Goal: Task Accomplishment & Management: Manage account settings

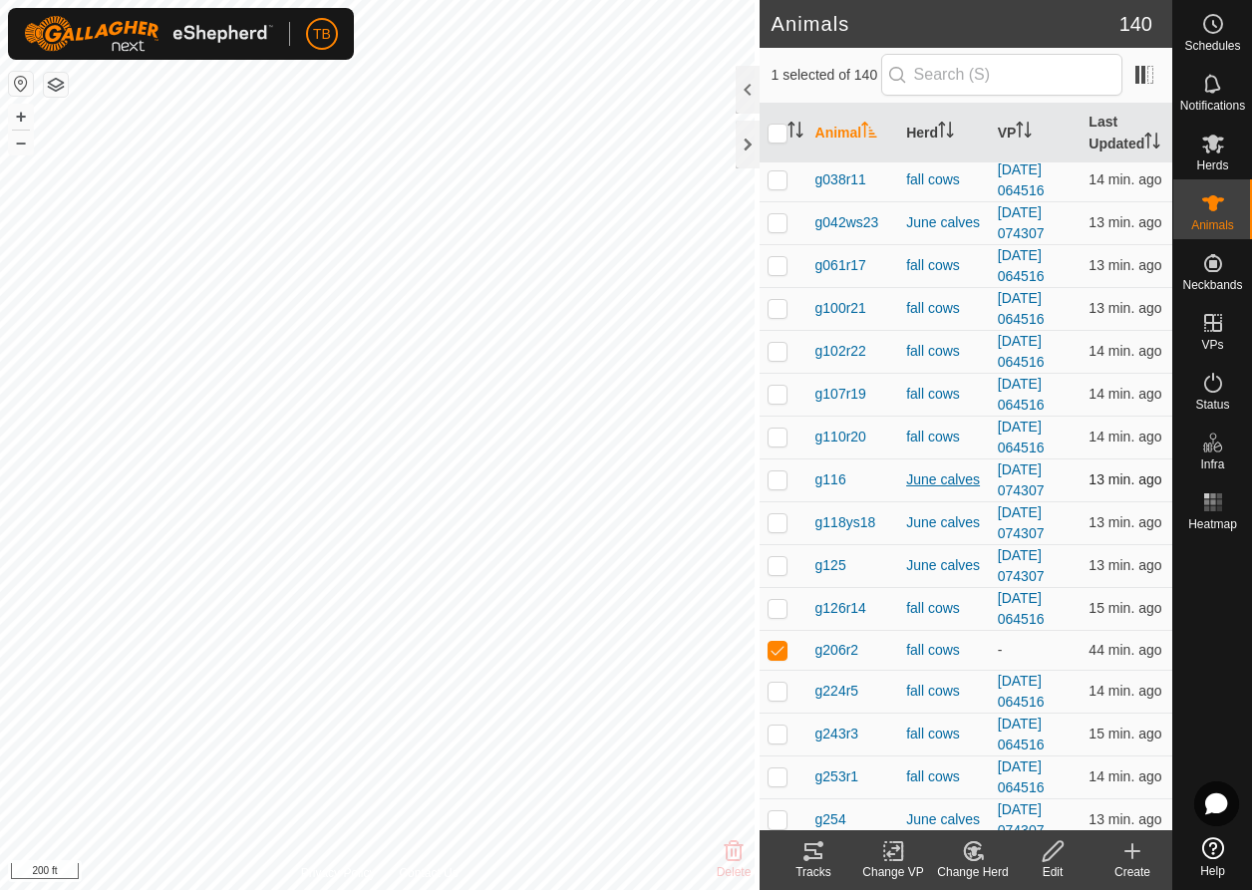
scroll to position [541, 0]
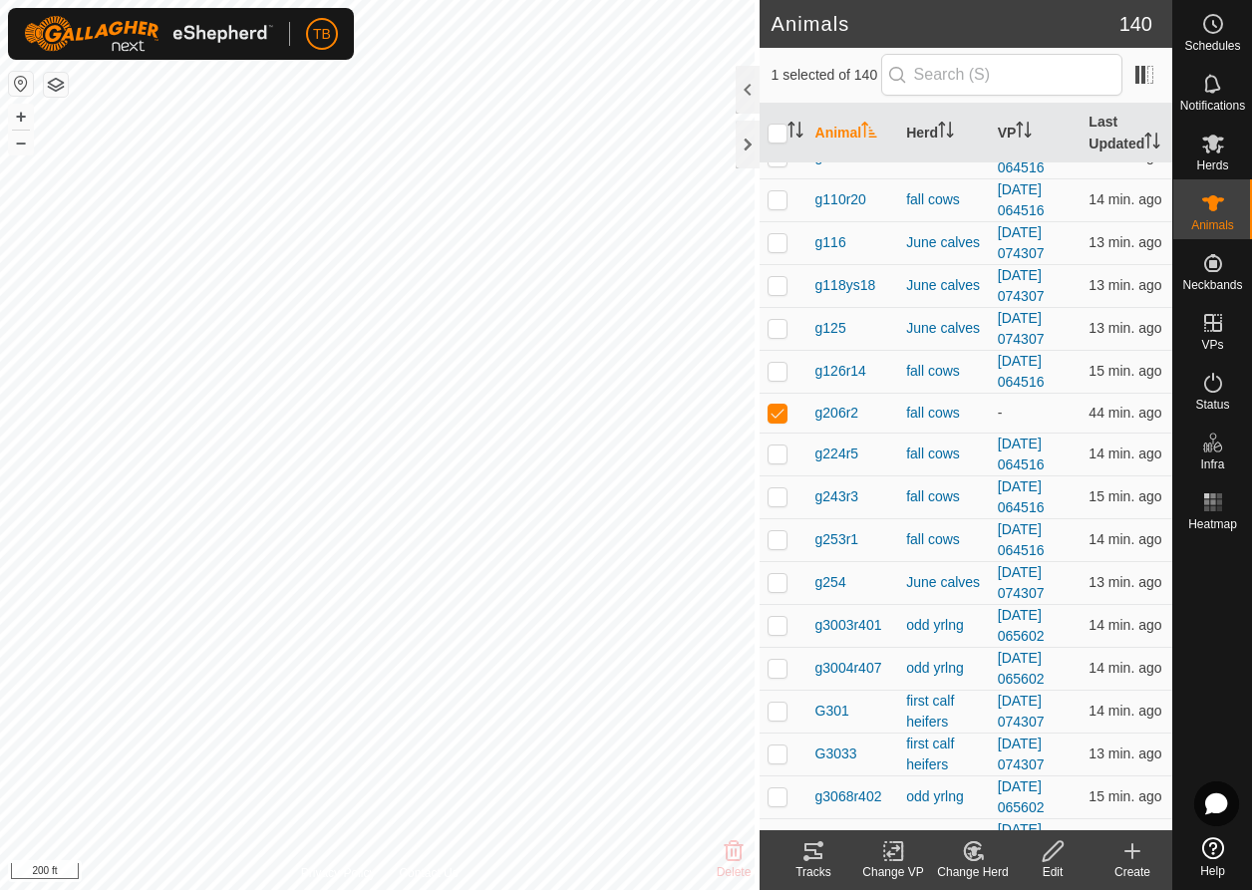
click at [903, 862] on icon at bounding box center [893, 851] width 25 height 24
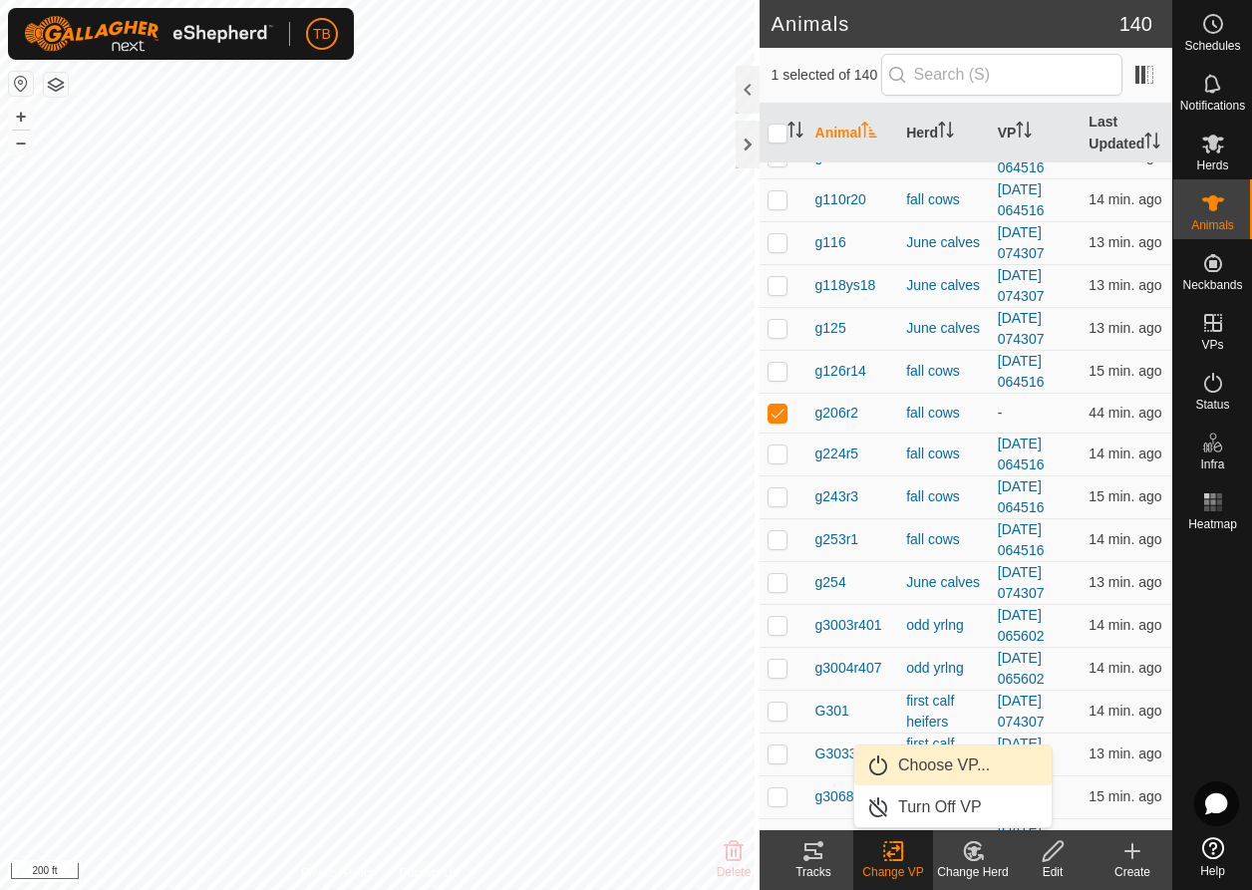
click at [945, 775] on link "Choose VP..." at bounding box center [952, 766] width 197 height 40
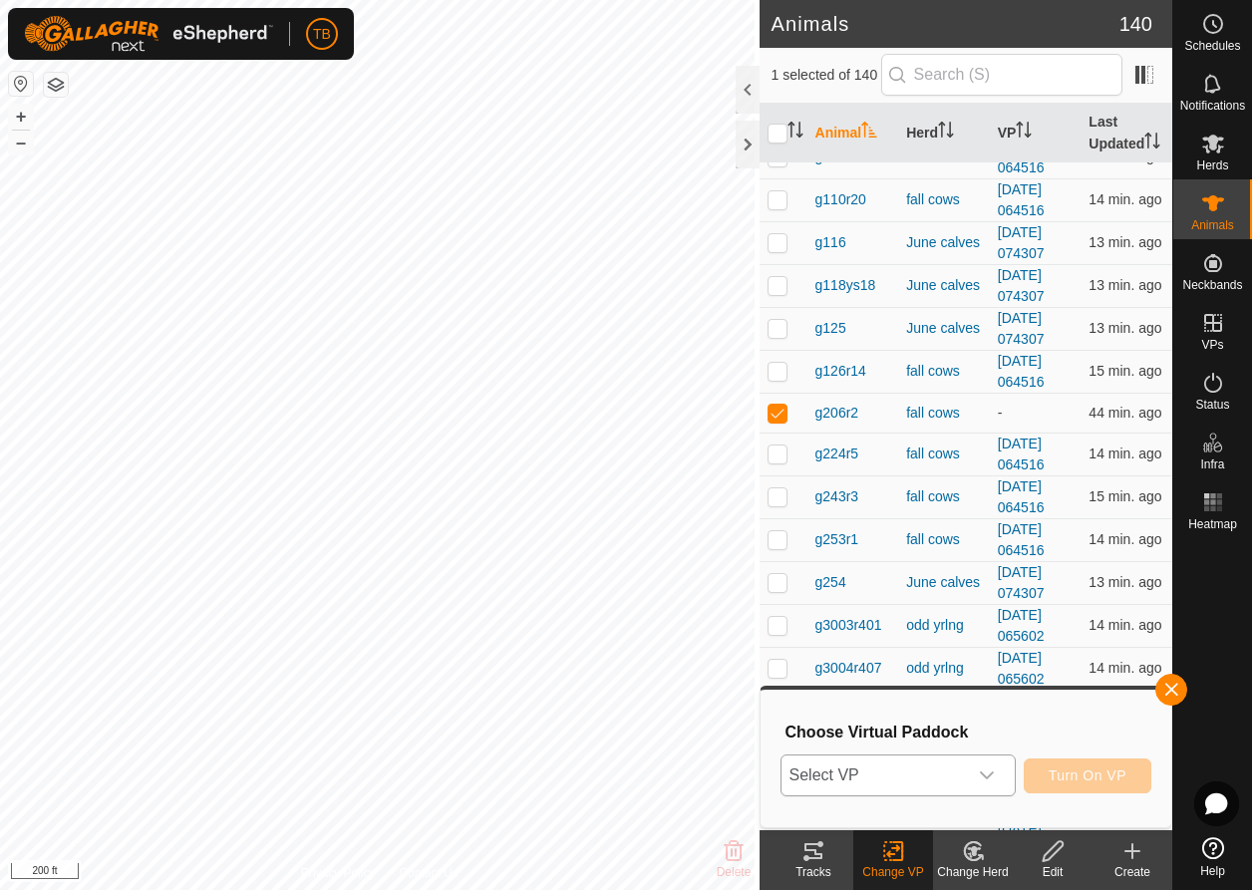
click at [997, 783] on div "dropdown trigger" at bounding box center [987, 776] width 40 height 40
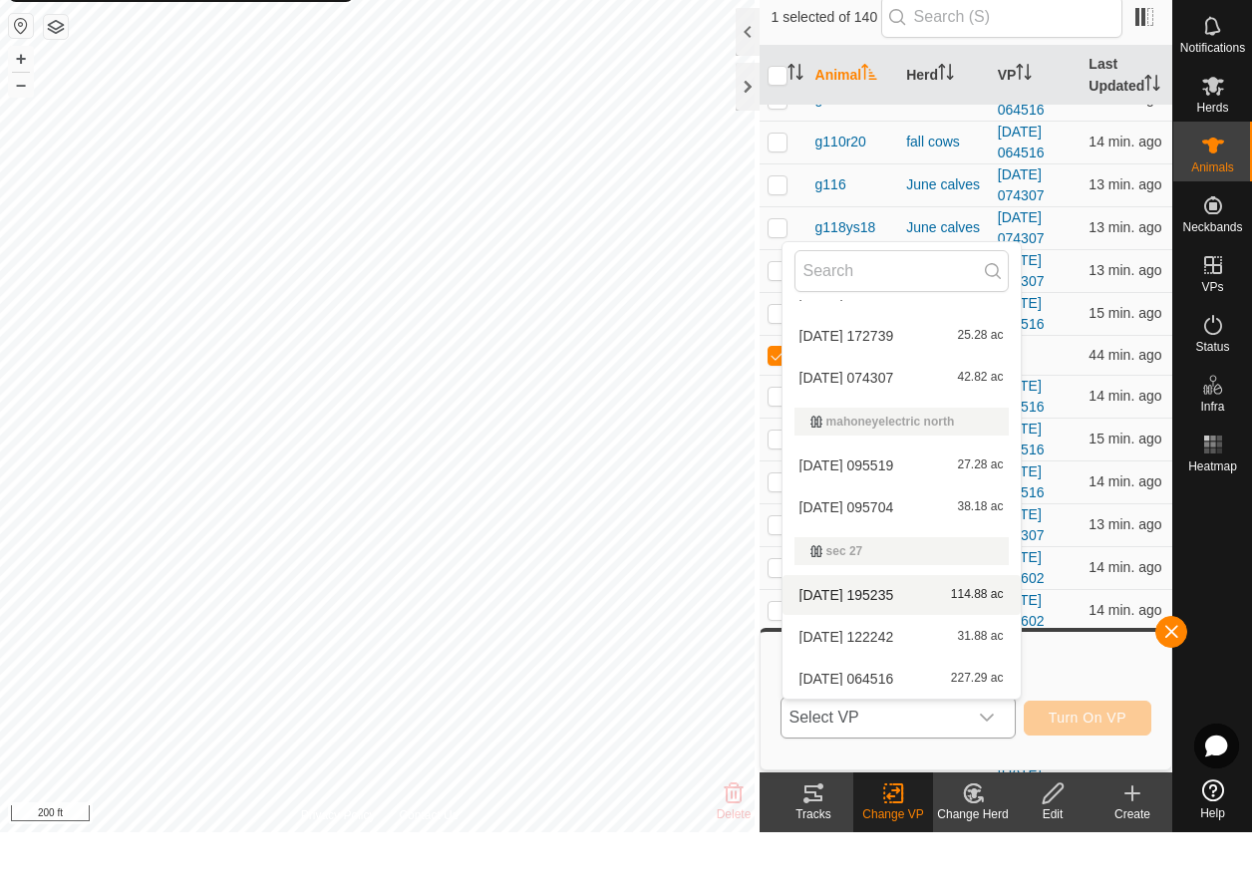
scroll to position [325, 0]
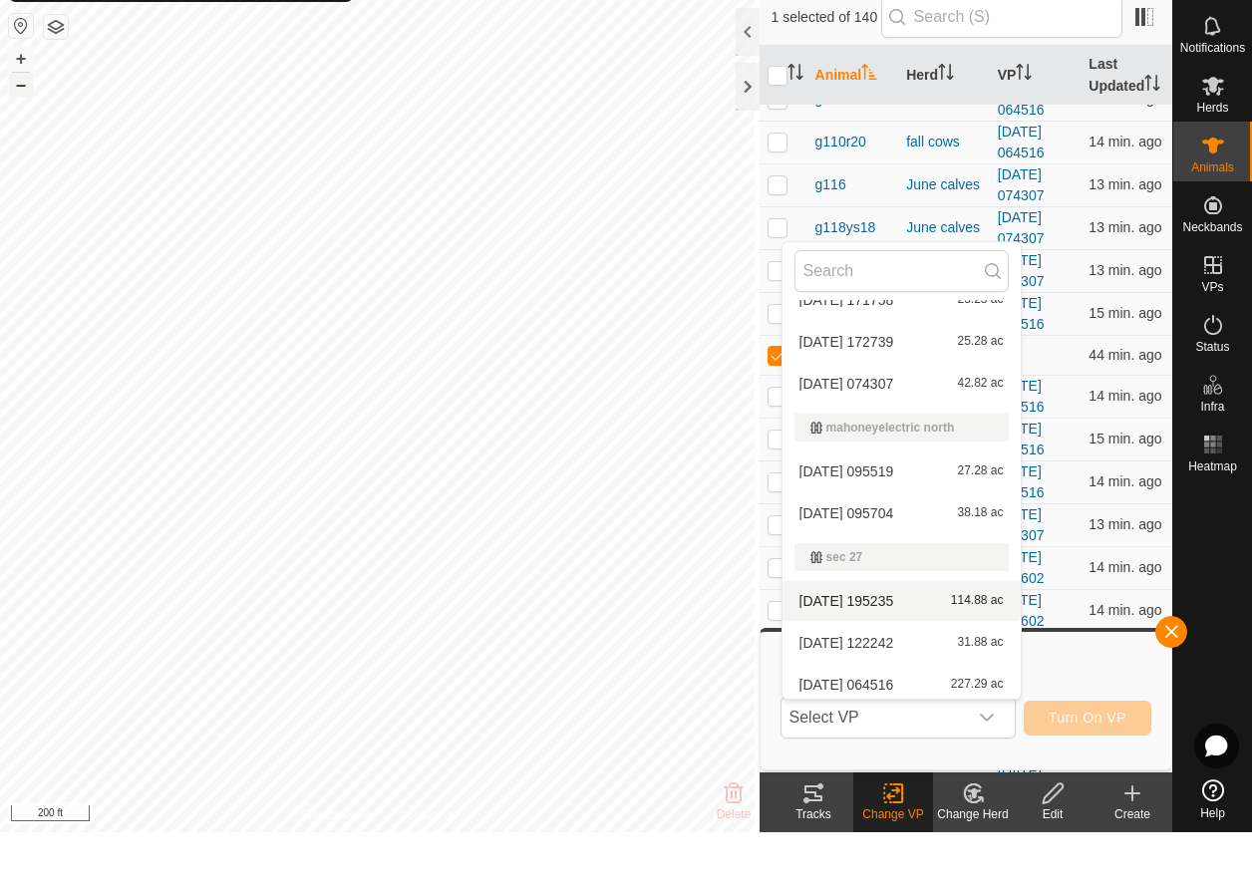
click at [24, 131] on button "–" at bounding box center [21, 143] width 24 height 24
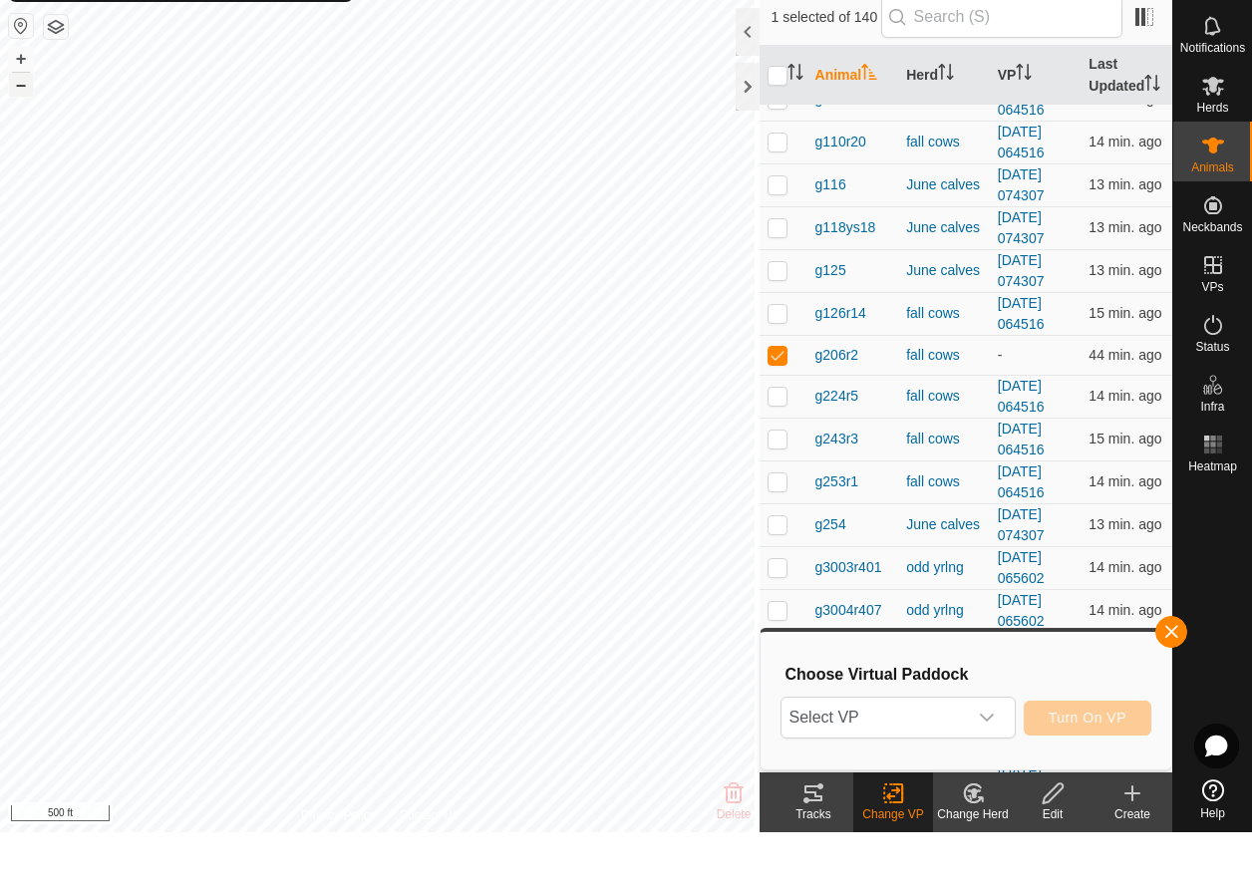
click at [24, 131] on button "–" at bounding box center [21, 143] width 24 height 24
click at [992, 768] on icon "dropdown trigger" at bounding box center [987, 776] width 16 height 16
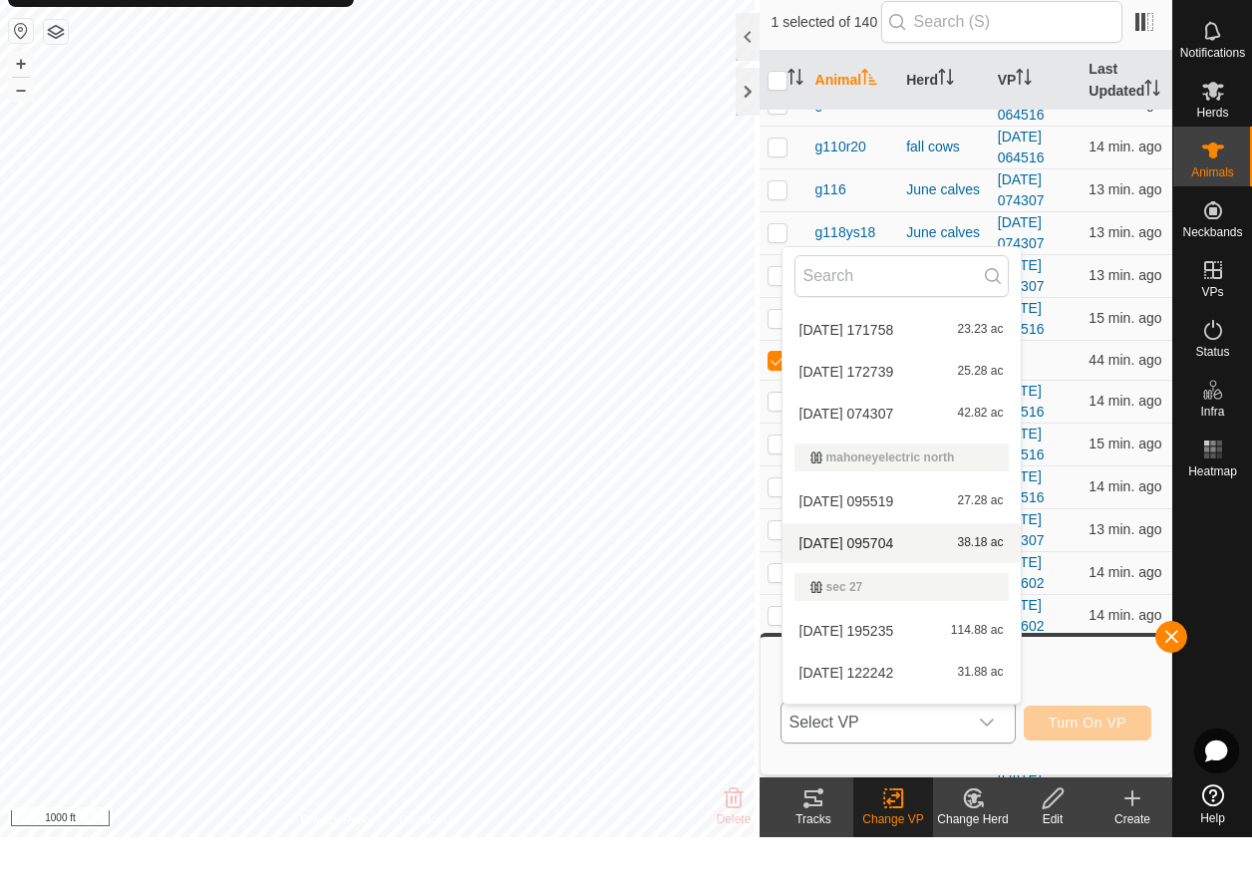
scroll to position [343, 0]
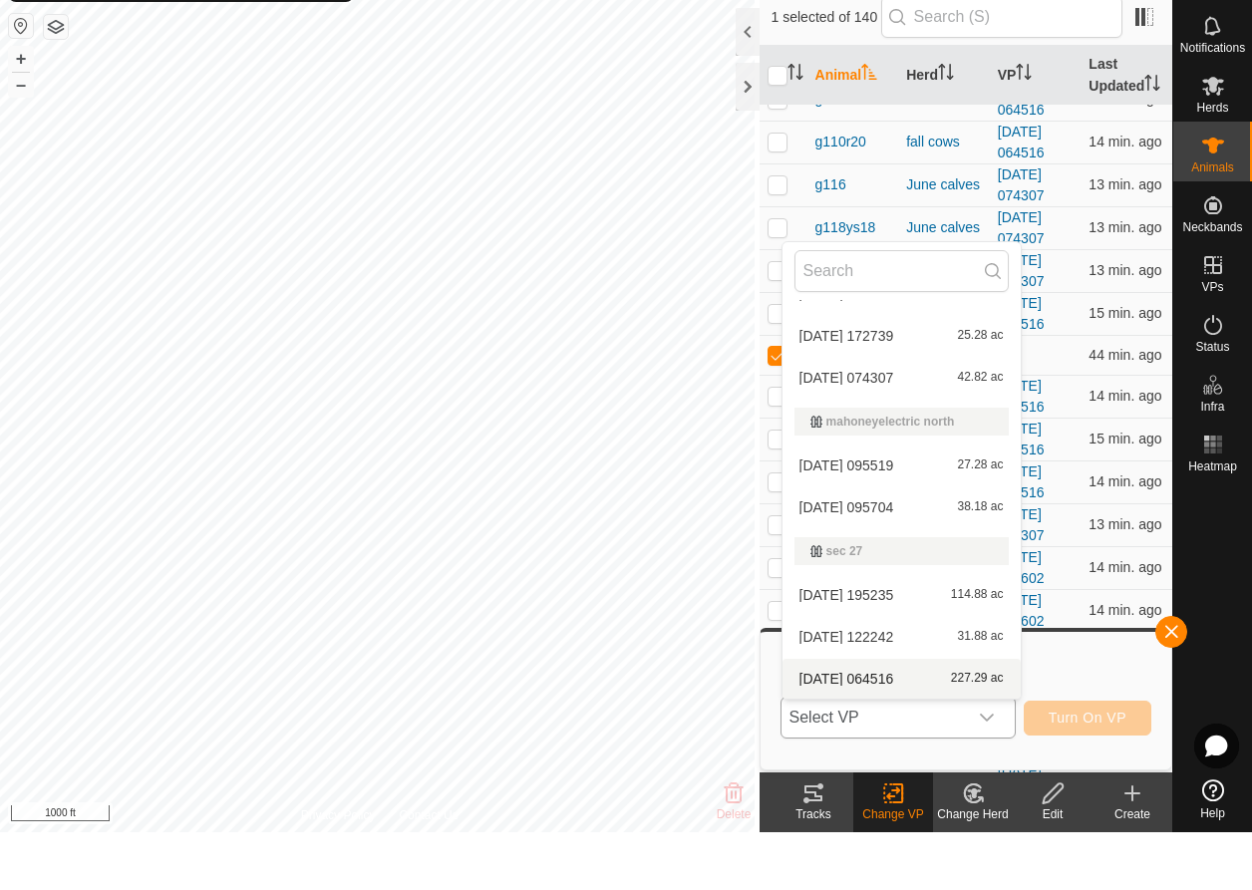
click at [951, 730] on span "227.29 ac" at bounding box center [977, 737] width 53 height 14
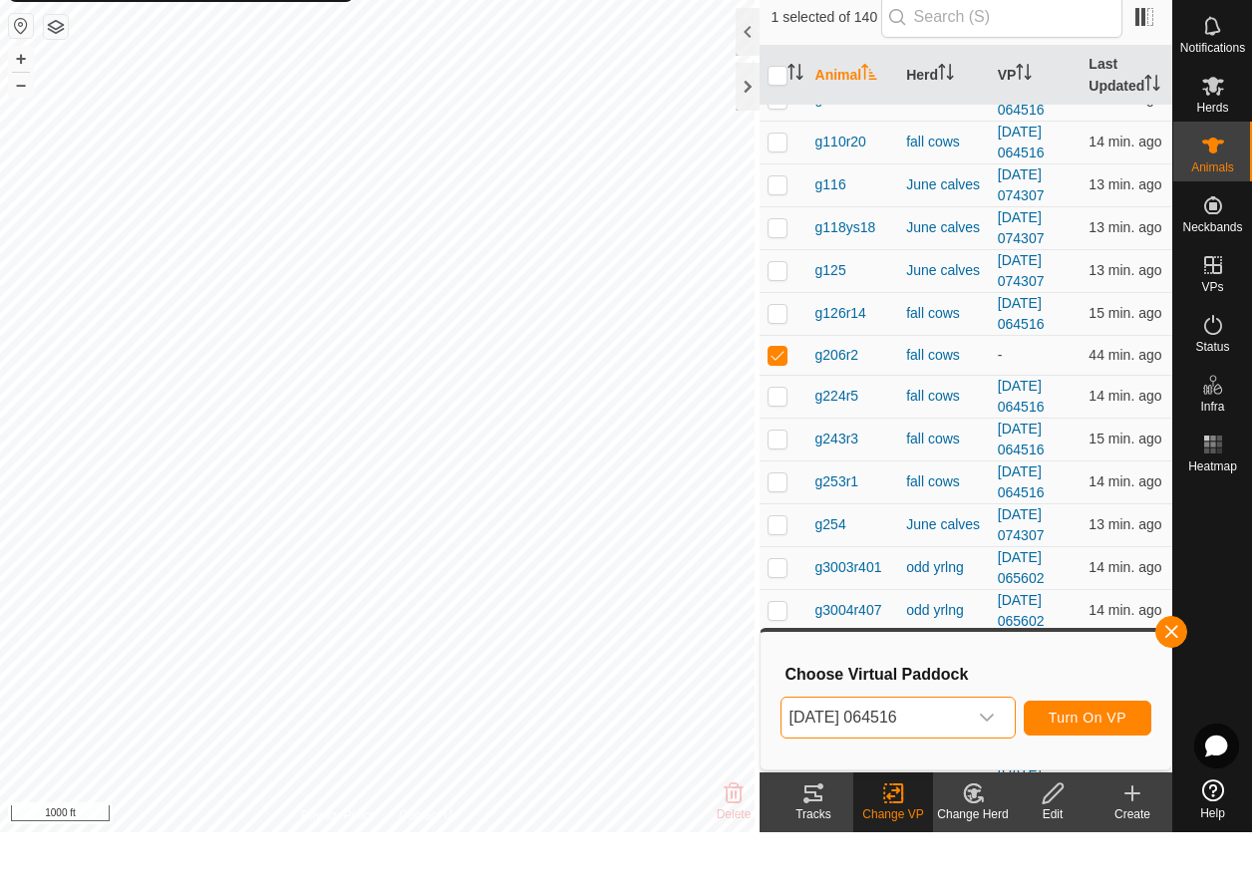
click at [1104, 768] on span "Turn On VP" at bounding box center [1088, 776] width 78 height 16
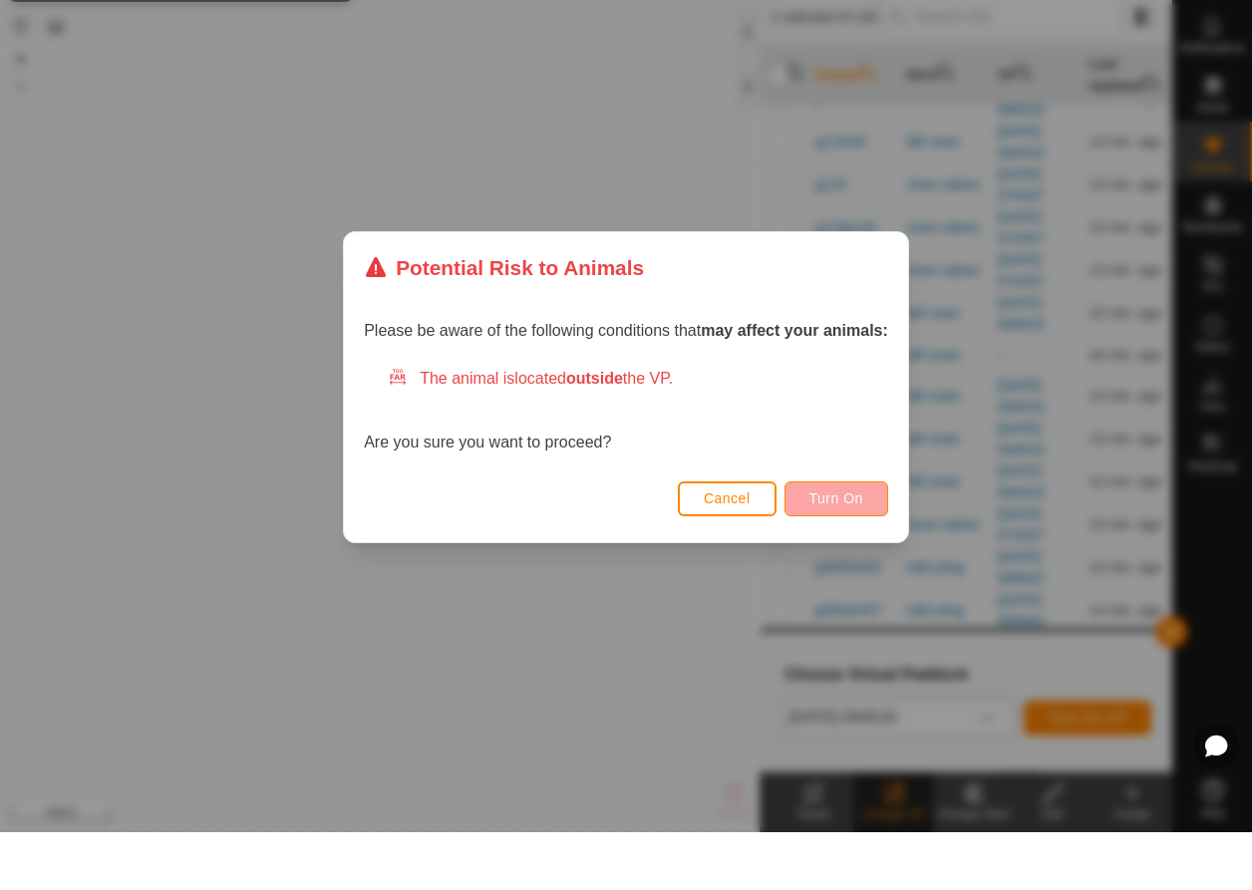
click at [824, 548] on span "Turn On" at bounding box center [836, 556] width 54 height 16
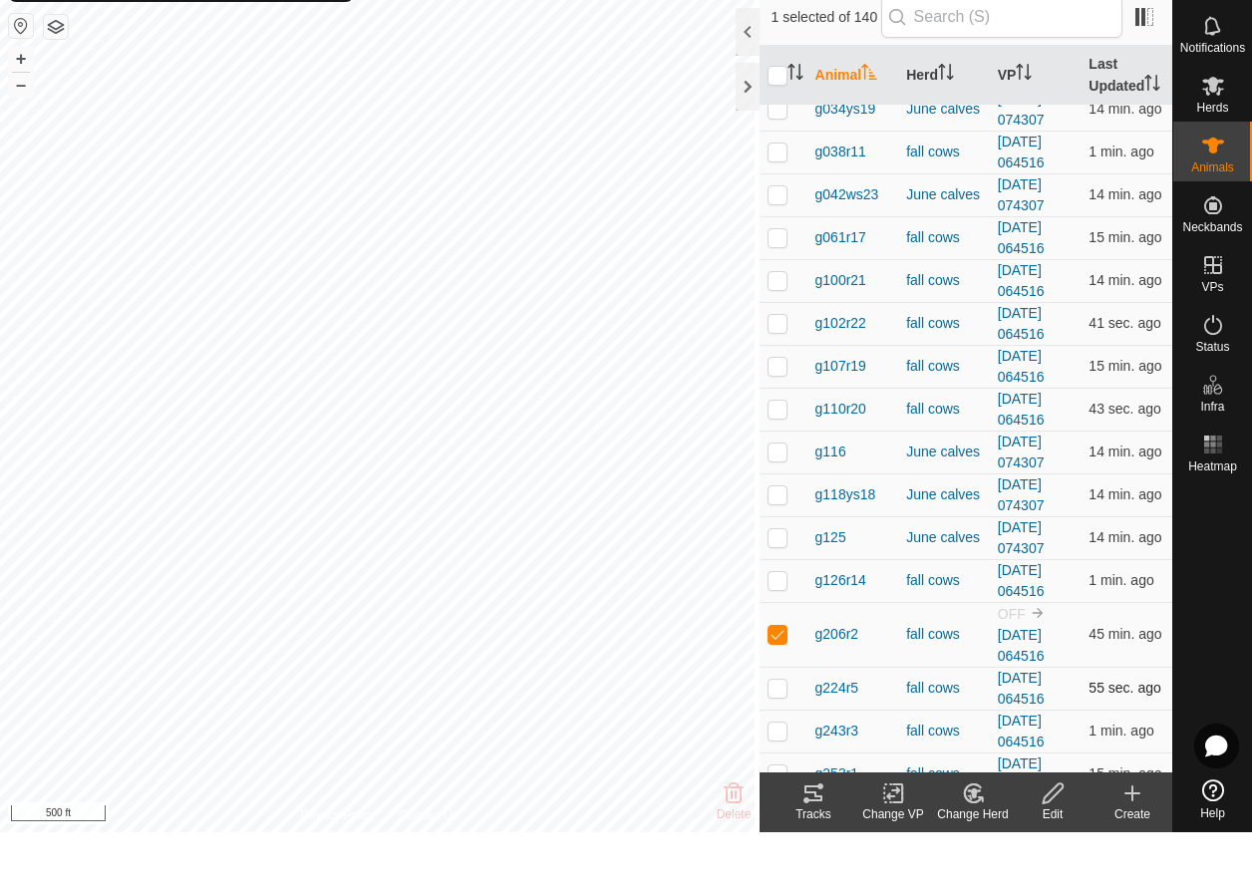
scroll to position [419, 0]
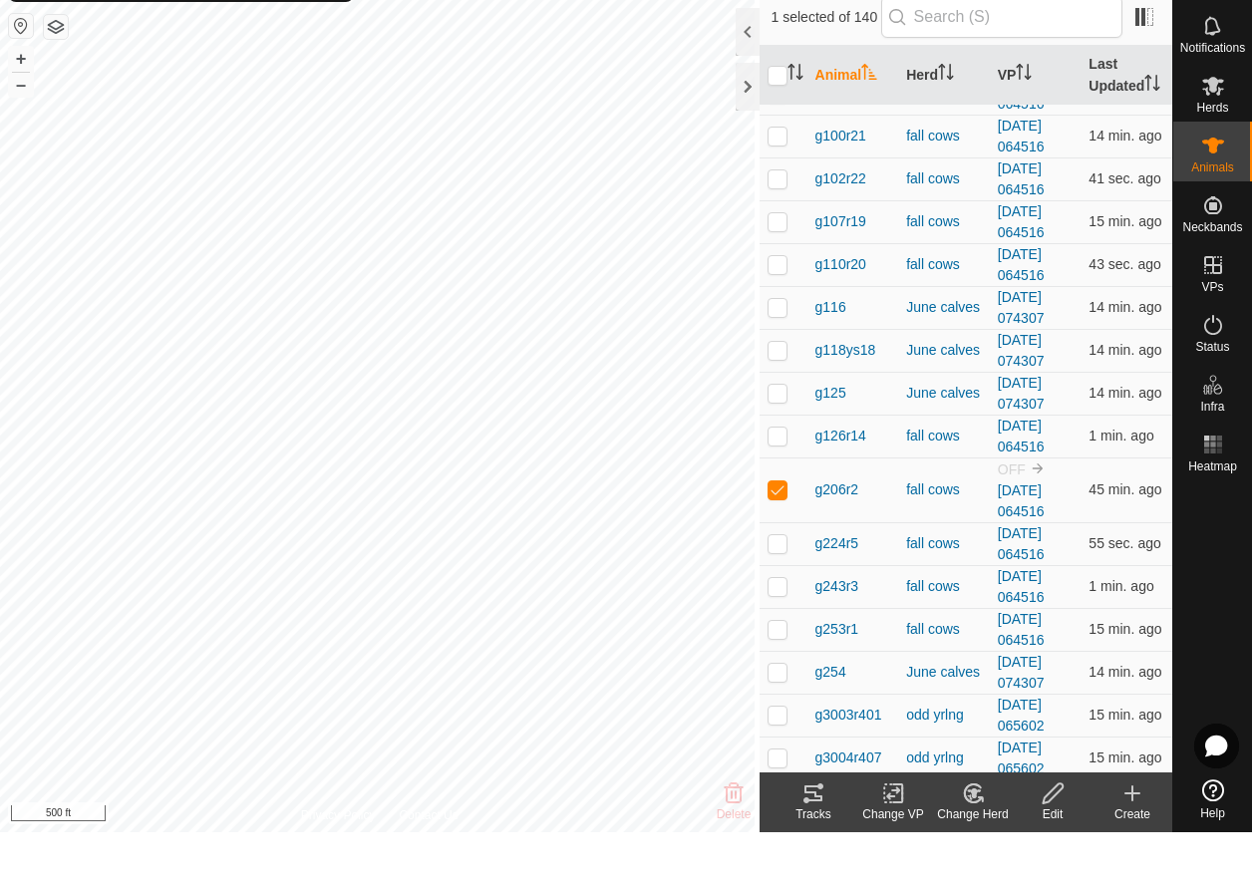
click at [894, 839] on icon at bounding box center [893, 851] width 25 height 24
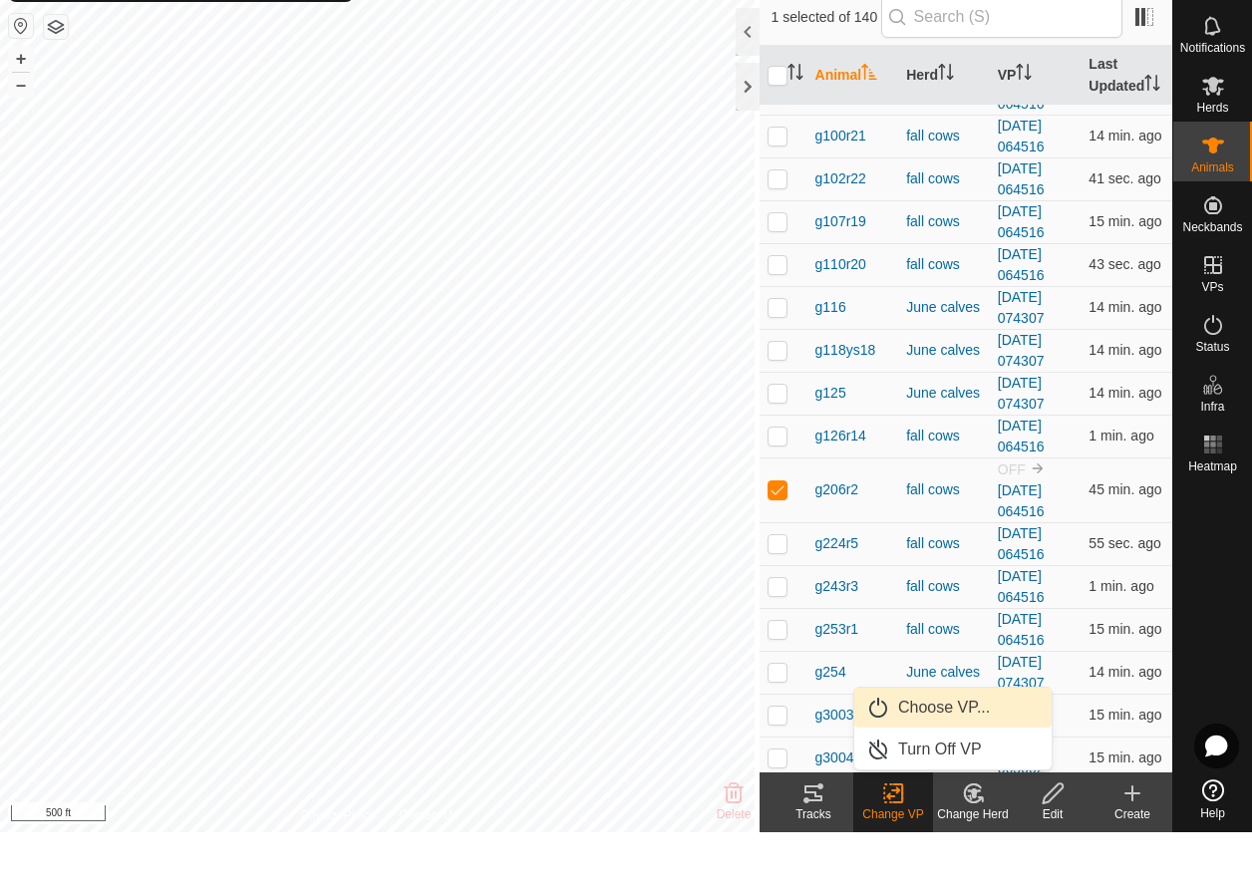
click at [944, 746] on link "Choose VP..." at bounding box center [952, 766] width 197 height 40
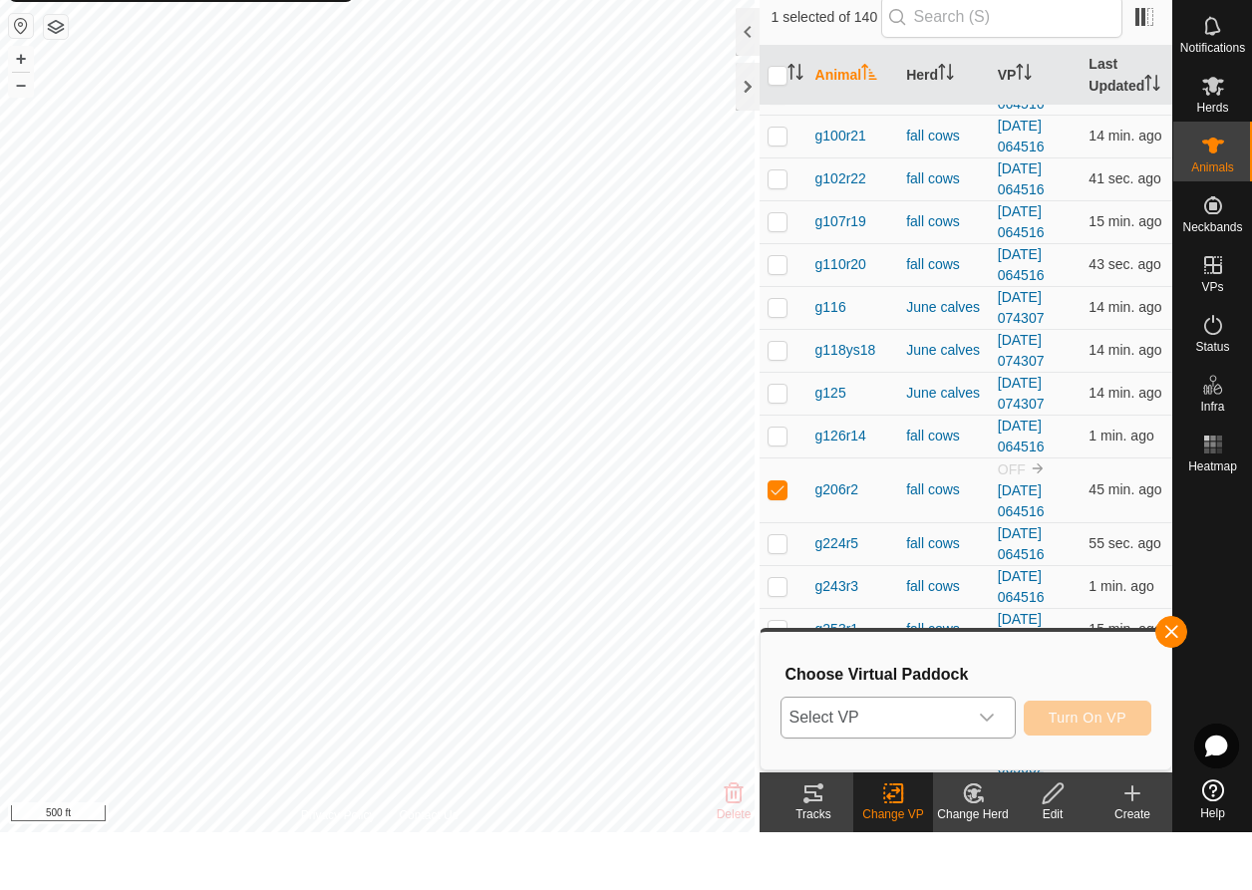
click at [994, 768] on icon "dropdown trigger" at bounding box center [987, 776] width 16 height 16
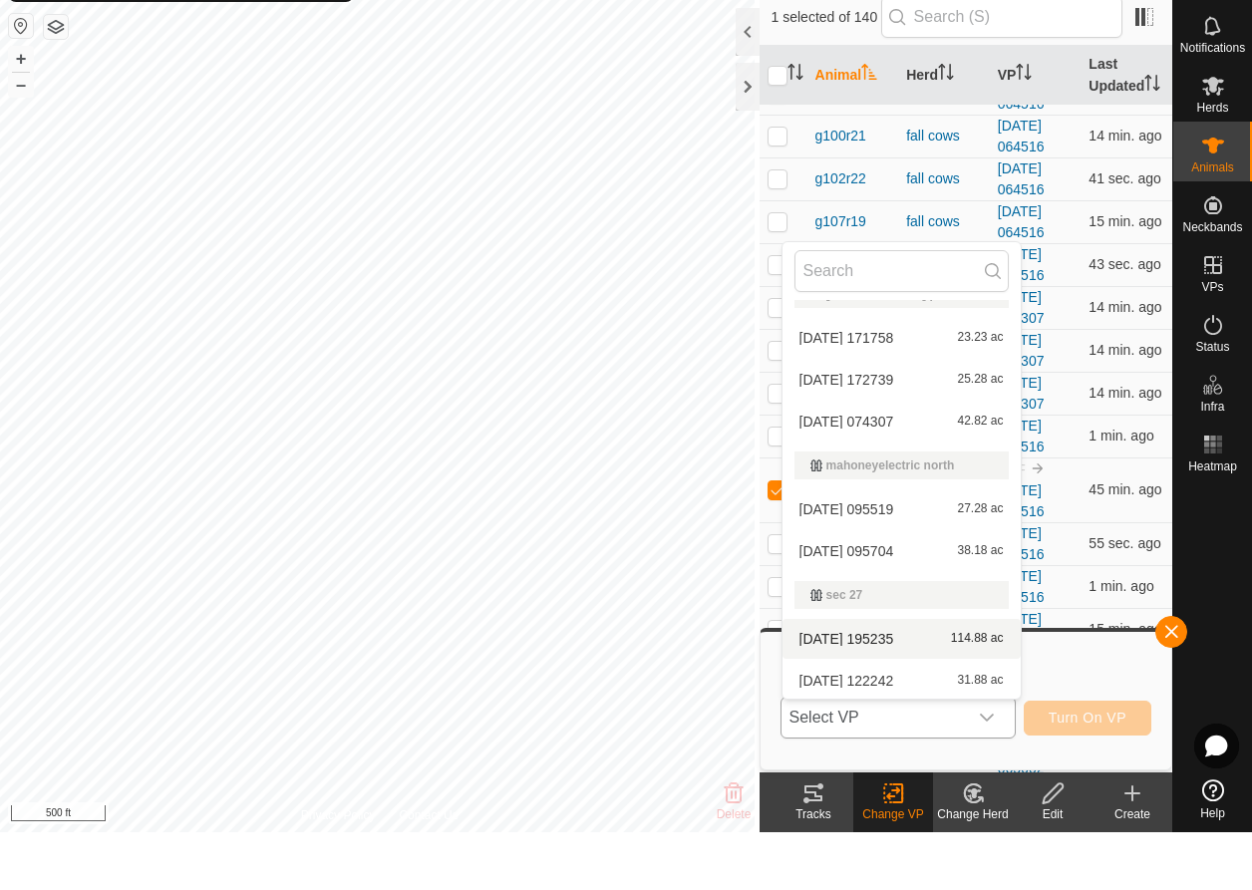
scroll to position [343, 0]
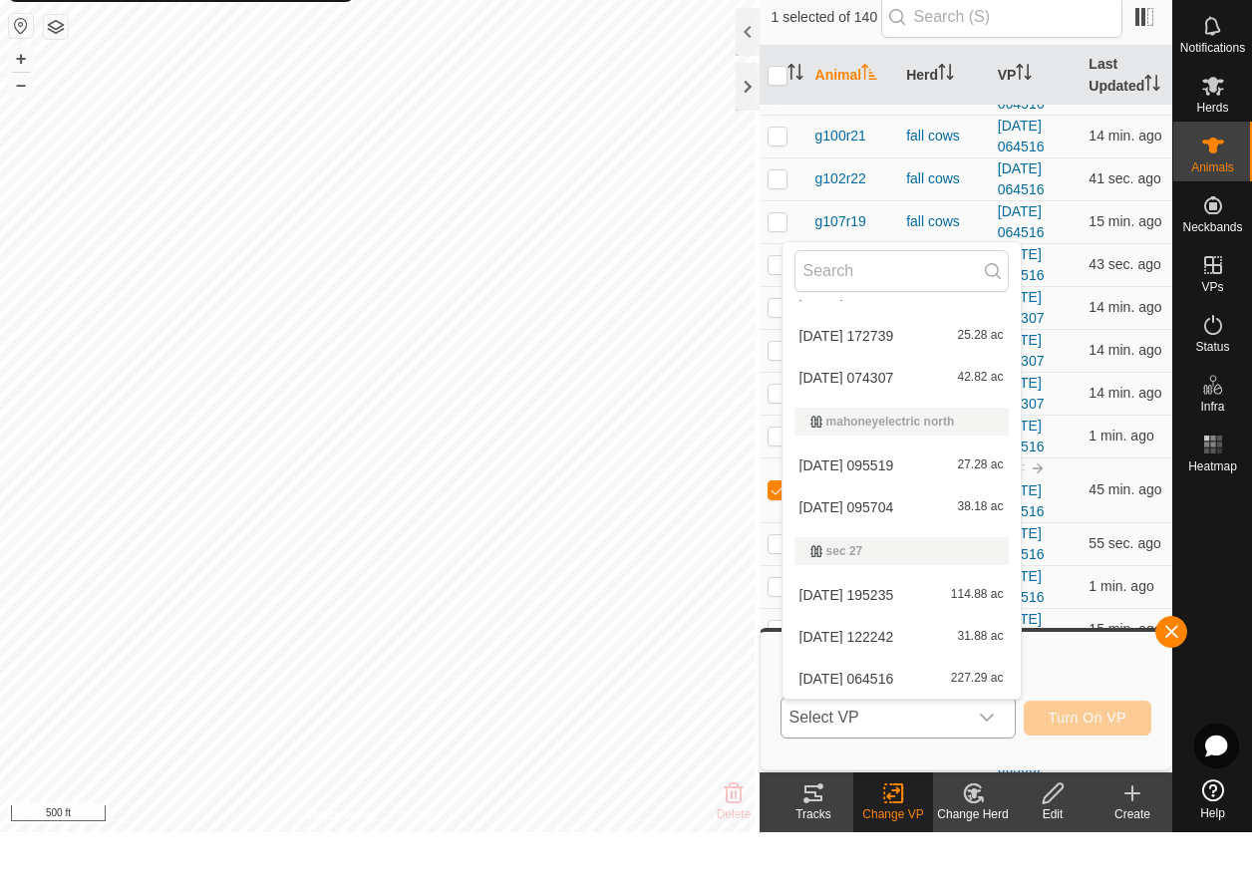
click at [917, 717] on li "2025-08-02 064516 227.29 ac" at bounding box center [902, 737] width 238 height 40
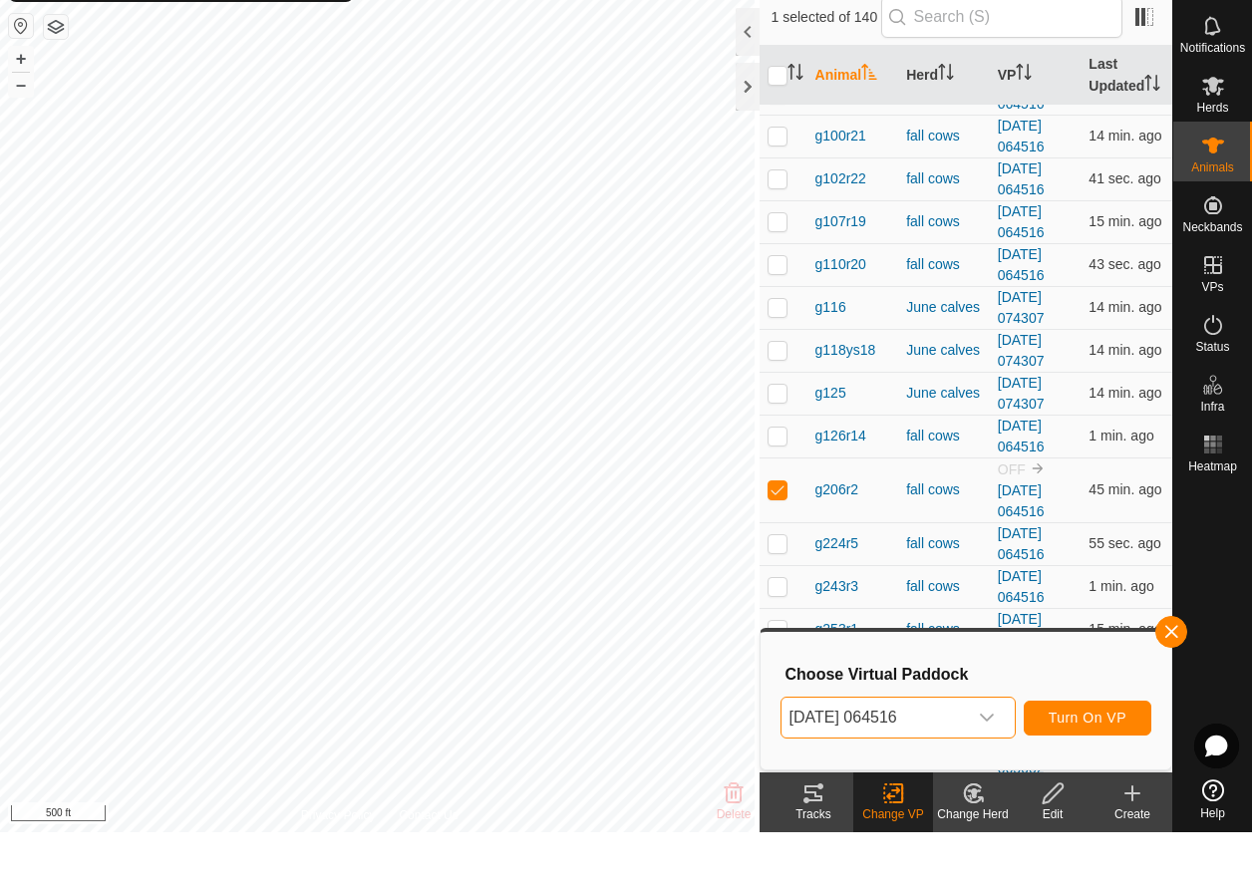
click at [1044, 759] on button "Turn On VP" at bounding box center [1088, 776] width 128 height 35
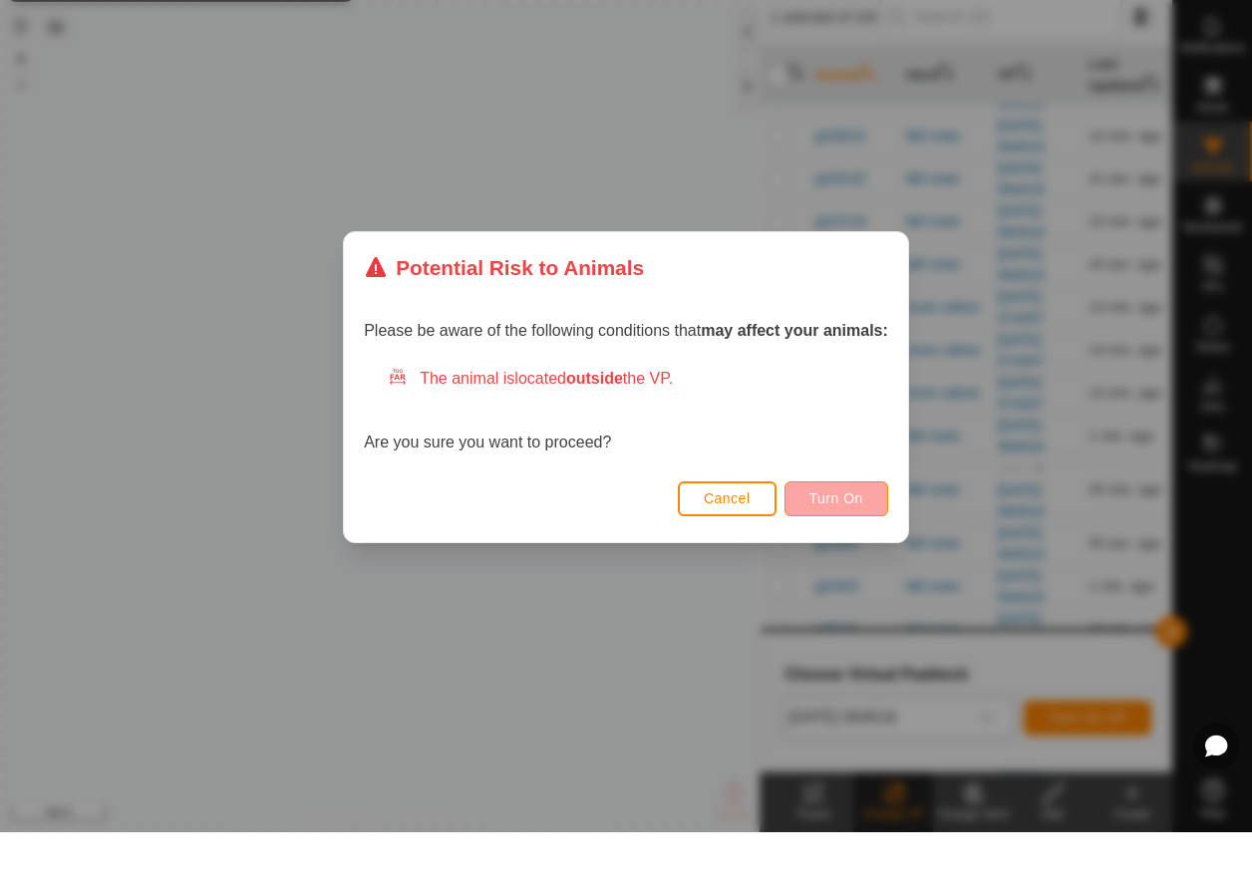
click at [867, 539] on button "Turn On" at bounding box center [837, 556] width 104 height 35
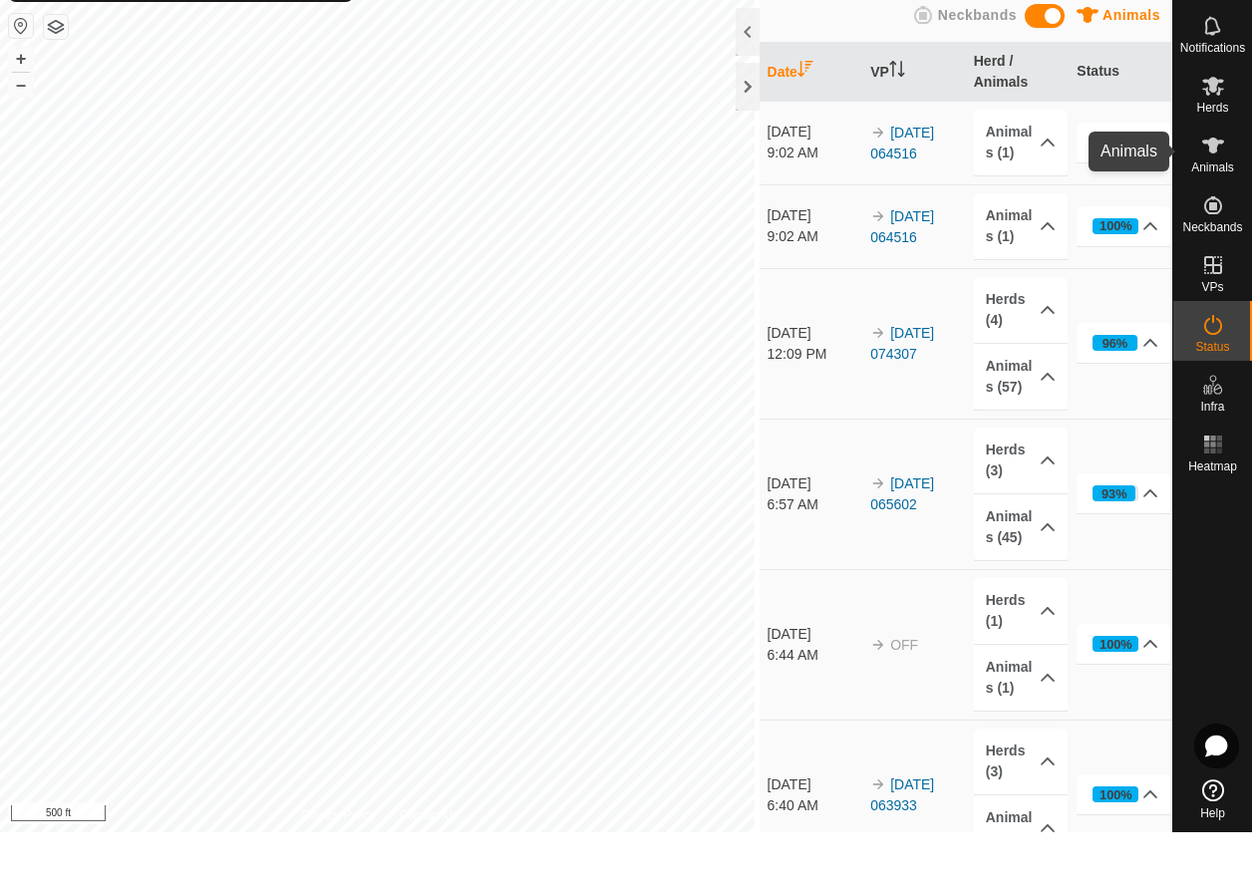
click at [1229, 187] on es-animals-svg-icon at bounding box center [1213, 203] width 36 height 32
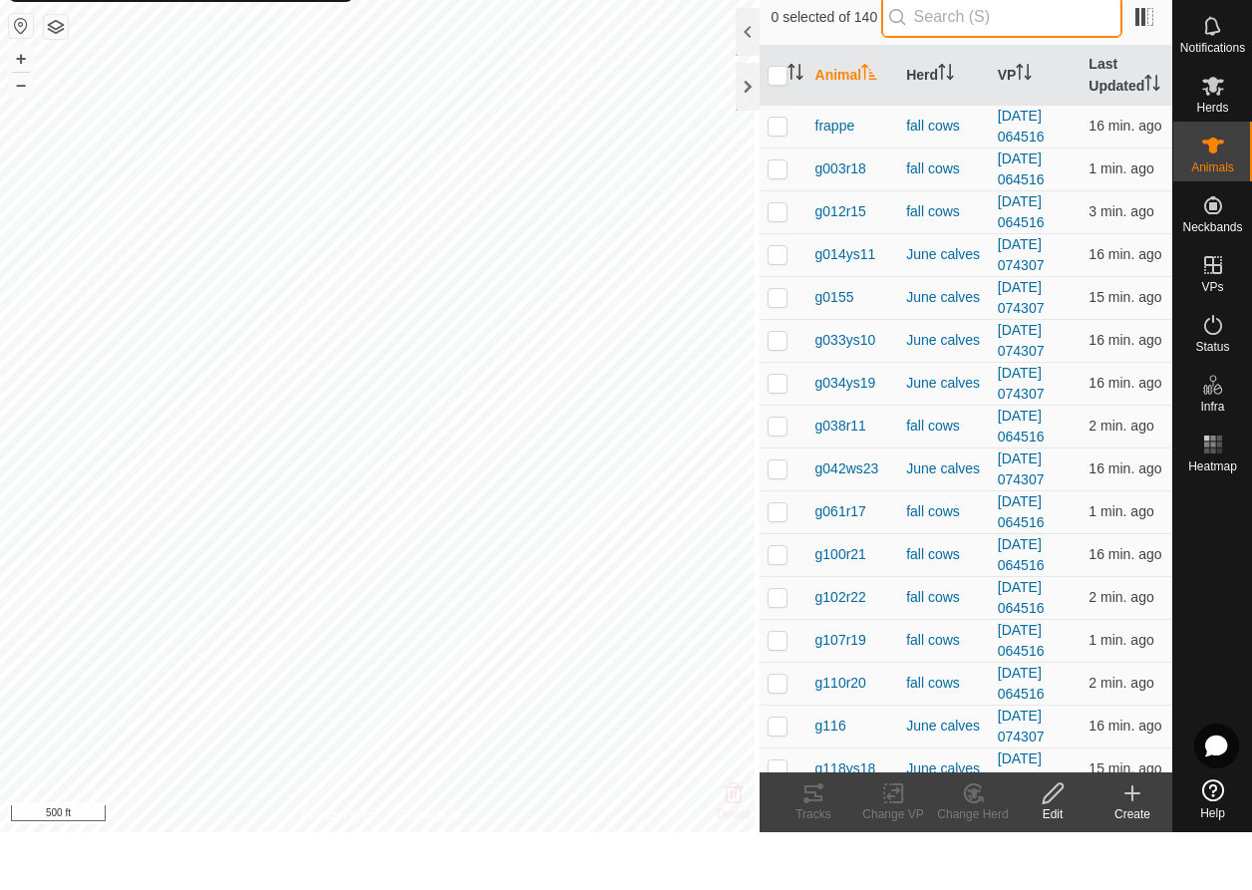
click at [1031, 54] on input "text" at bounding box center [1001, 75] width 241 height 42
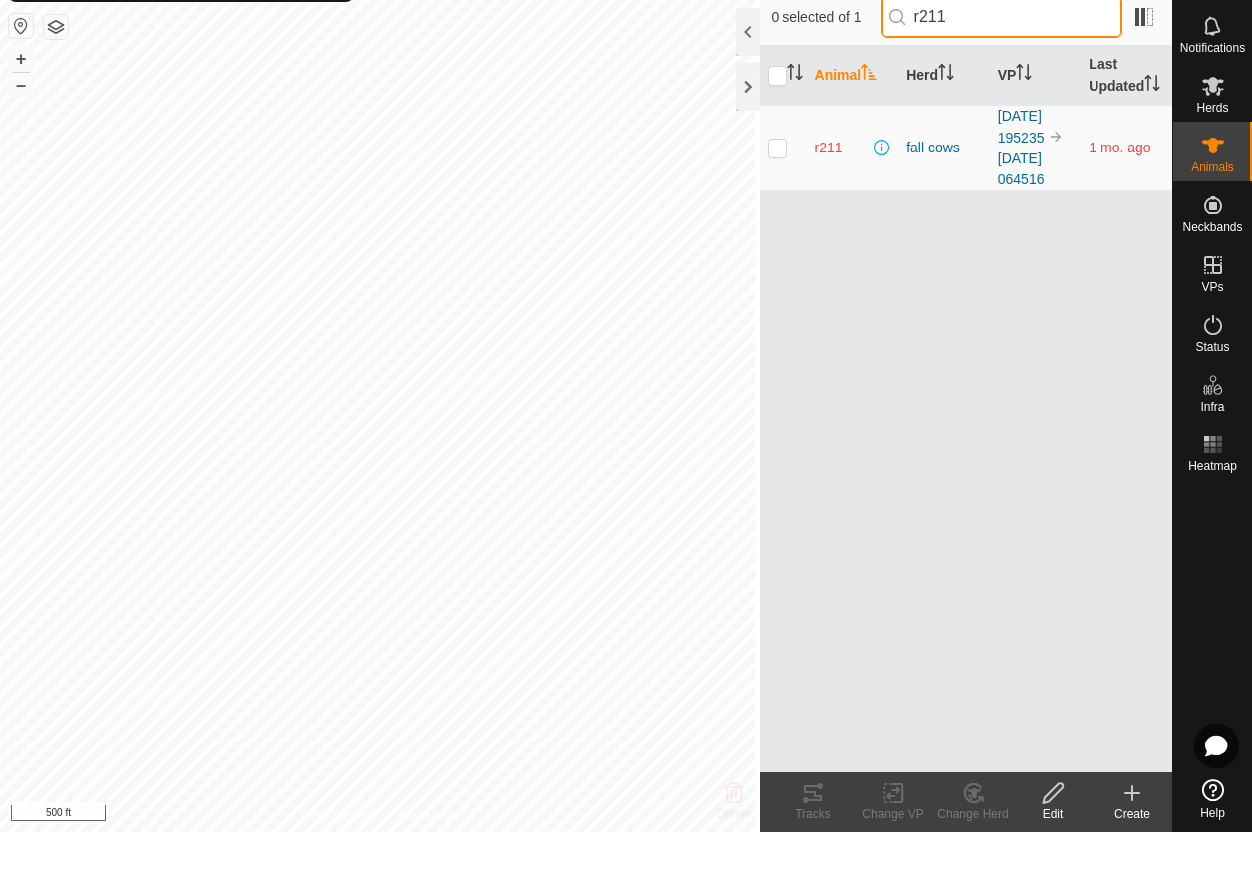
type input "r211"
click at [774, 162] on td at bounding box center [784, 205] width 48 height 86
checkbox input "true"
click at [888, 845] on icon at bounding box center [893, 851] width 14 height 13
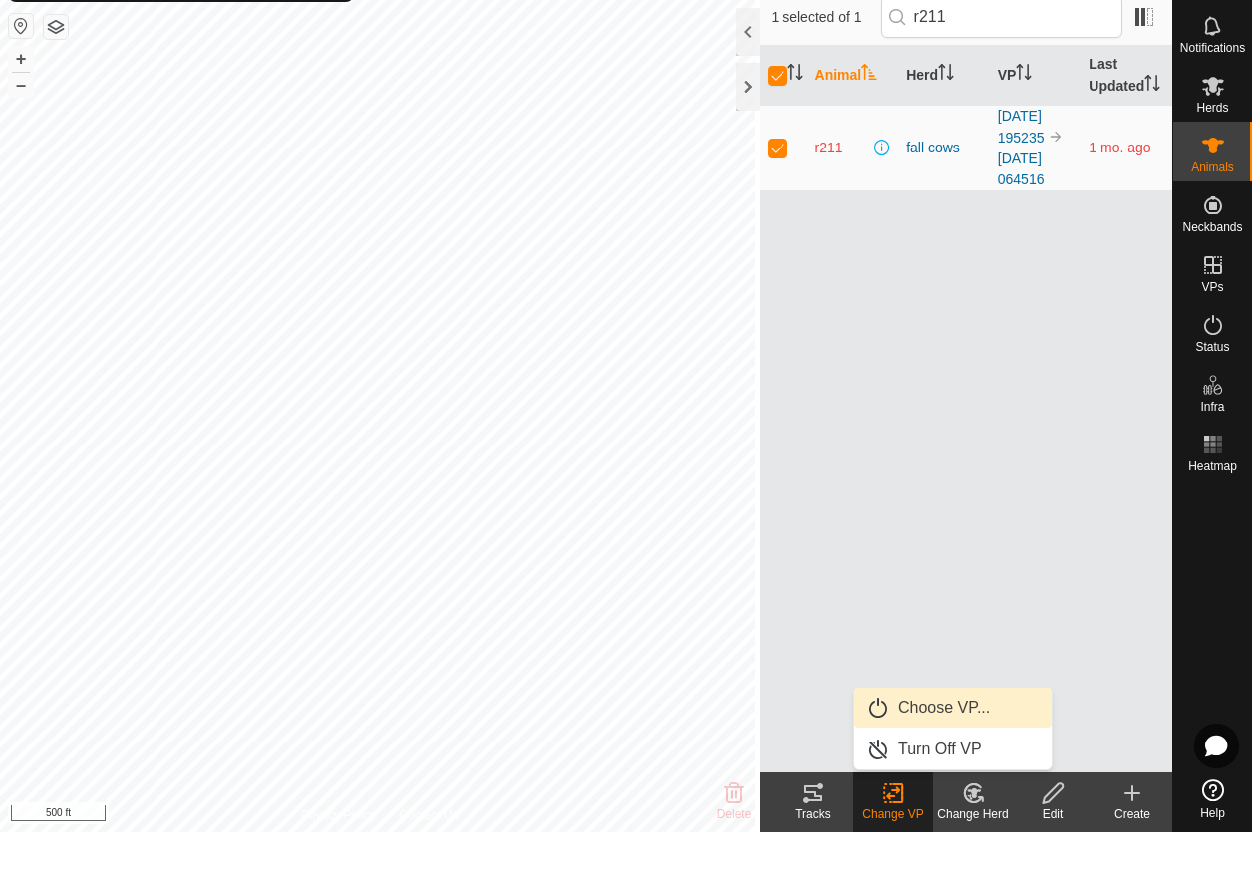
click at [943, 746] on link "Choose VP..." at bounding box center [952, 766] width 197 height 40
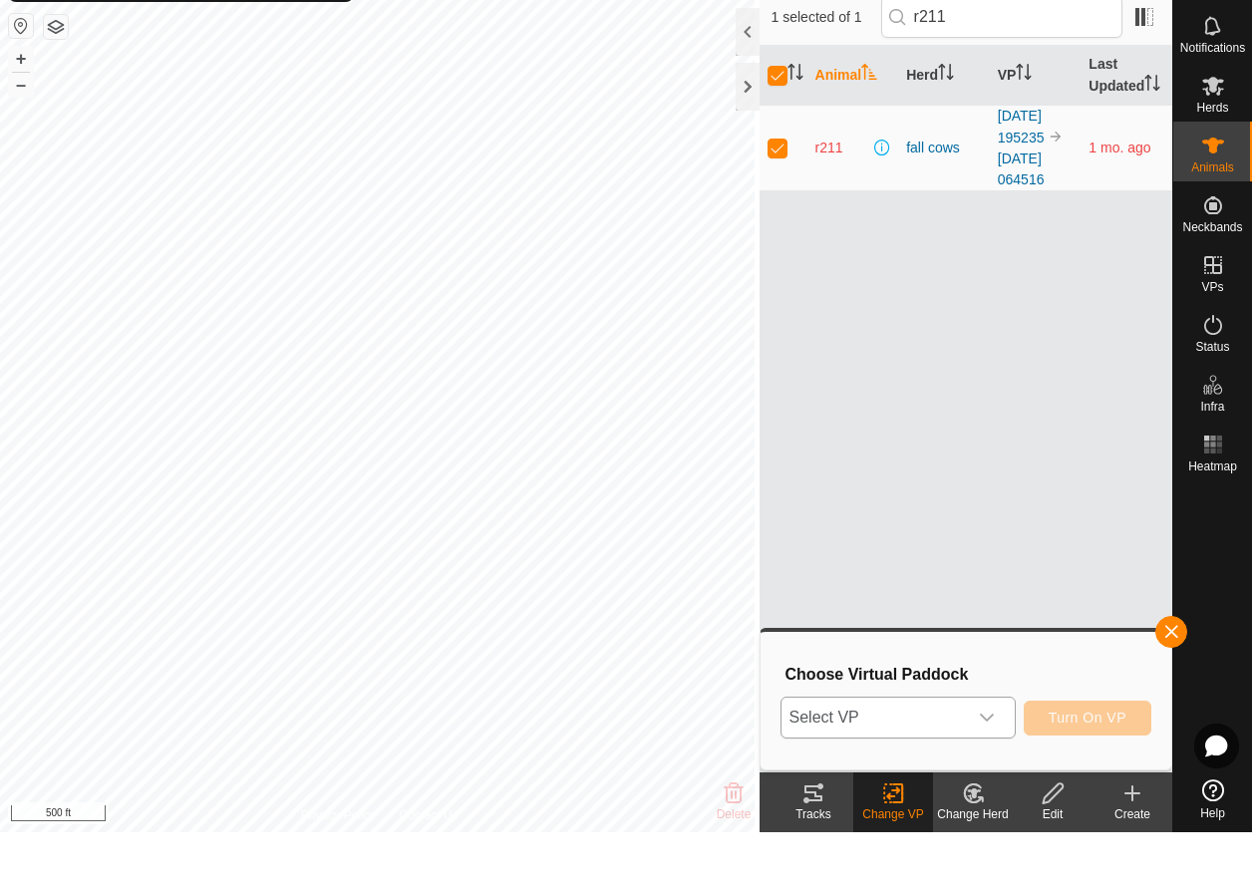
click at [997, 756] on div "dropdown trigger" at bounding box center [987, 776] width 40 height 40
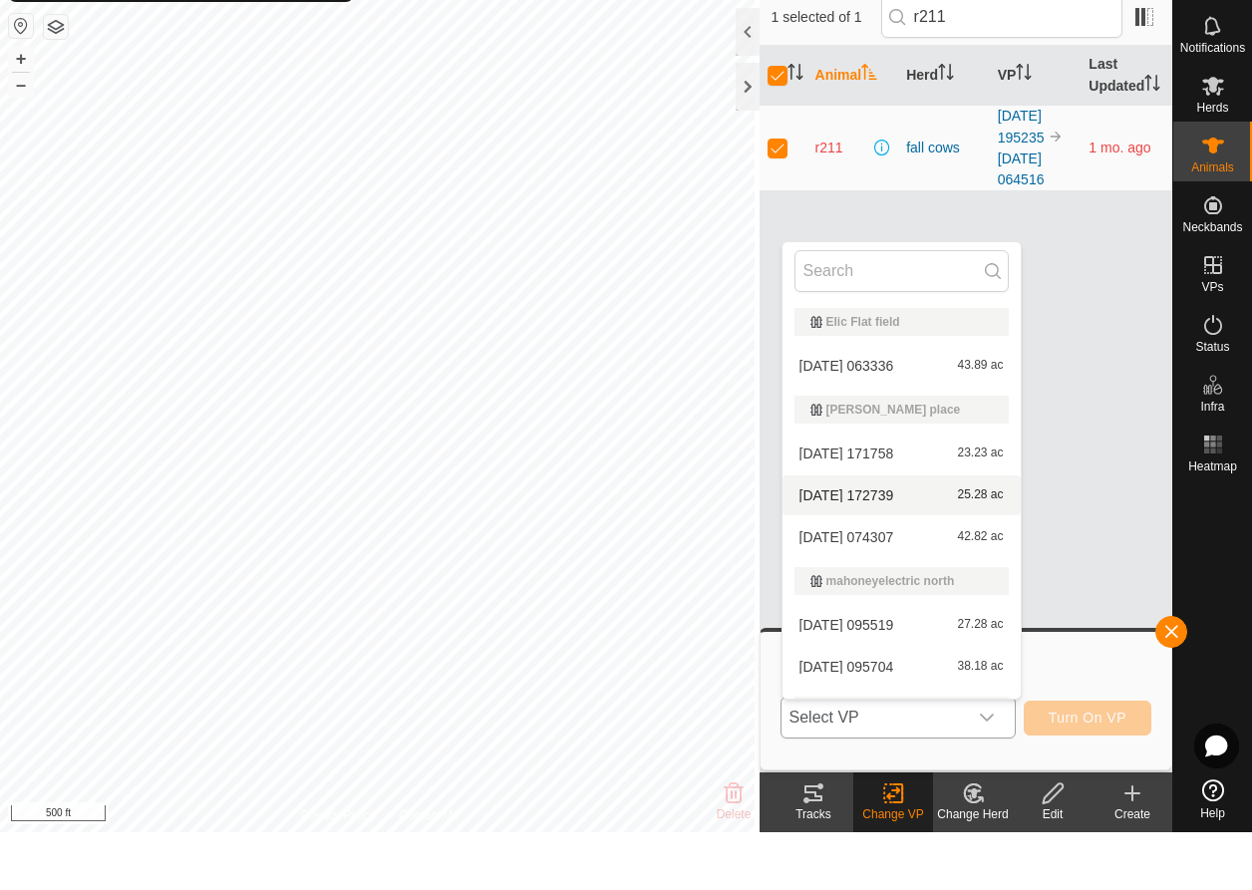
scroll to position [343, 0]
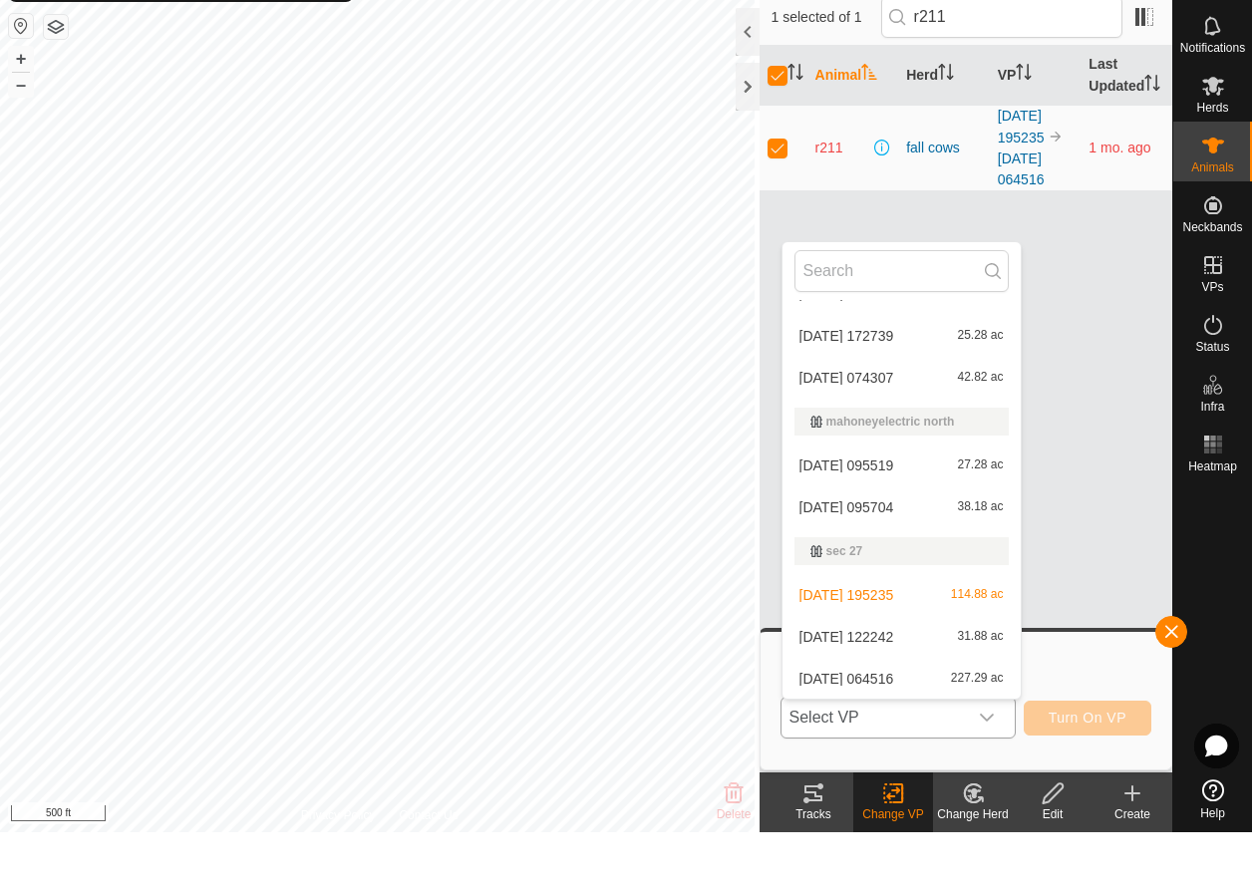
click at [875, 717] on li "2025-08-02 064516 227.29 ac" at bounding box center [902, 737] width 238 height 40
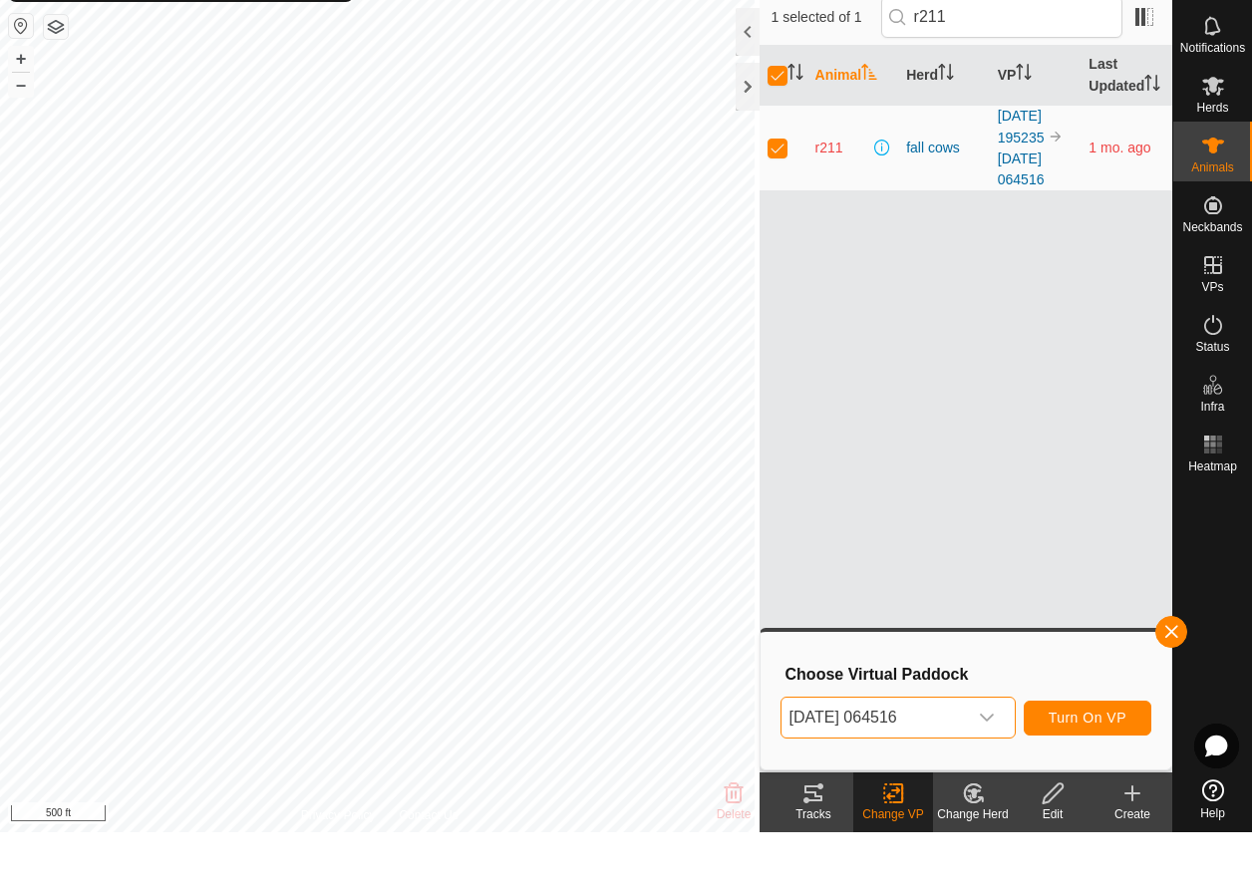
click at [1066, 768] on span "Turn On VP" at bounding box center [1088, 776] width 78 height 16
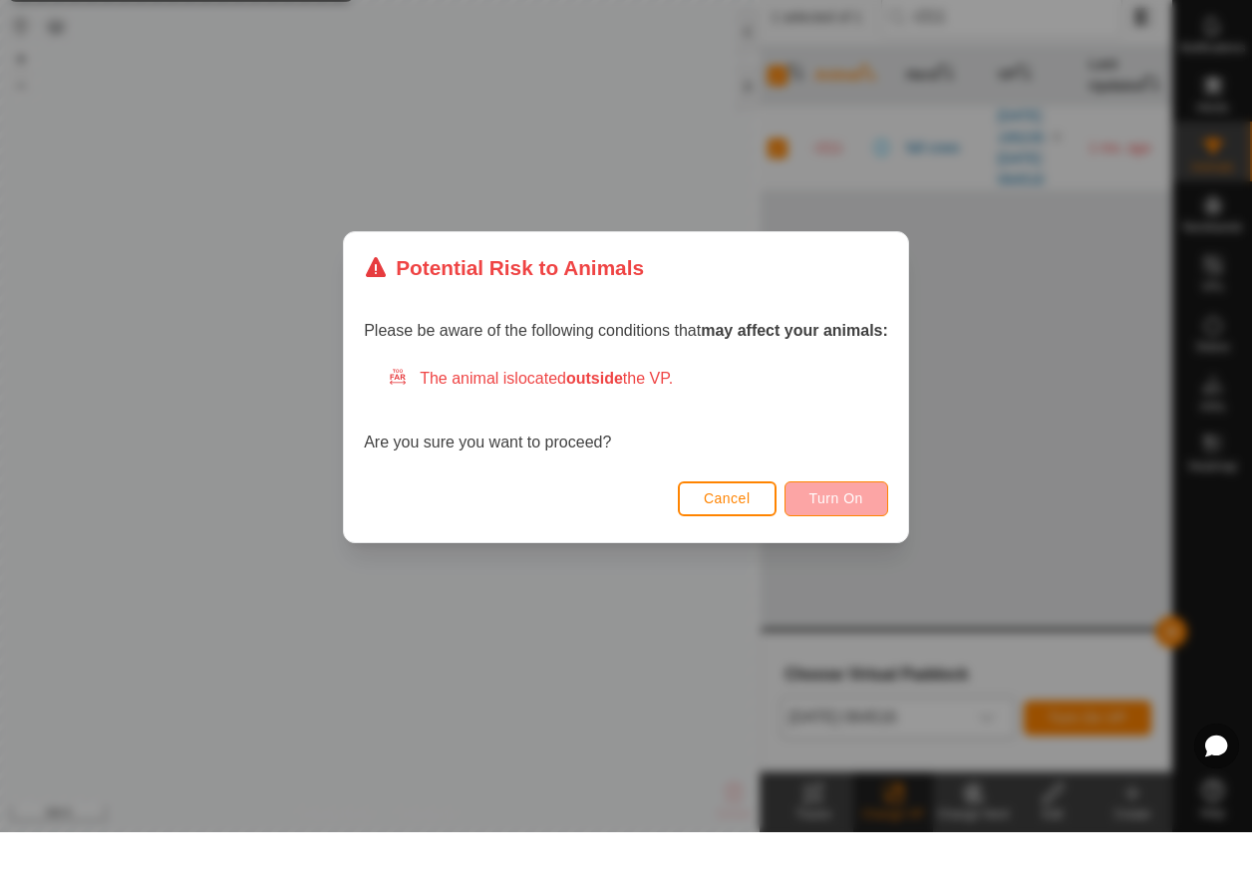
click at [836, 539] on button "Turn On" at bounding box center [837, 556] width 104 height 35
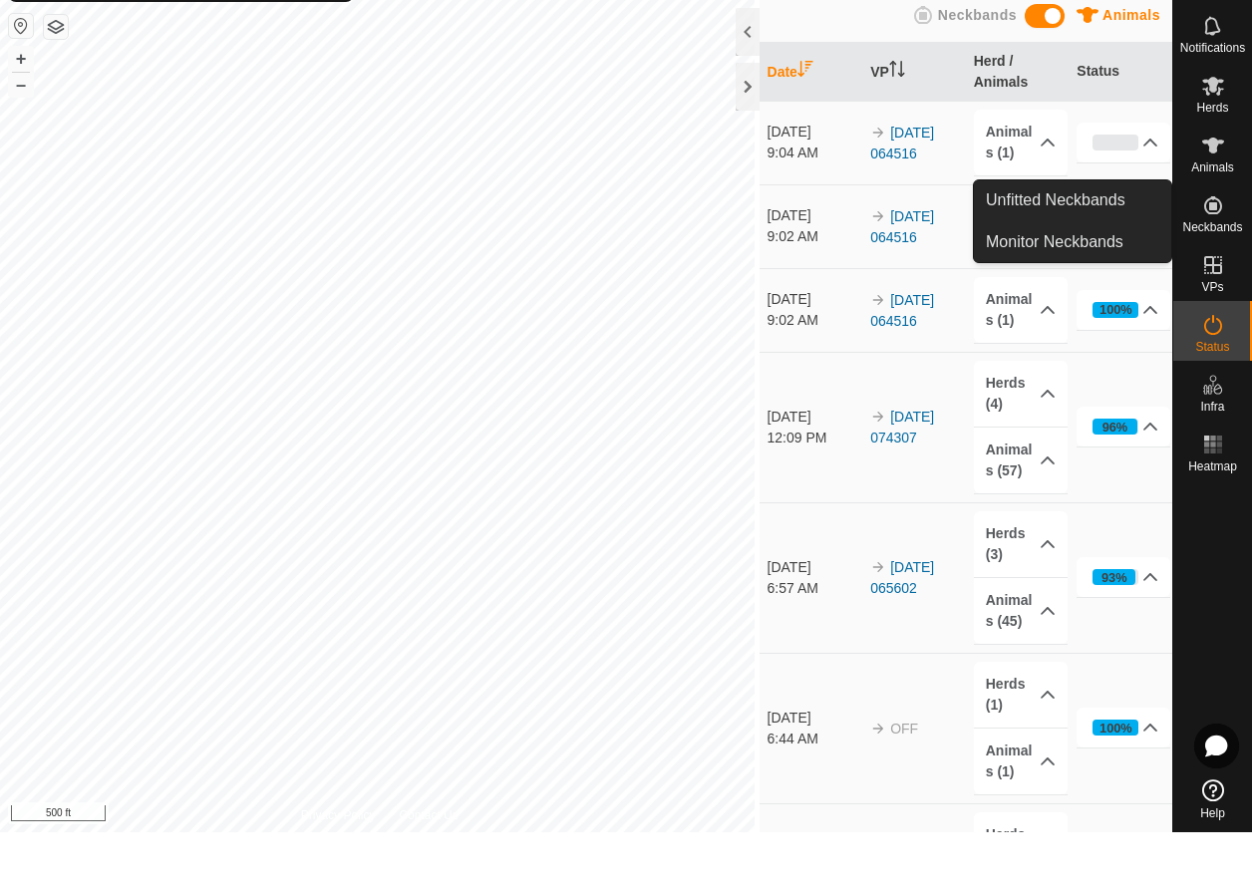
click at [1216, 279] on span "Neckbands" at bounding box center [1212, 285] width 60 height 12
click at [1072, 280] on link "Monitor Neckbands" at bounding box center [1072, 300] width 197 height 40
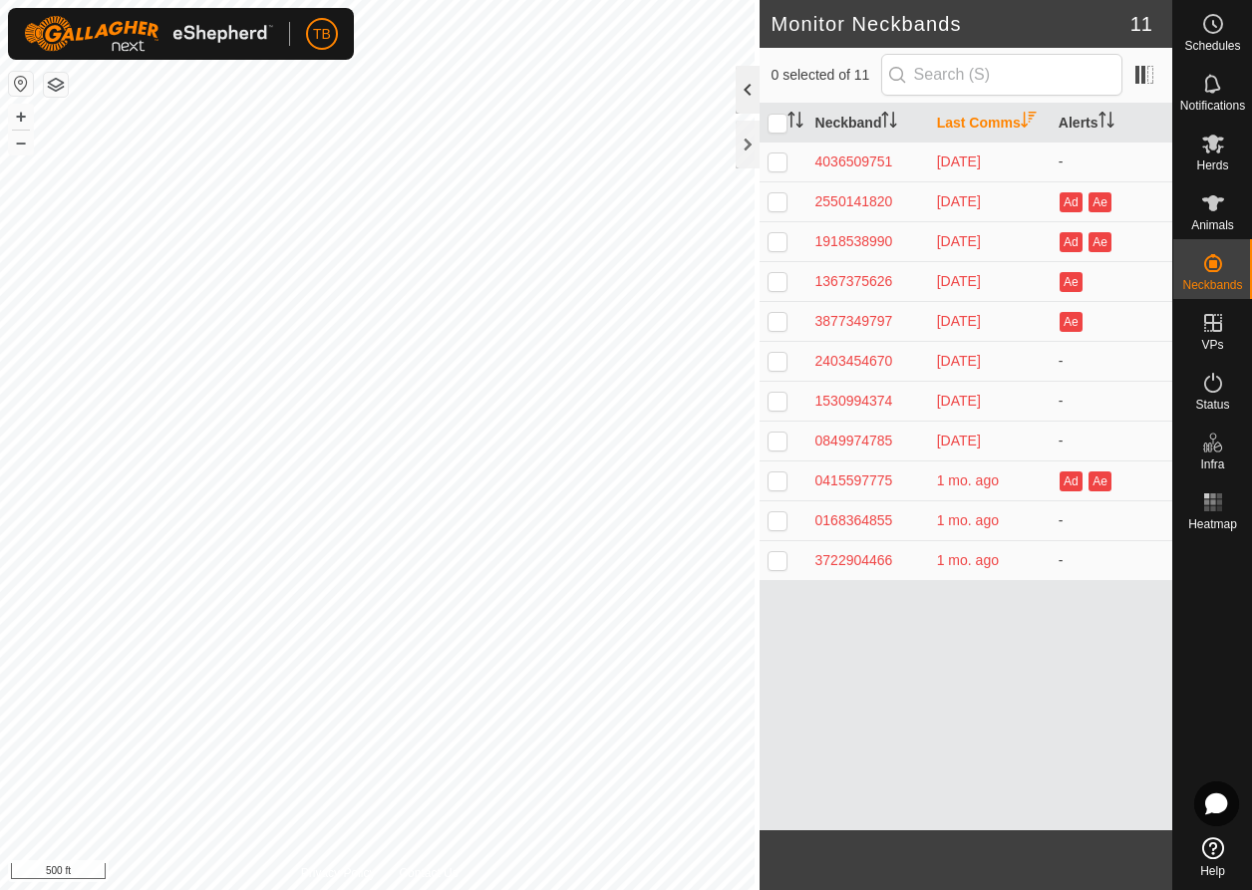
click at [744, 98] on div at bounding box center [748, 90] width 24 height 48
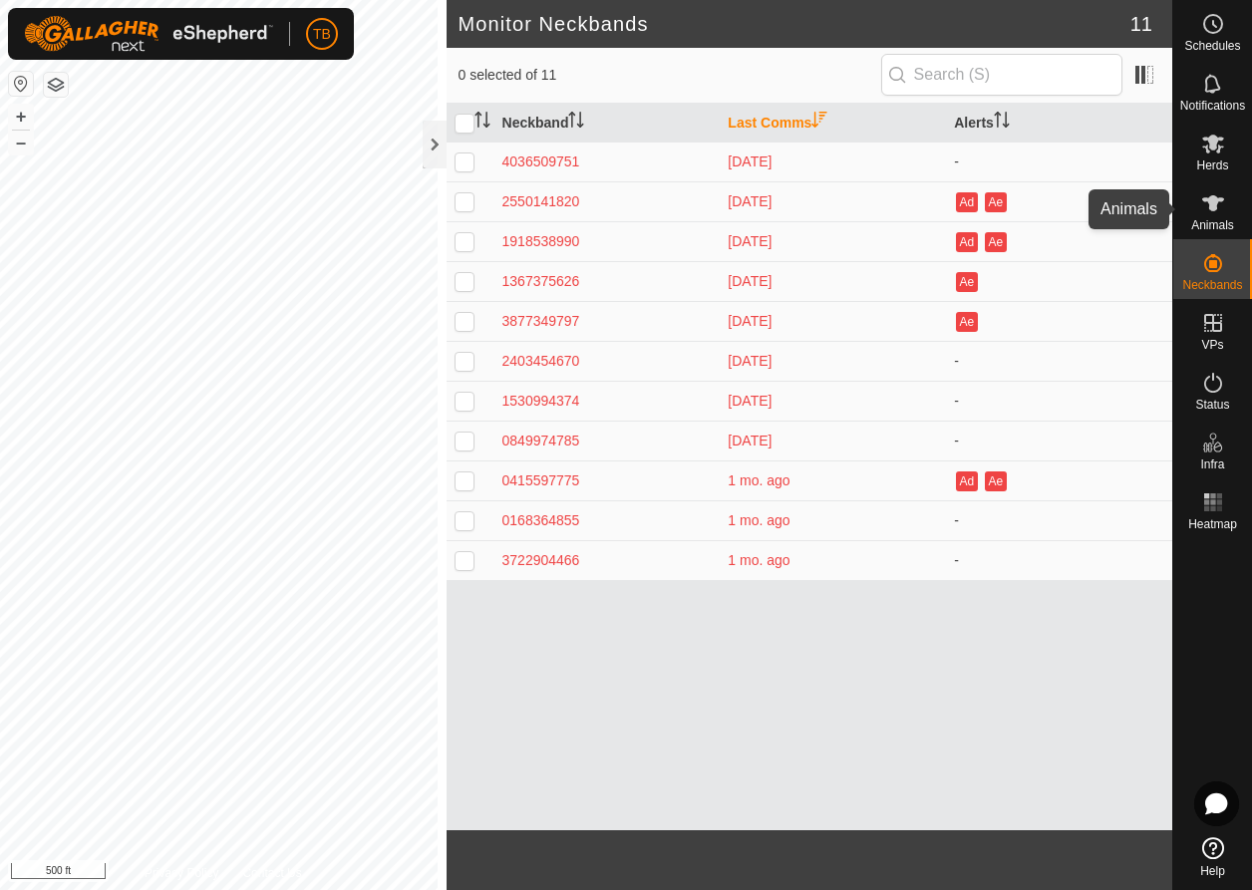
click at [1212, 203] on icon at bounding box center [1213, 203] width 22 height 16
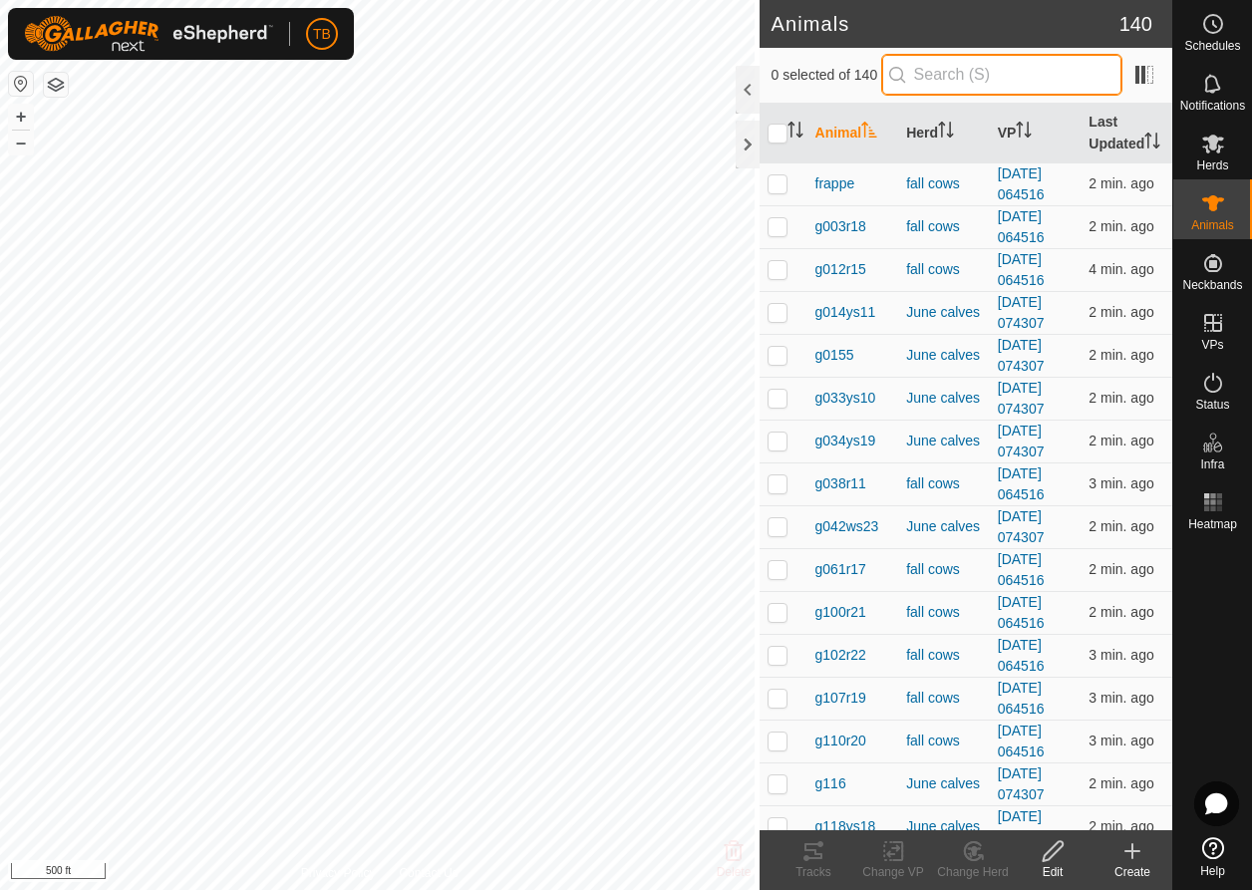
click at [948, 80] on input "text" at bounding box center [1001, 75] width 241 height 42
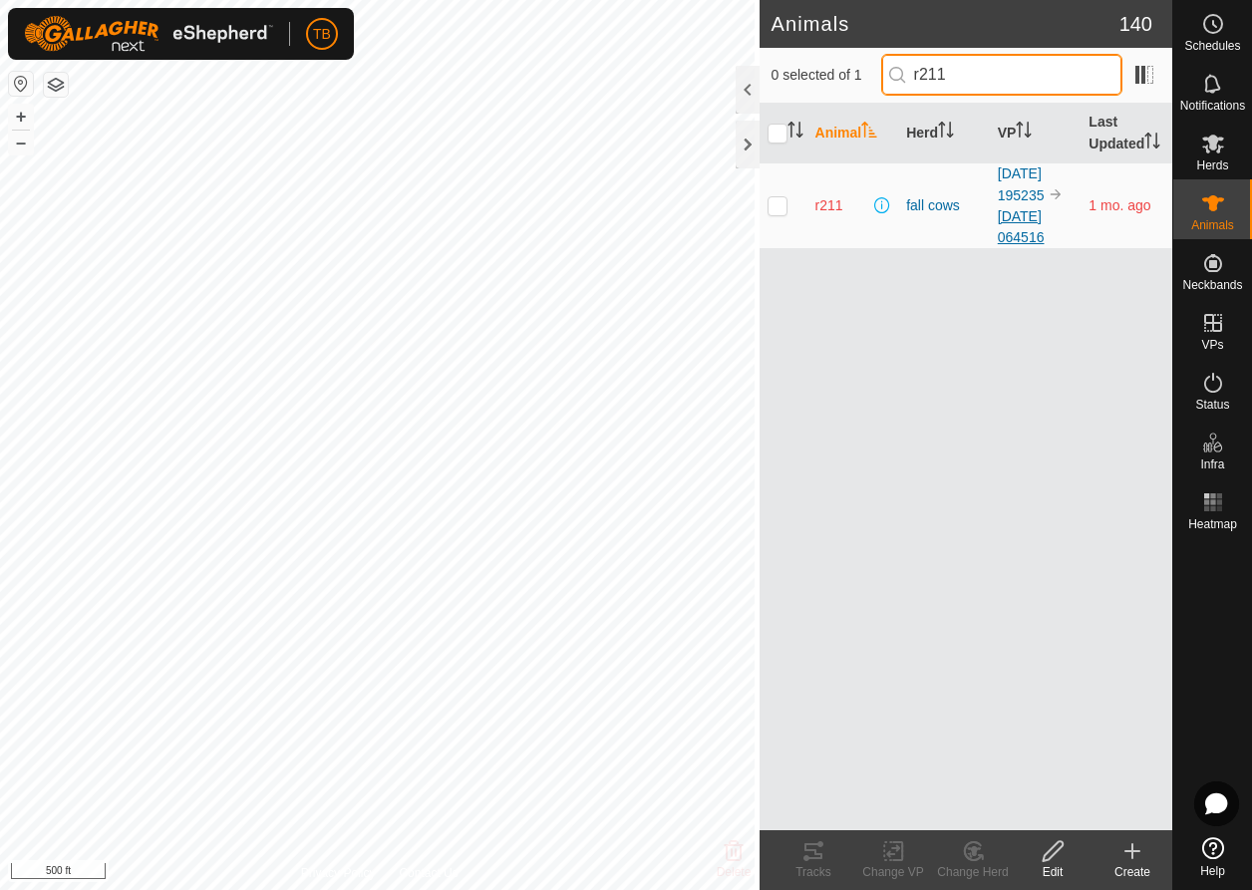
type input "r211"
click at [1012, 208] on link "[DATE] 064516" at bounding box center [1021, 226] width 47 height 37
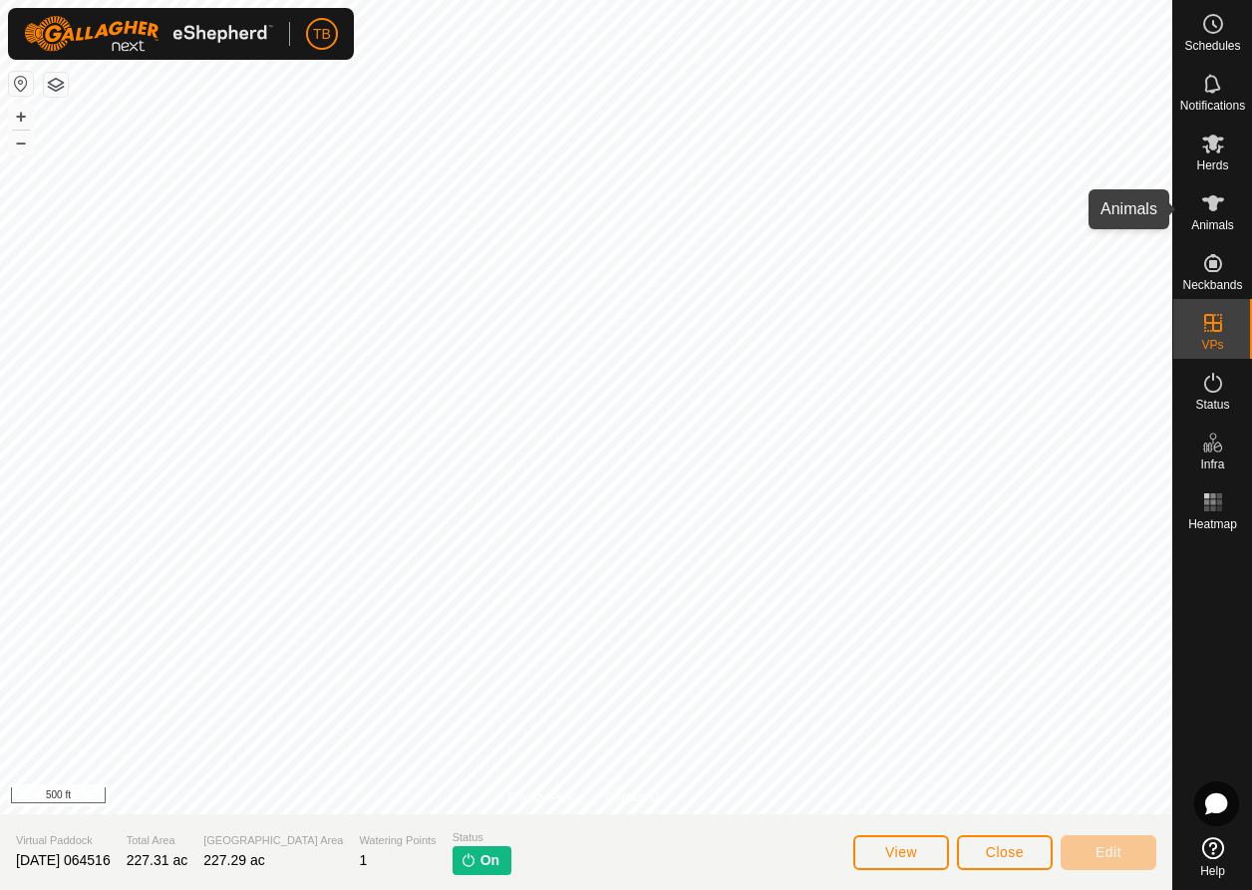
click at [1215, 213] on icon at bounding box center [1213, 203] width 24 height 24
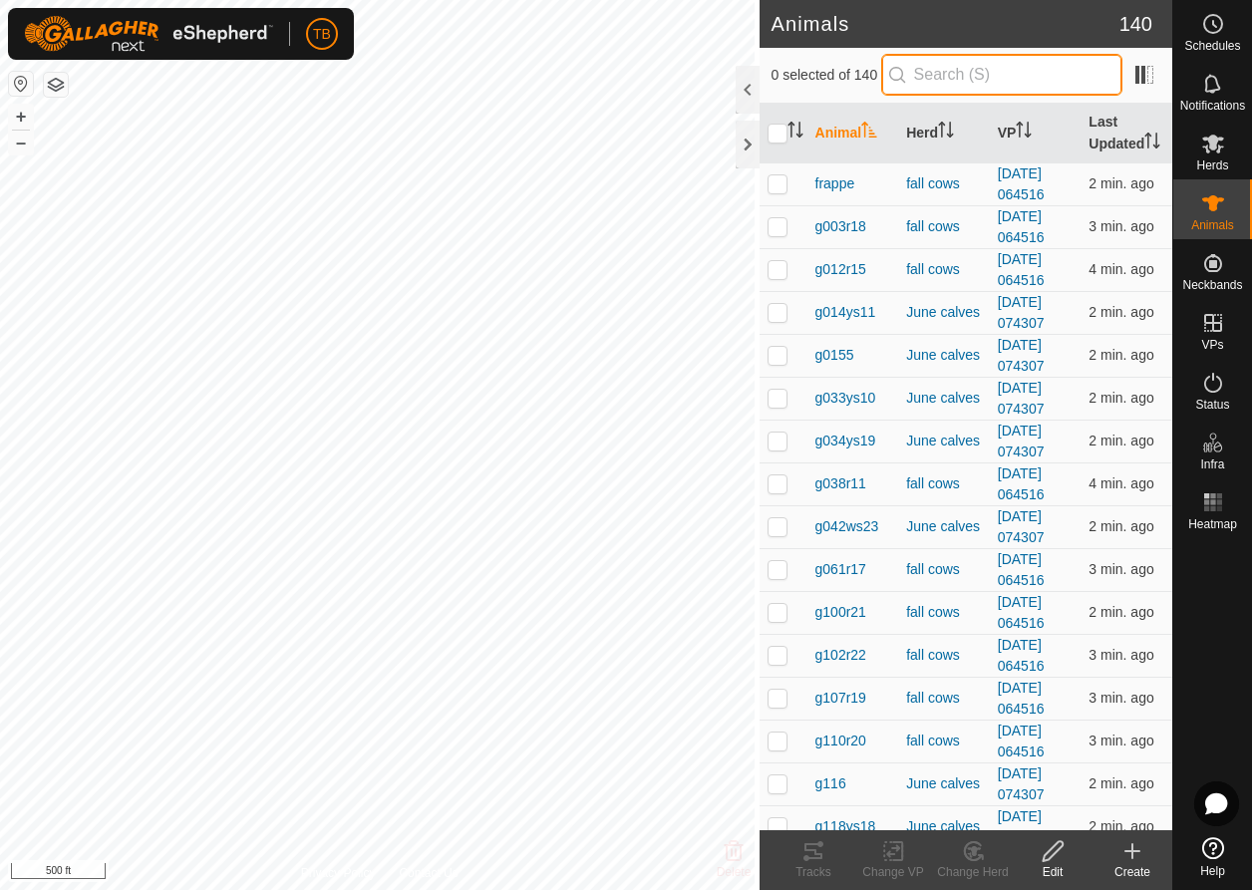
click at [949, 77] on input "text" at bounding box center [1001, 75] width 241 height 42
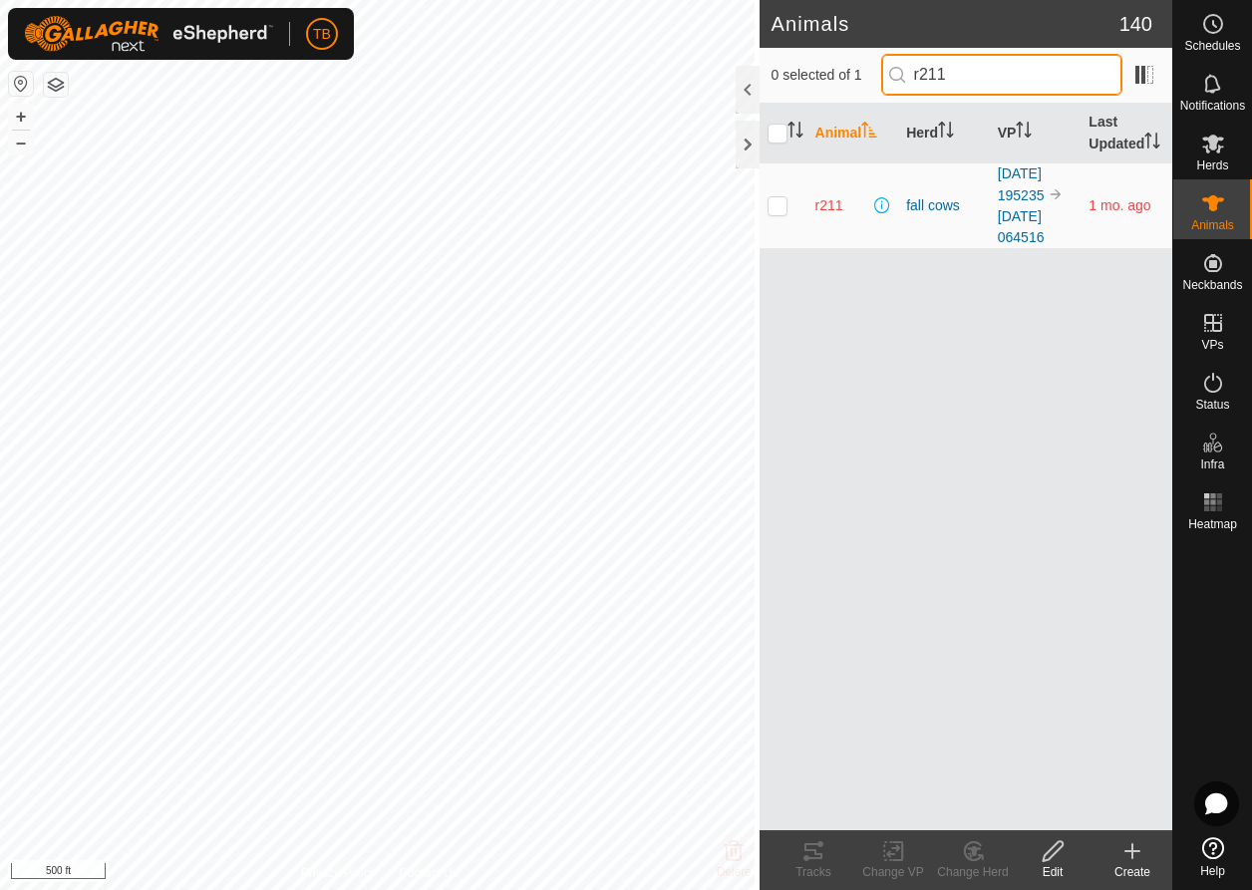
type input "r211"
click at [776, 203] on p-checkbox at bounding box center [778, 205] width 20 height 16
checkbox input "true"
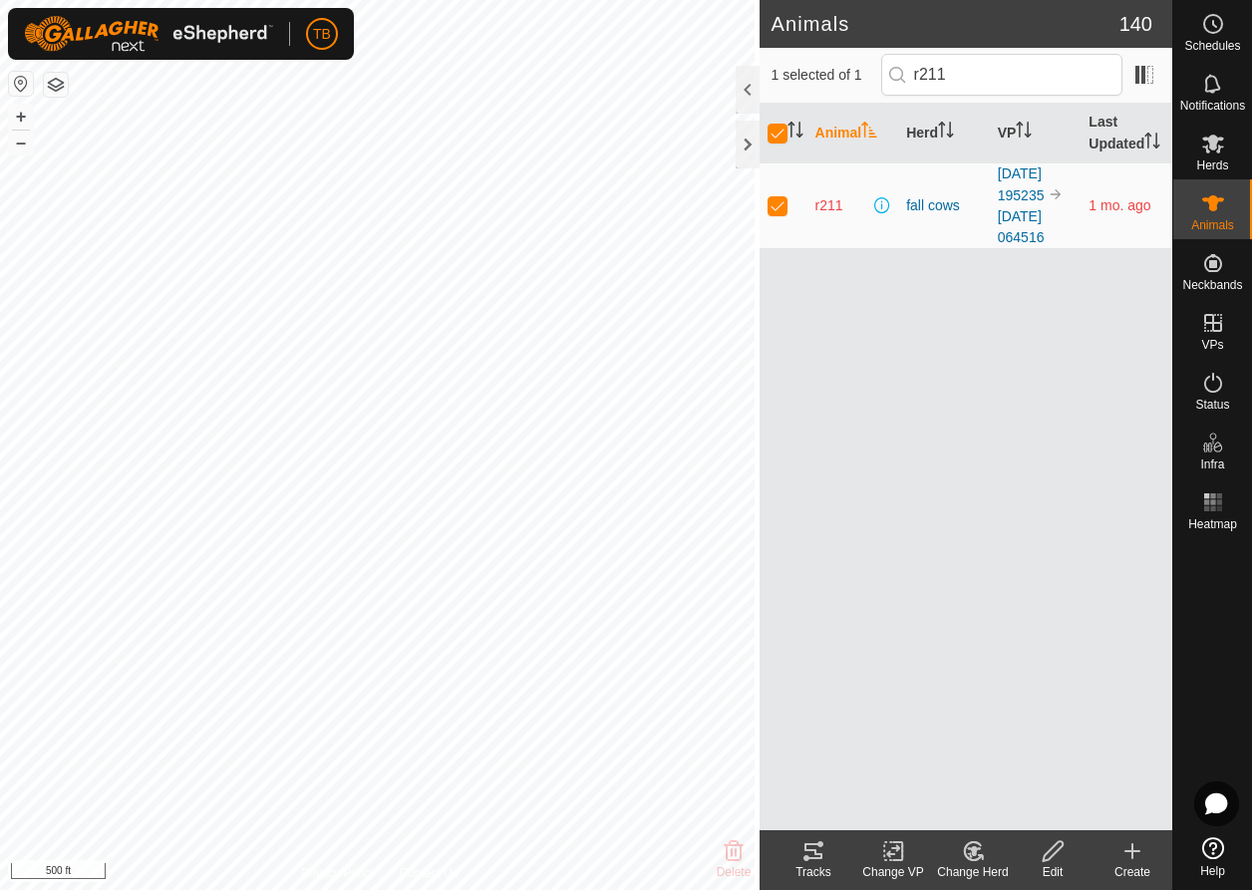
click at [1060, 857] on icon at bounding box center [1053, 851] width 25 height 24
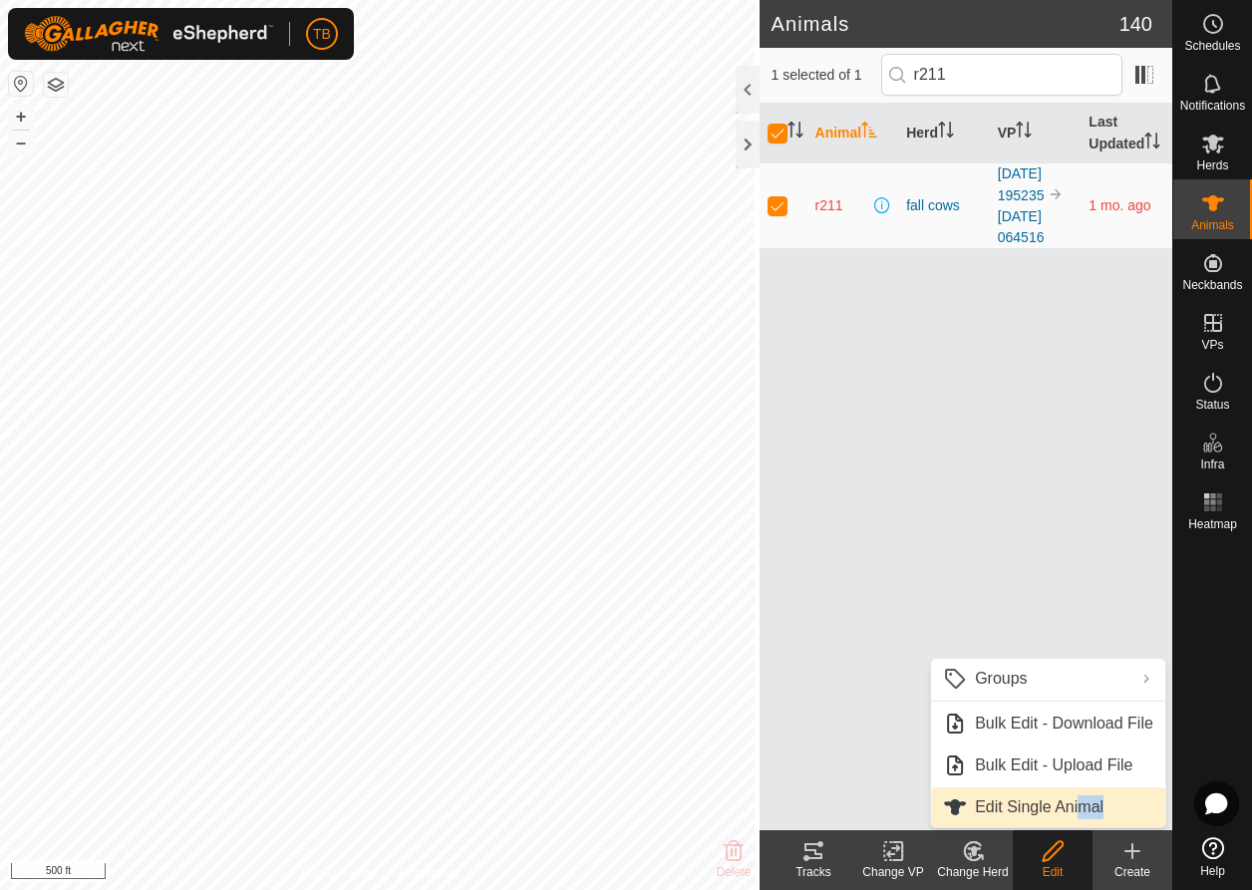
click at [1081, 811] on span "Edit Single Animal" at bounding box center [1039, 807] width 129 height 24
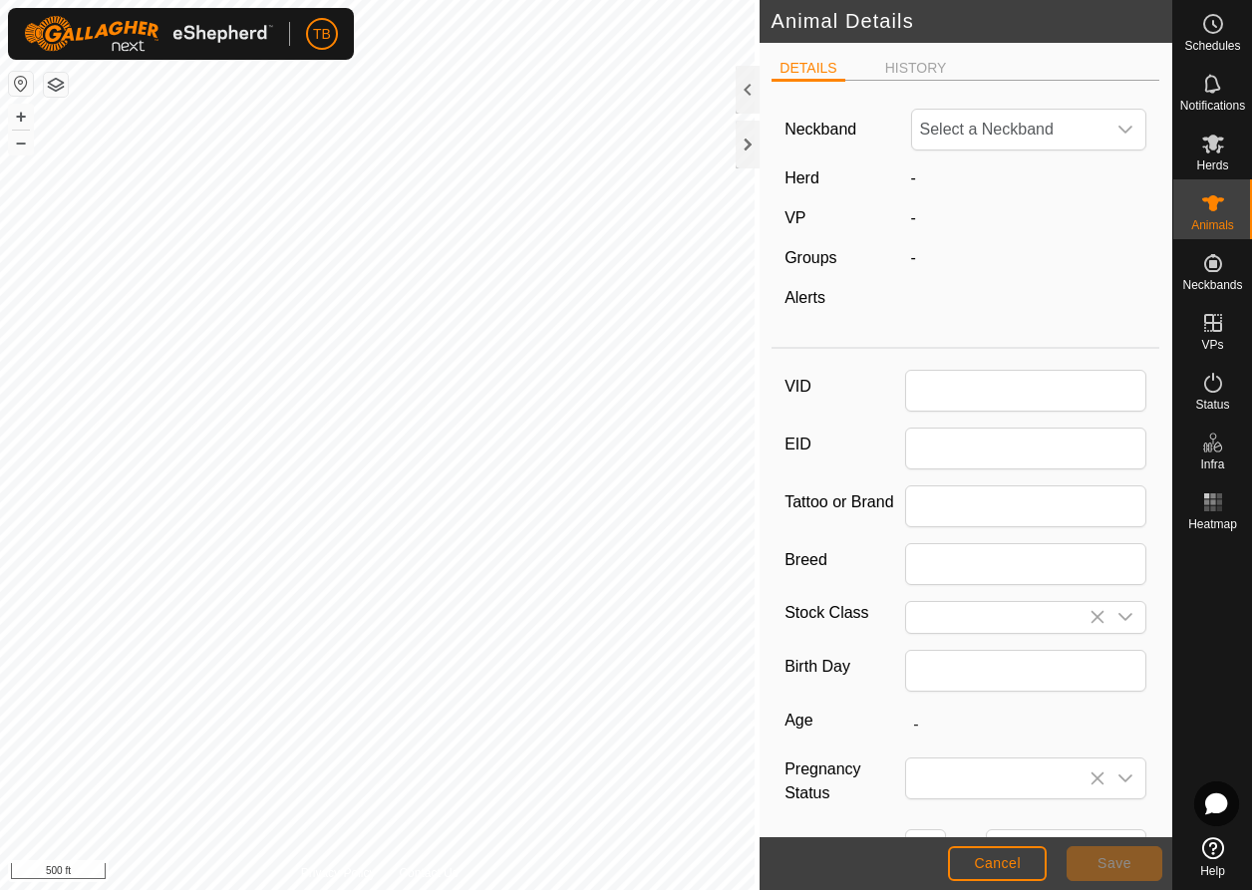
type input "r211"
type input "ttt"
type input "Angus"
type input "04/2022"
type input "3 years 5 months"
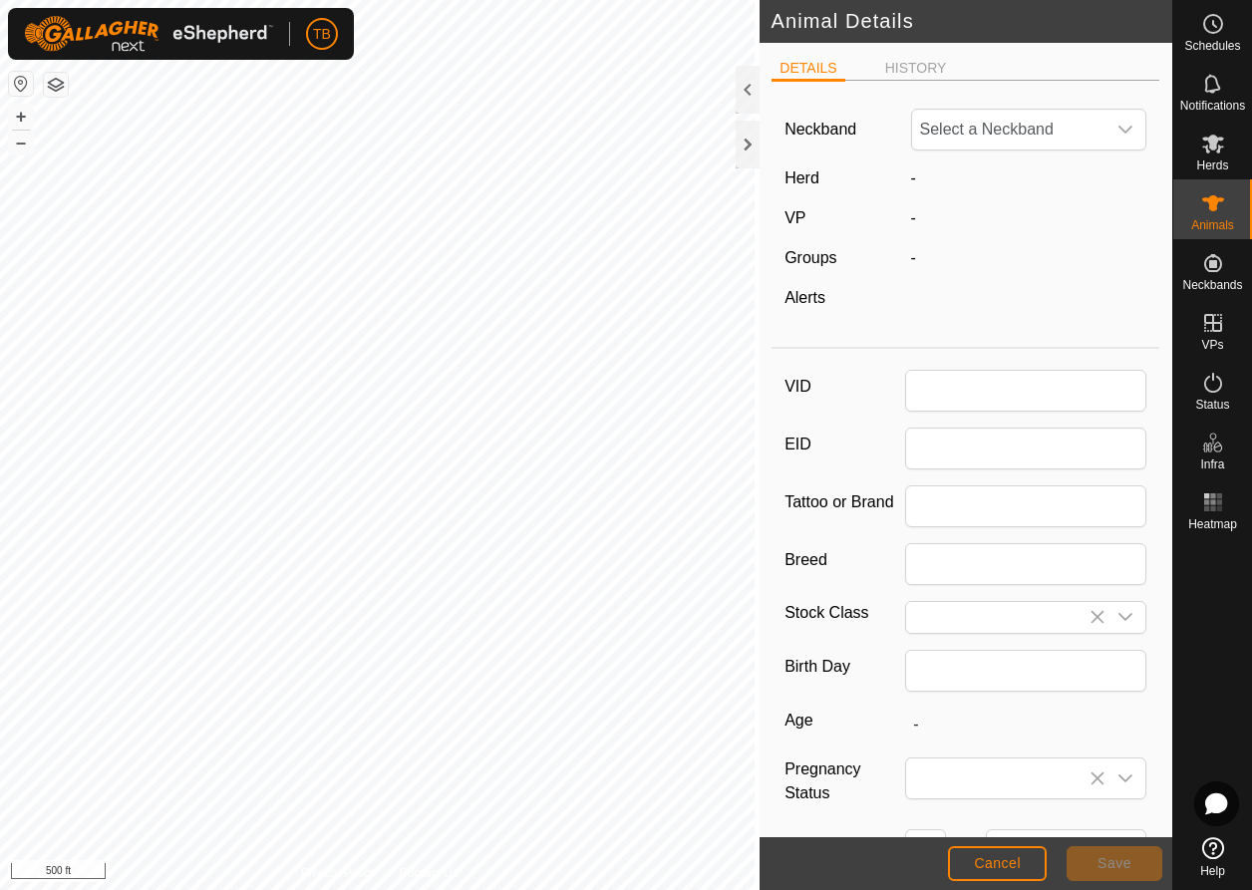
type input "0"
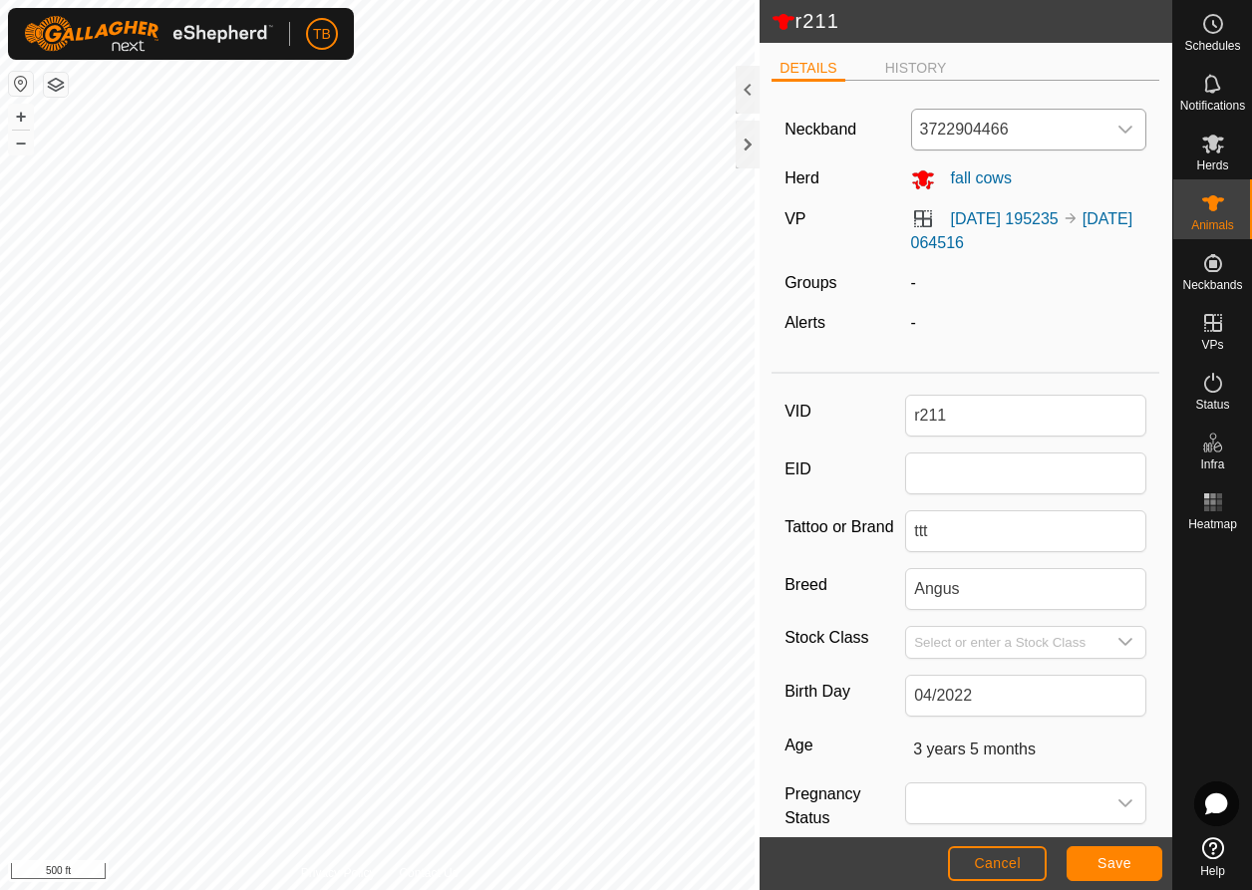
click at [1057, 146] on span "3722904466" at bounding box center [1009, 130] width 194 height 40
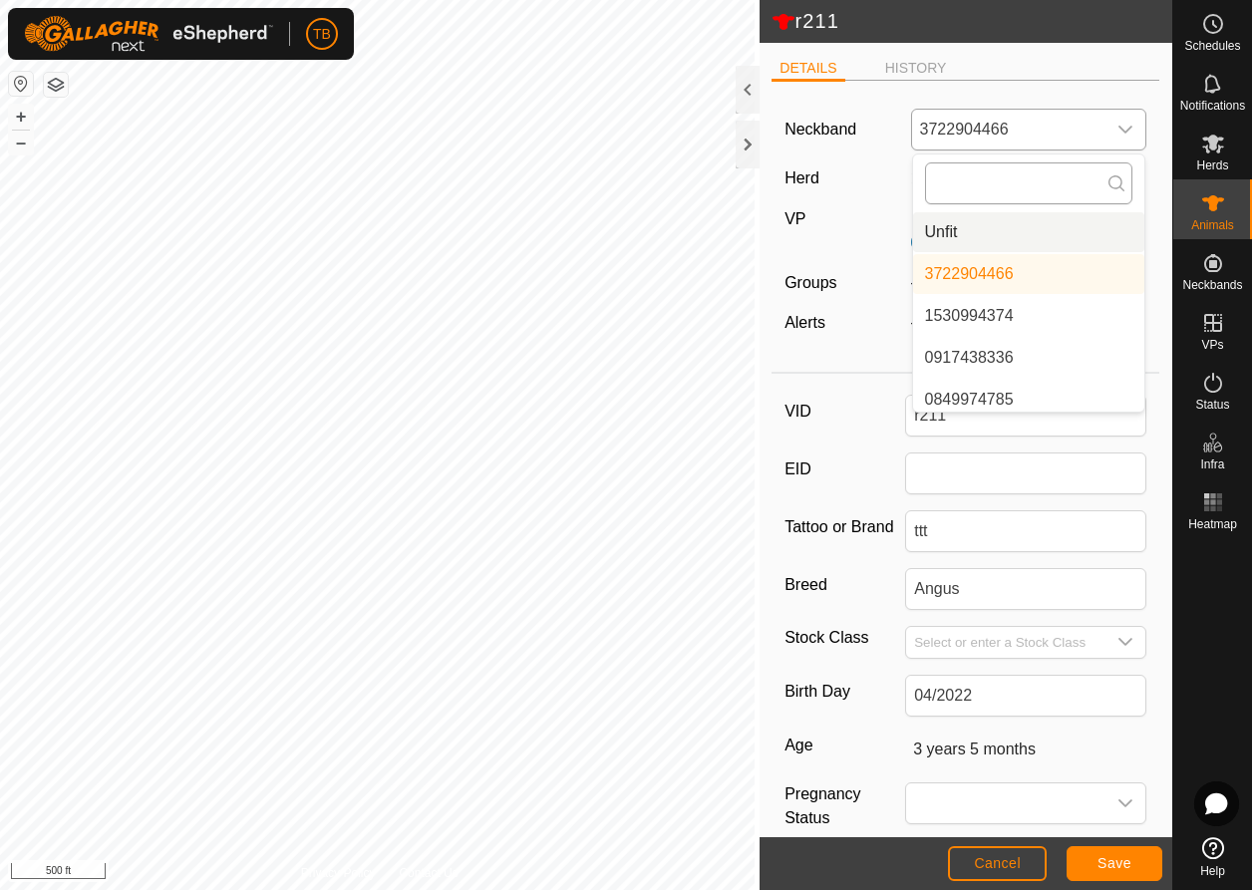
click at [1079, 185] on input "text" at bounding box center [1029, 183] width 208 height 42
click at [1109, 186] on icon at bounding box center [1117, 183] width 16 height 16
click at [811, 184] on label "Herd" at bounding box center [802, 177] width 35 height 17
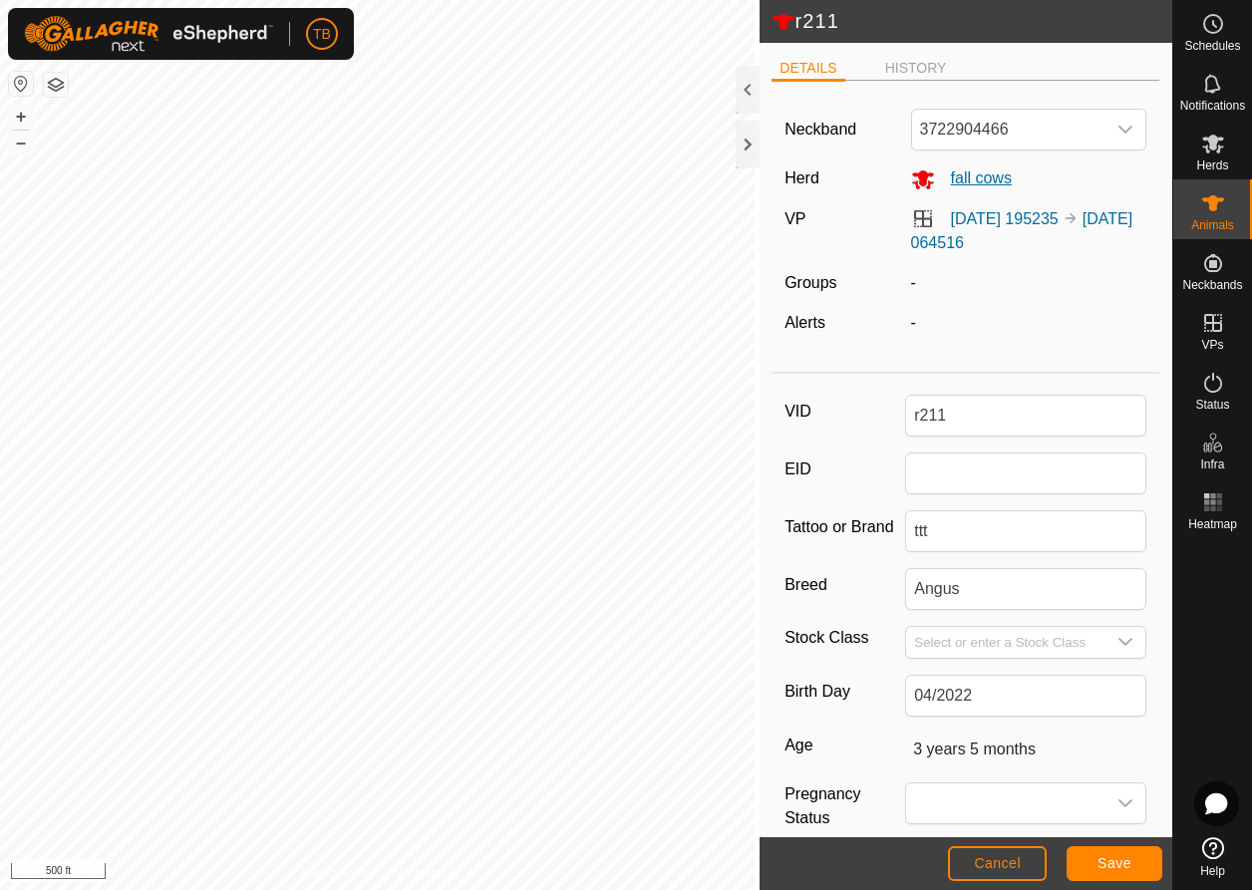
click at [975, 180] on span "fall cows" at bounding box center [973, 177] width 77 height 17
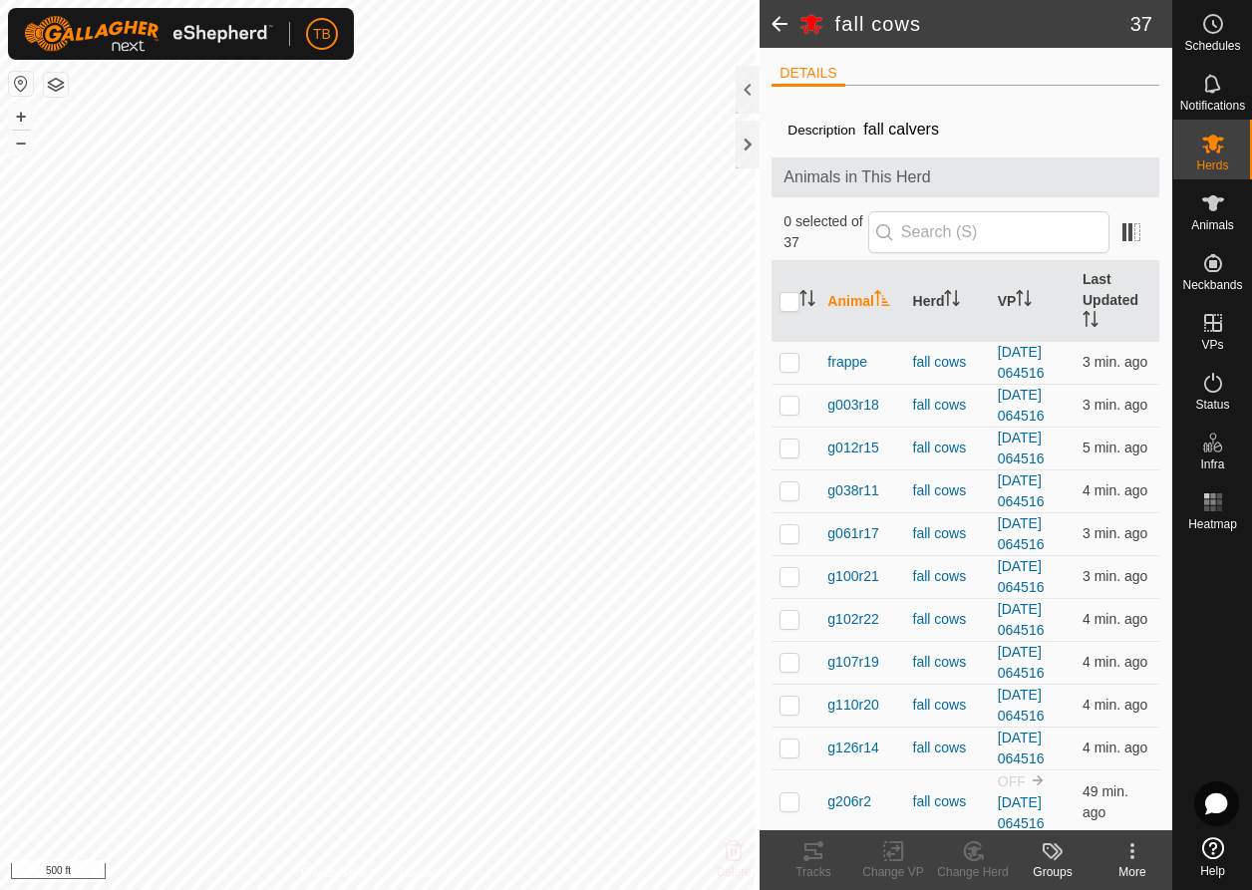
click at [780, 20] on span at bounding box center [780, 24] width 40 height 48
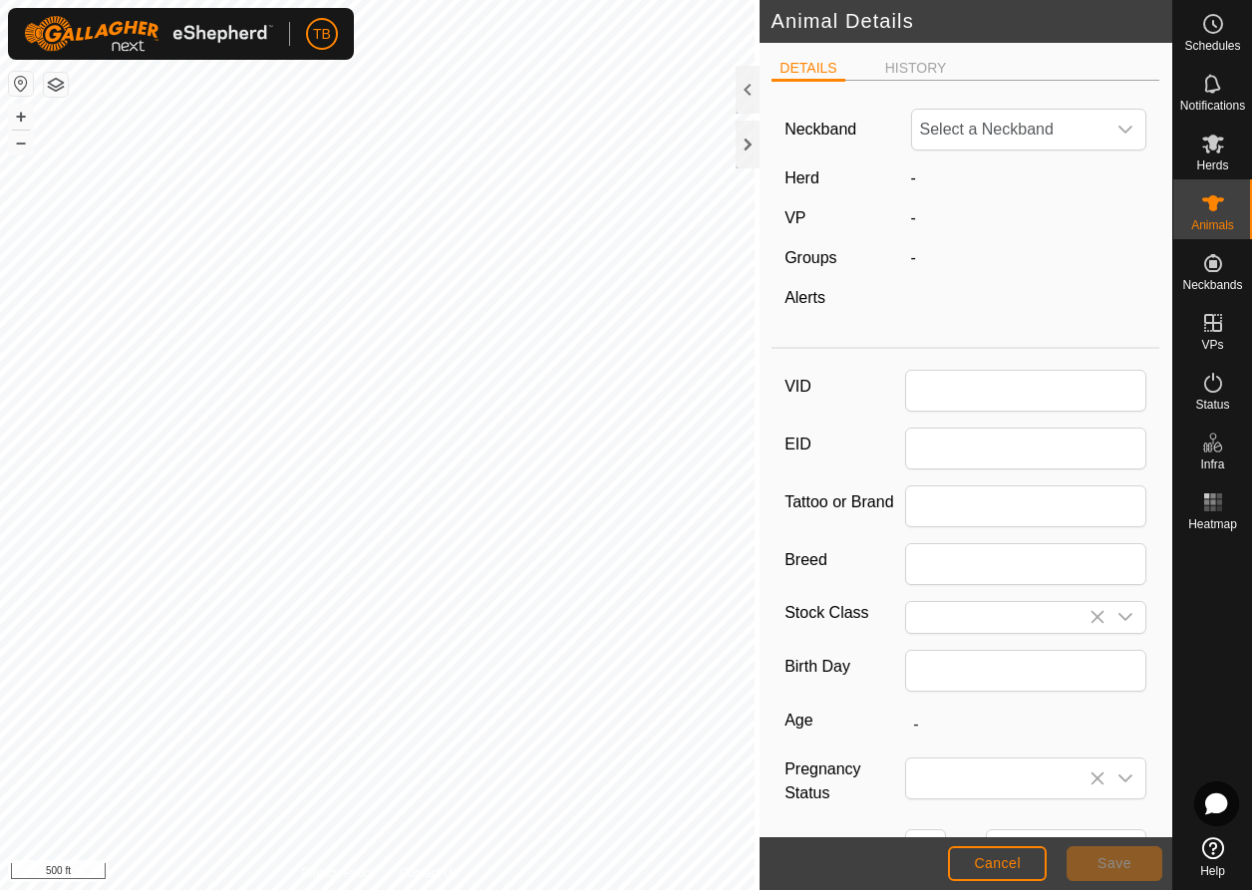
type input "r211"
type input "ttt"
type input "Angus"
type input "04/2022"
type input "3 years 5 months"
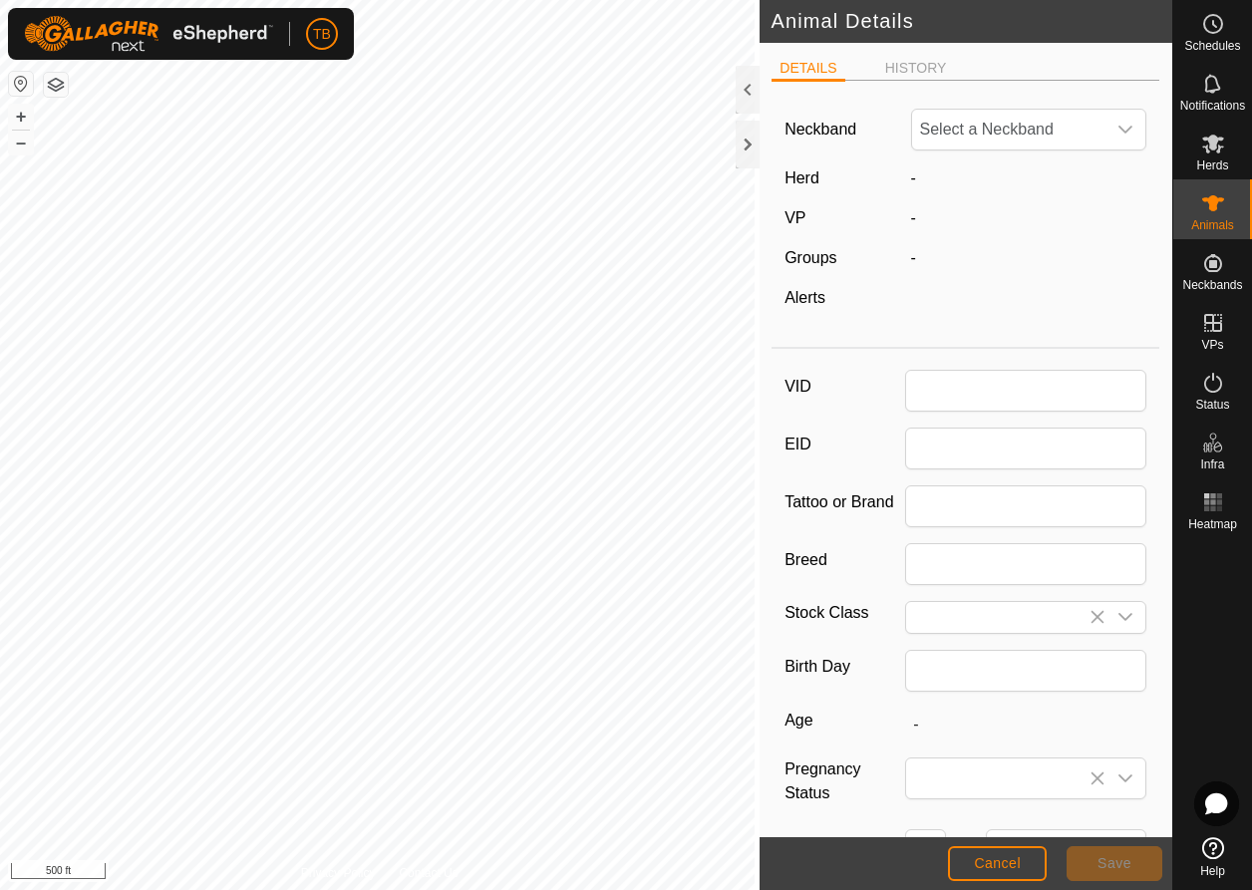
type input "0"
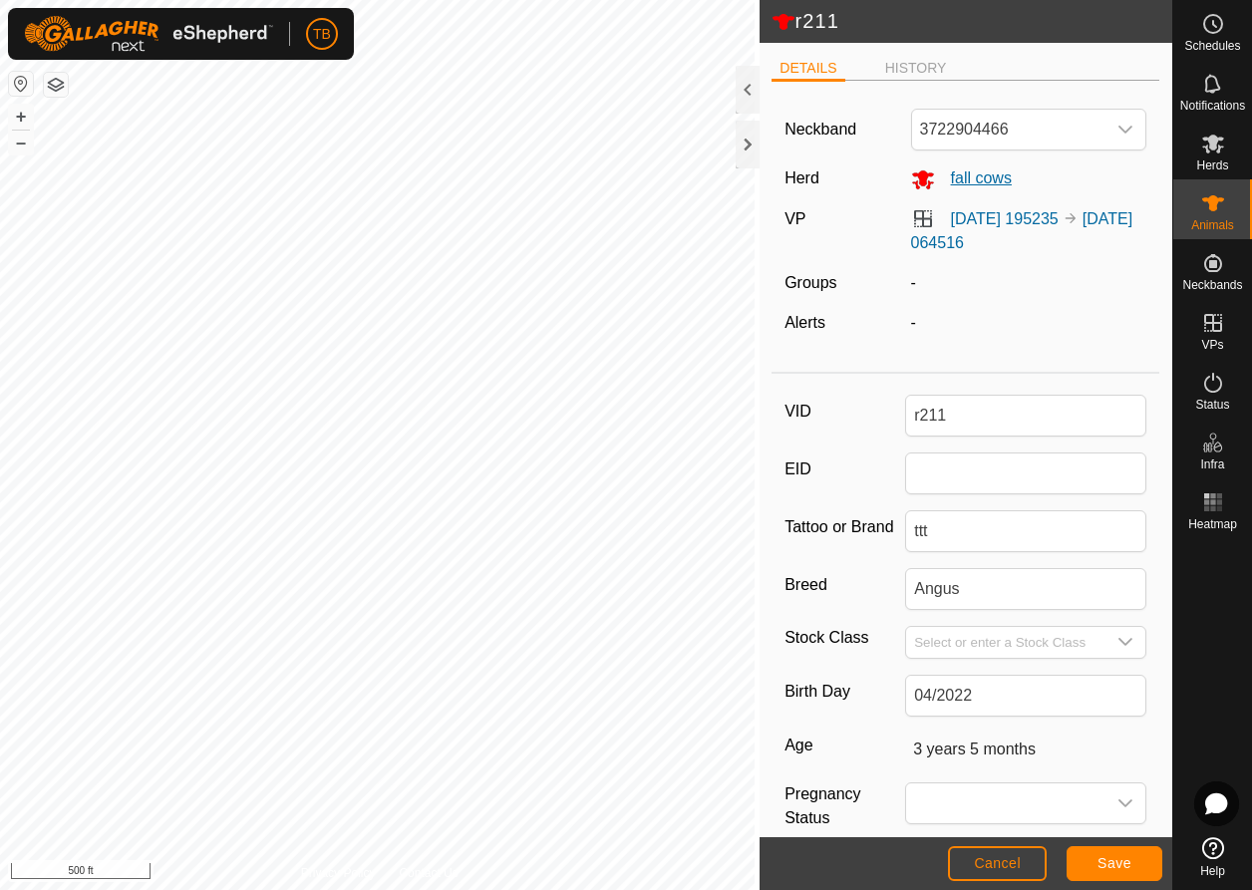
click at [974, 183] on span "fall cows" at bounding box center [973, 177] width 77 height 17
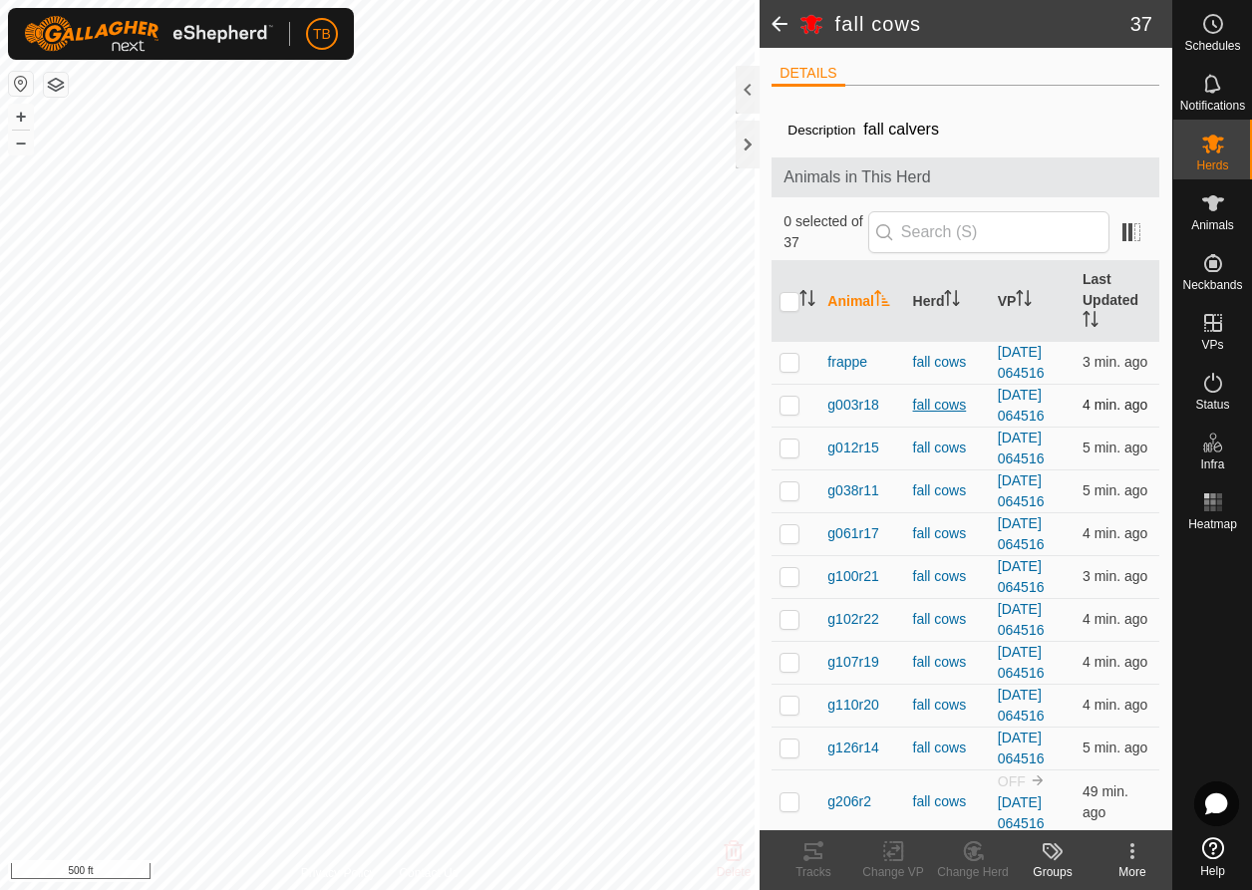
scroll to position [690, 0]
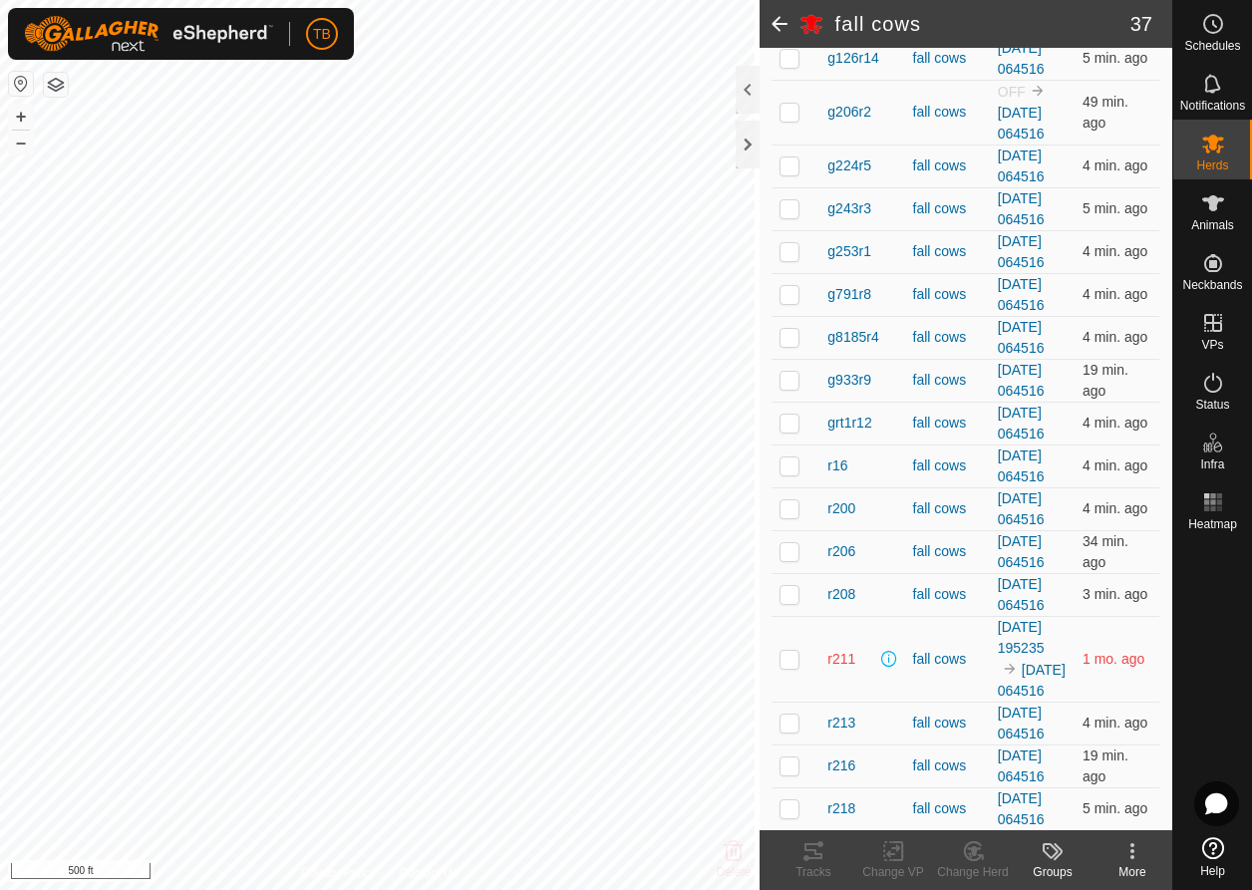
click at [776, 16] on span at bounding box center [780, 24] width 40 height 48
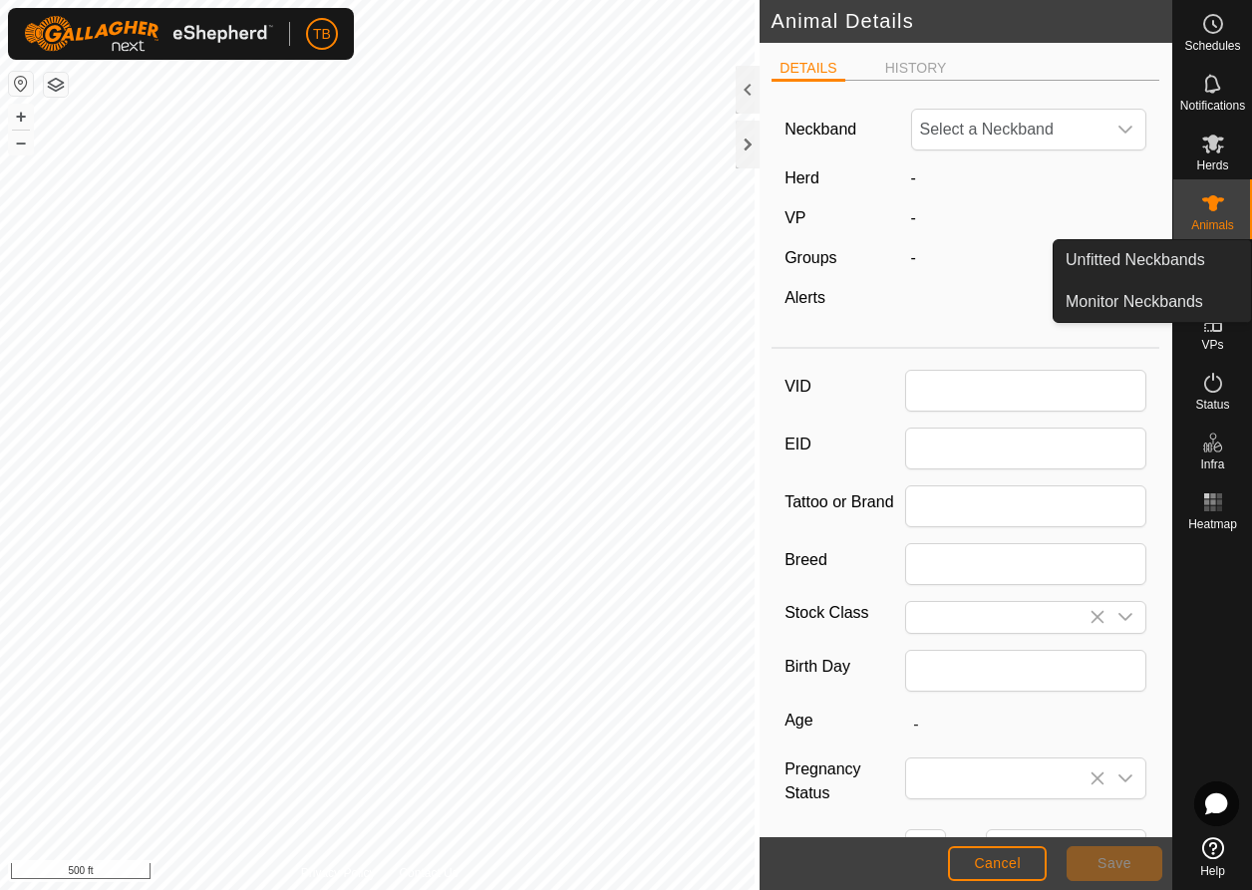
type input "r211"
type input "ttt"
type input "Angus"
type input "04/2022"
type input "3 years 5 months"
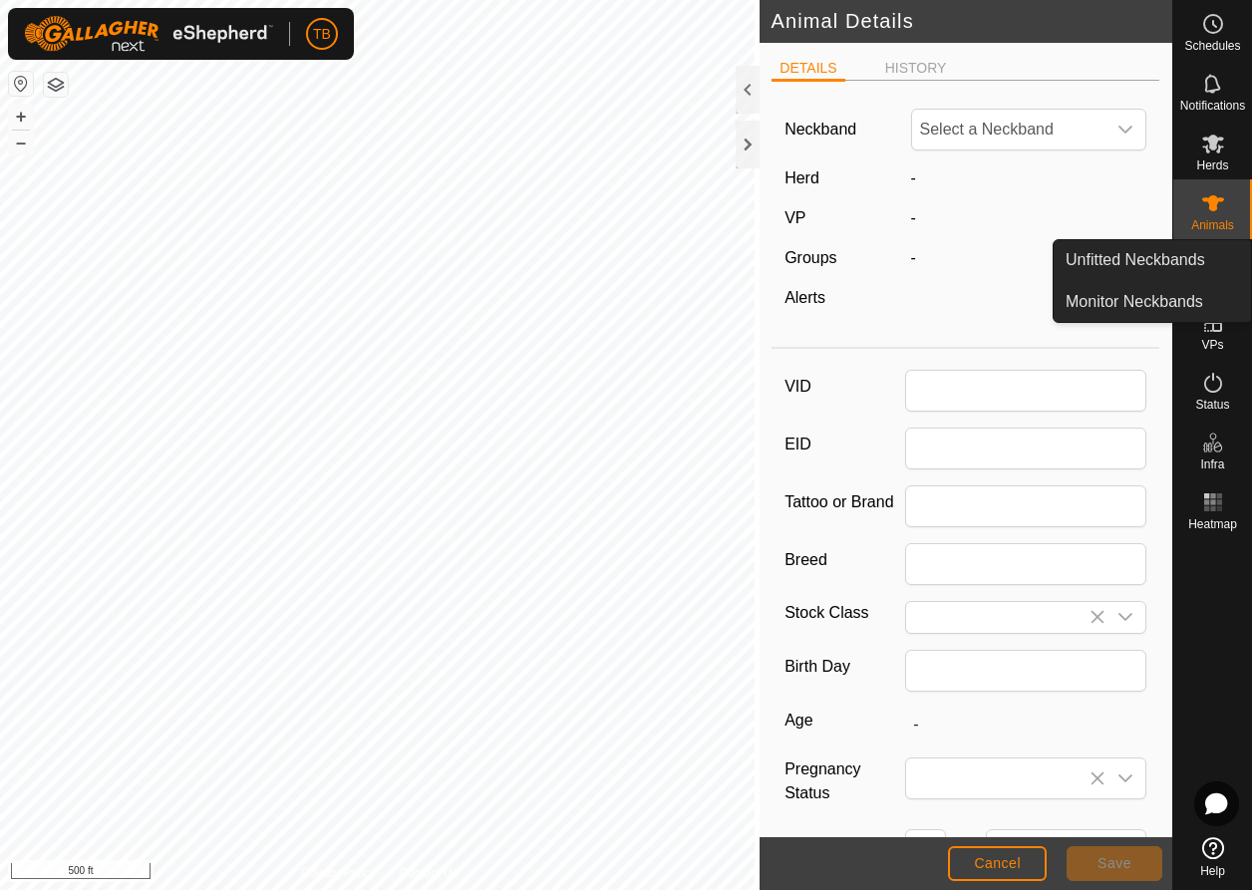
type input "0"
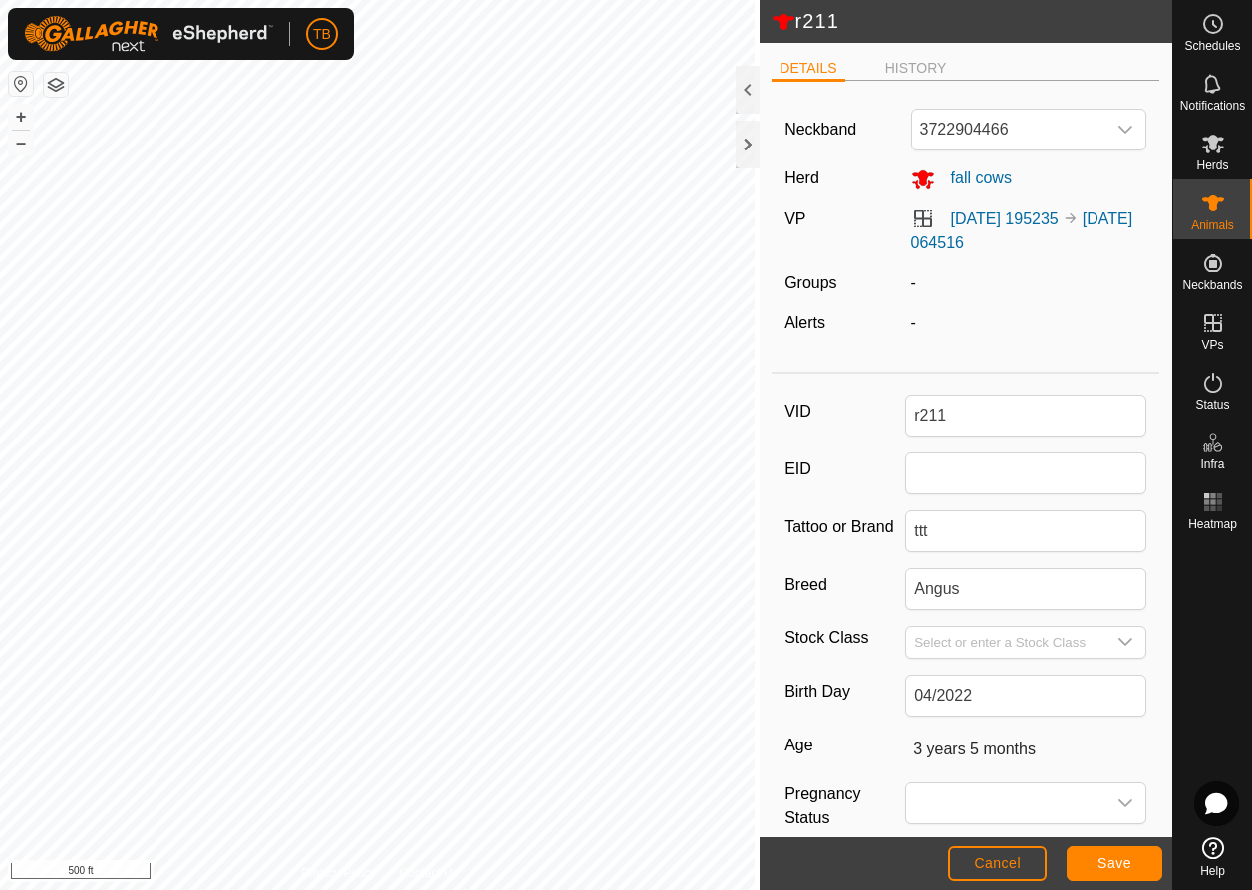
click at [1119, 870] on span "Save" at bounding box center [1115, 863] width 34 height 16
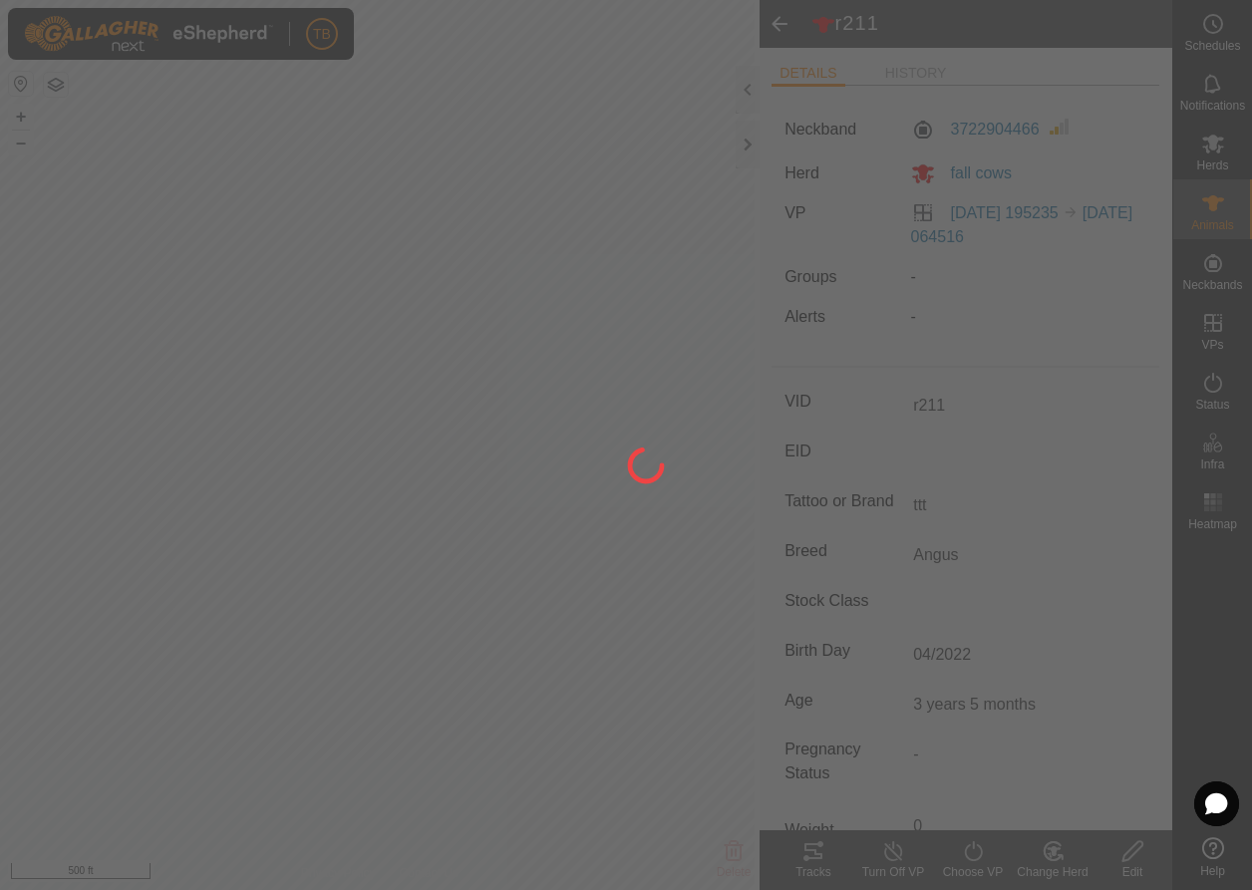
type input "-"
type input "0 kg"
type input "-"
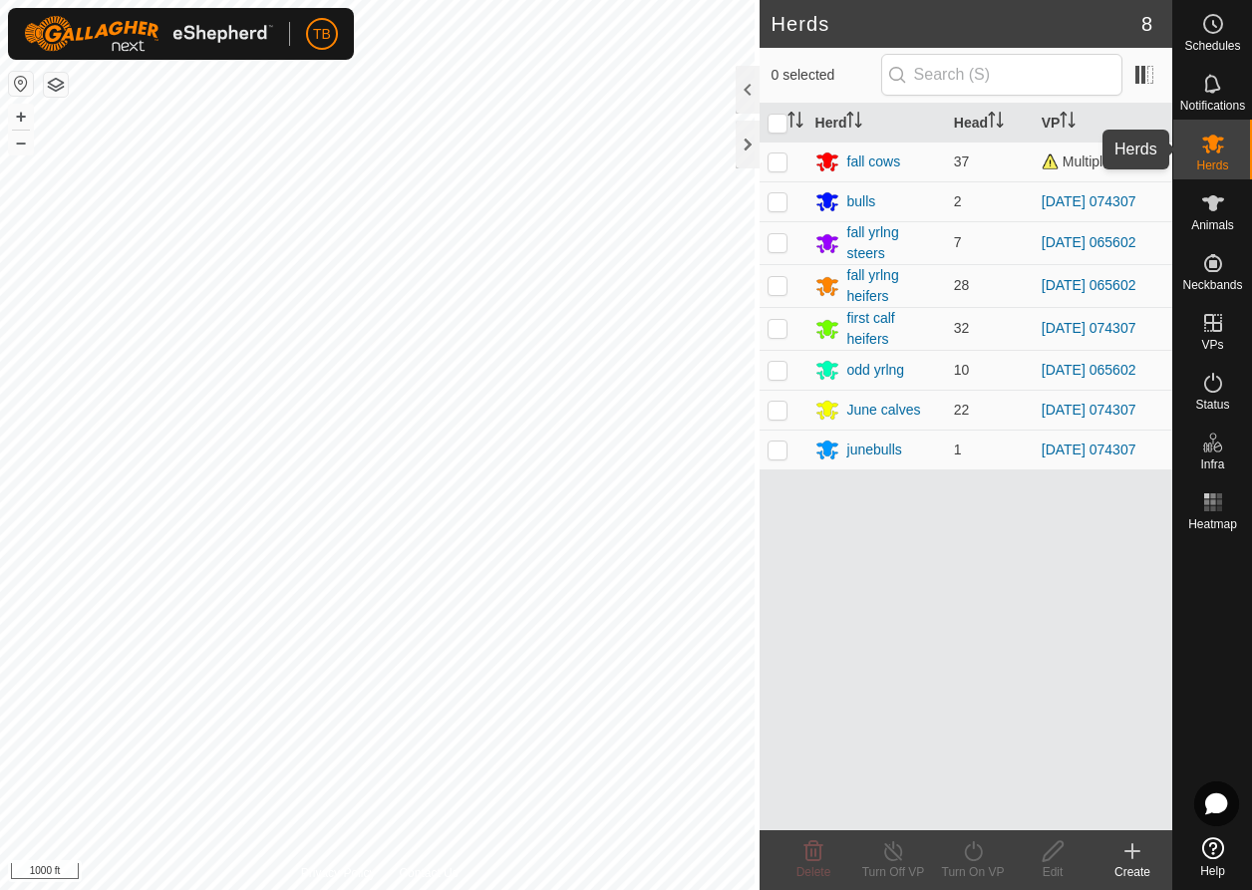
click at [1220, 163] on span "Herds" at bounding box center [1212, 165] width 32 height 12
click at [773, 162] on p-checkbox at bounding box center [778, 162] width 20 height 16
checkbox input "true"
click at [974, 863] on div "Turn On VP" at bounding box center [973, 872] width 80 height 18
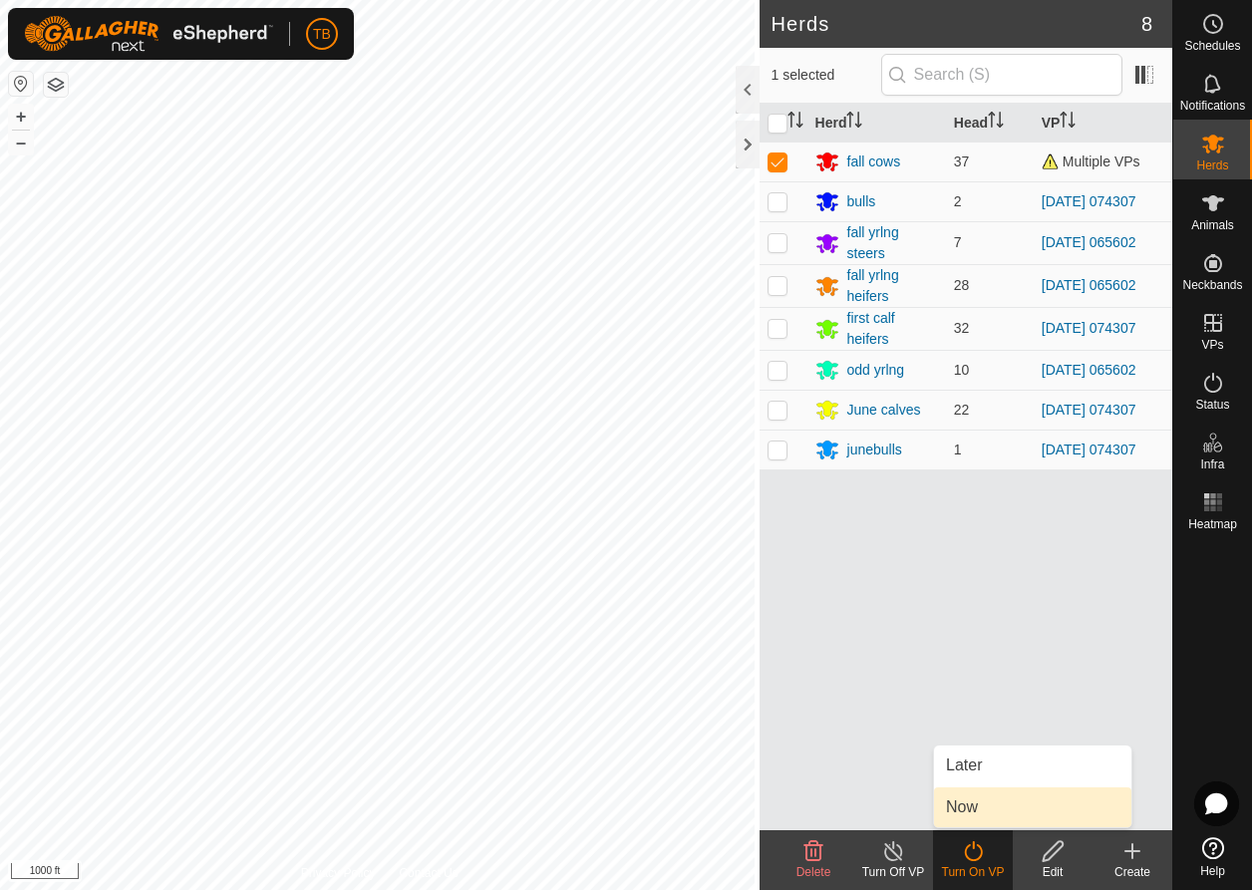
click at [971, 815] on link "Now" at bounding box center [1032, 808] width 197 height 40
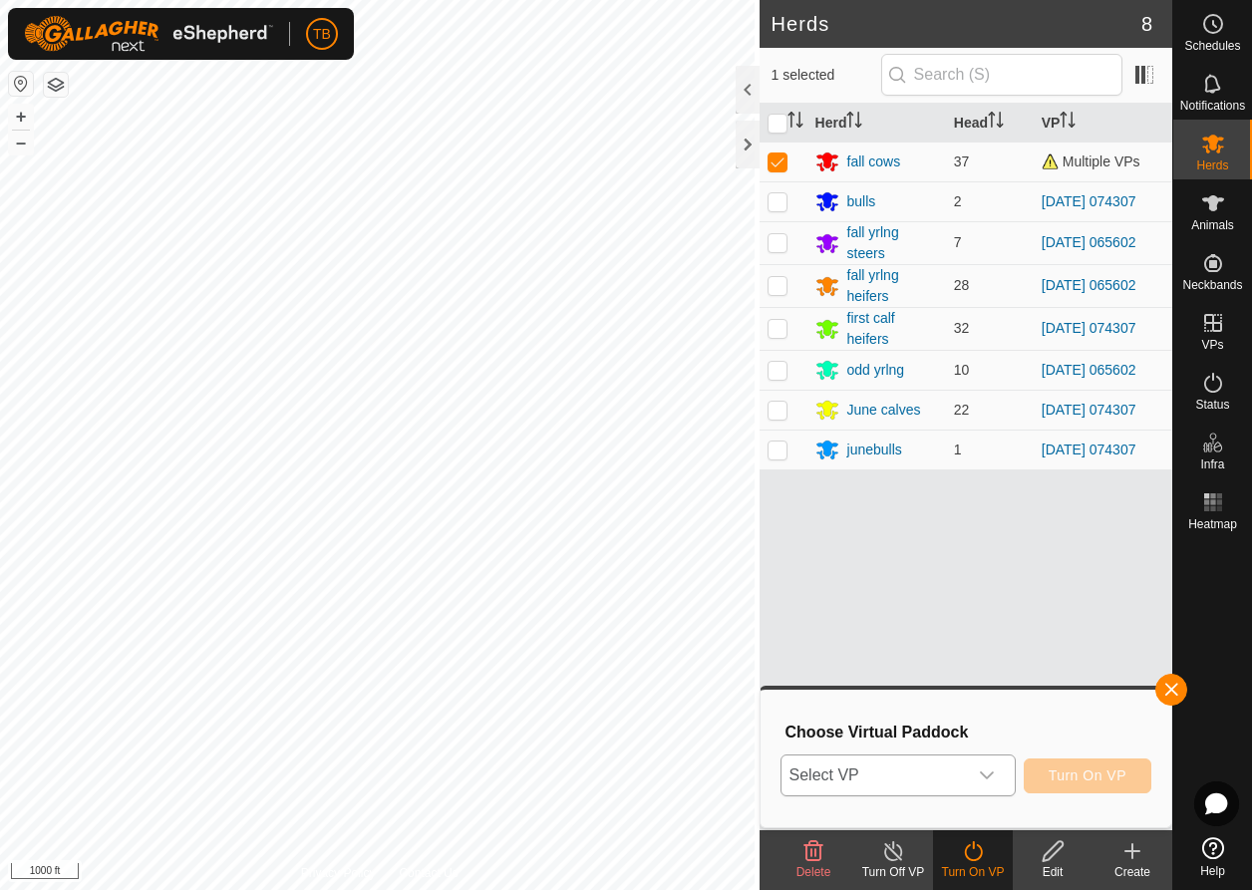
click at [989, 773] on icon "dropdown trigger" at bounding box center [987, 776] width 16 height 16
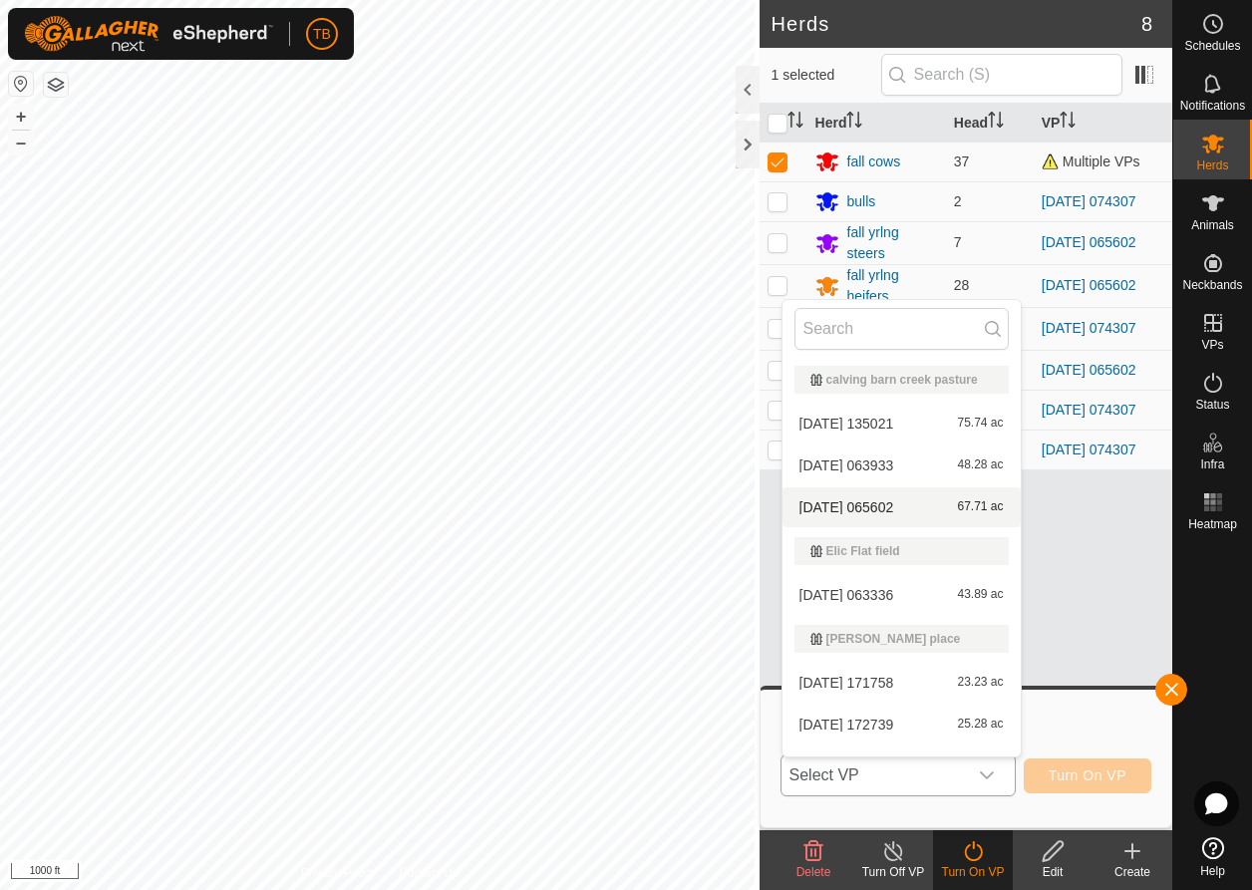
click at [894, 514] on span "[DATE] 065602" at bounding box center [846, 507] width 95 height 14
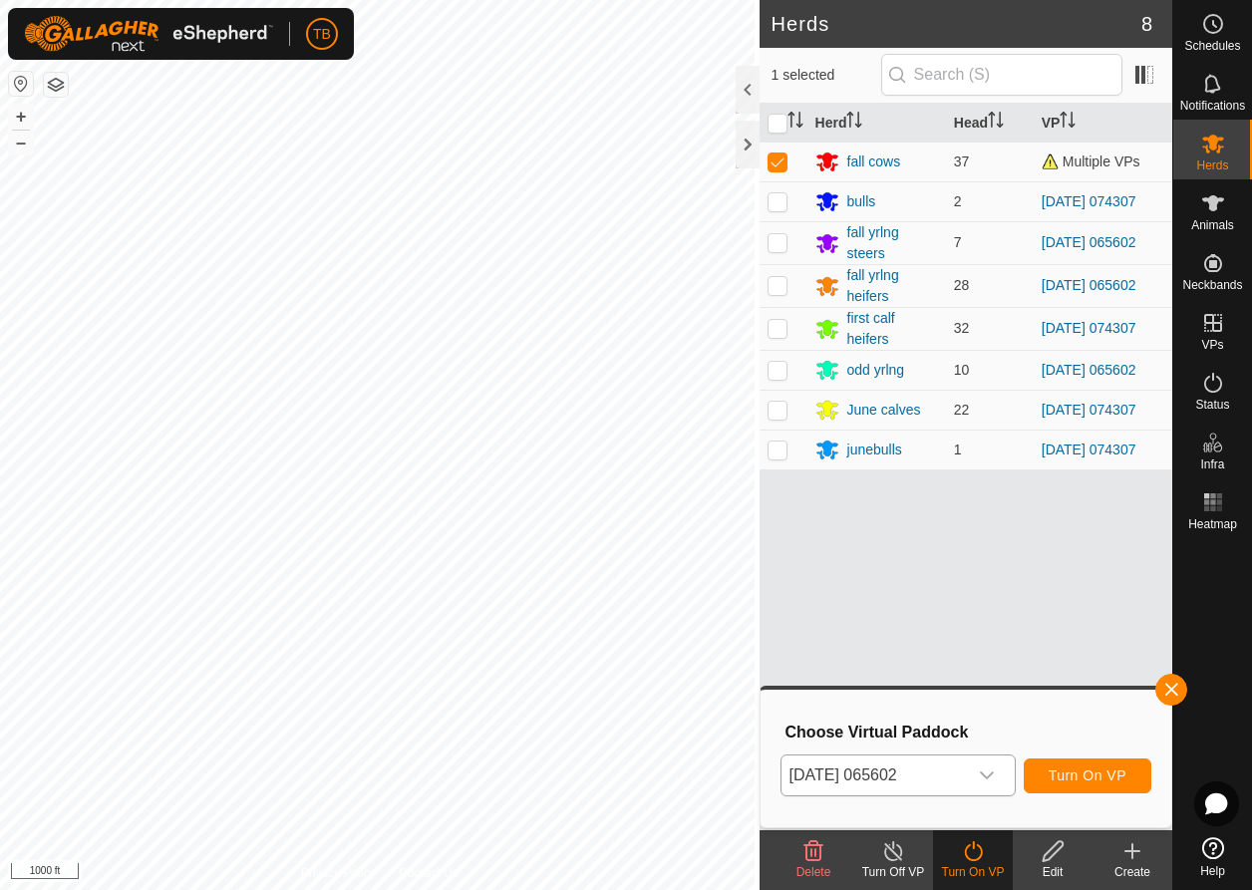
click at [1075, 778] on span "Turn On VP" at bounding box center [1088, 776] width 78 height 16
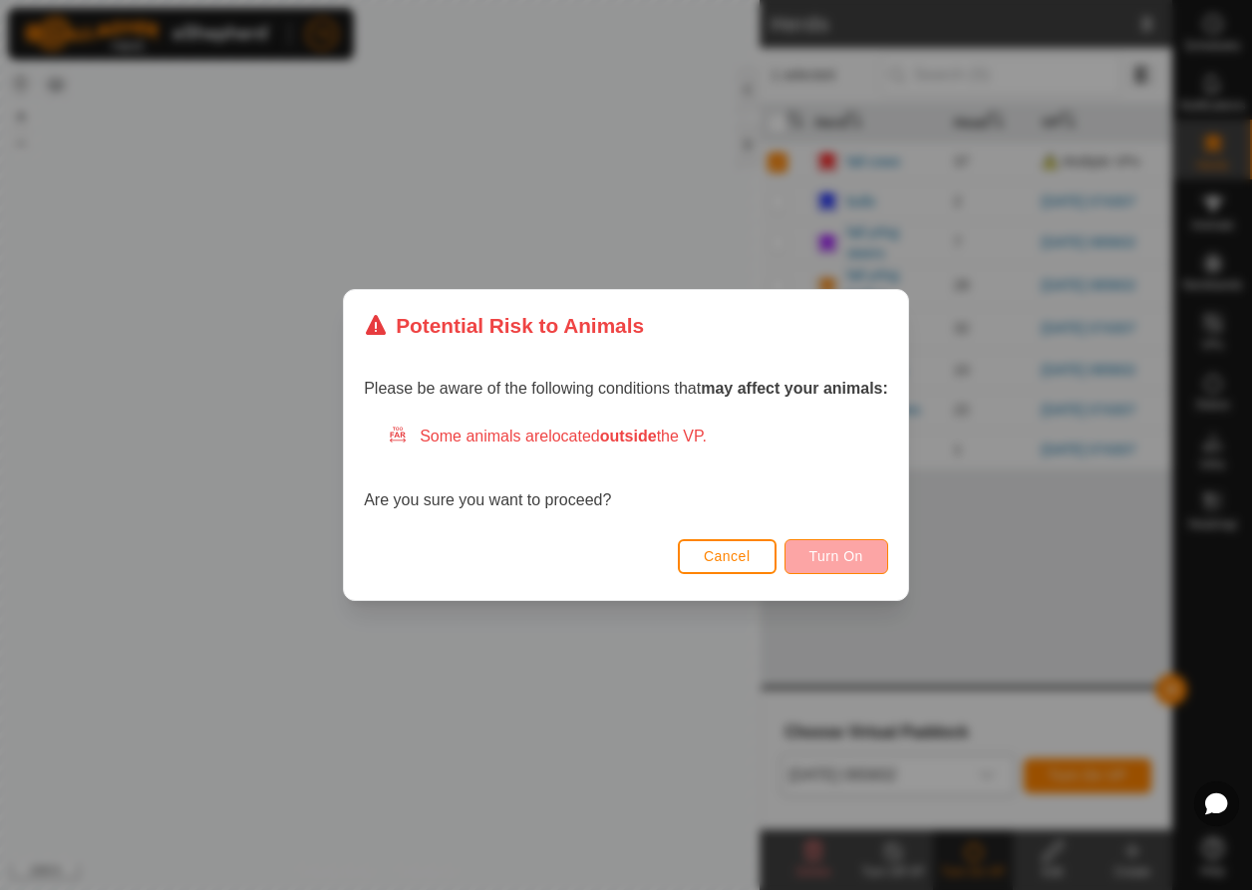
click at [854, 558] on span "Turn On" at bounding box center [836, 556] width 54 height 16
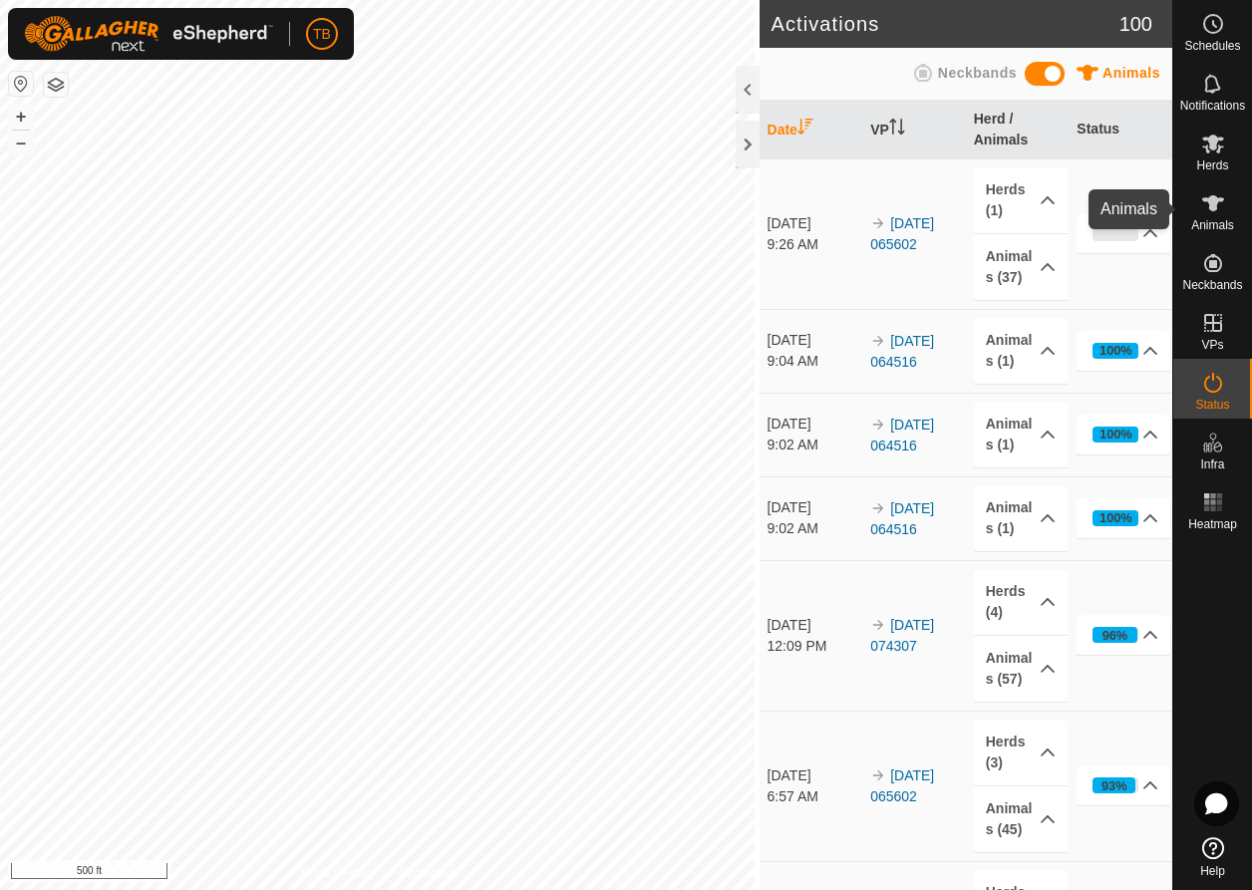
click at [1222, 207] on icon at bounding box center [1213, 203] width 24 height 24
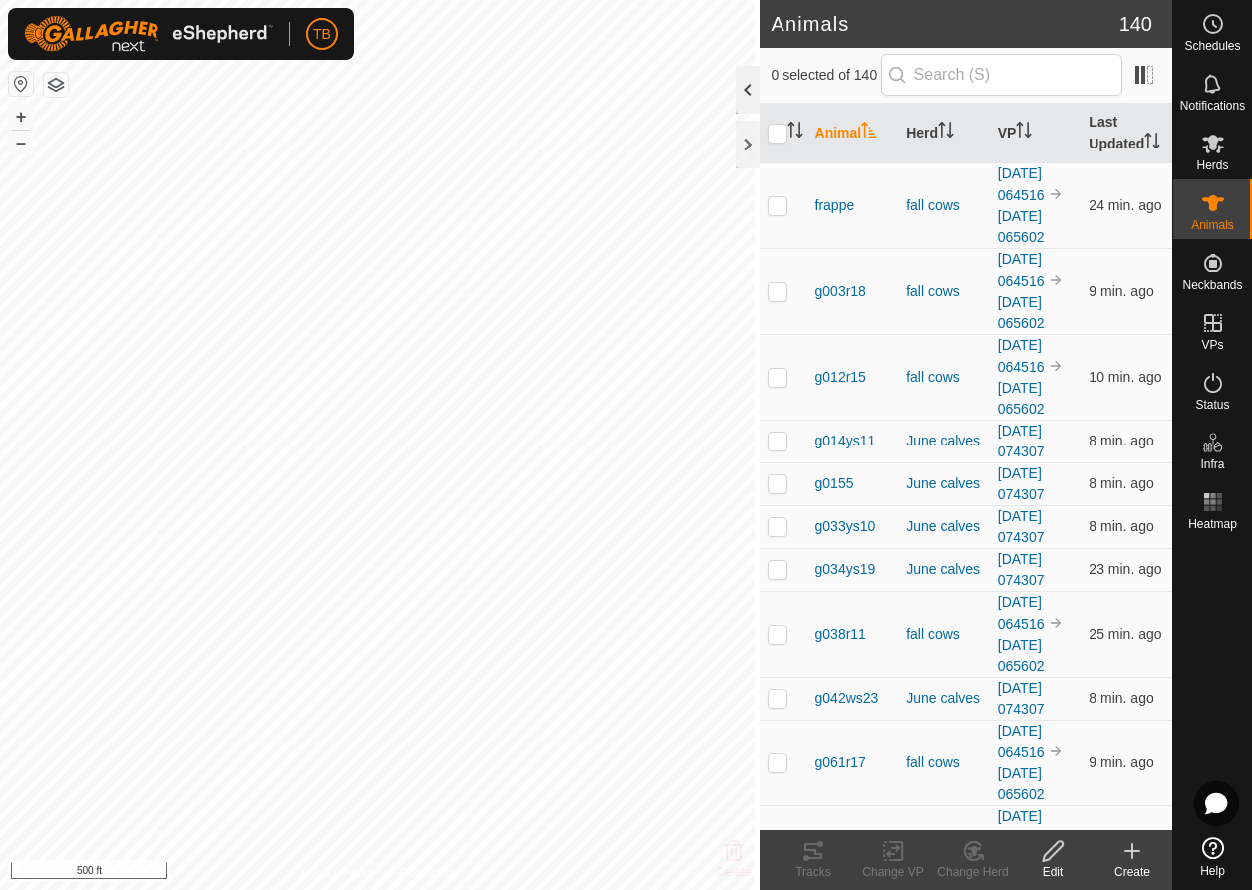
click at [747, 90] on div at bounding box center [748, 90] width 24 height 48
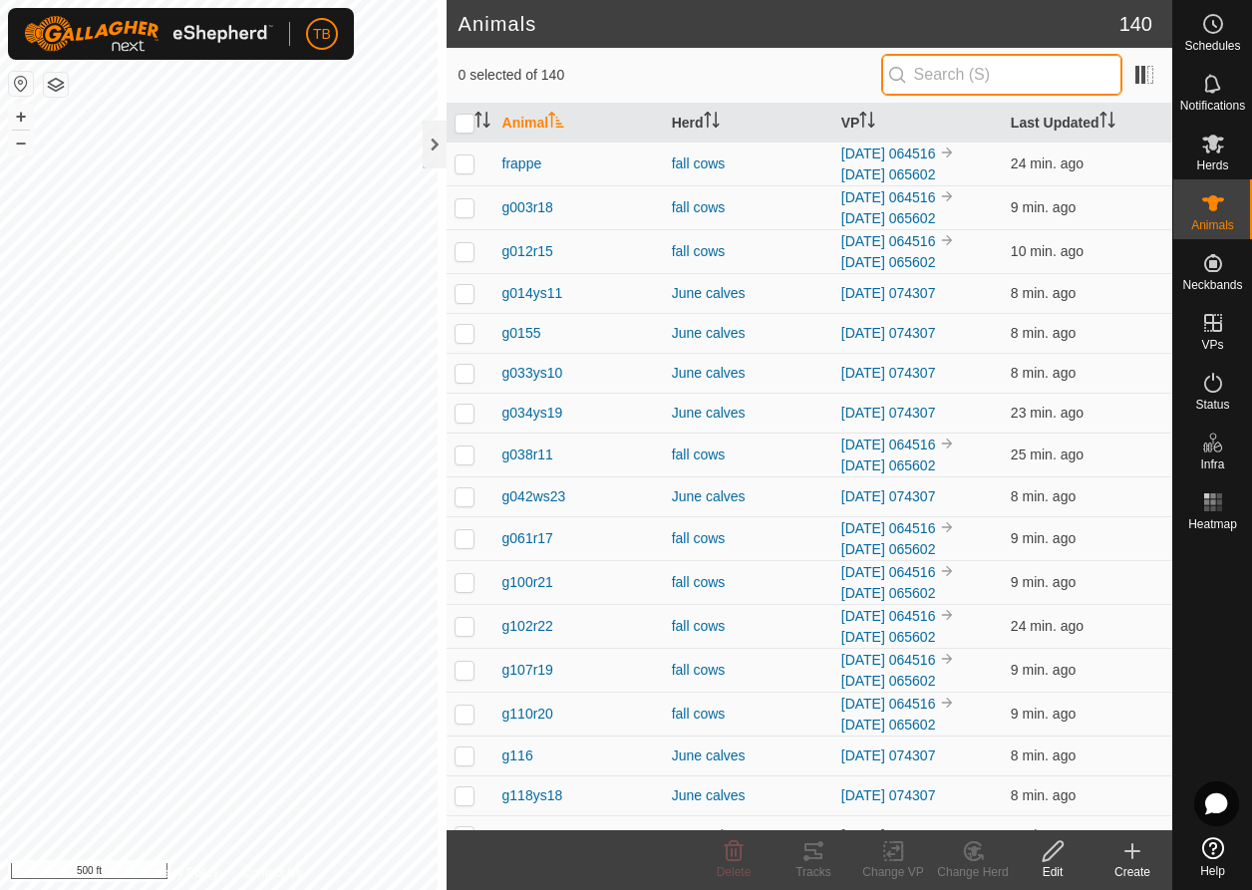
click at [988, 81] on input "text" at bounding box center [1001, 75] width 241 height 42
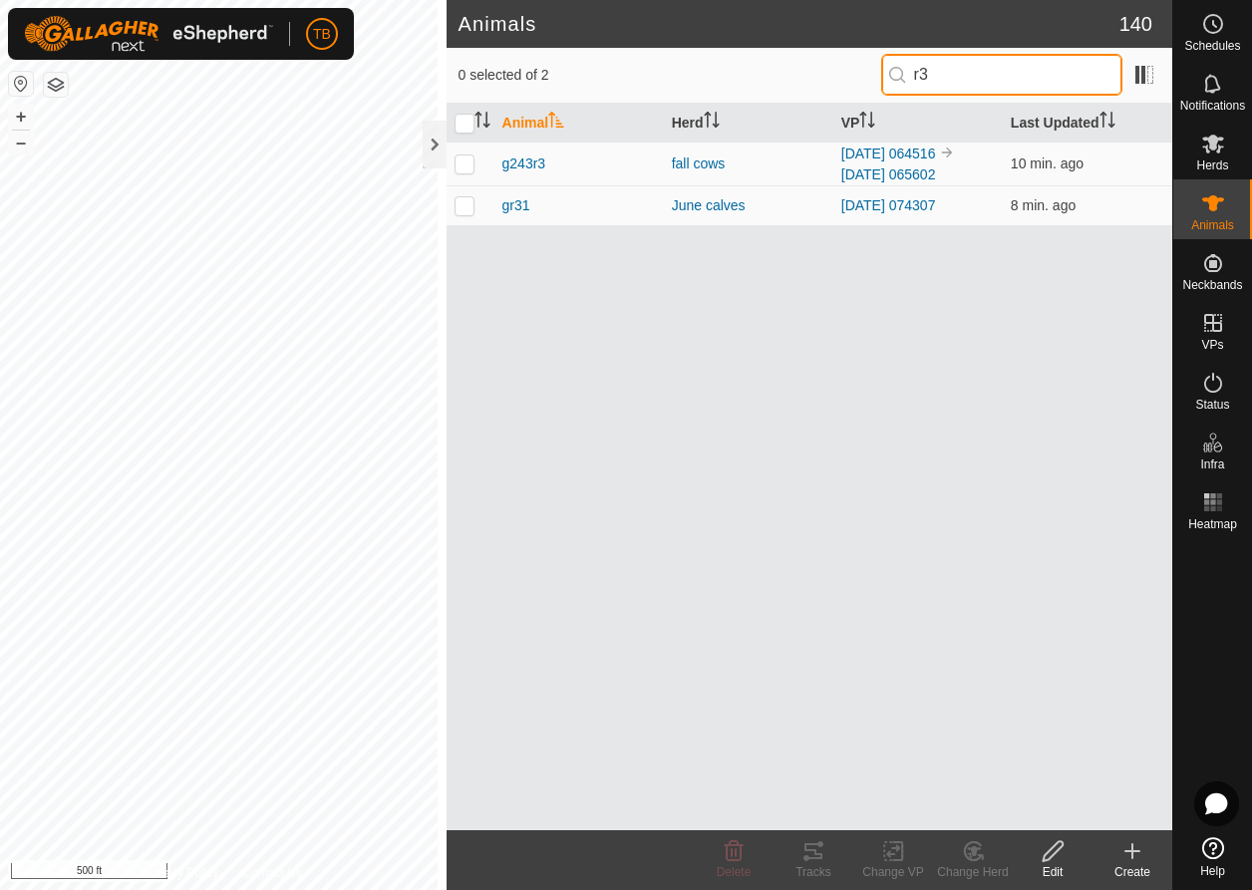
type input "r"
type input "R3"
click at [455, 164] on p-checkbox at bounding box center [465, 164] width 20 height 16
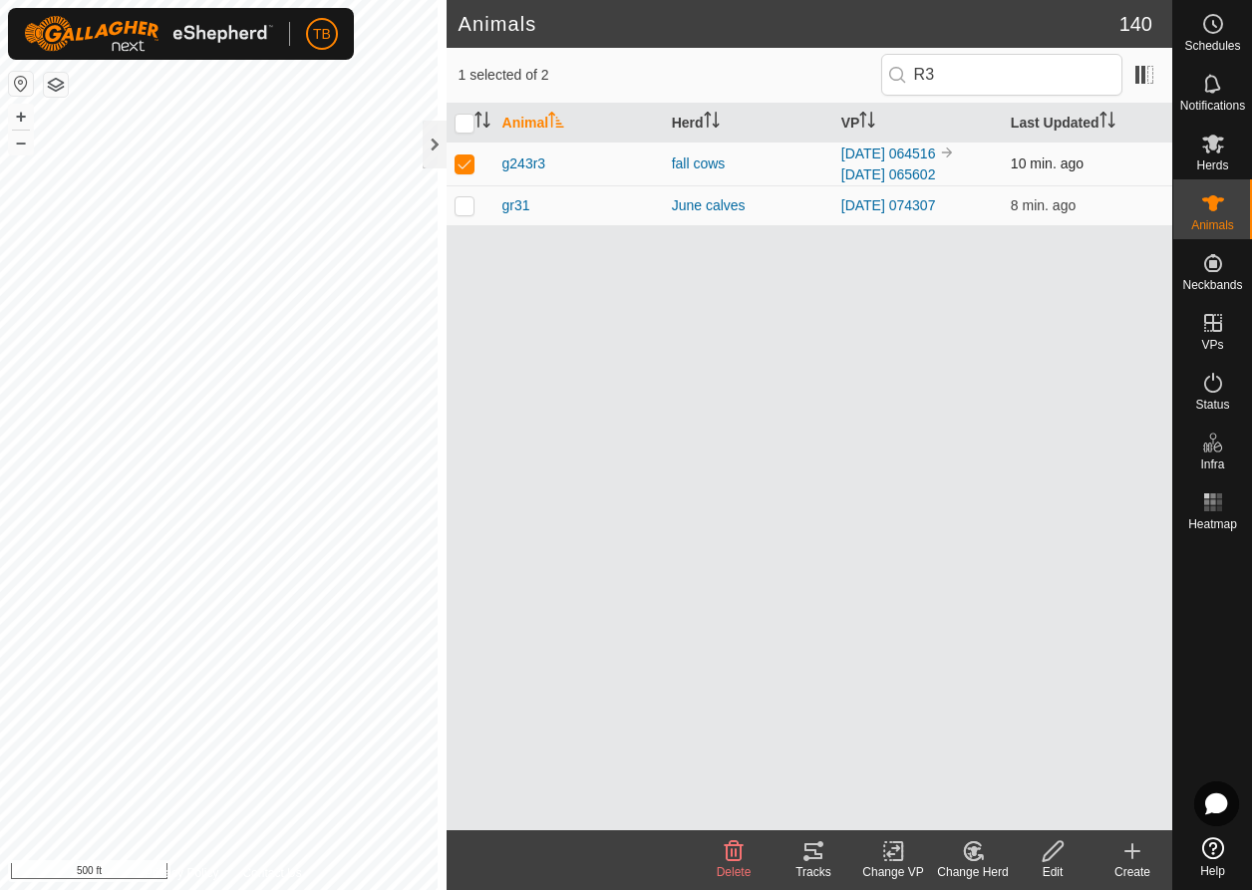
click at [461, 165] on p-checkbox at bounding box center [465, 164] width 20 height 16
click at [460, 165] on p-checkbox at bounding box center [465, 164] width 20 height 16
checkbox input "true"
click at [1057, 850] on icon at bounding box center [1053, 851] width 20 height 20
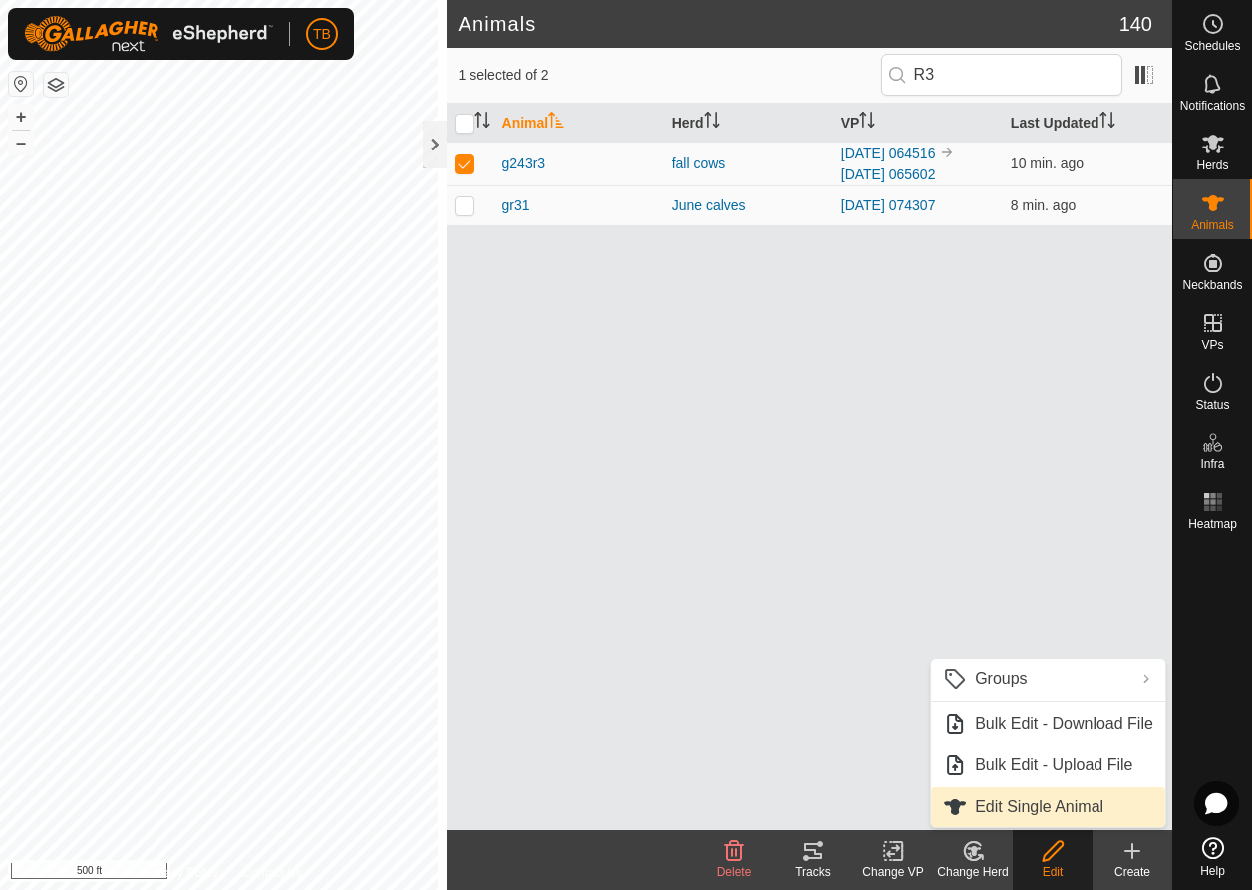
click at [1021, 805] on link "Edit Single Animal" at bounding box center [1048, 808] width 234 height 40
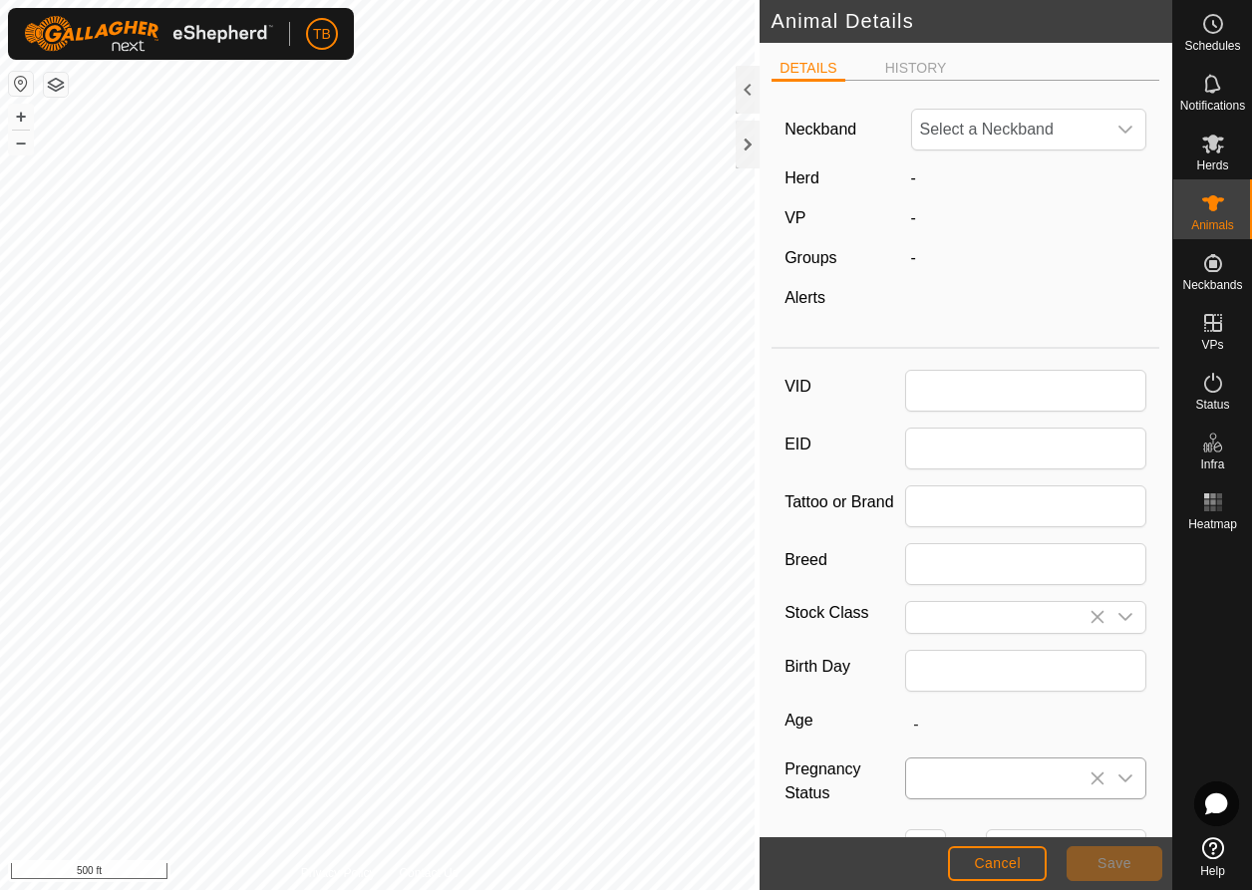
type input "g243r3"
type input "ttt"
type input "Angus"
type input "04/2022"
type input "3 years 5 months"
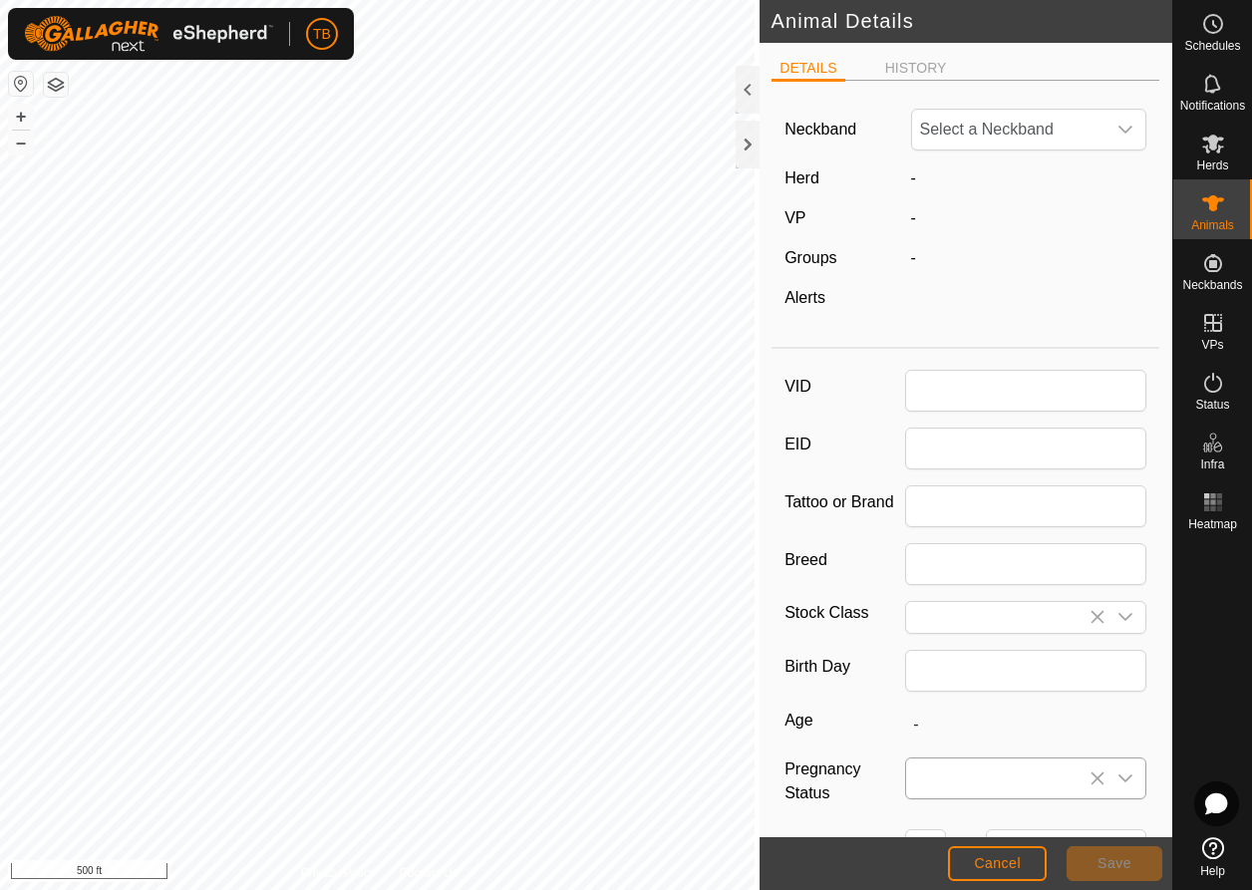
type input "0"
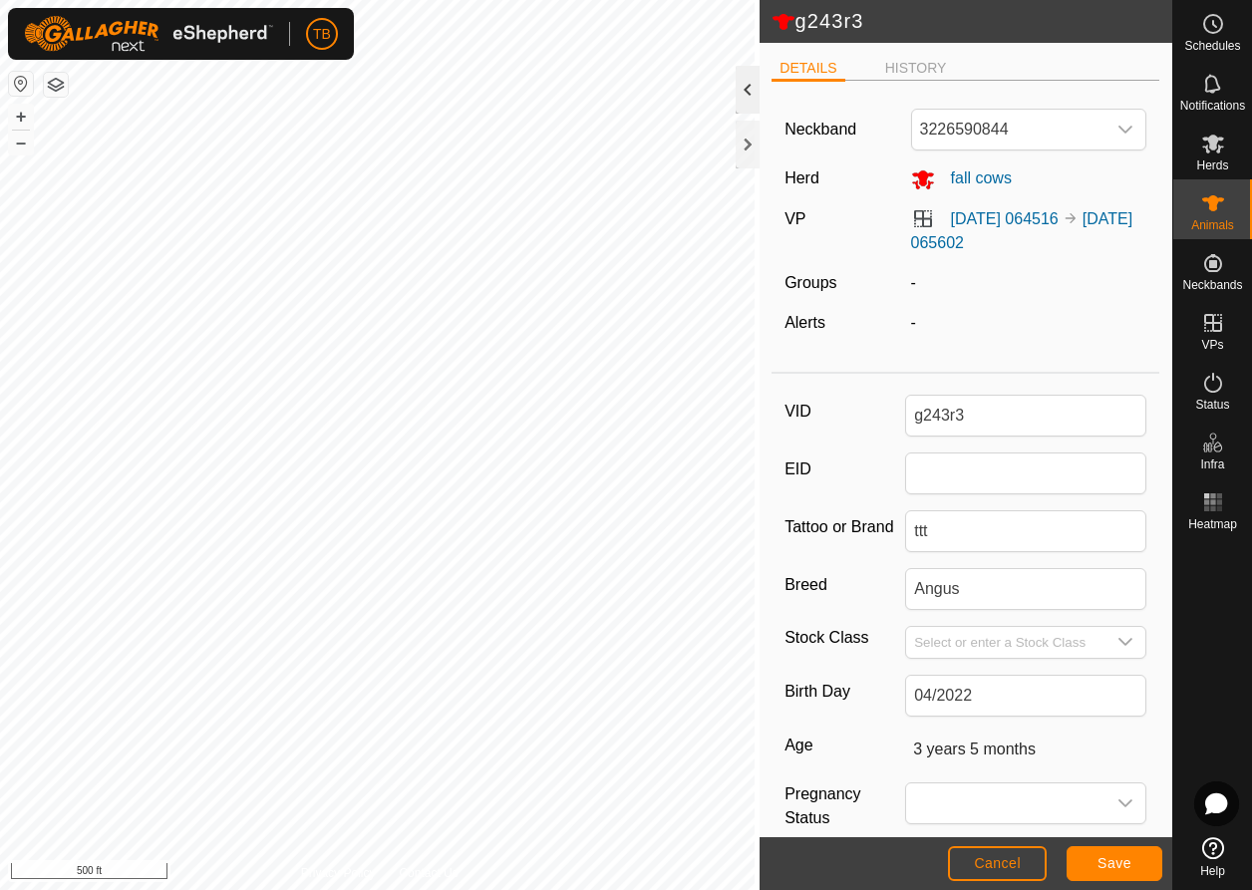
click at [736, 102] on div at bounding box center [748, 90] width 24 height 48
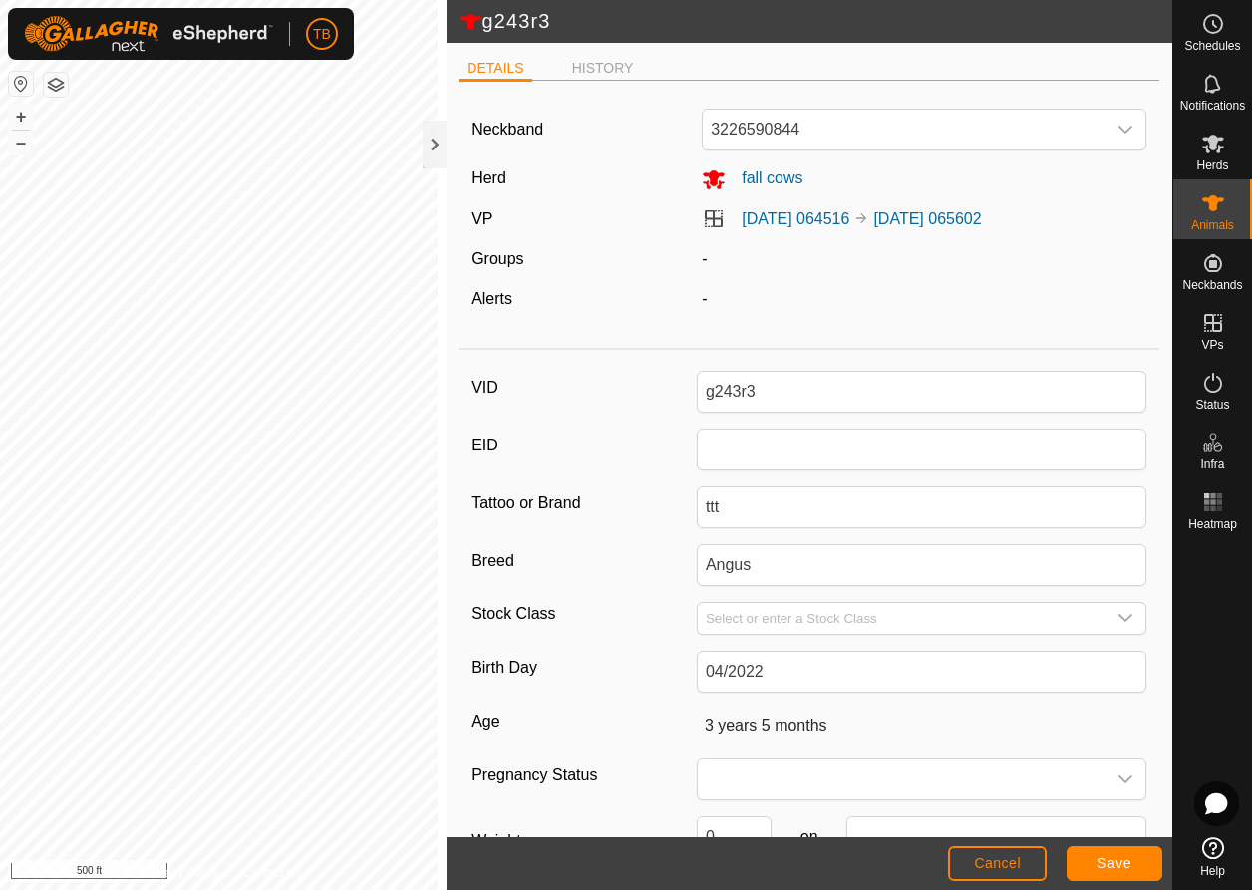
click at [1018, 865] on span "Cancel" at bounding box center [997, 863] width 47 height 16
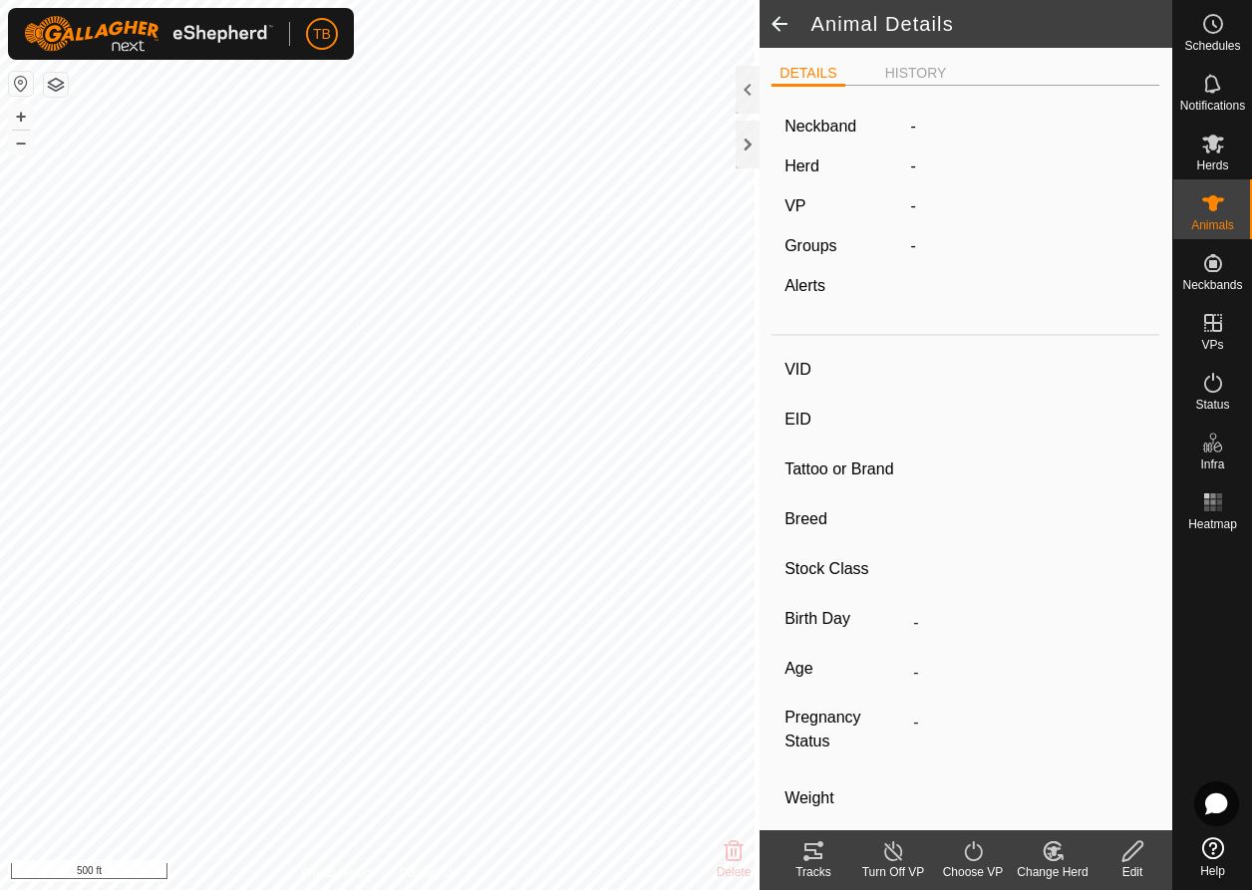
type input "g243r3"
type input "-"
type input "ttt"
type input "Angus"
type input "-"
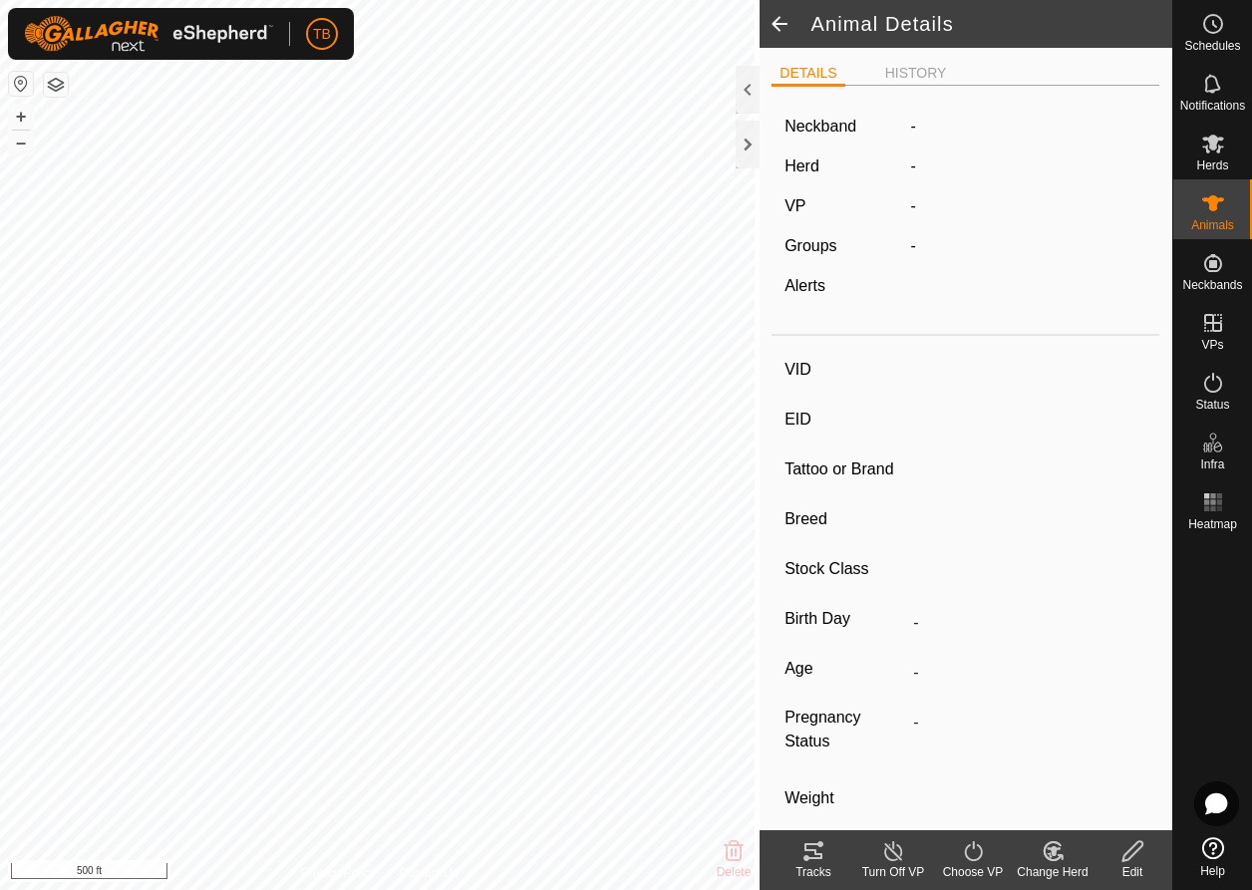
type input "04/2022"
type input "3 years 5 months"
type input "0 kg"
type input "-"
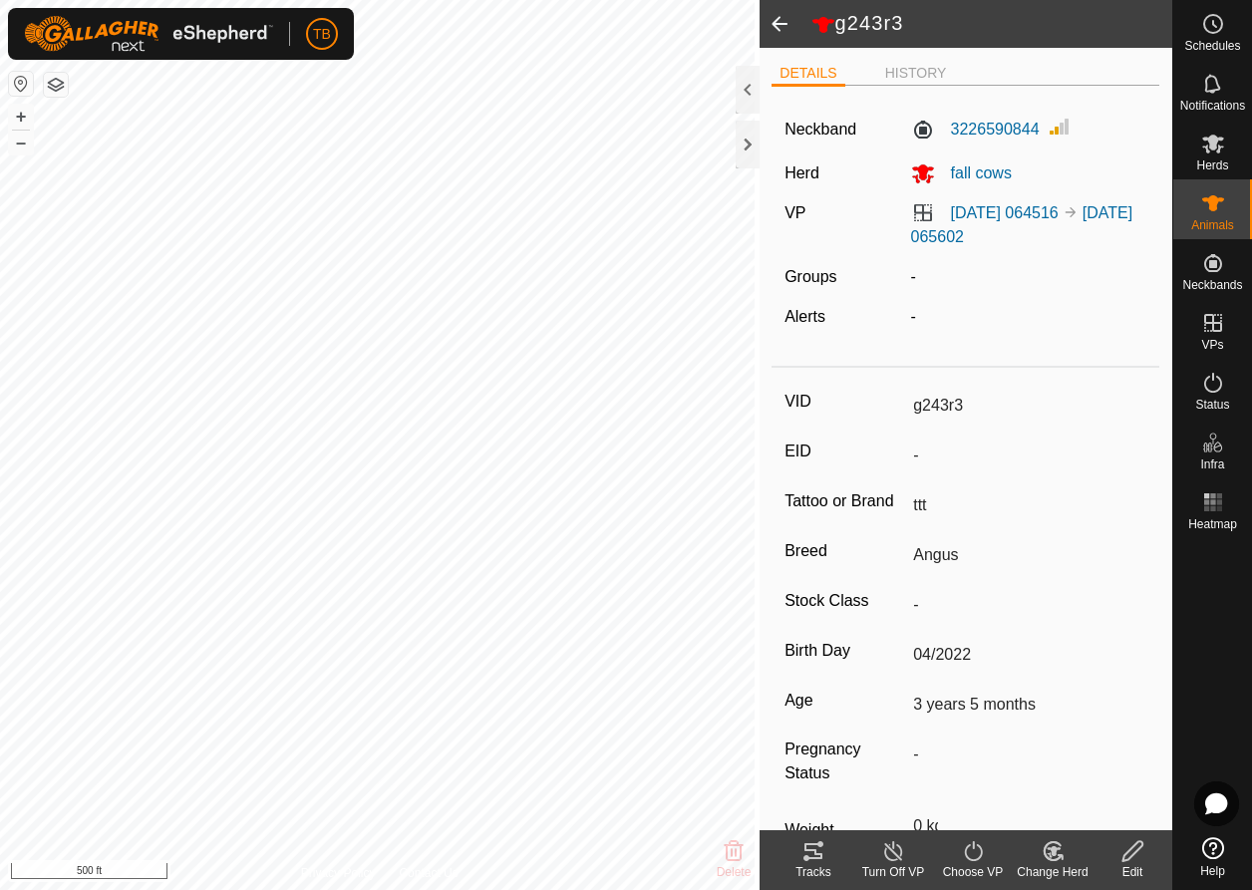
click at [1059, 849] on icon at bounding box center [1054, 851] width 14 height 10
click at [1049, 850] on icon at bounding box center [1053, 851] width 25 height 24
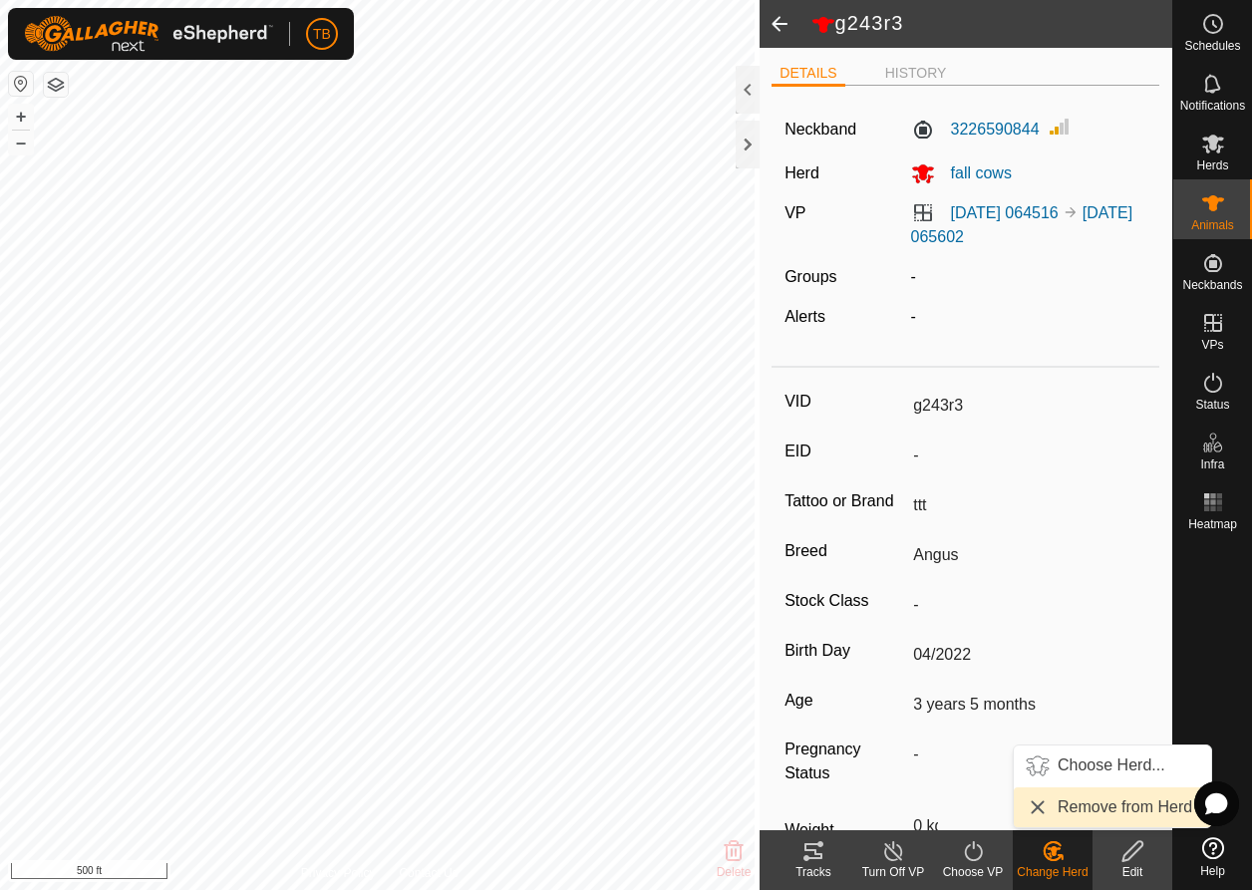
click at [1138, 813] on link "Remove from Herd" at bounding box center [1112, 808] width 197 height 40
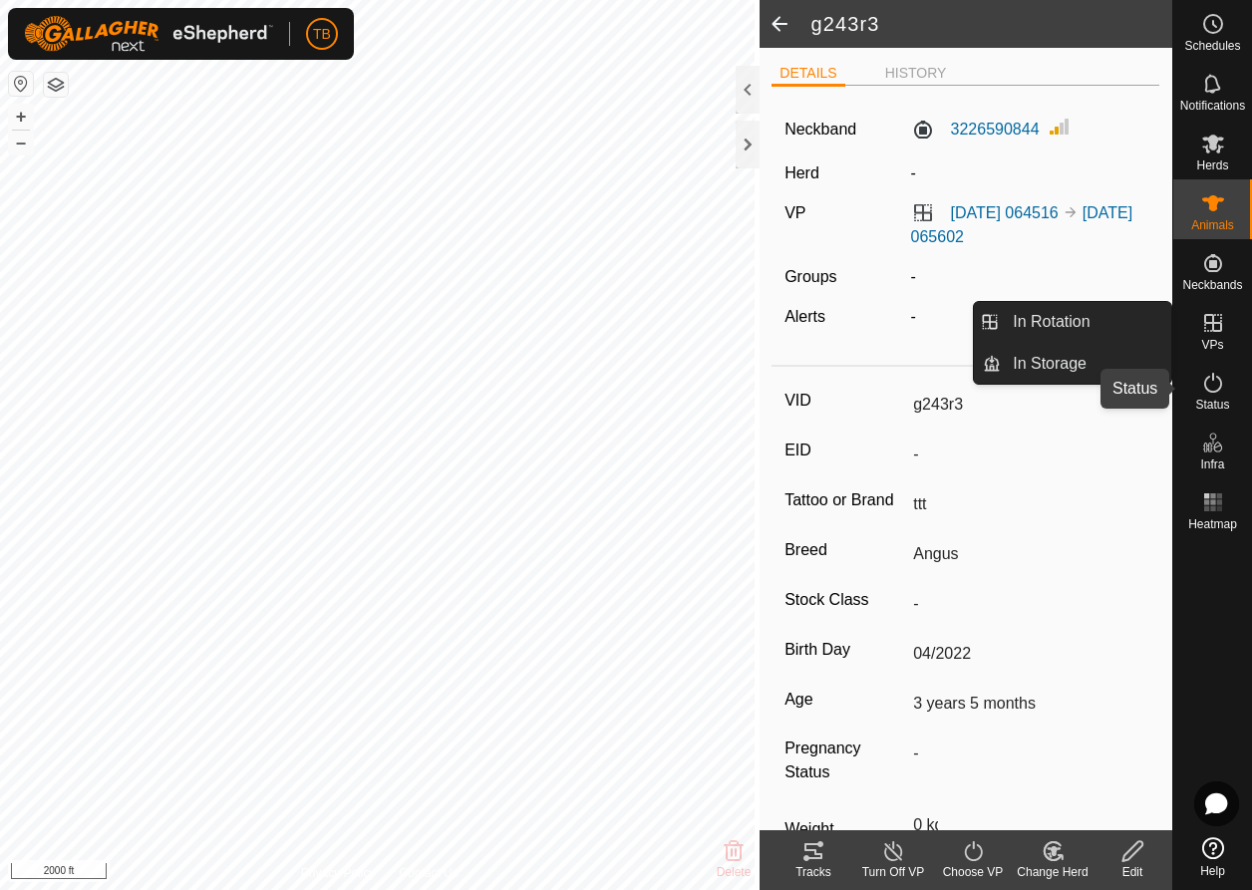
click at [1218, 389] on icon at bounding box center [1213, 383] width 18 height 20
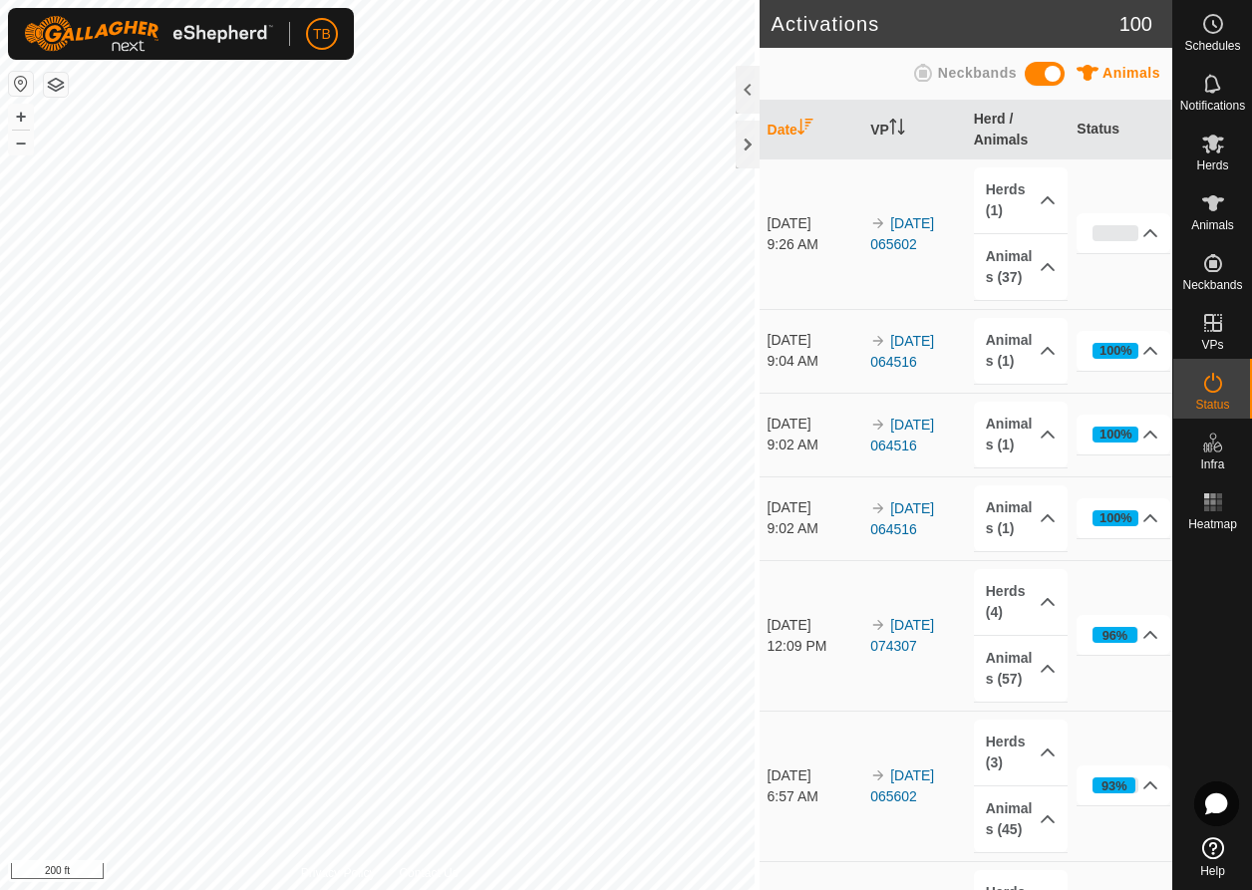
click at [870, 601] on div "Activations 100 Animals Neckbands Date VP Herd / Animals Status Aug 18, 2025 9:…" at bounding box center [586, 445] width 1172 height 890
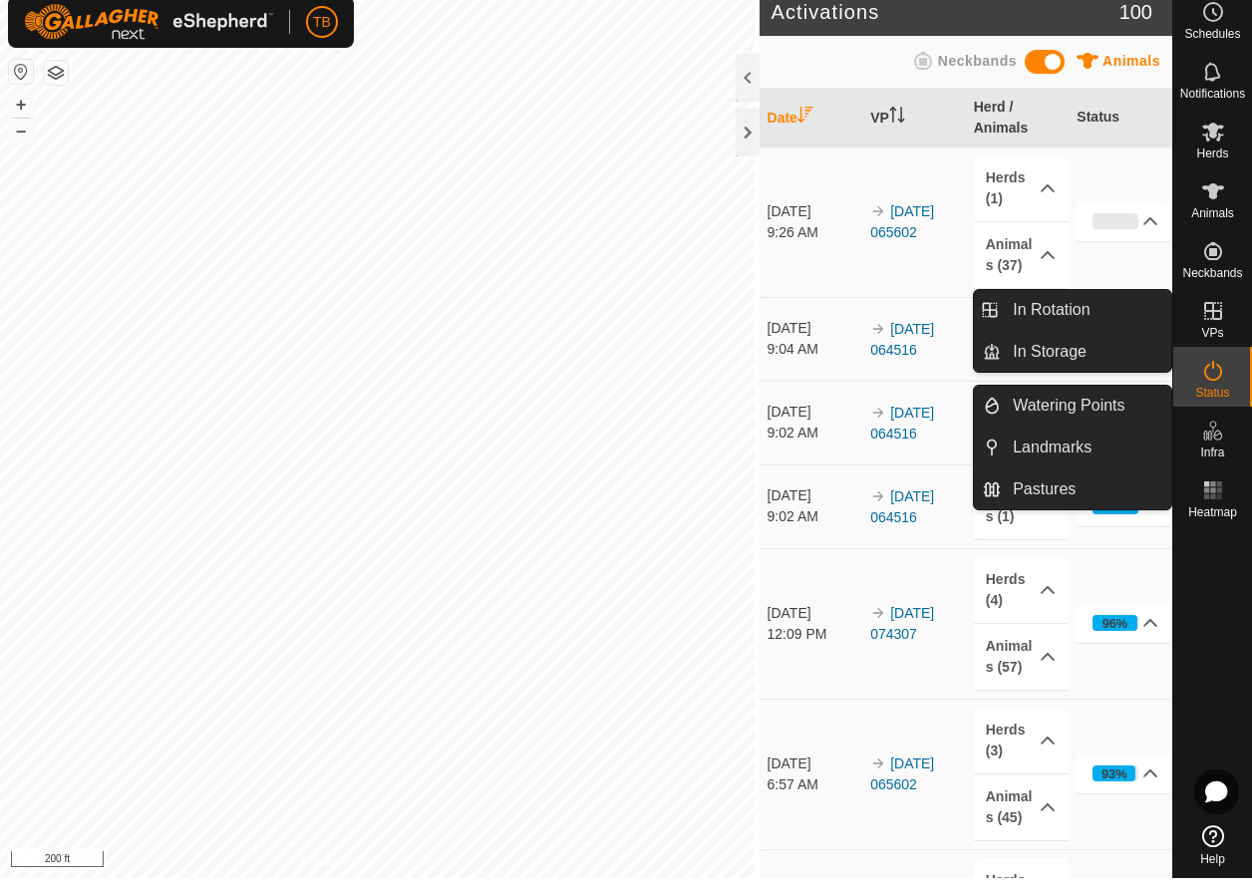
click at [1224, 327] on div "VPs" at bounding box center [1212, 329] width 79 height 60
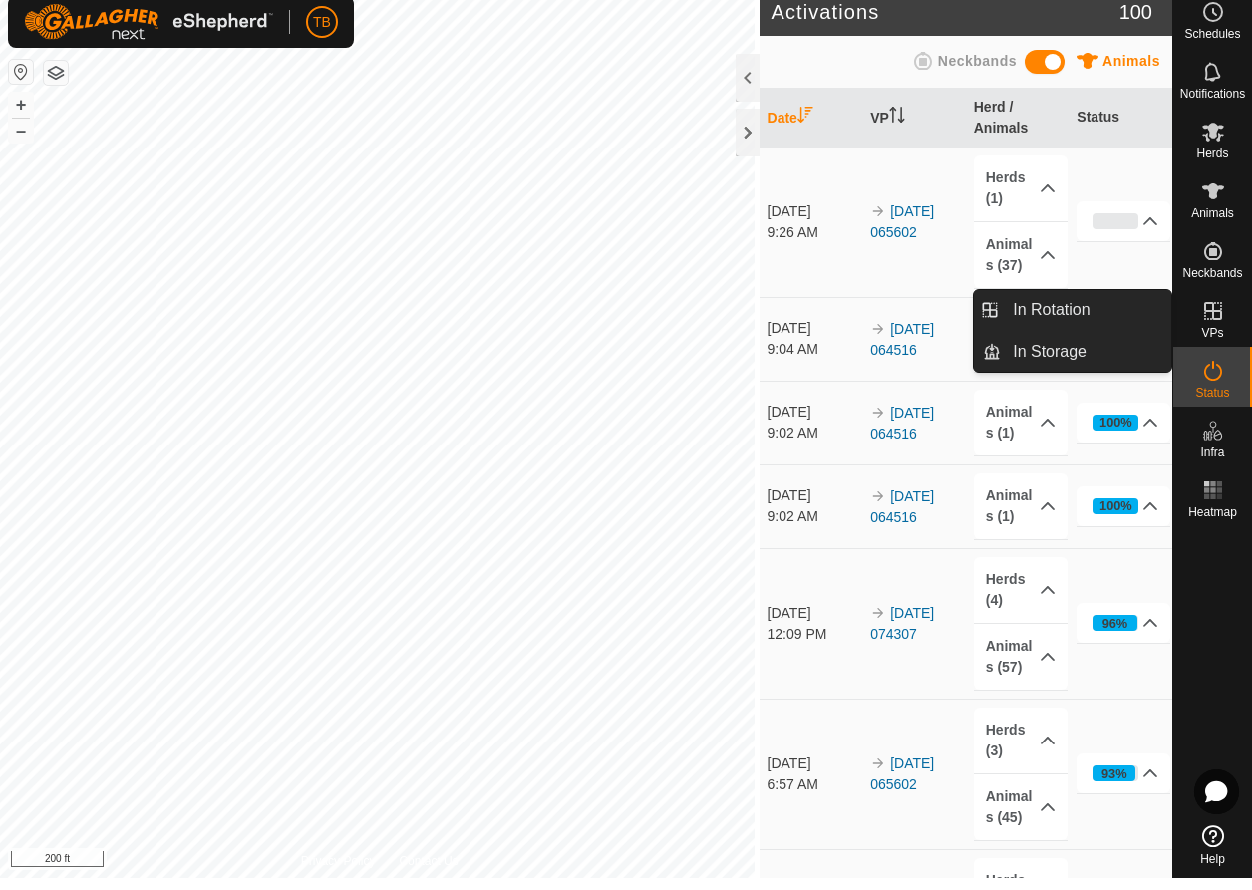
click at [1206, 314] on icon at bounding box center [1213, 323] width 18 height 18
click at [1104, 362] on link "In Storage" at bounding box center [1086, 364] width 170 height 40
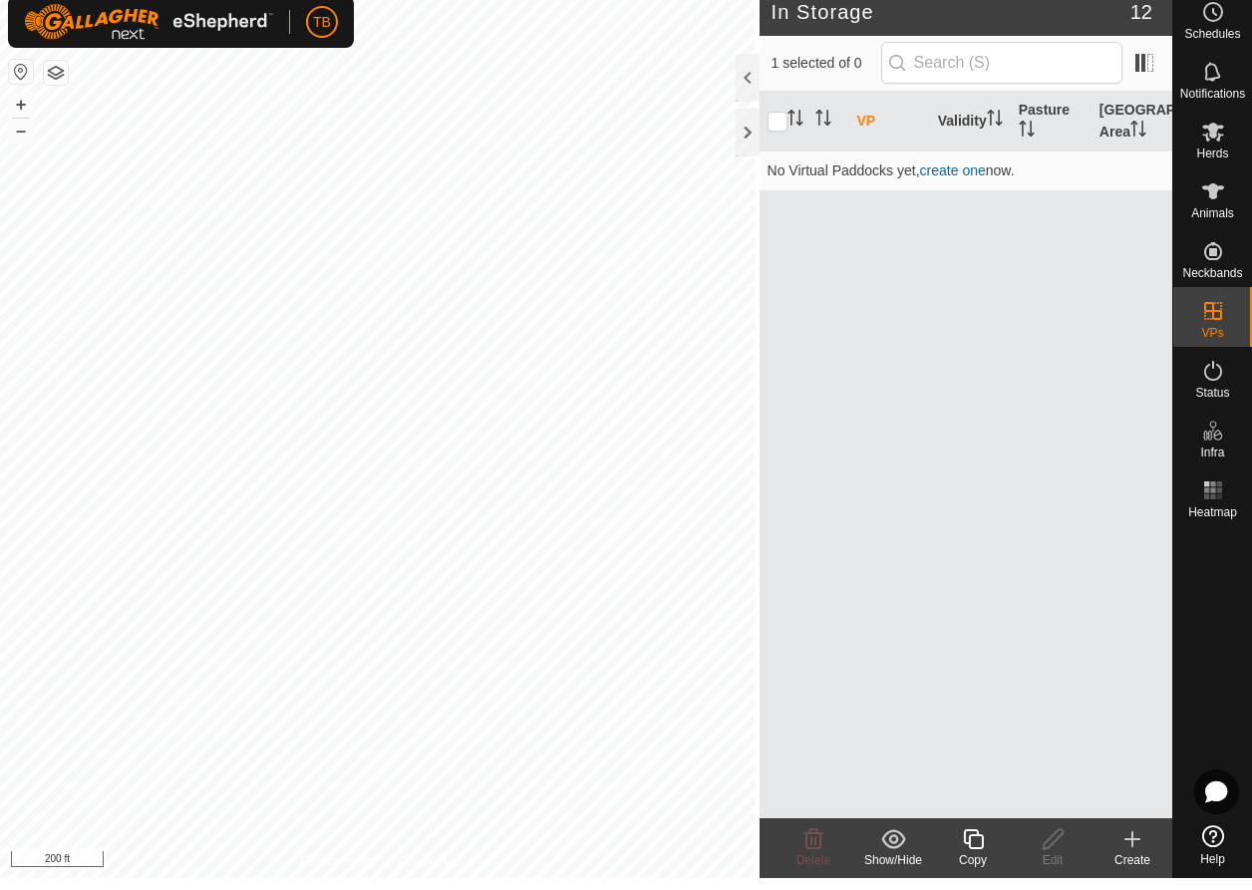
click at [1137, 839] on icon at bounding box center [1132, 851] width 24 height 24
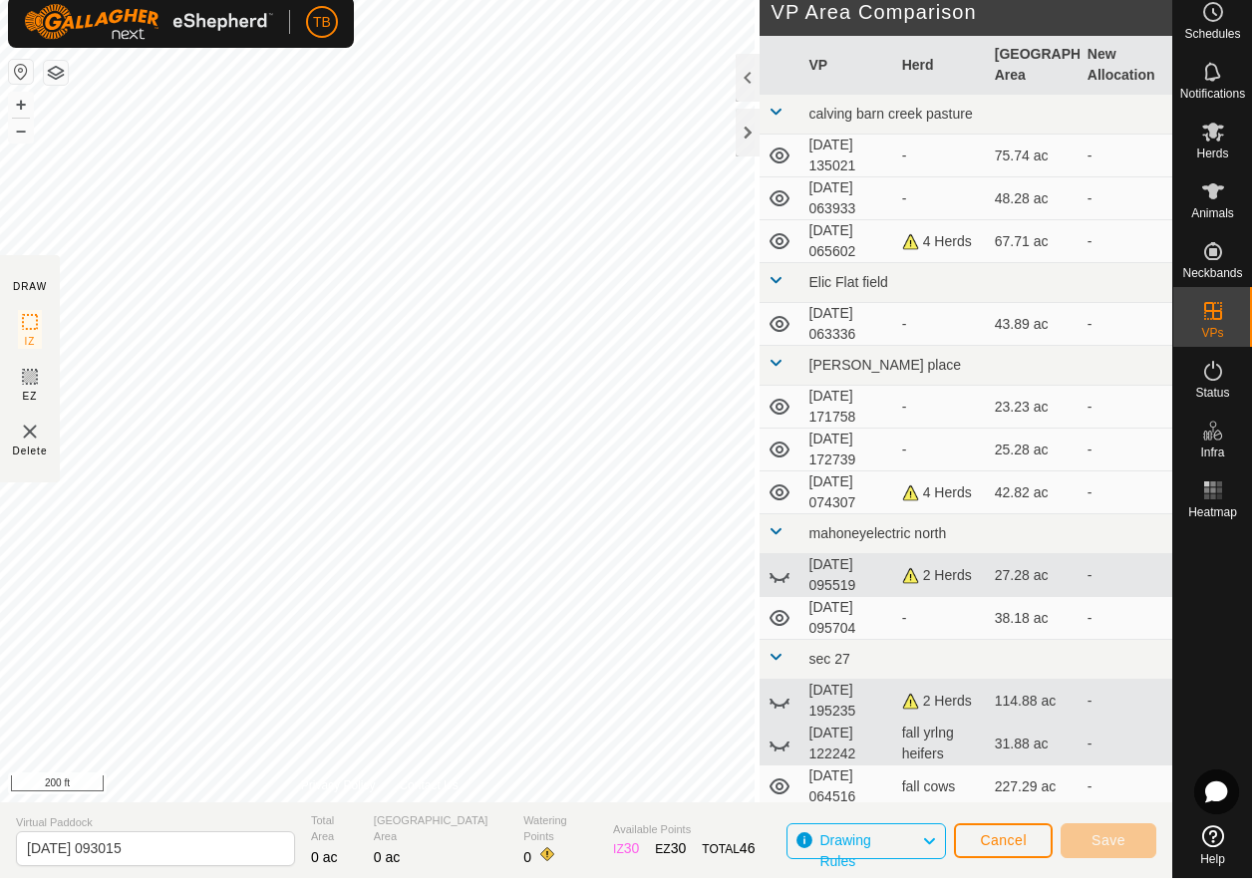
click at [798, 568] on div "DRAW IZ EZ Delete Privacy Policy Contact Us + – ⇧ i 200 ft VP Area Comparison V…" at bounding box center [586, 407] width 1172 height 814
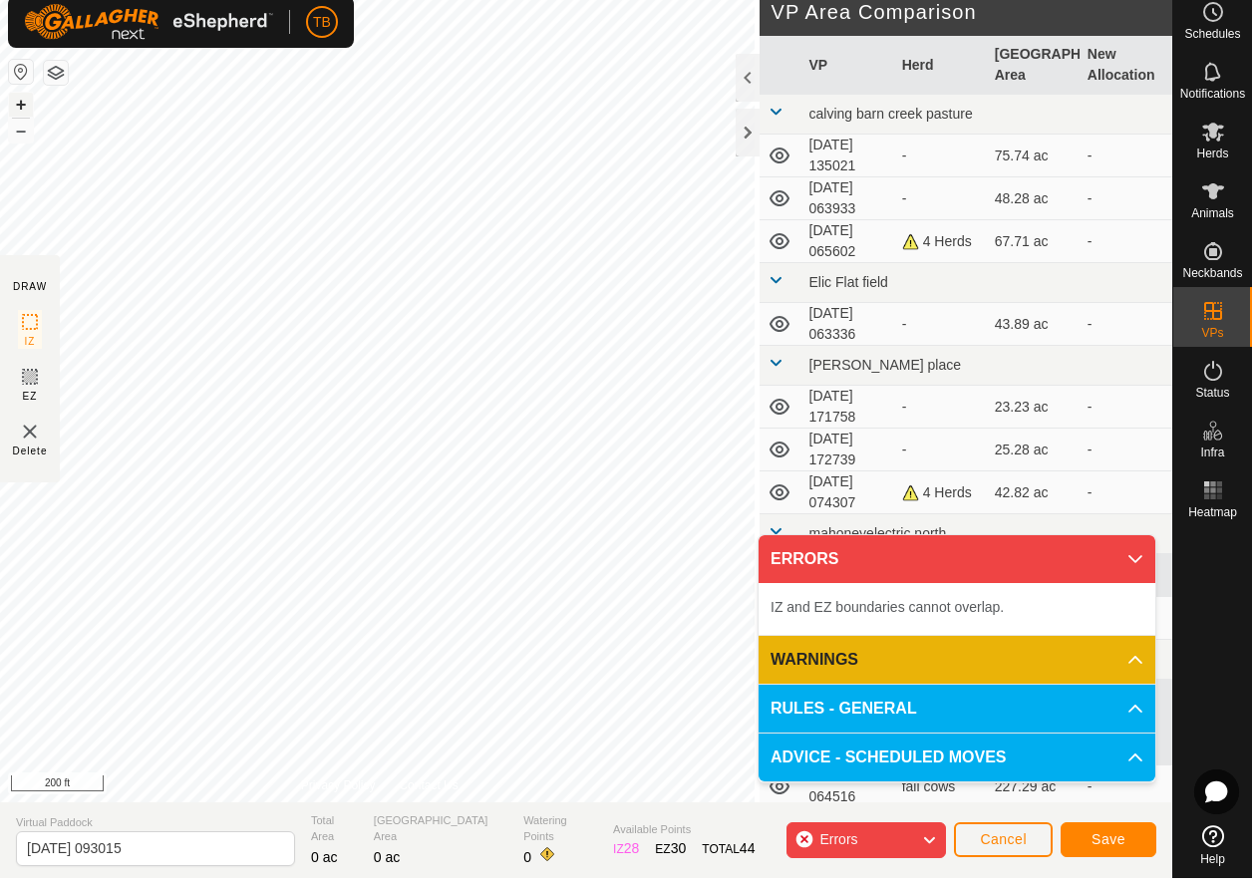
click at [20, 116] on button "+" at bounding box center [21, 117] width 24 height 24
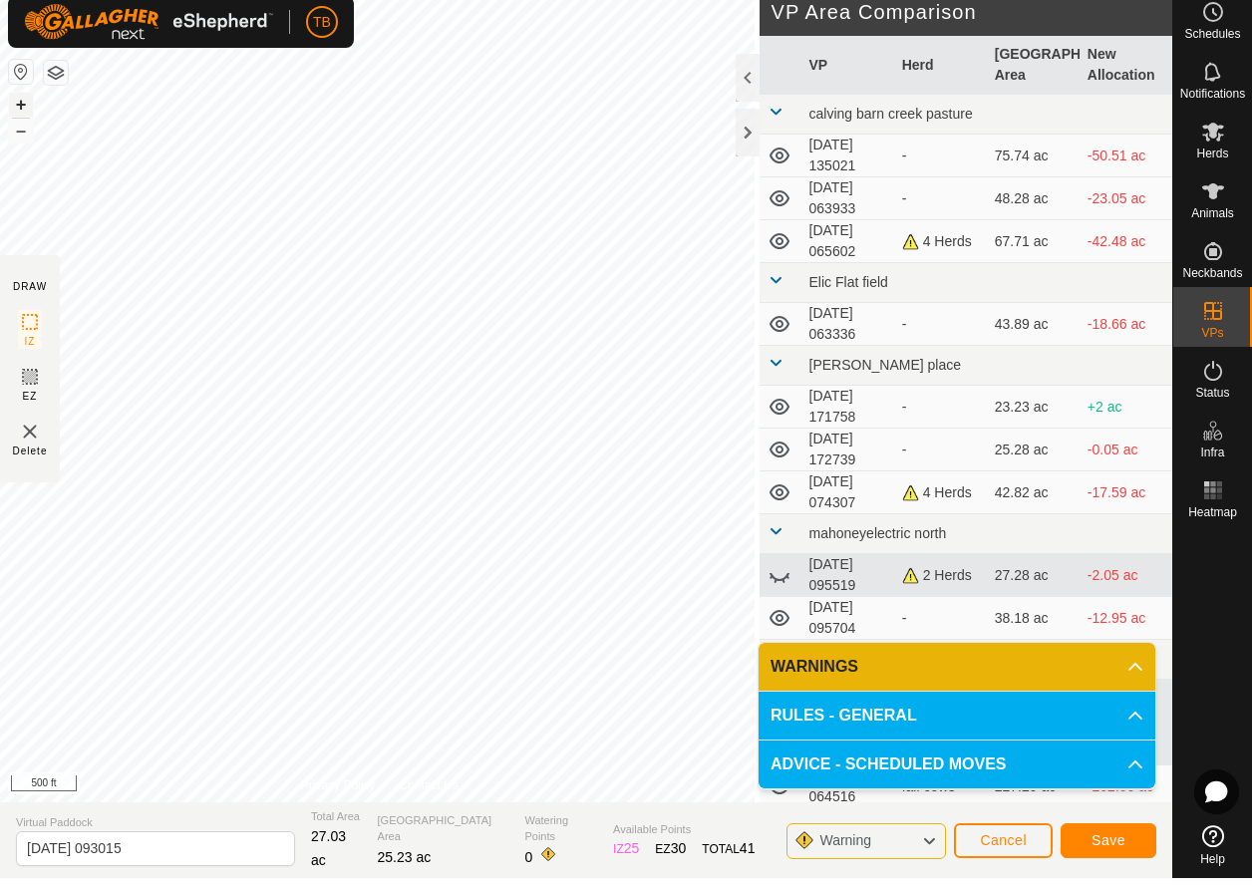
click at [30, 105] on button "+" at bounding box center [21, 117] width 24 height 24
click at [29, 108] on button "+" at bounding box center [21, 117] width 24 height 24
click at [1130, 840] on button "Save" at bounding box center [1109, 852] width 96 height 35
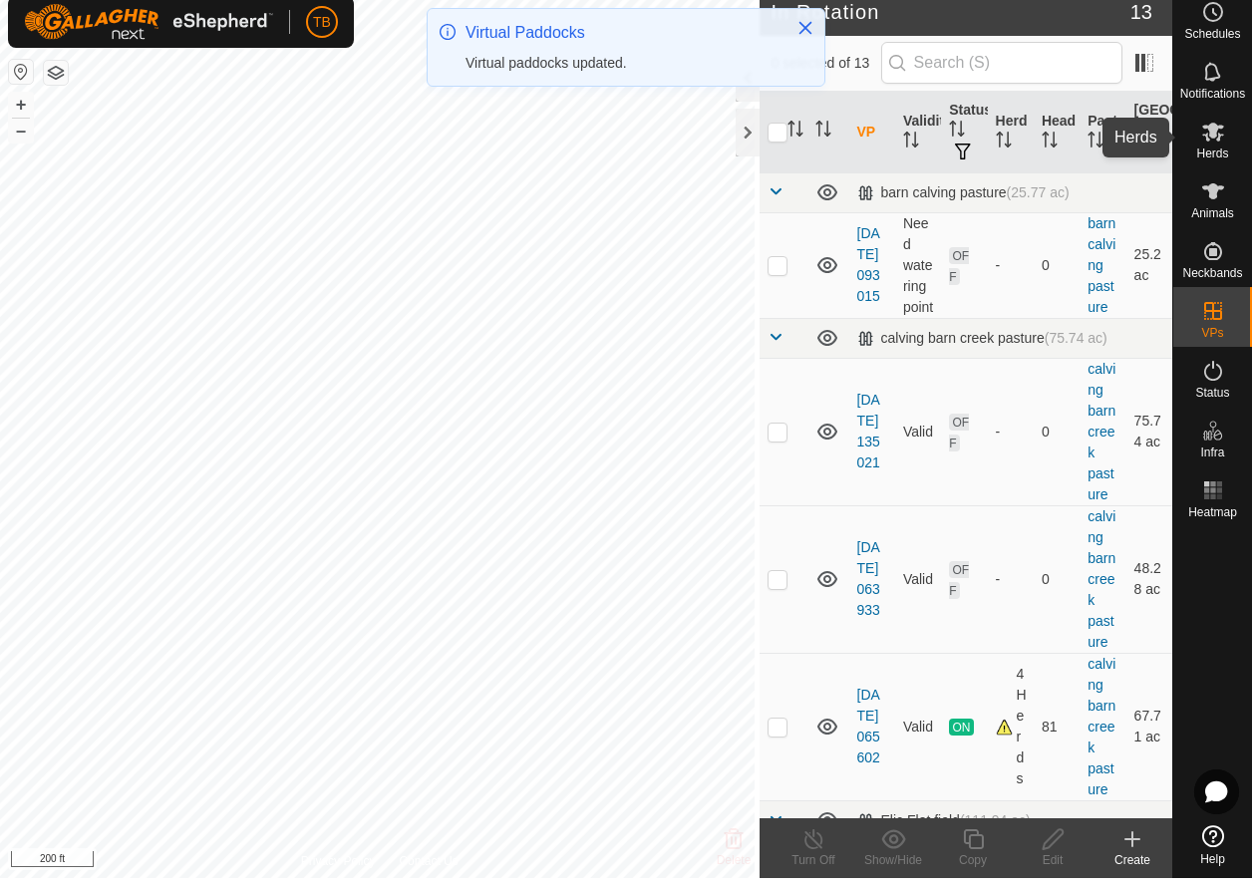
click at [1219, 141] on icon at bounding box center [1213, 144] width 22 height 19
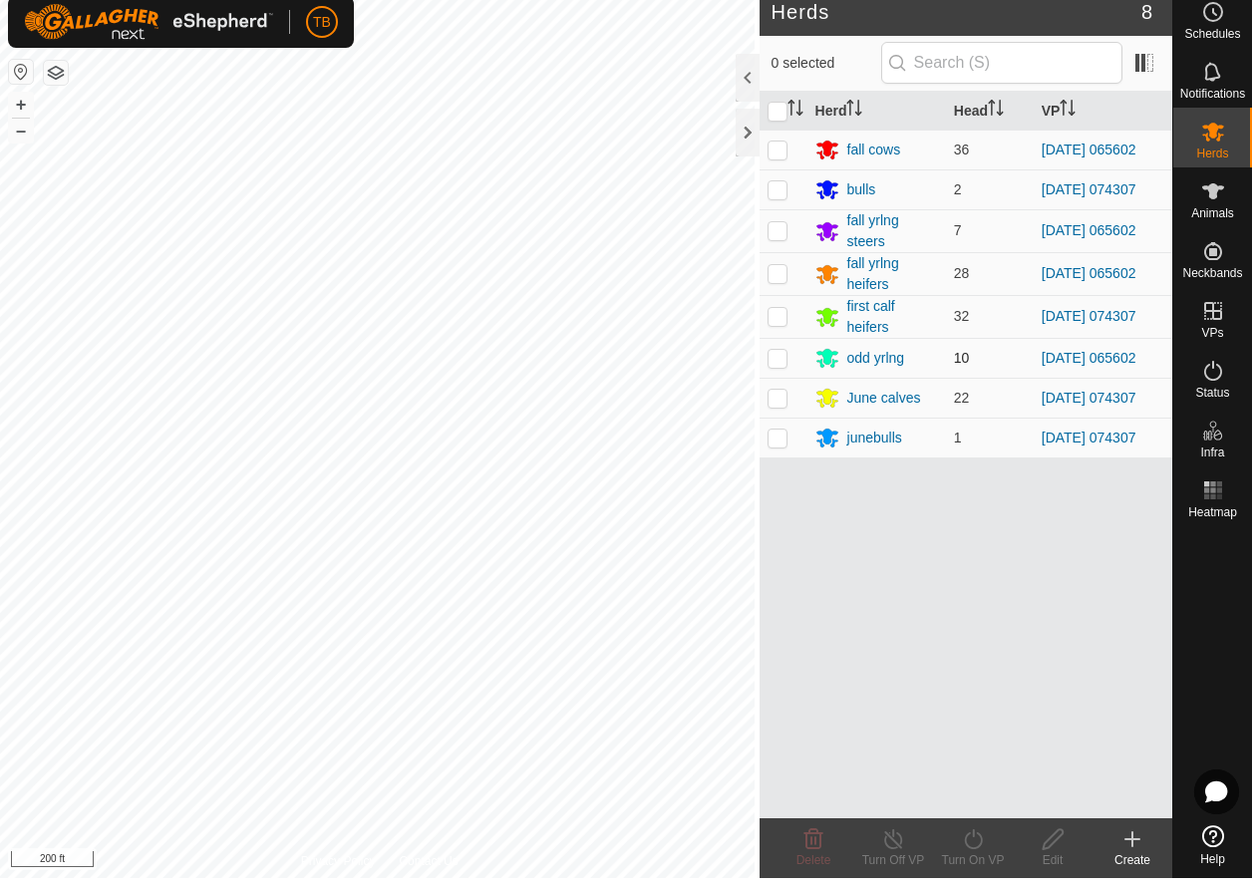
click at [772, 362] on p-checkbox at bounding box center [778, 370] width 20 height 16
checkbox input "true"
click at [976, 839] on icon at bounding box center [973, 851] width 25 height 24
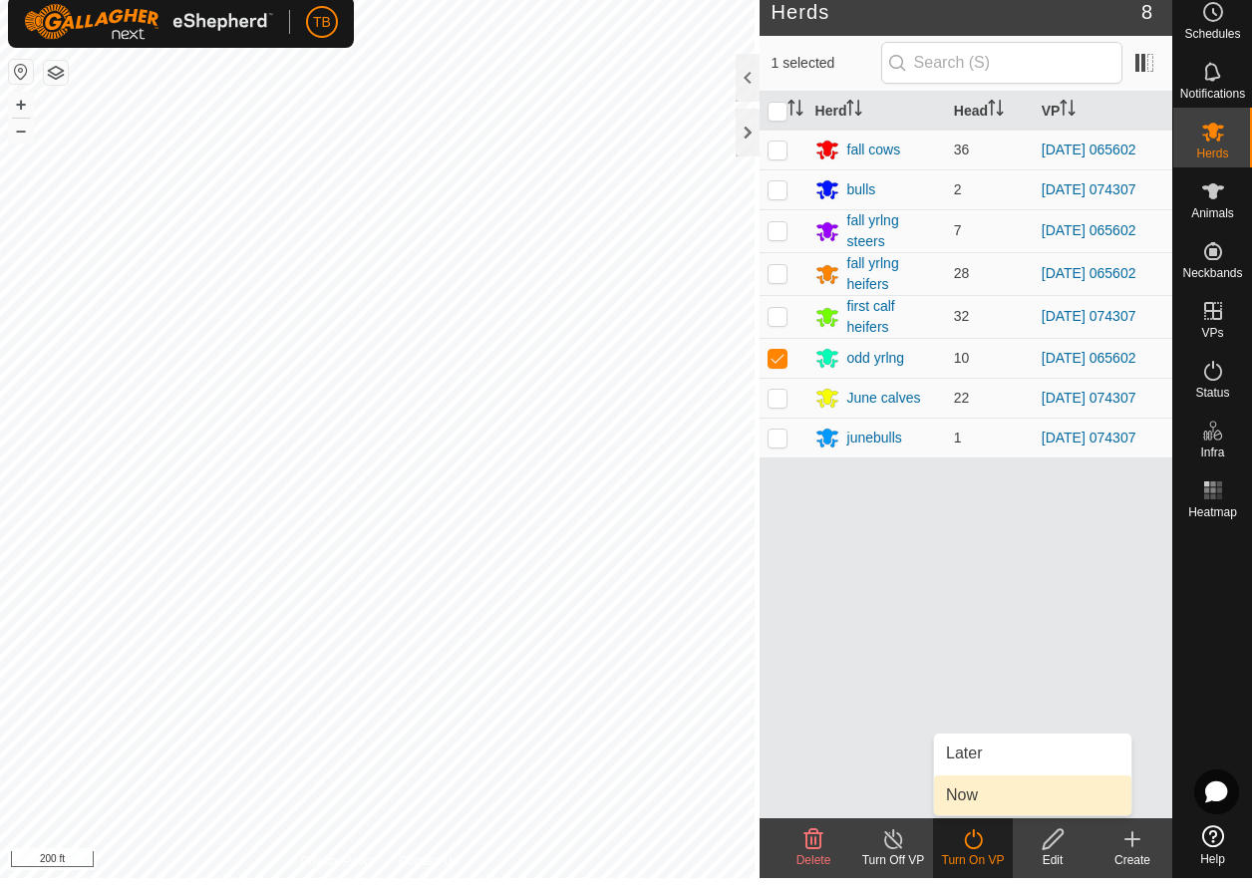
click at [971, 792] on link "Now" at bounding box center [1032, 808] width 197 height 40
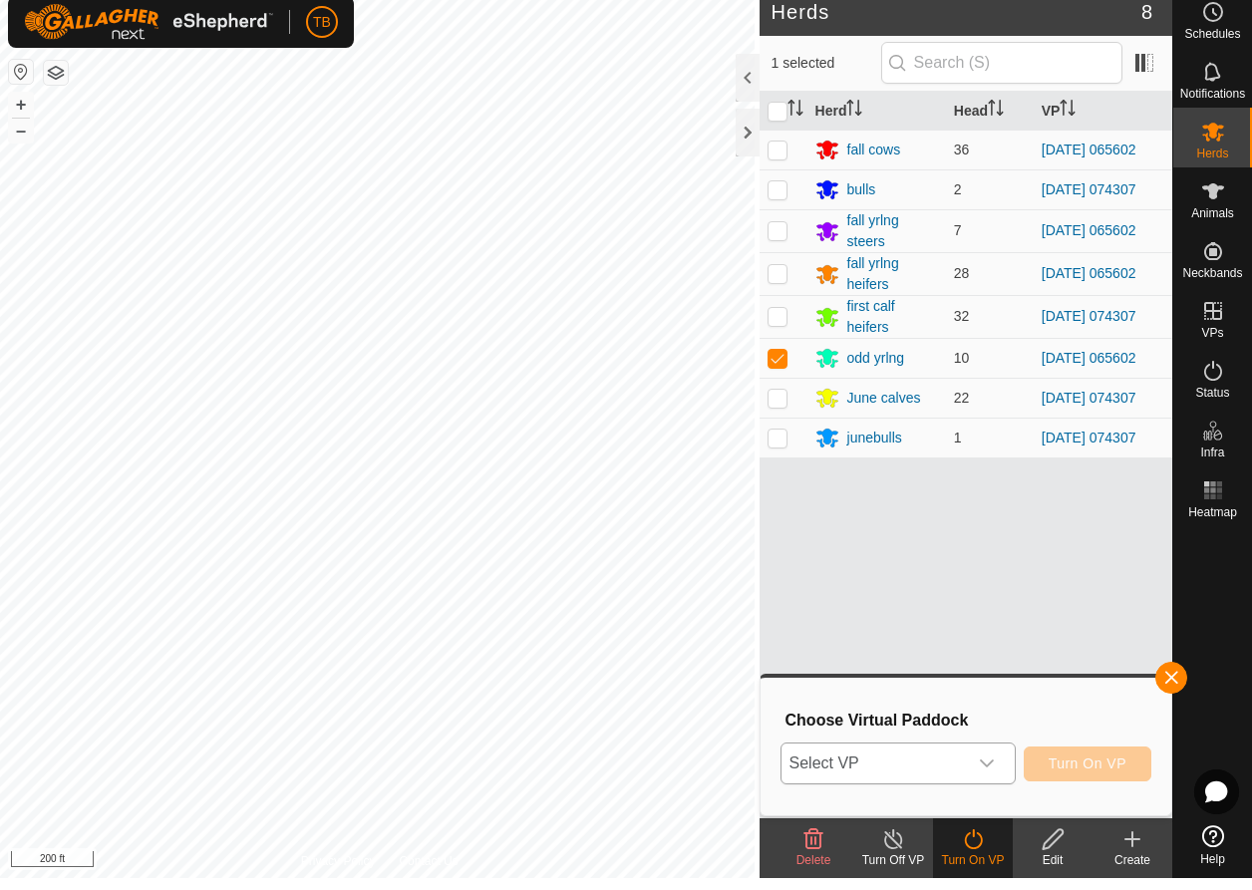
click at [987, 768] on icon "dropdown trigger" at bounding box center [987, 776] width 16 height 16
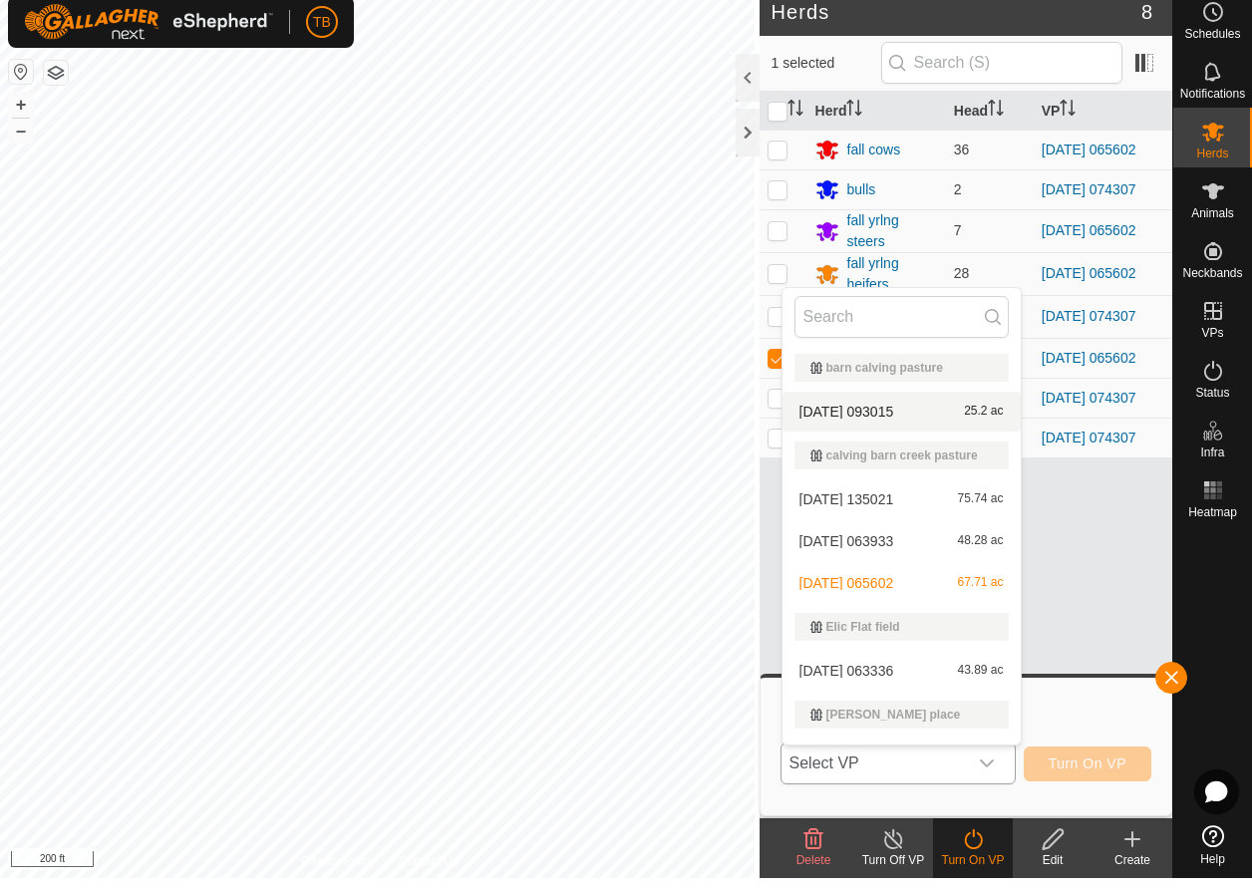
click at [908, 406] on li "2025-08-18 093015 25.2 ac" at bounding box center [902, 424] width 238 height 40
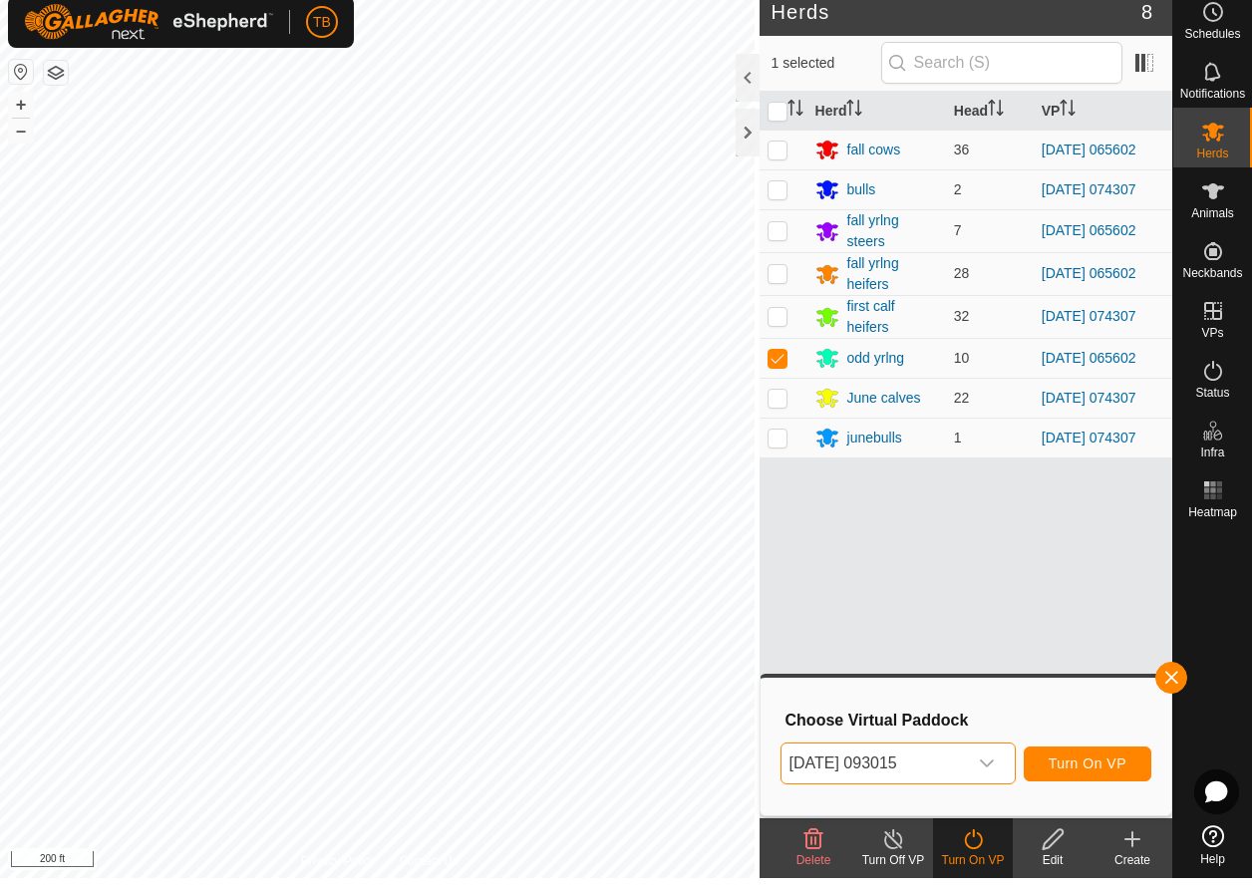
click at [1087, 768] on span "Turn On VP" at bounding box center [1088, 776] width 78 height 16
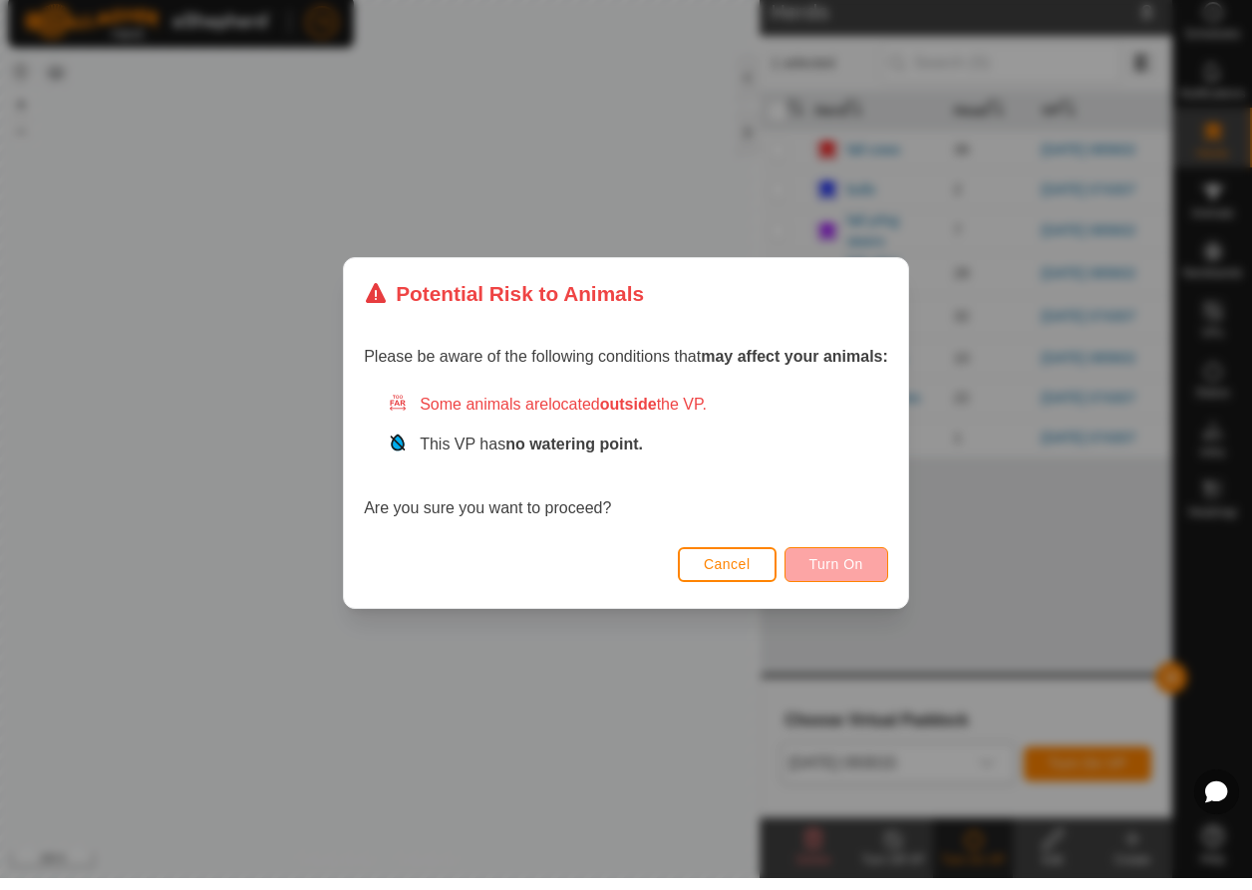
click at [868, 560] on button "Turn On" at bounding box center [837, 576] width 104 height 35
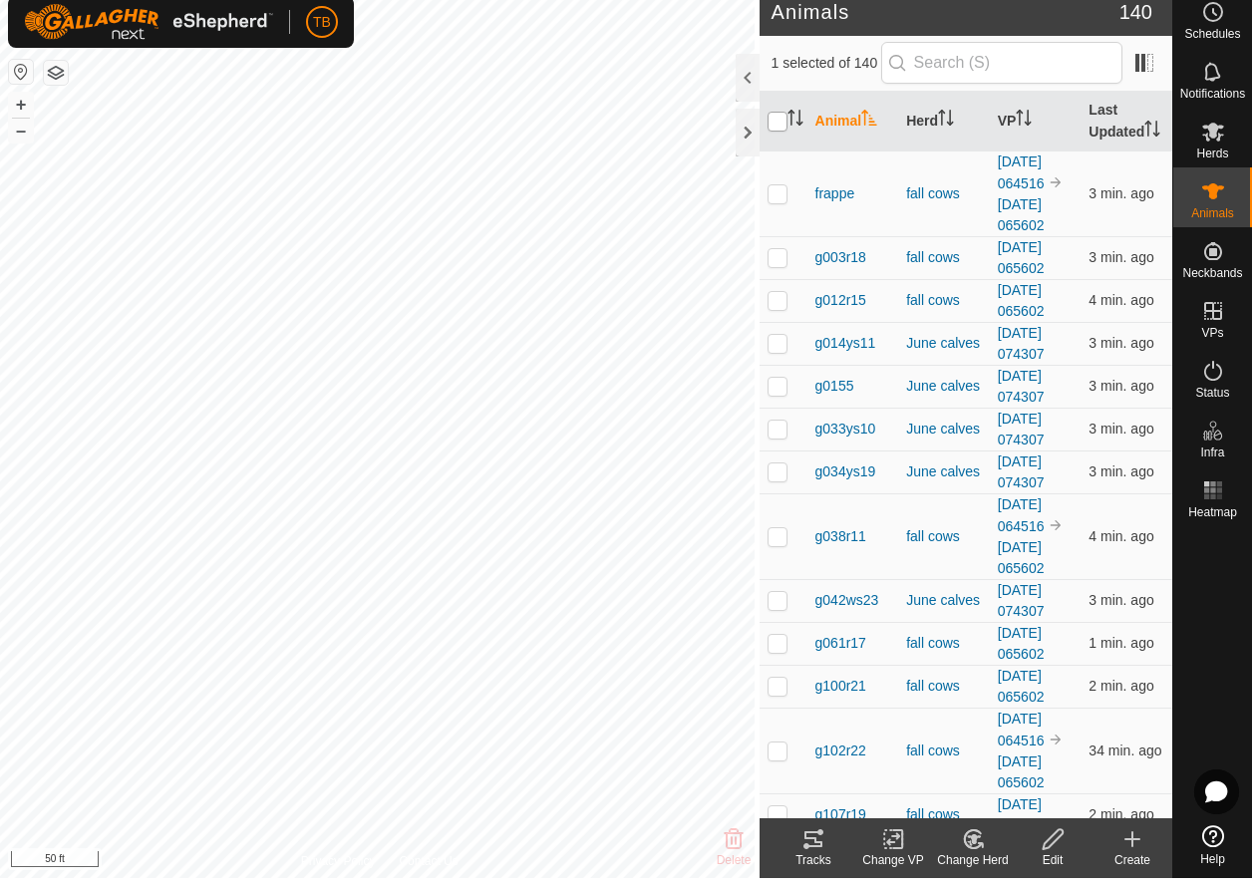
click at [778, 132] on input "checkbox" at bounding box center [778, 134] width 20 height 20
checkbox input "true"
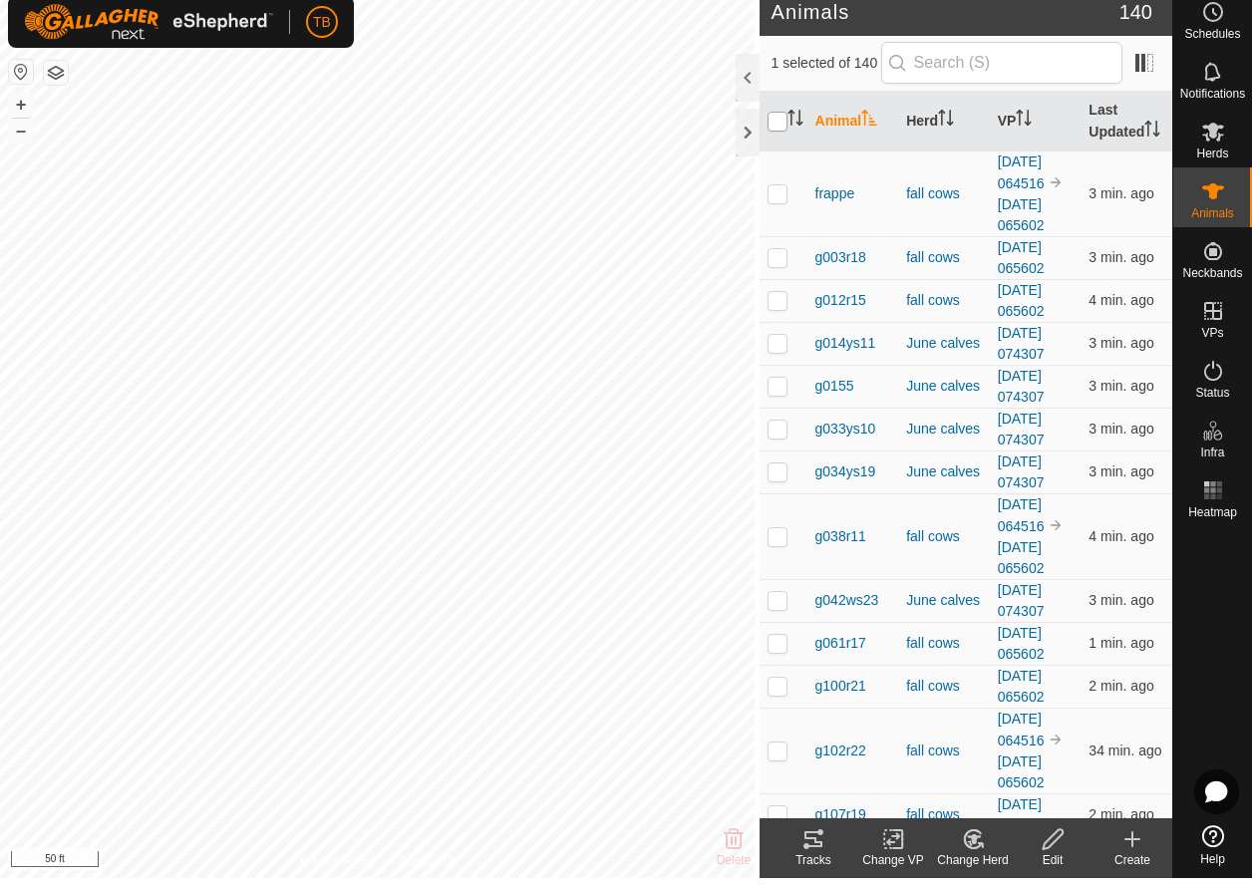
checkbox input "true"
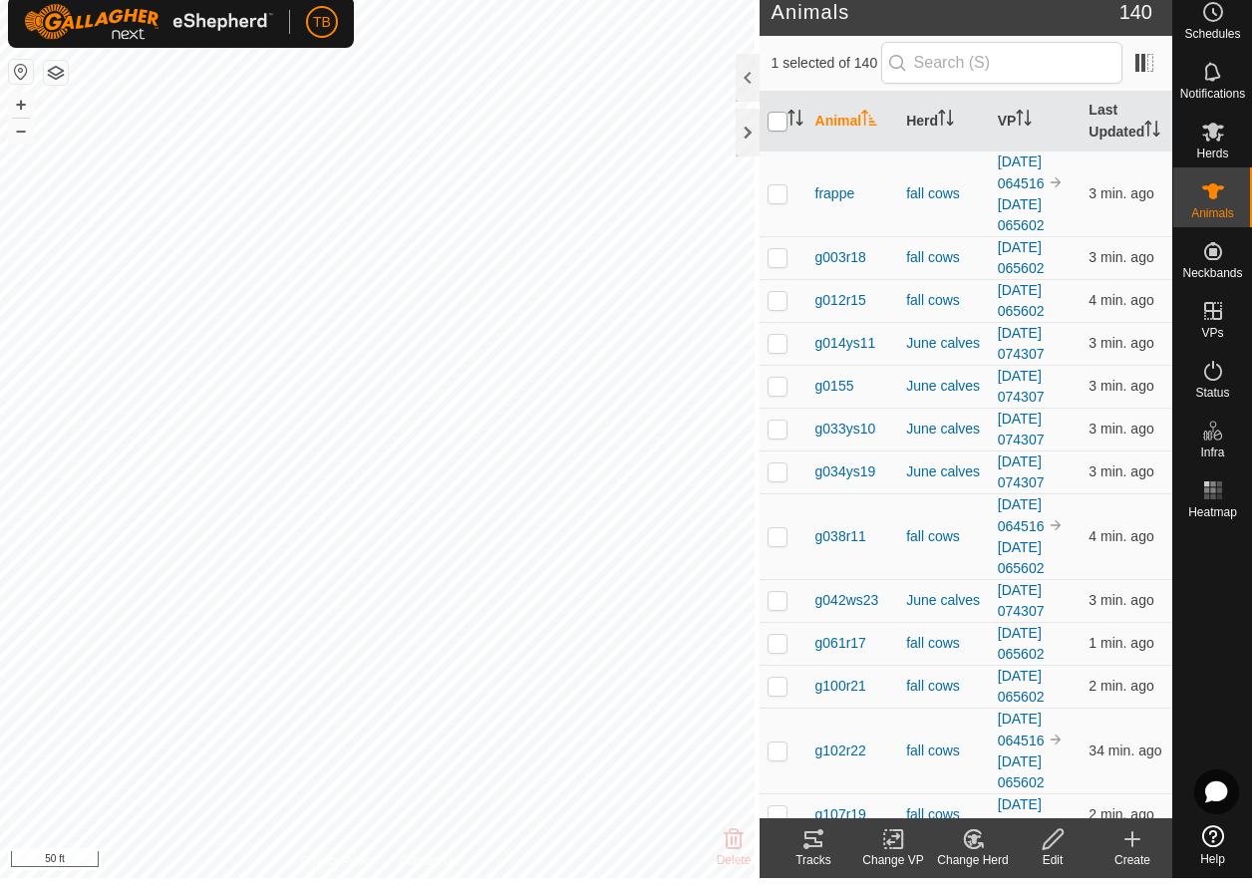
checkbox input "true"
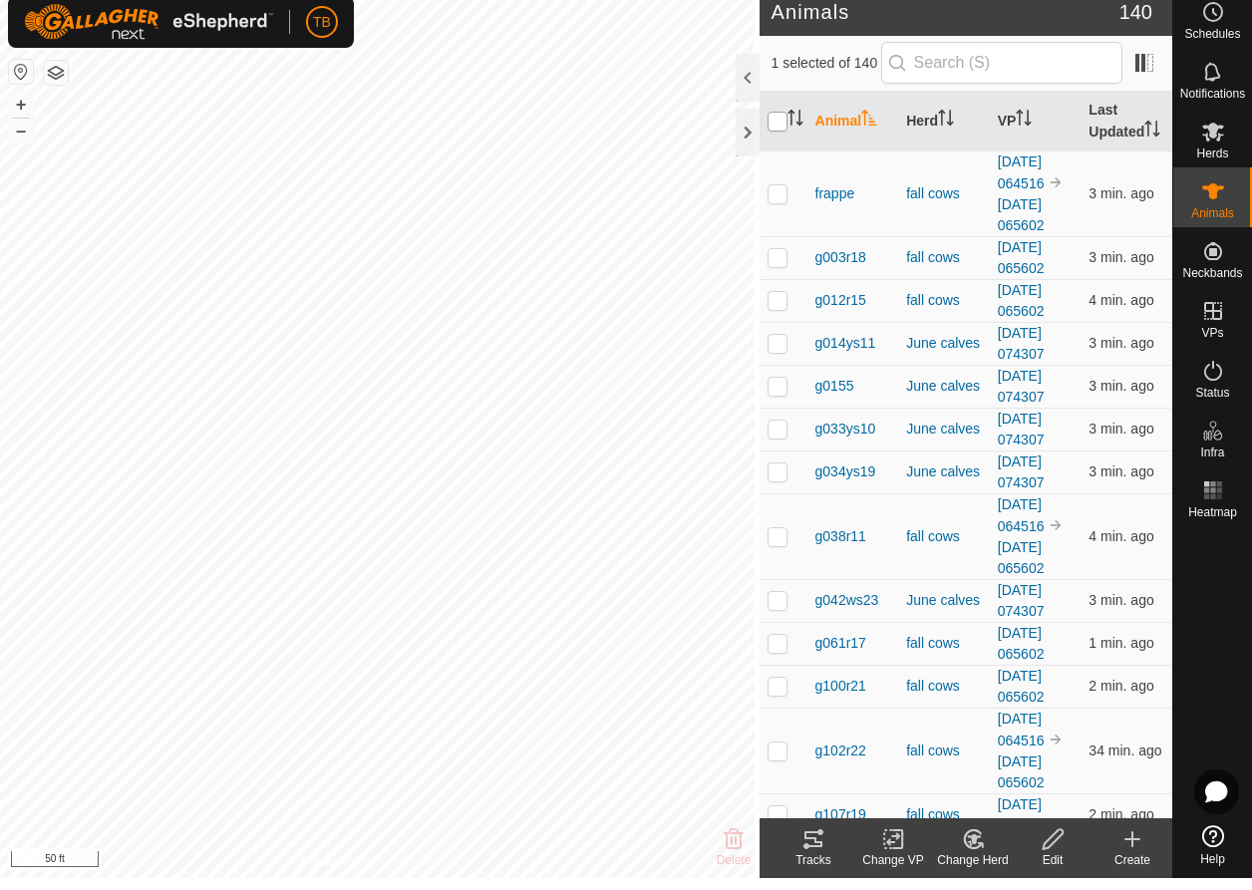
checkbox input "true"
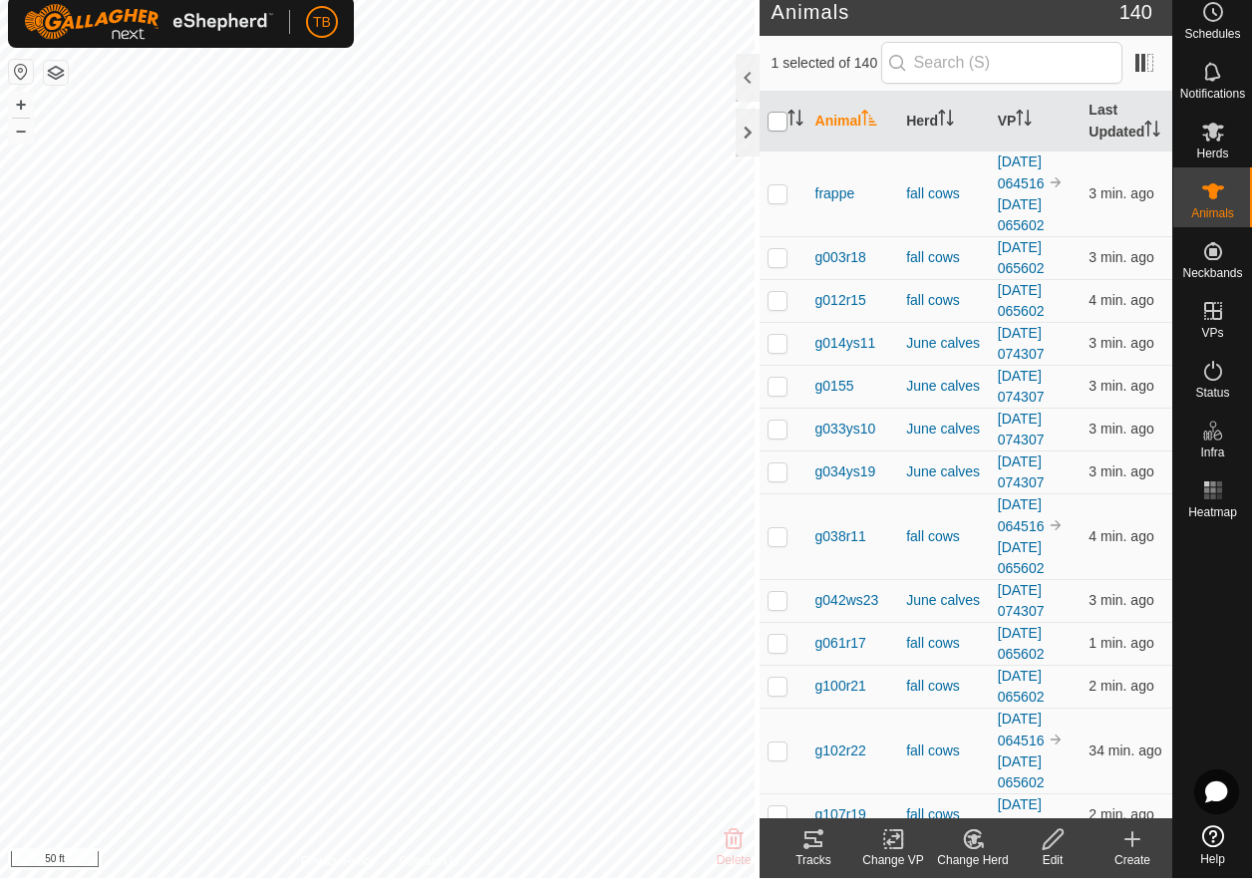
checkbox input "true"
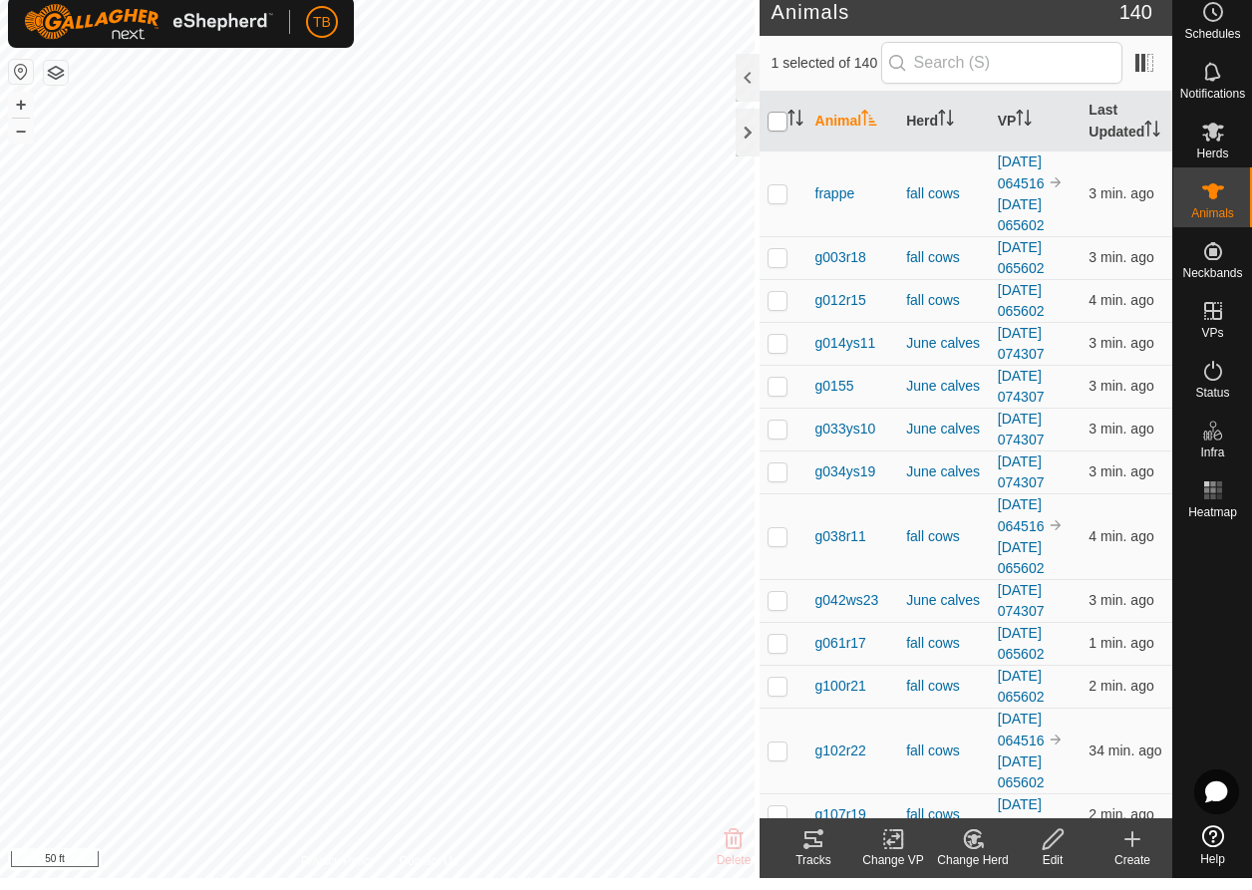
checkbox input "true"
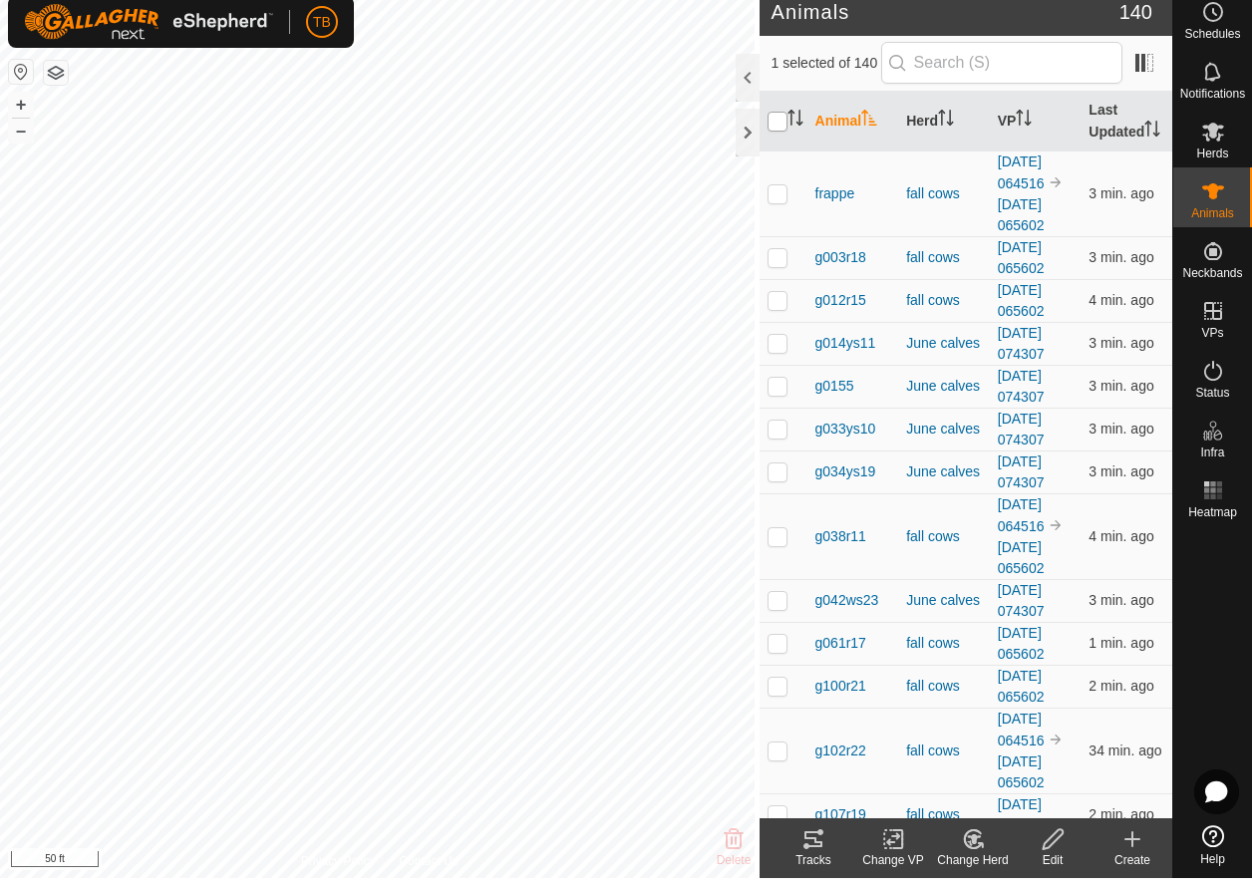
checkbox input "true"
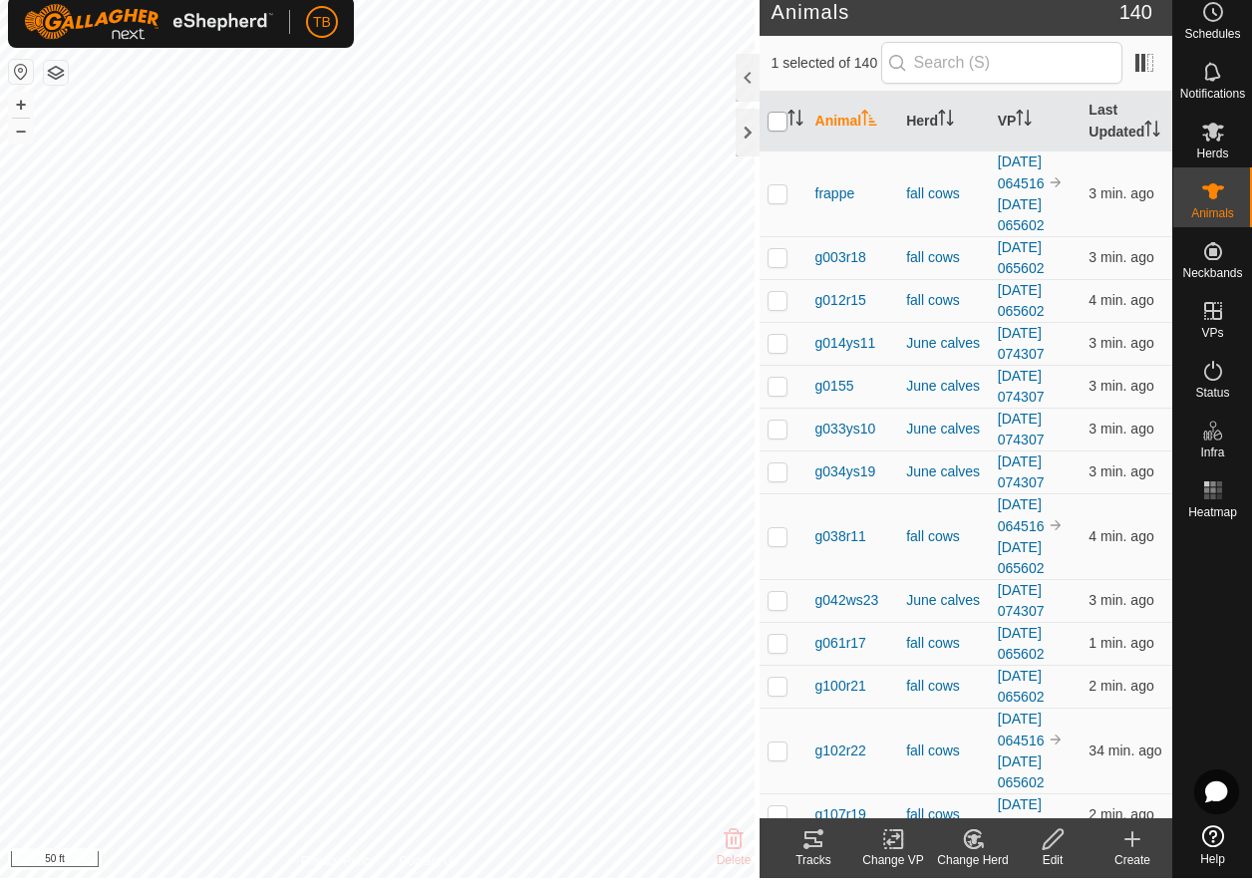
checkbox input "true"
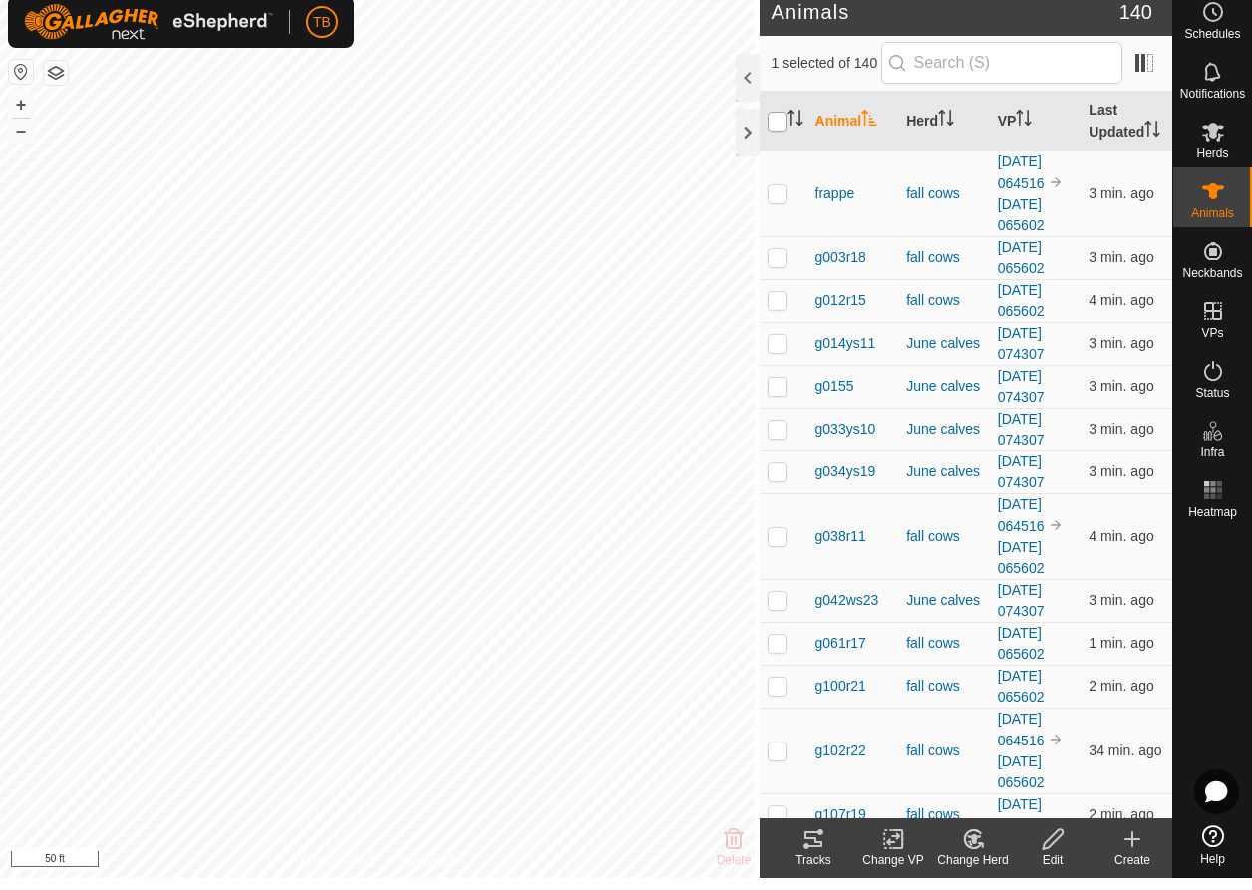
checkbox input "true"
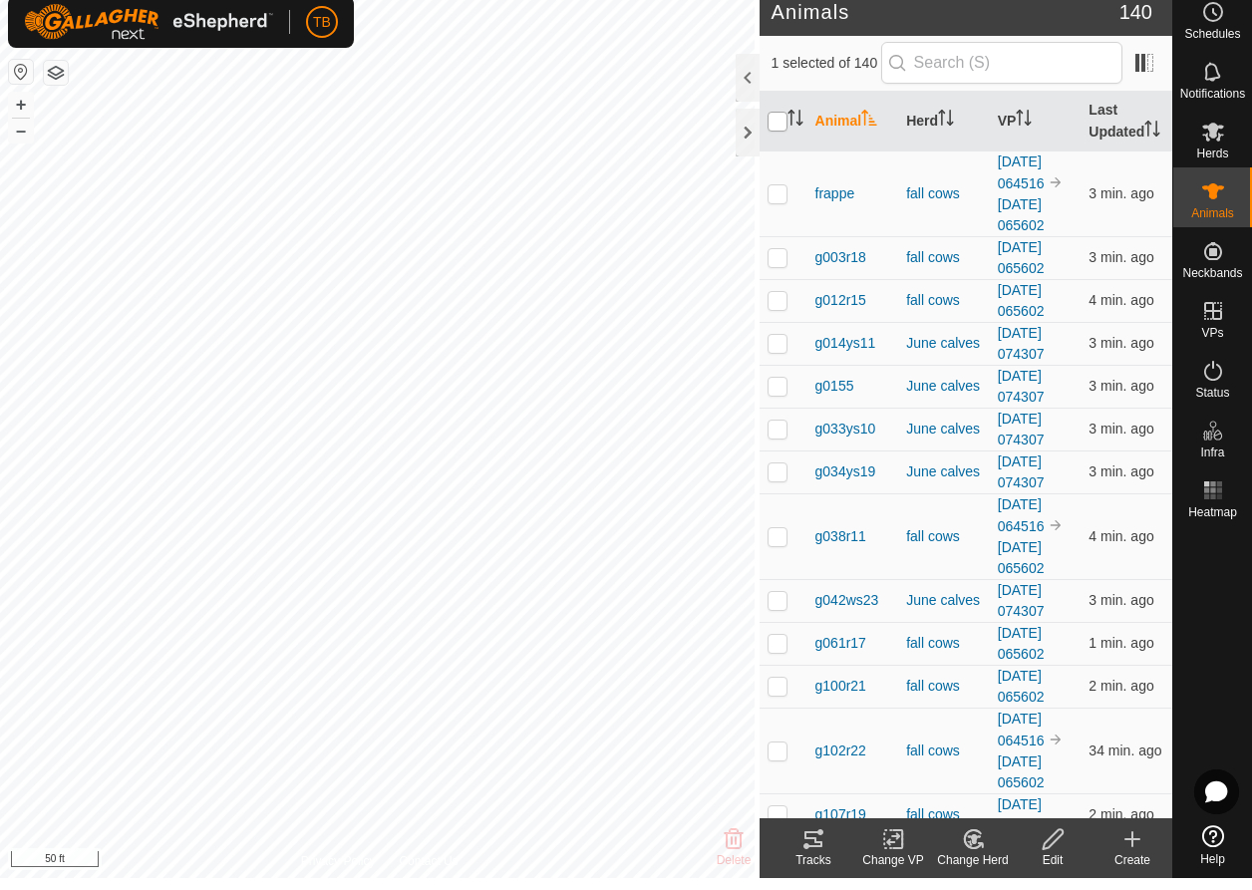
checkbox input "true"
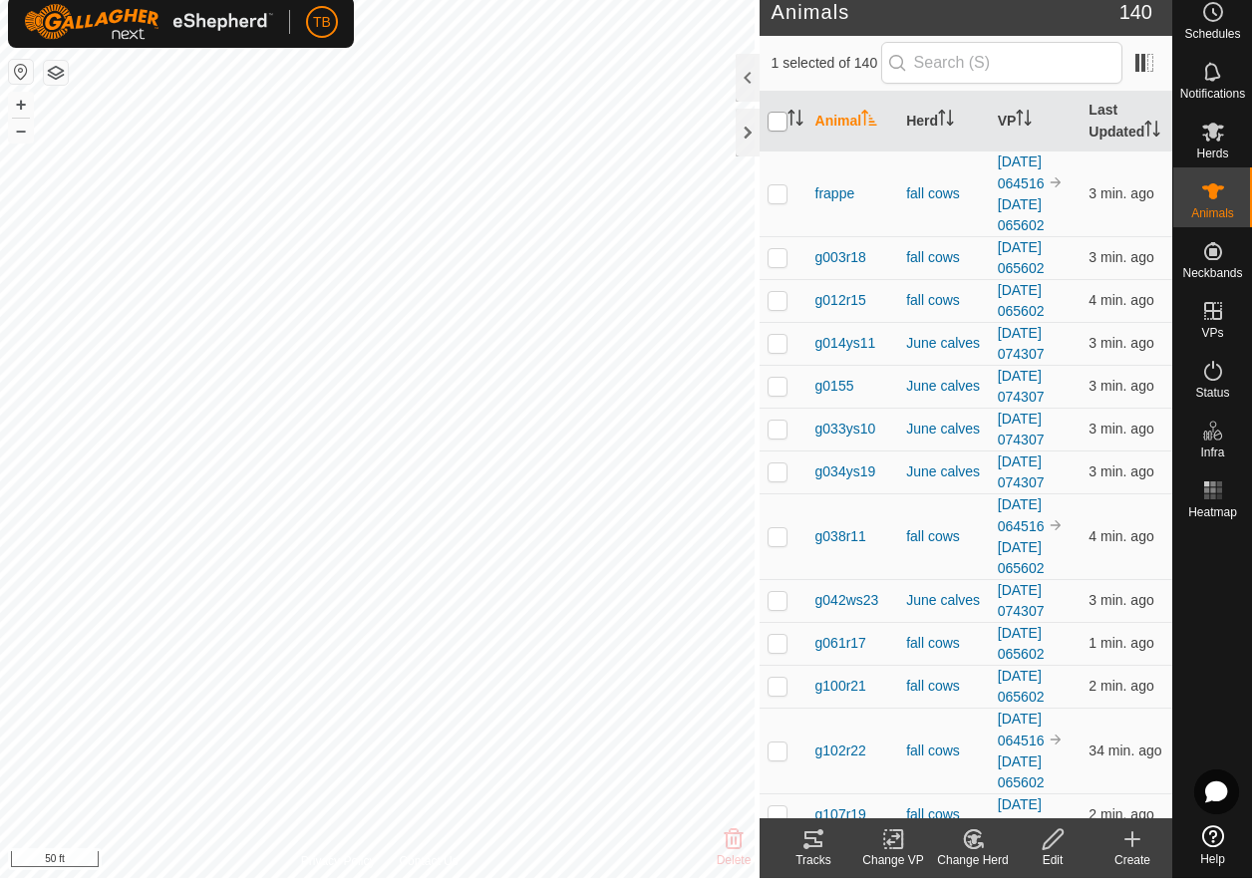
checkbox input "true"
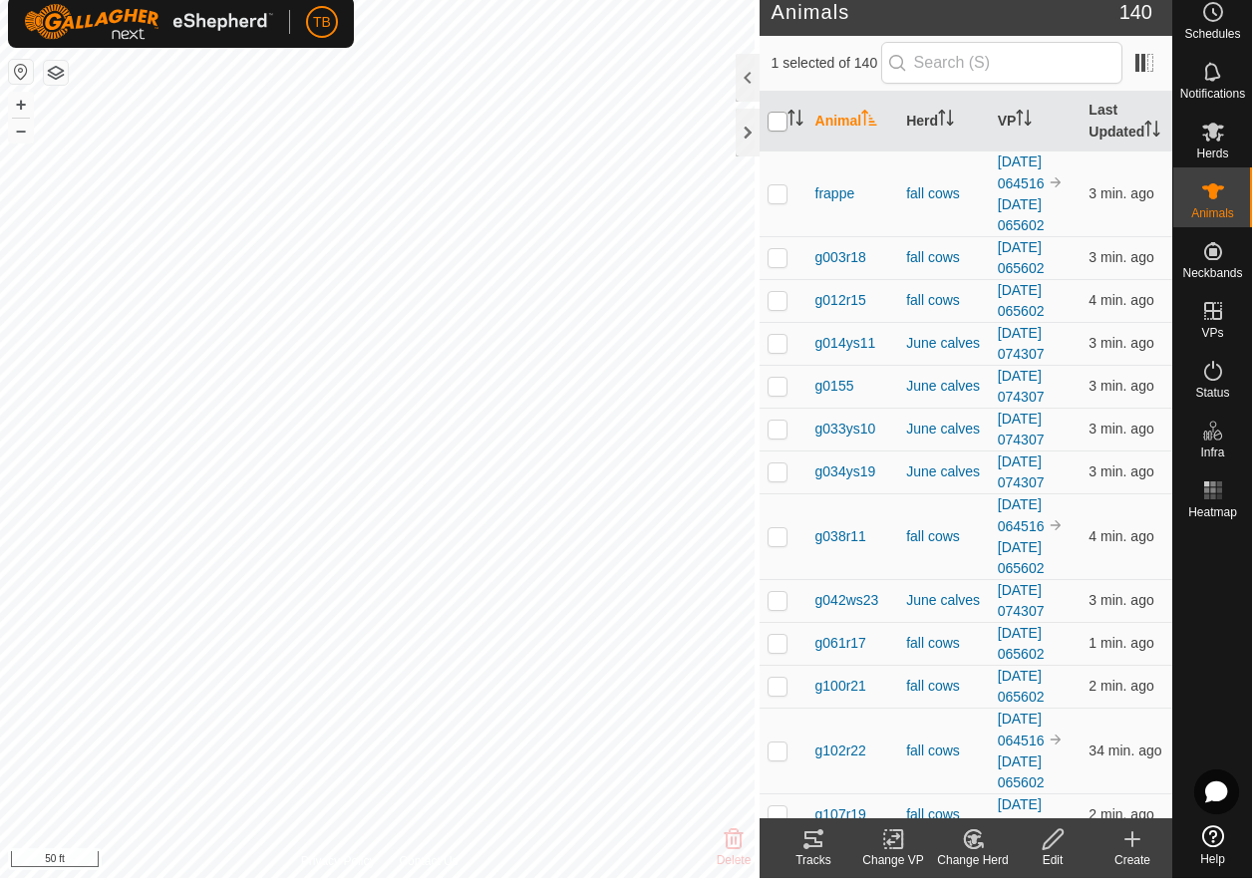
checkbox input "true"
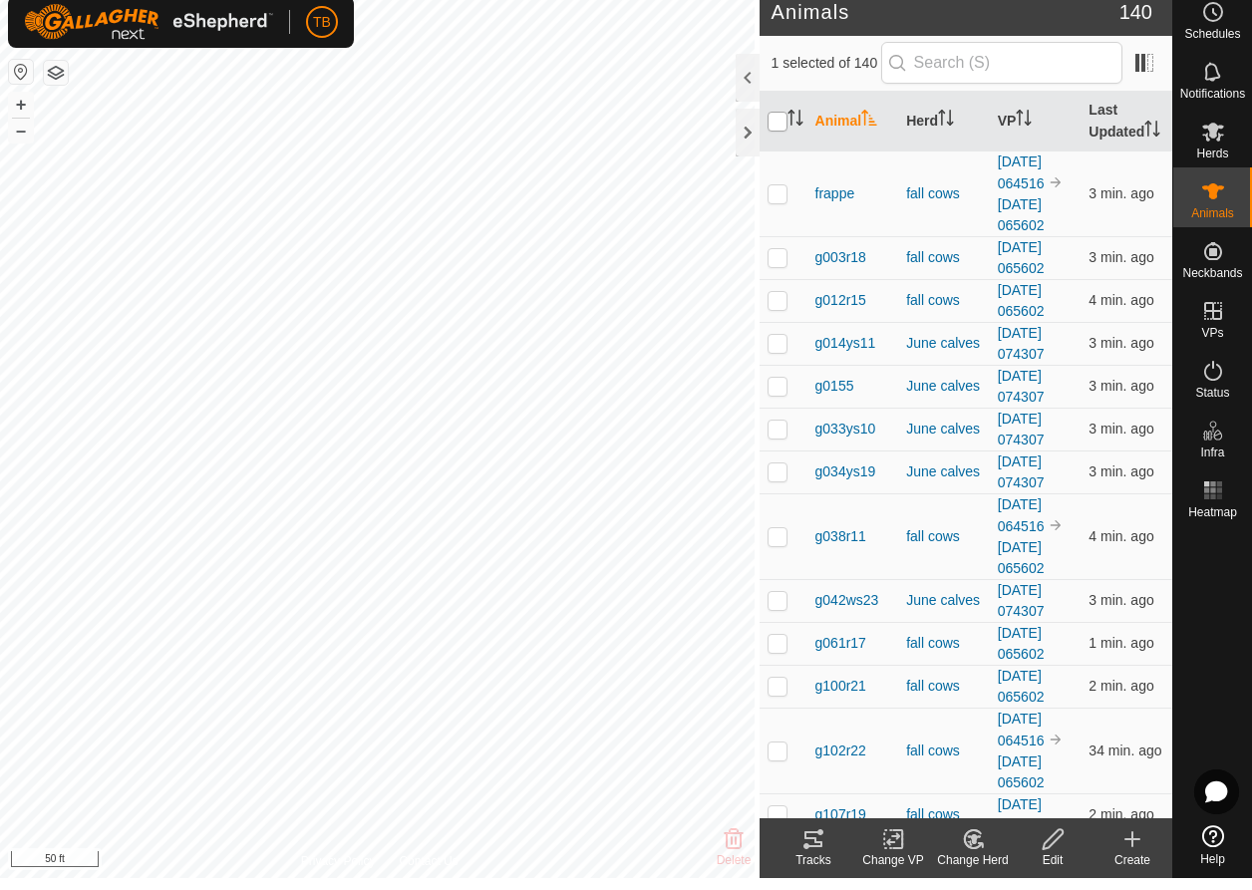
checkbox input "true"
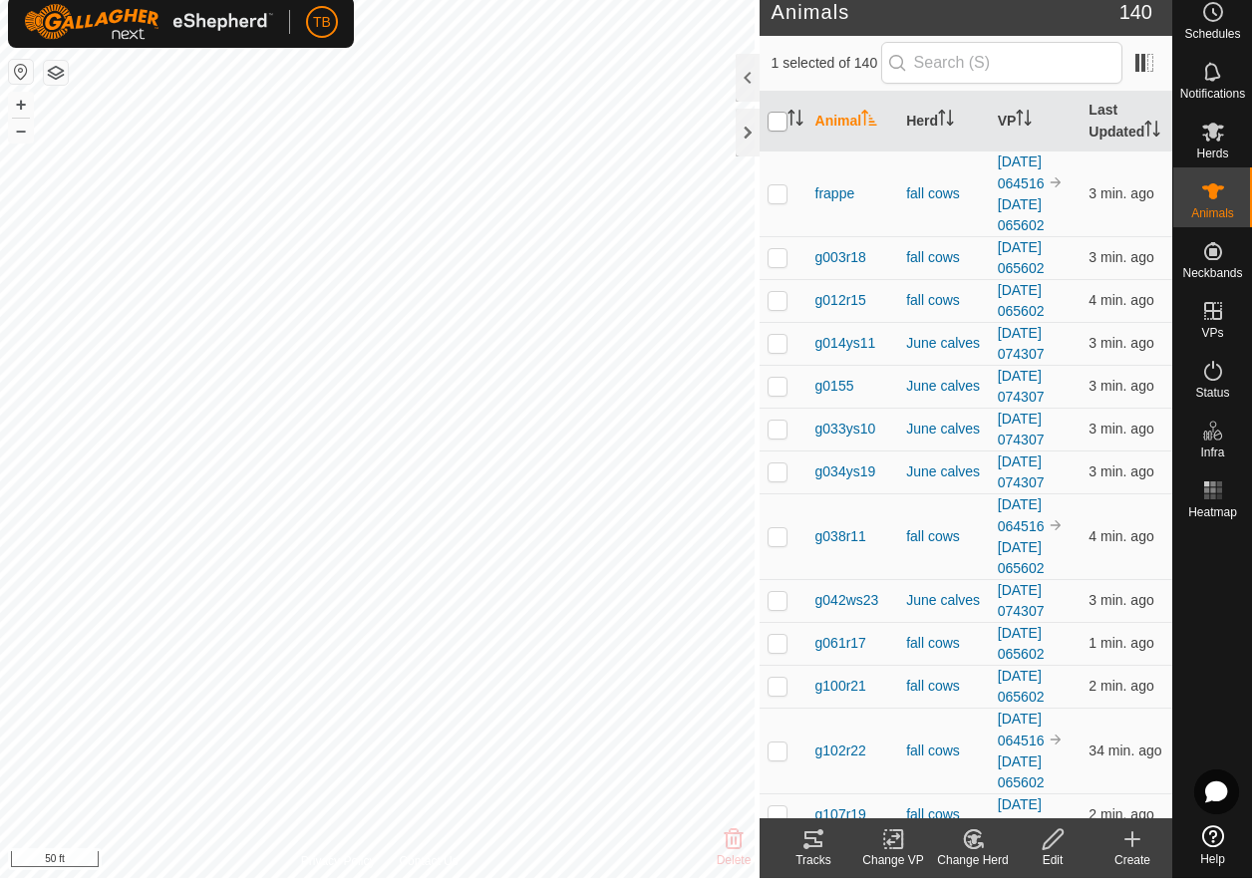
checkbox input "true"
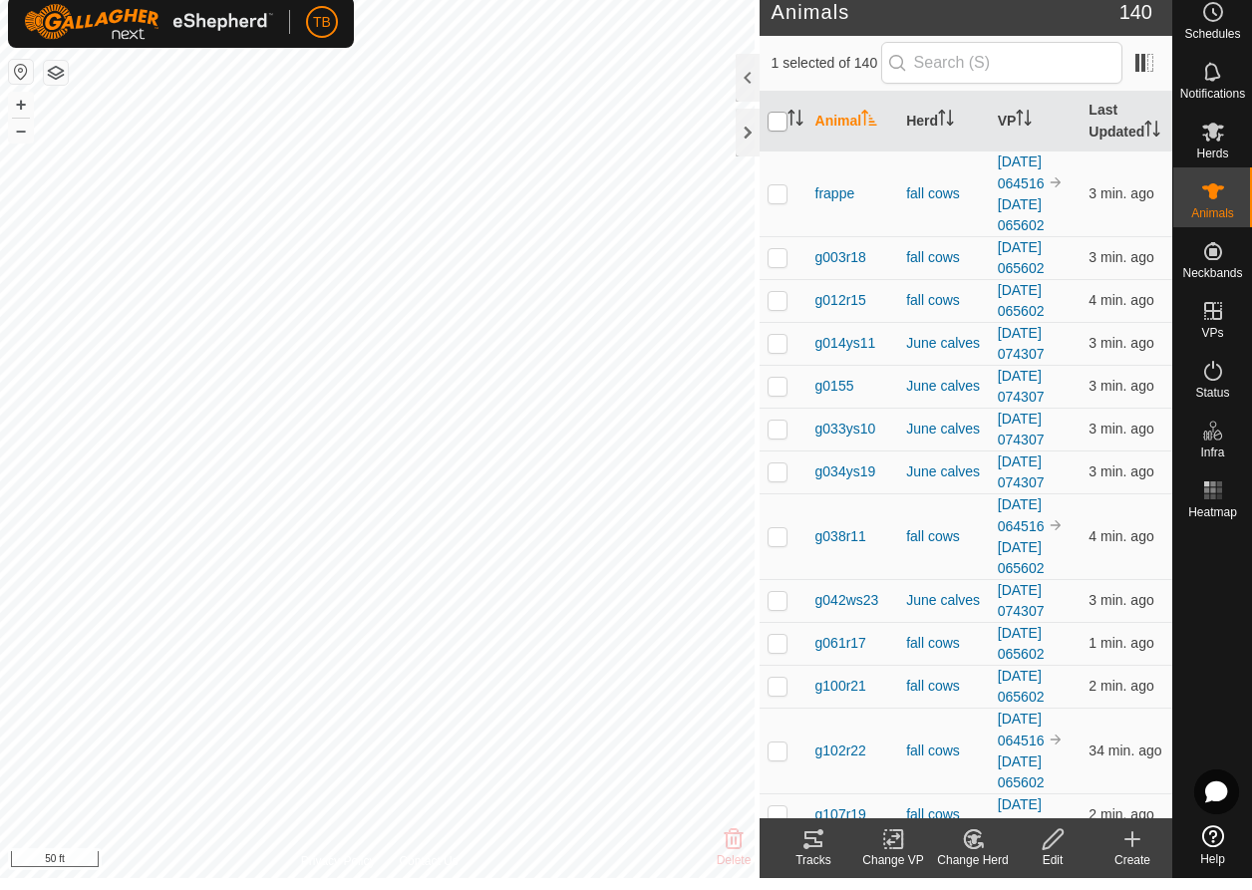
checkbox input "true"
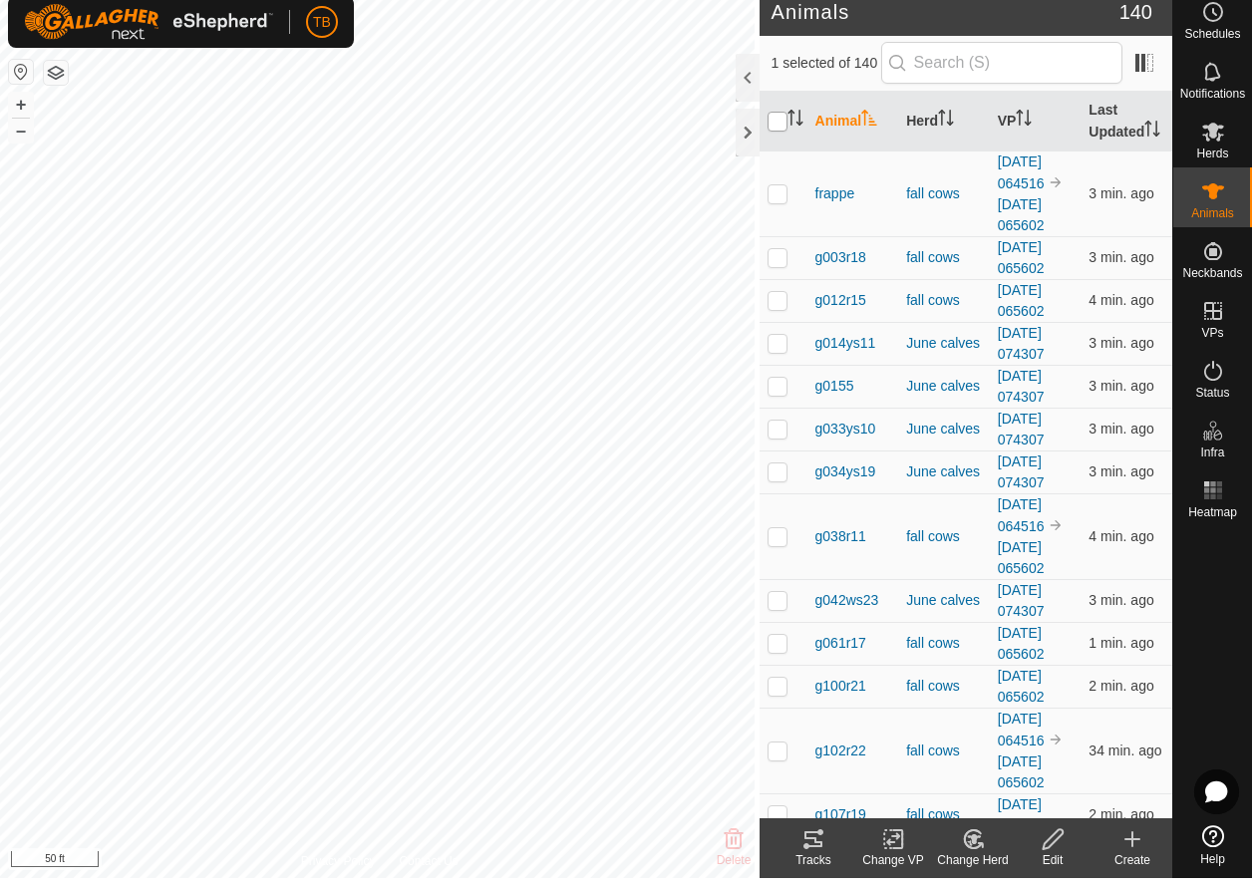
checkbox input "true"
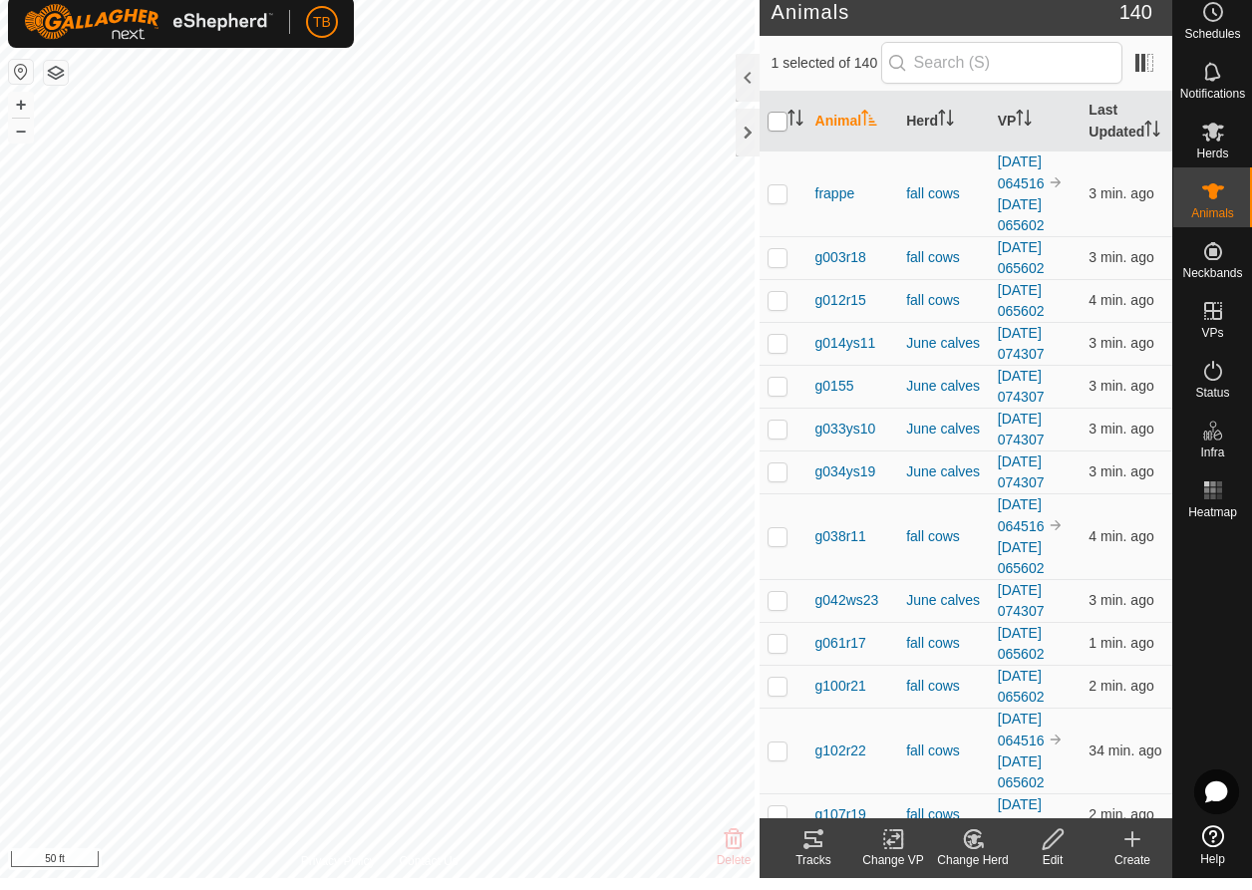
checkbox input "true"
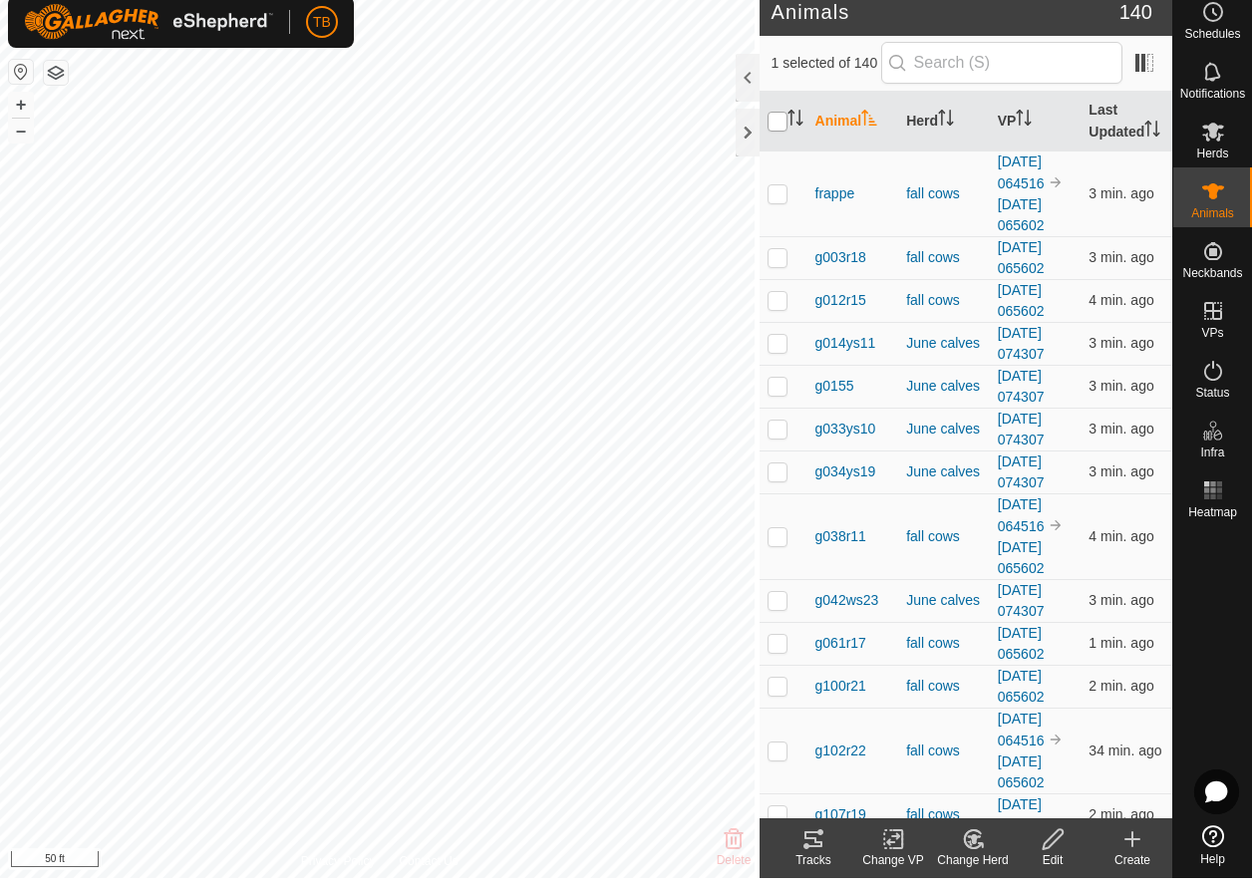
checkbox input "true"
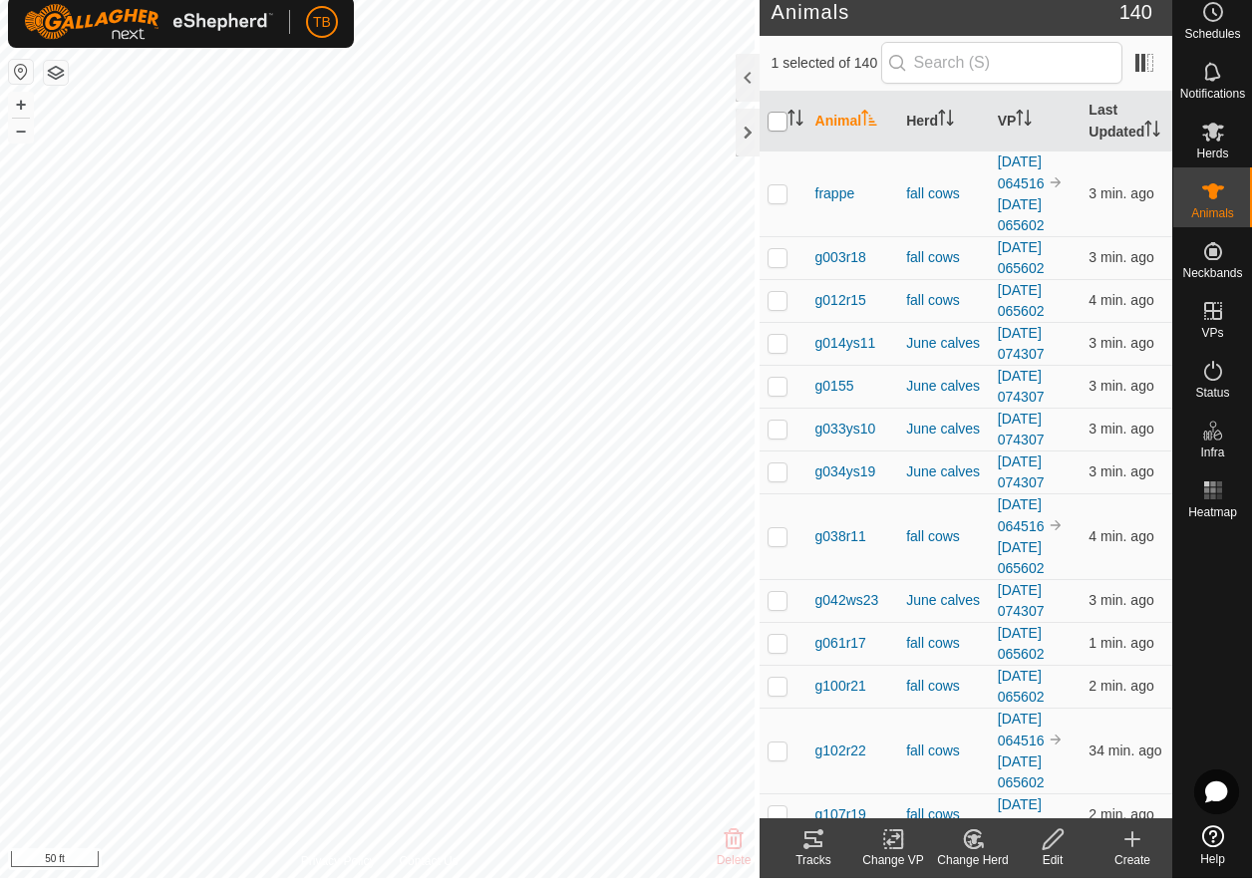
checkbox input "true"
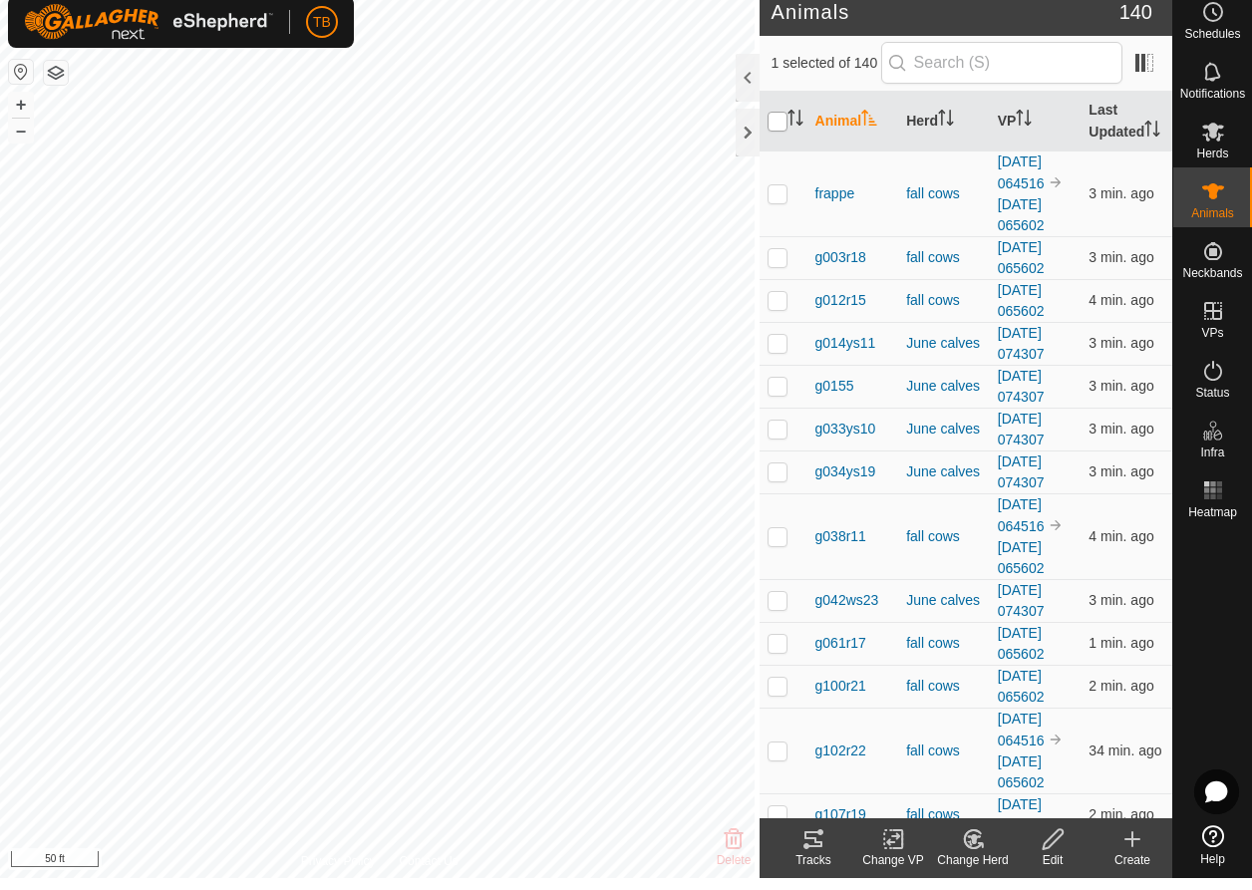
checkbox input "true"
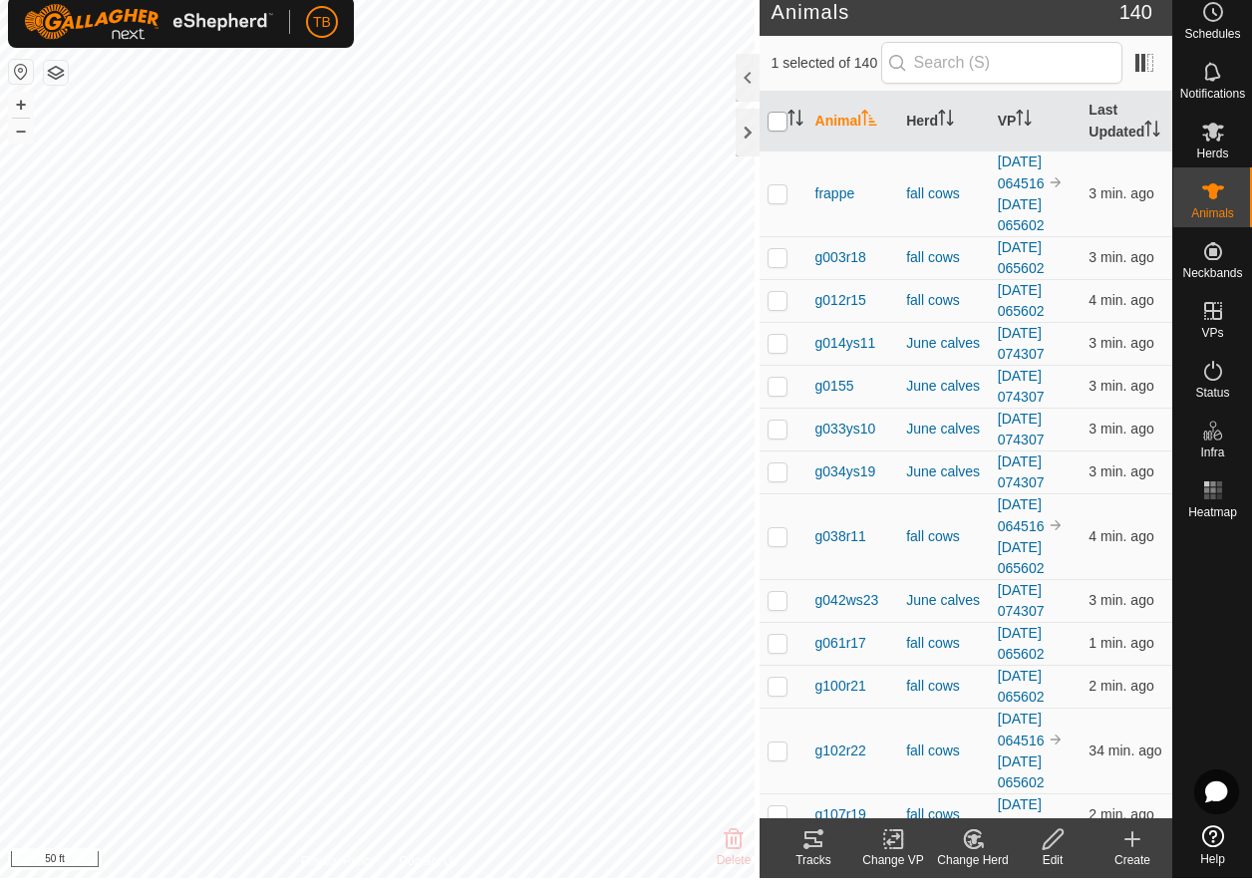
checkbox input "true"
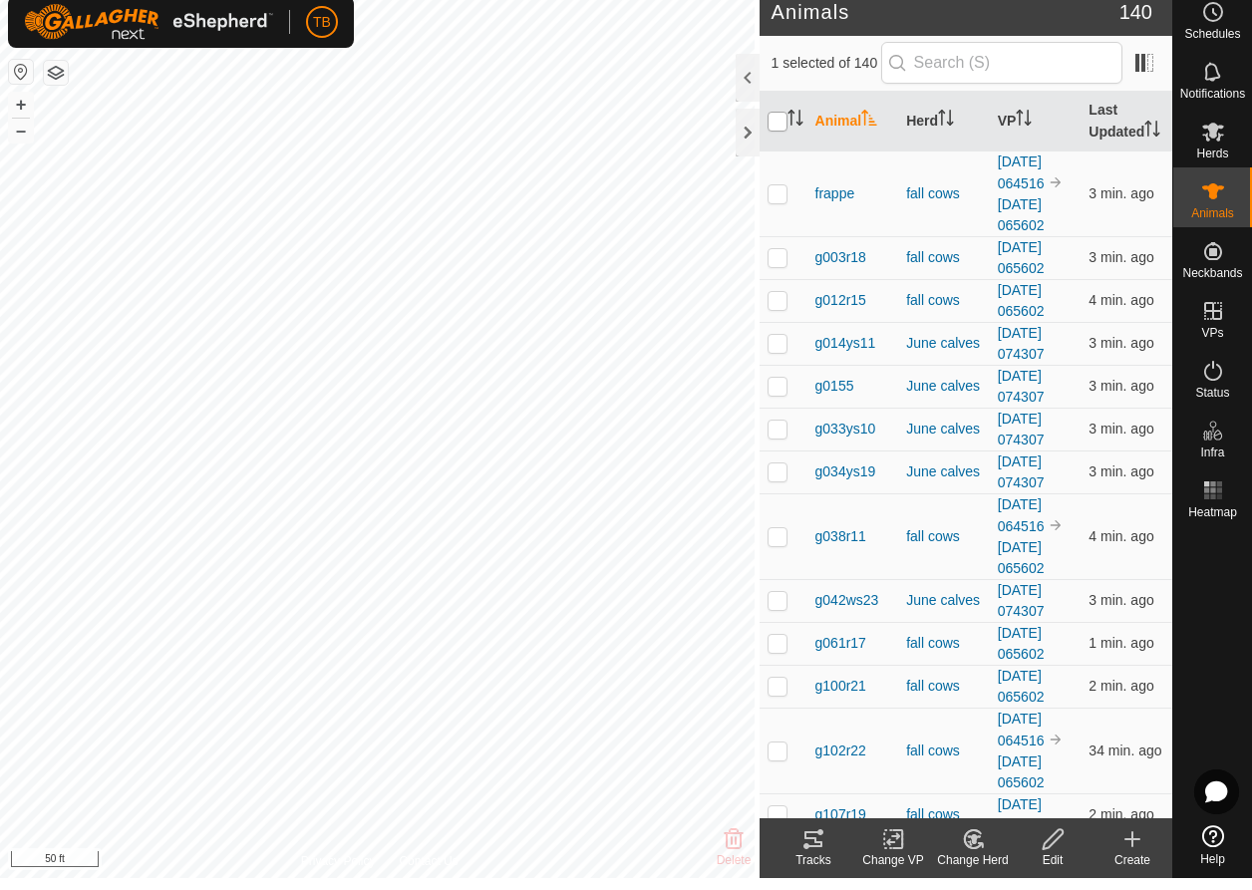
checkbox input "true"
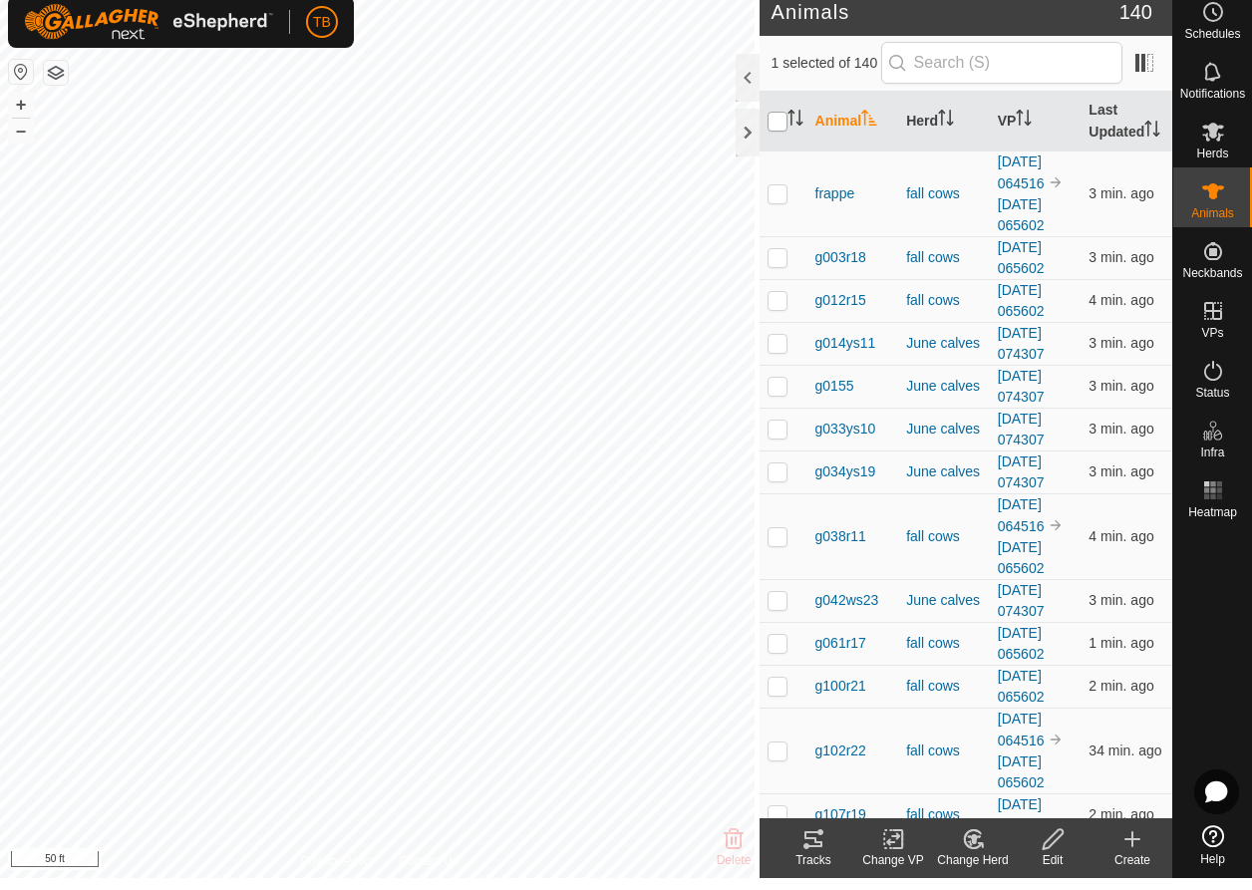
checkbox input "true"
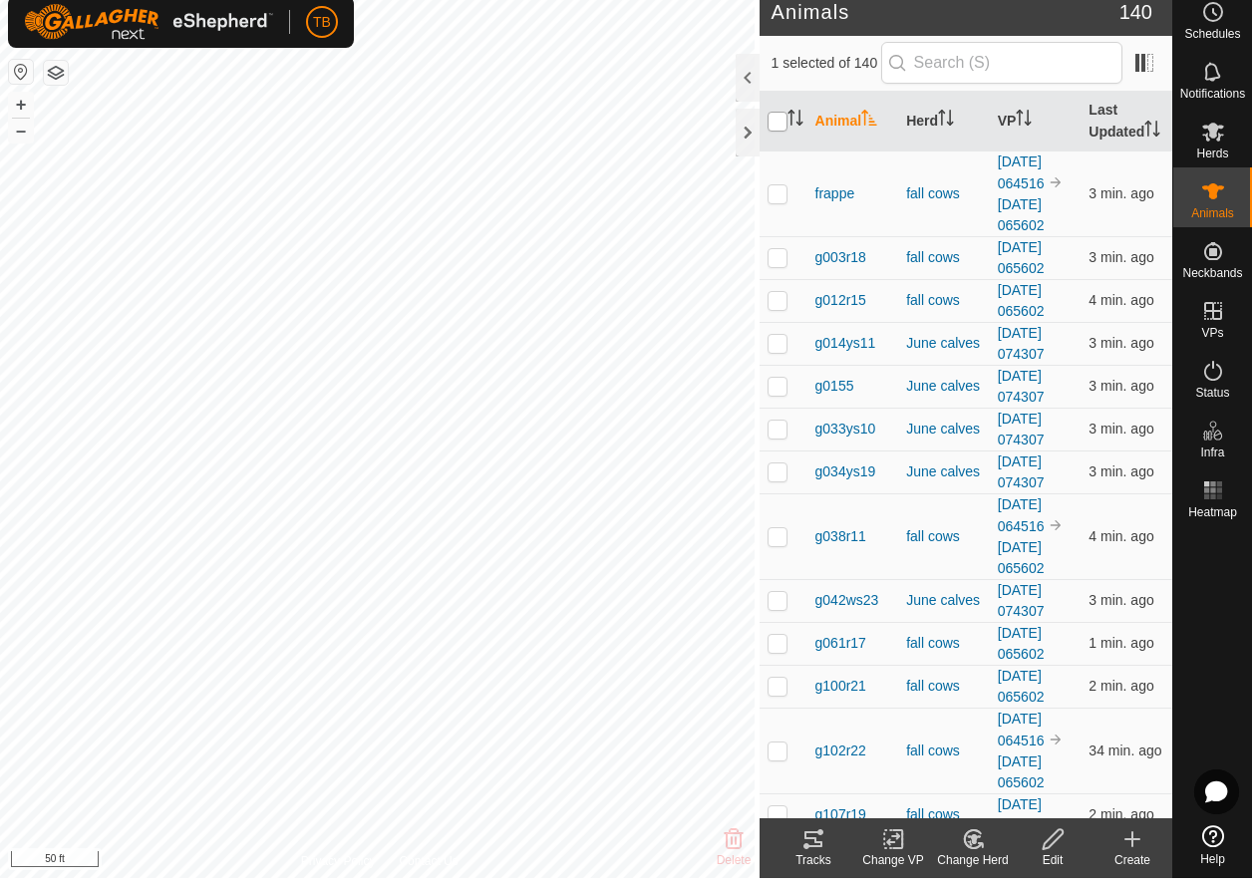
checkbox input "true"
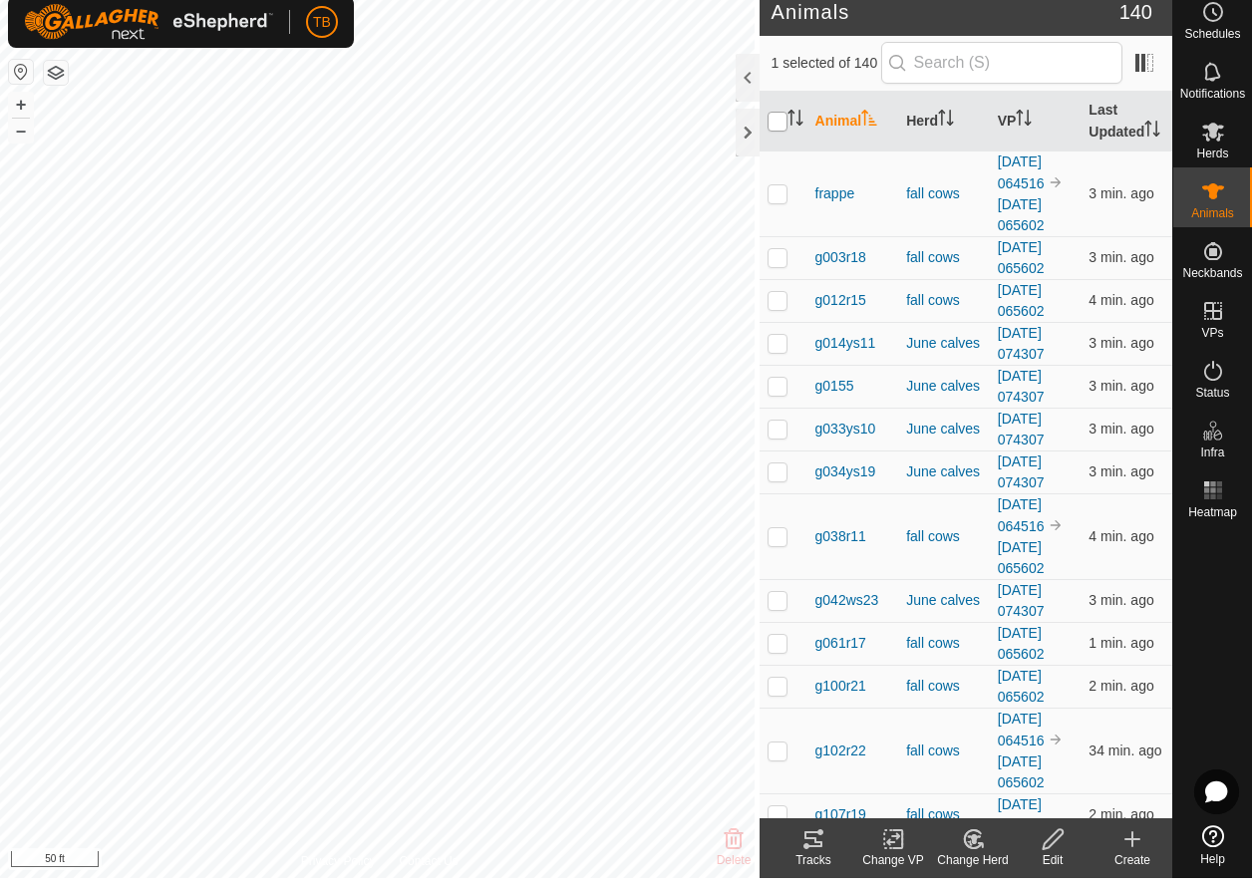
checkbox input "true"
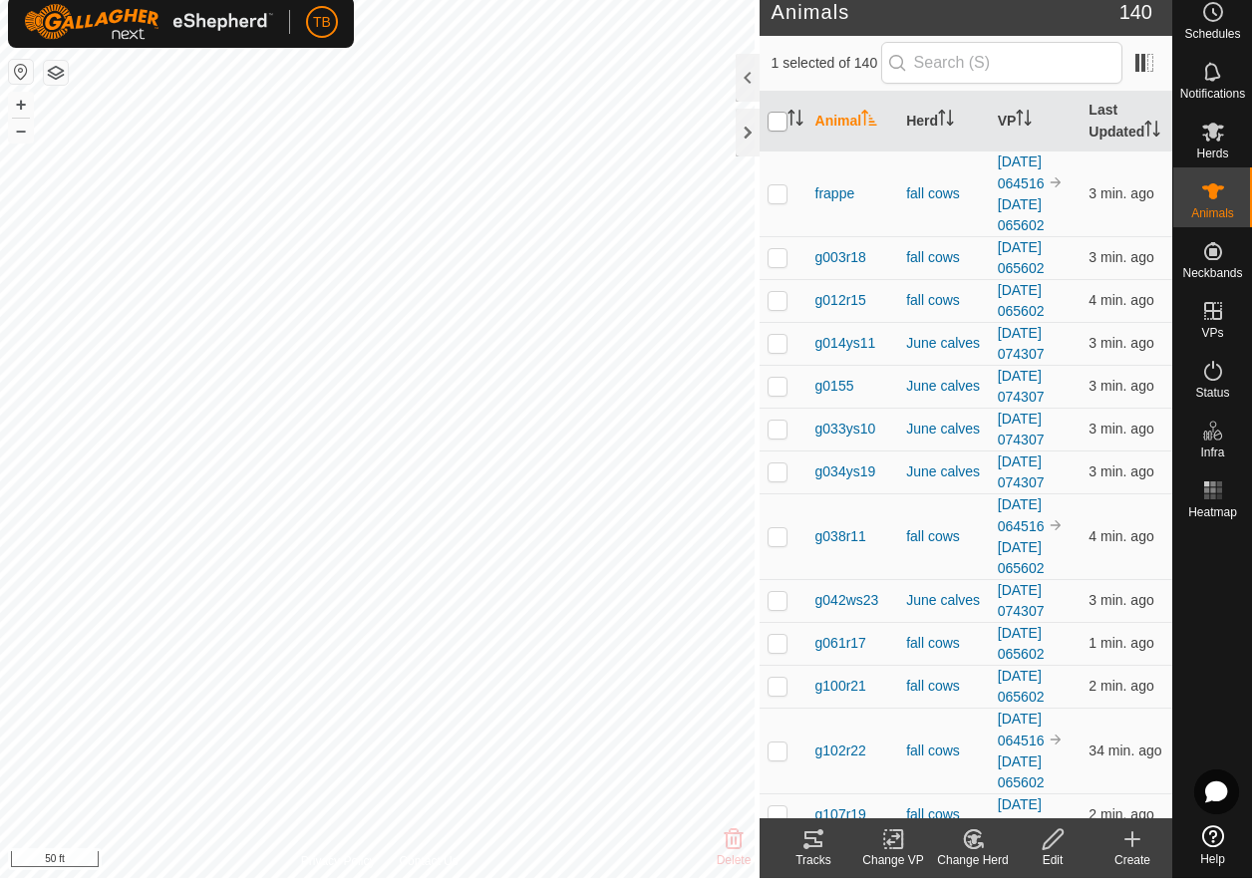
checkbox input "true"
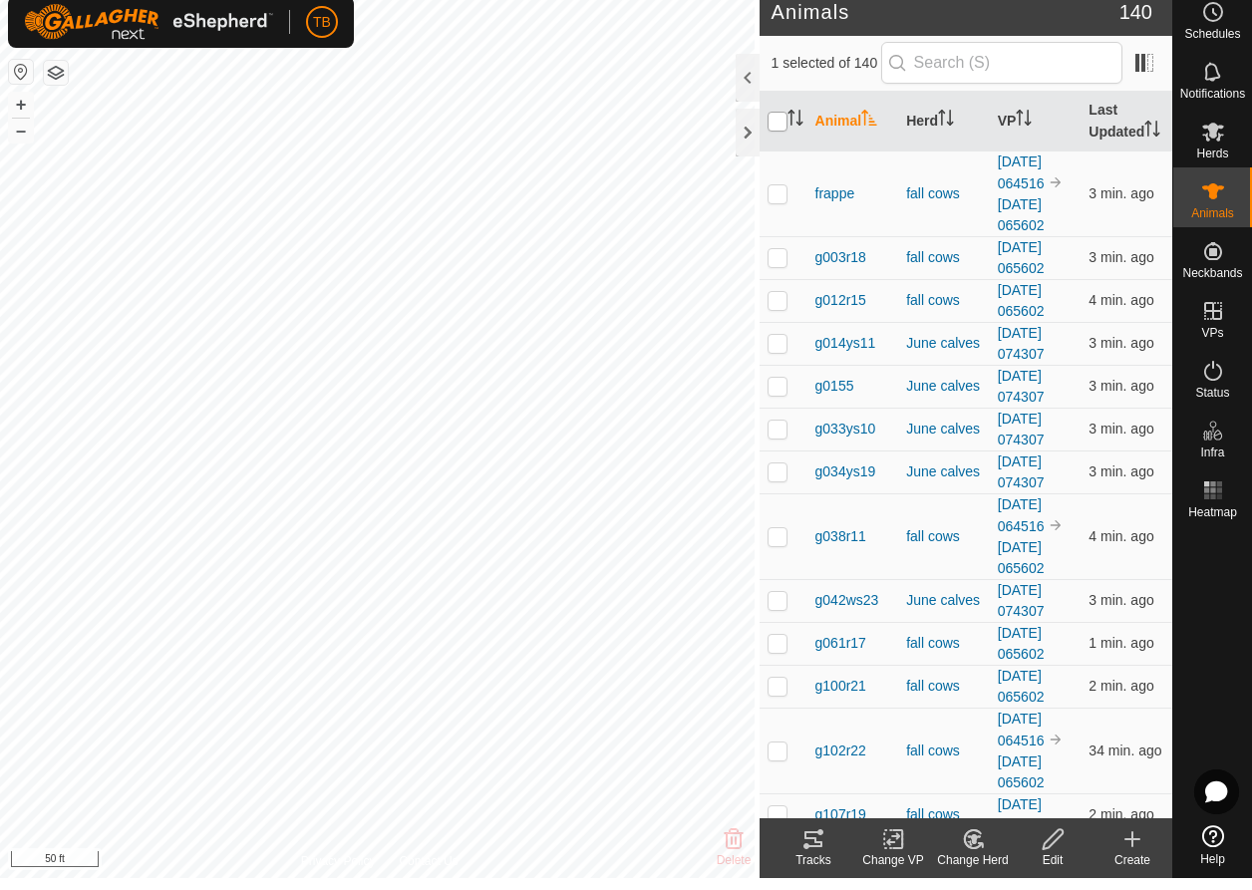
checkbox input "true"
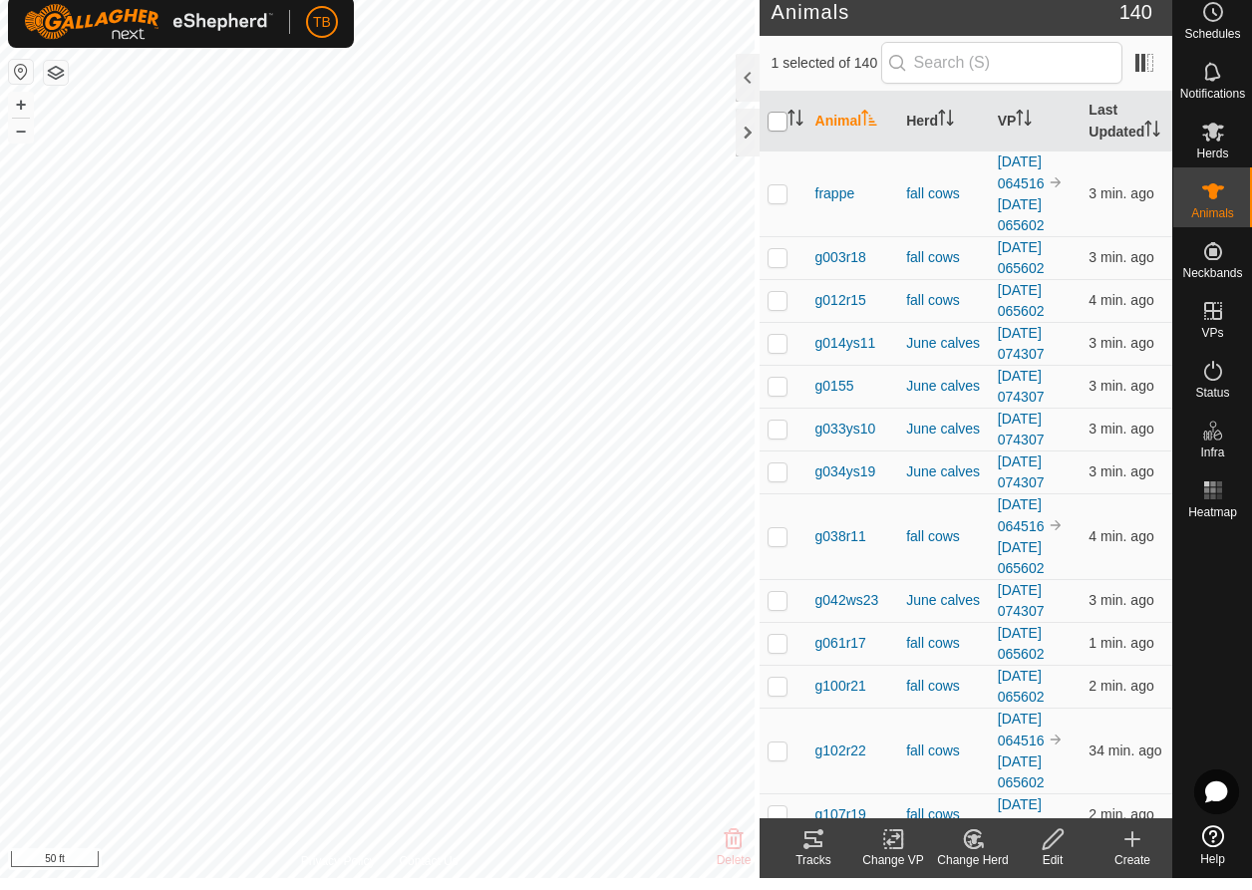
checkbox input "true"
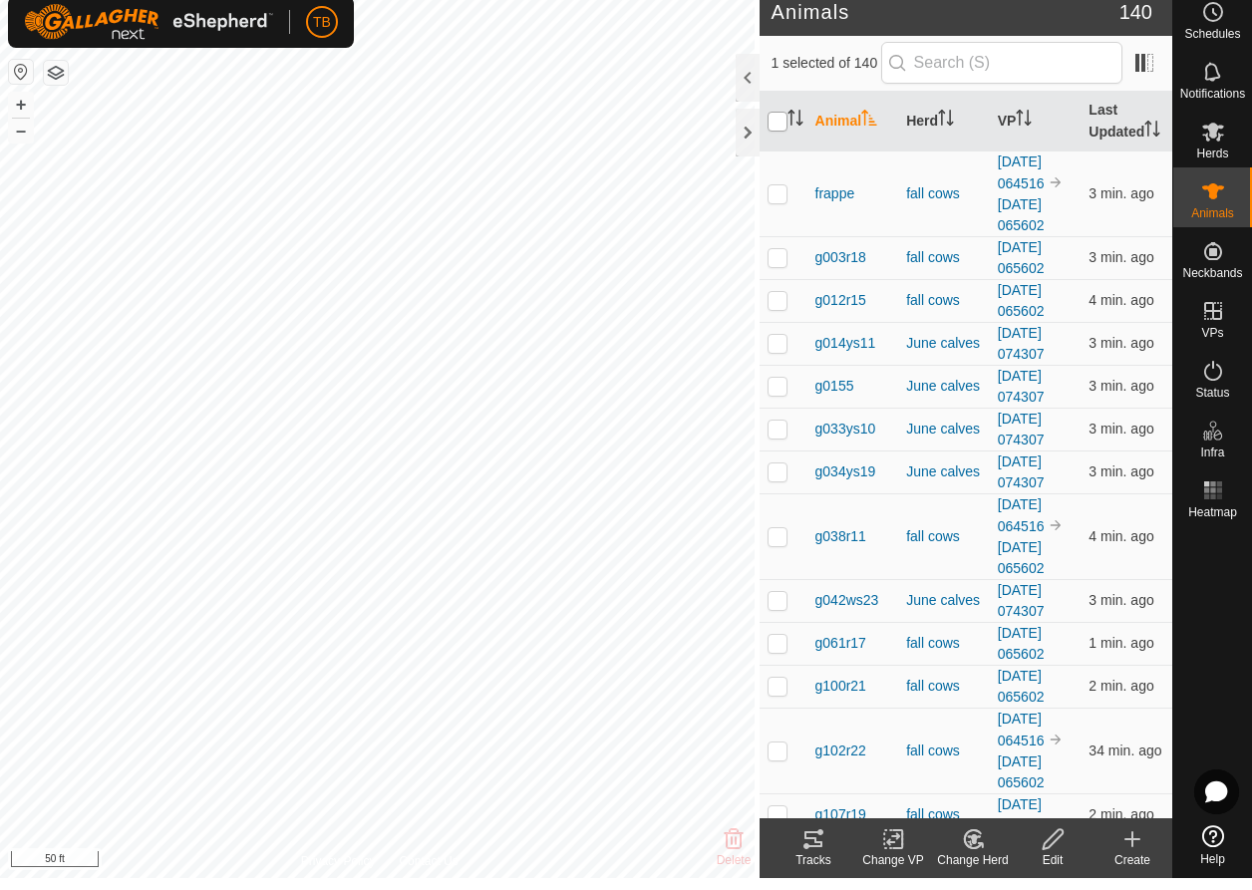
checkbox input "true"
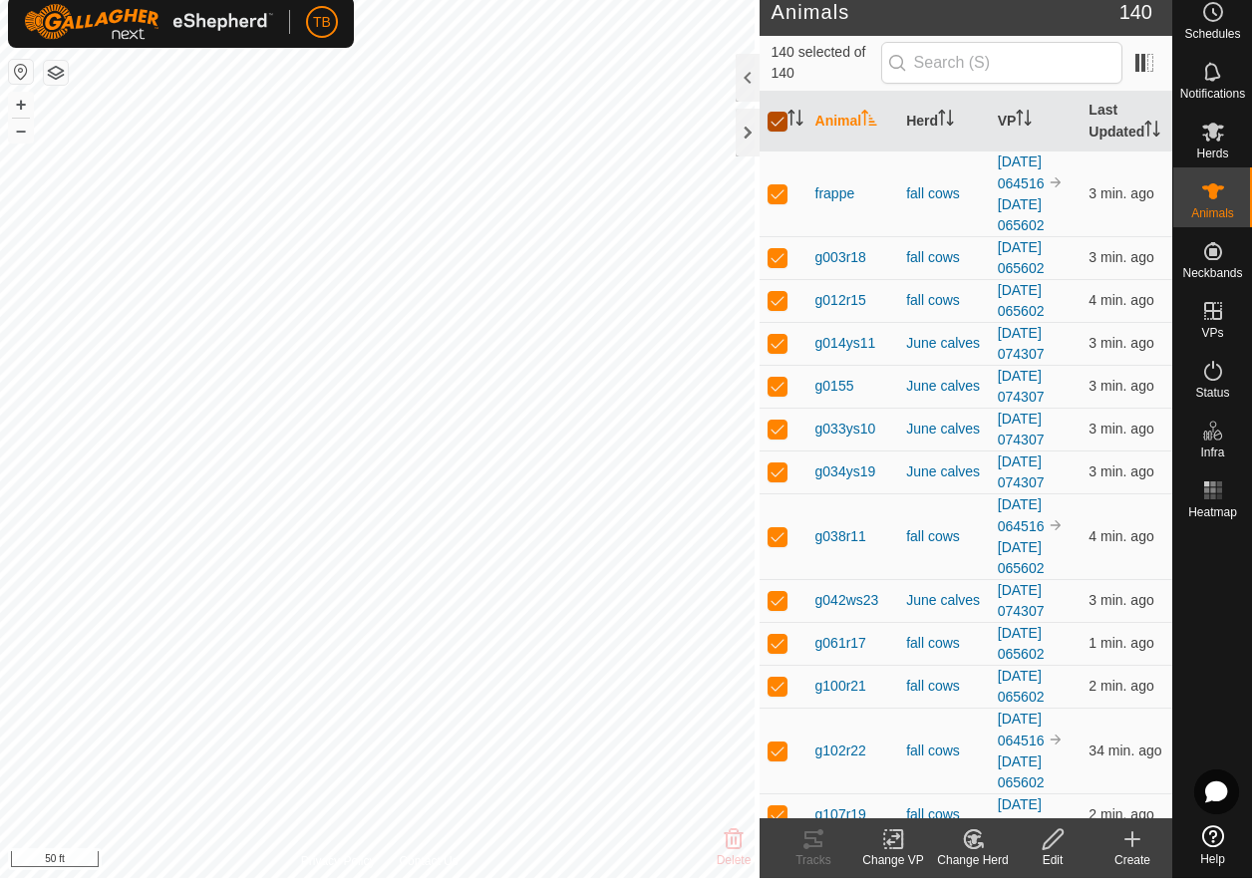
click at [778, 135] on input "checkbox" at bounding box center [778, 134] width 20 height 20
checkbox input "false"
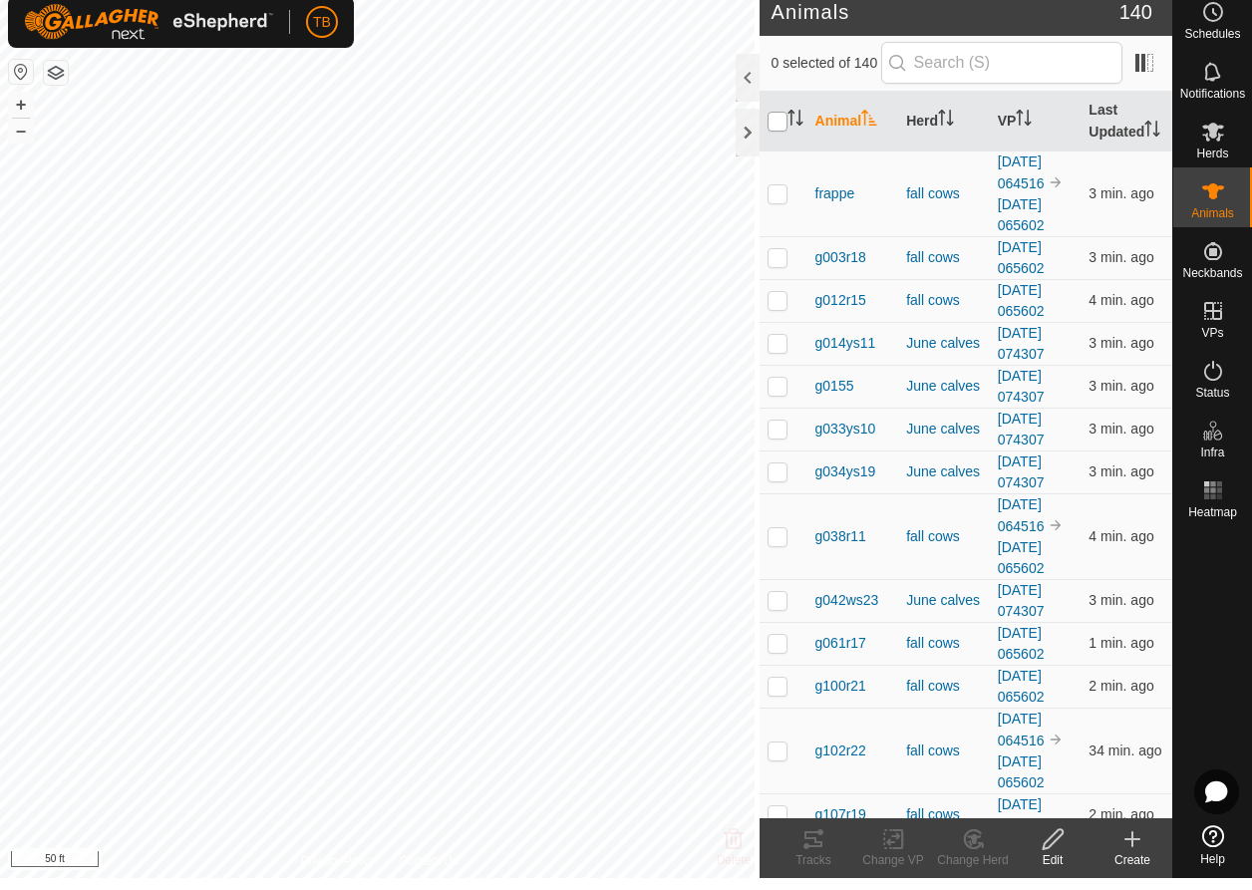
checkbox input "false"
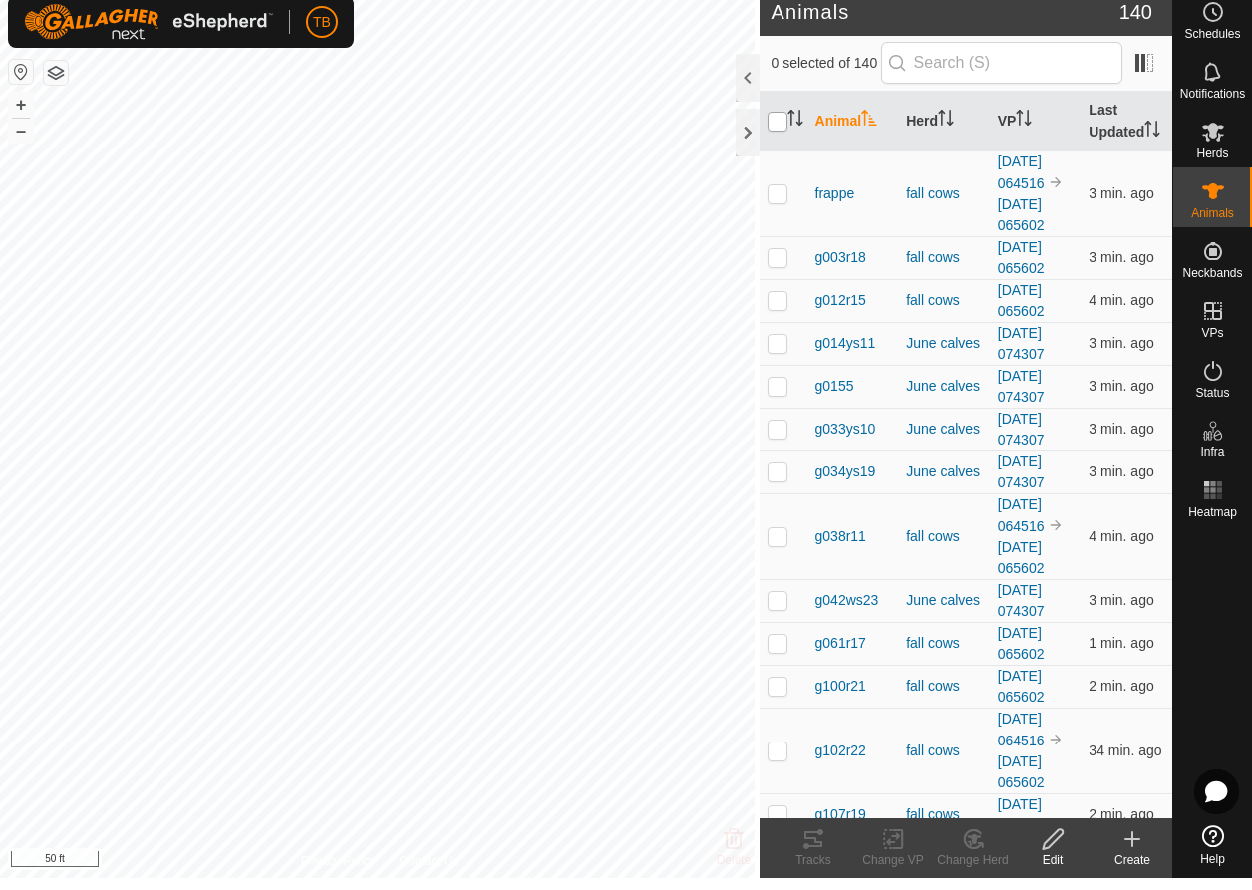
checkbox input "false"
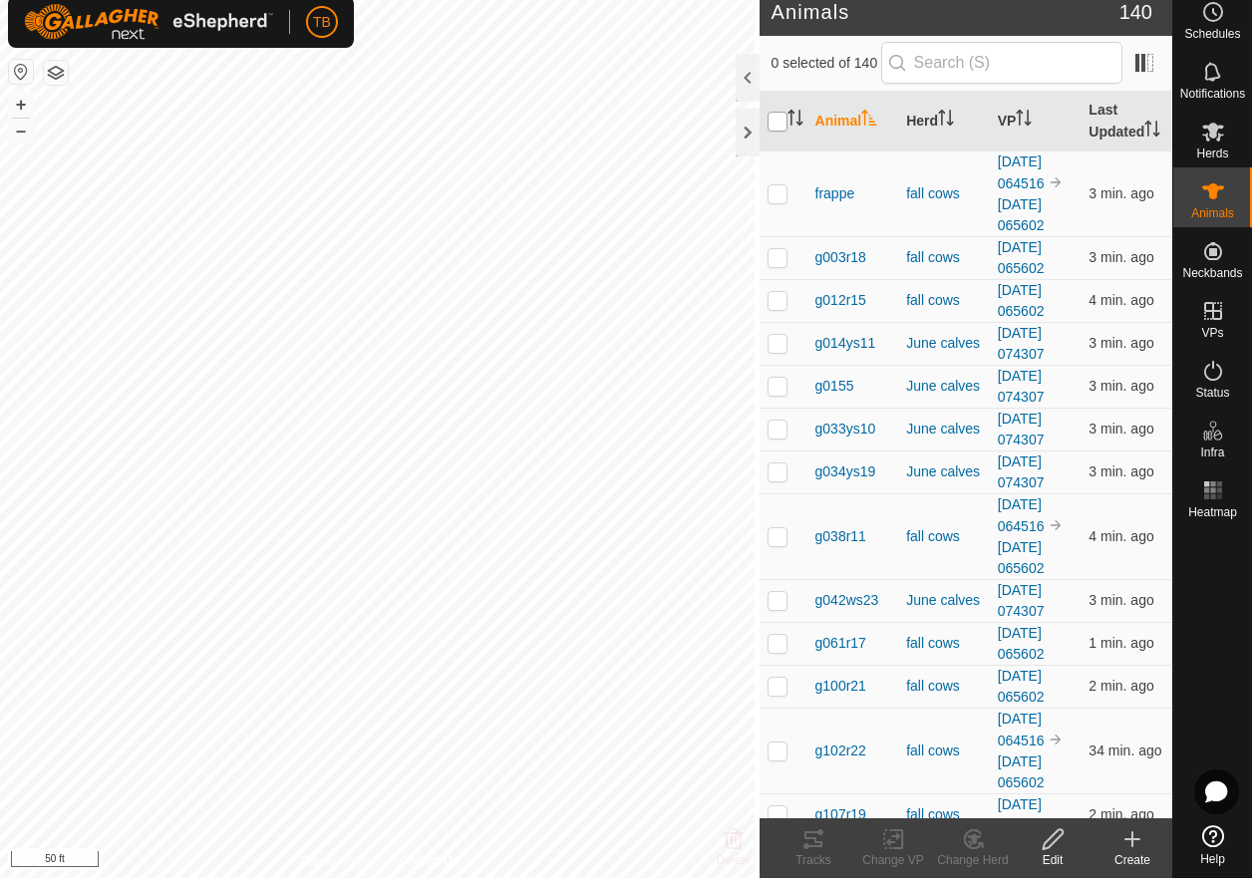
checkbox input "false"
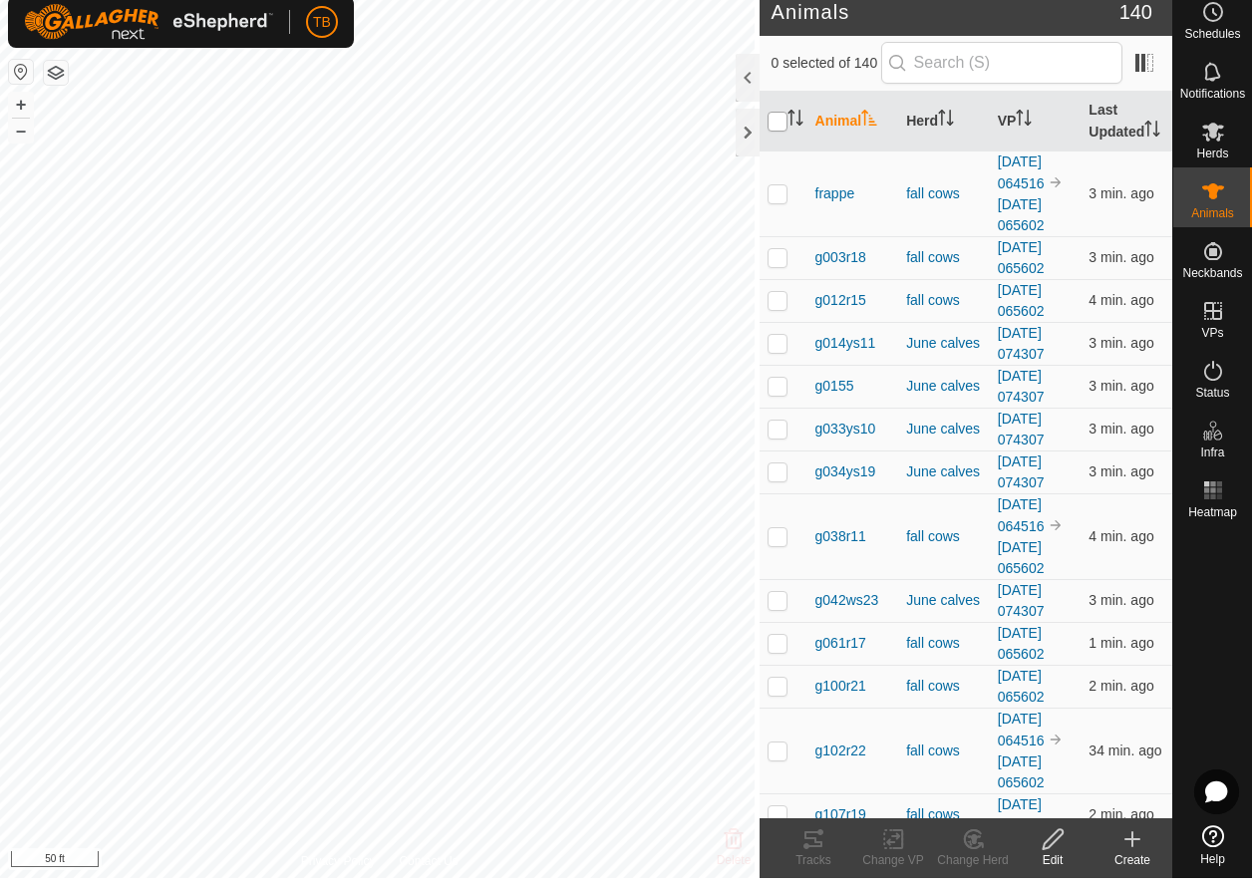
checkbox input "false"
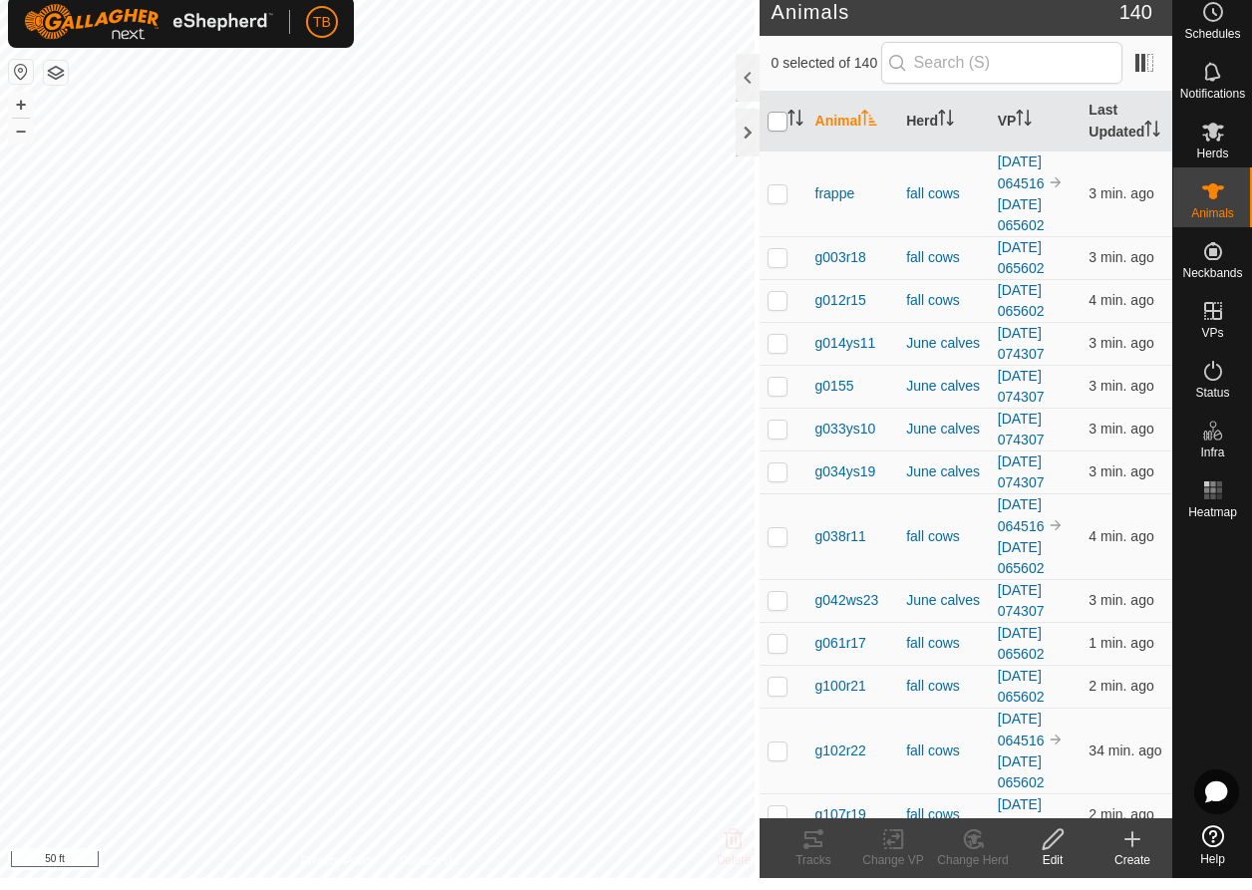
checkbox input "false"
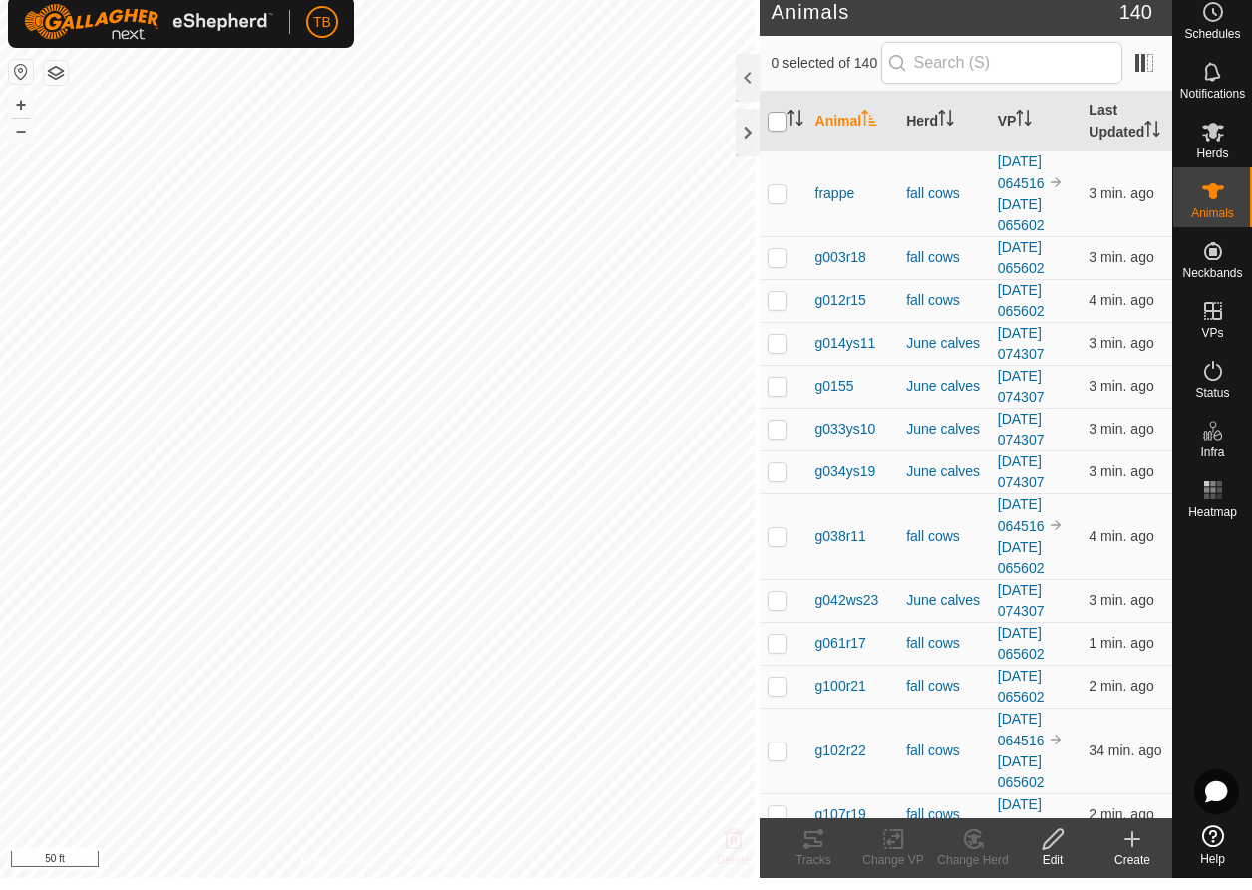
checkbox input "false"
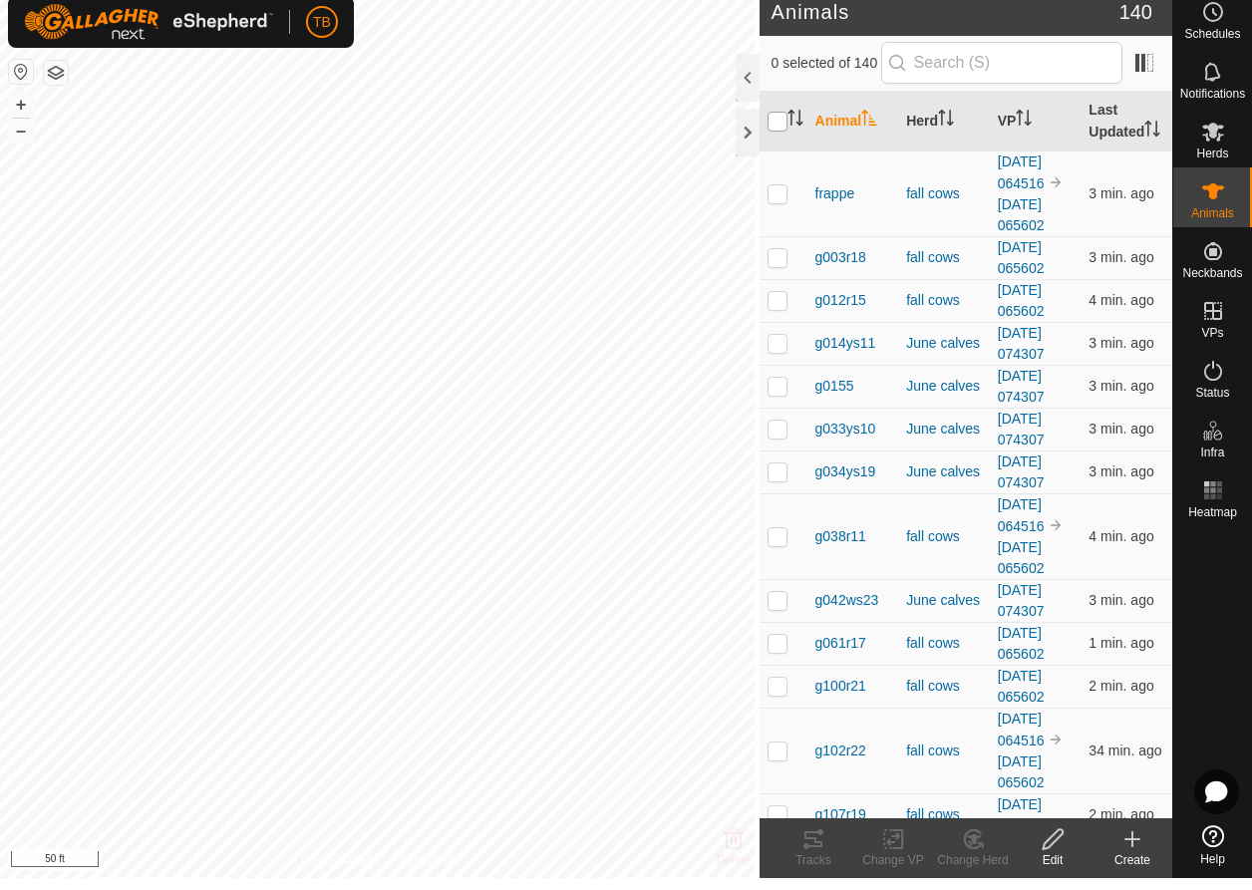
checkbox input "false"
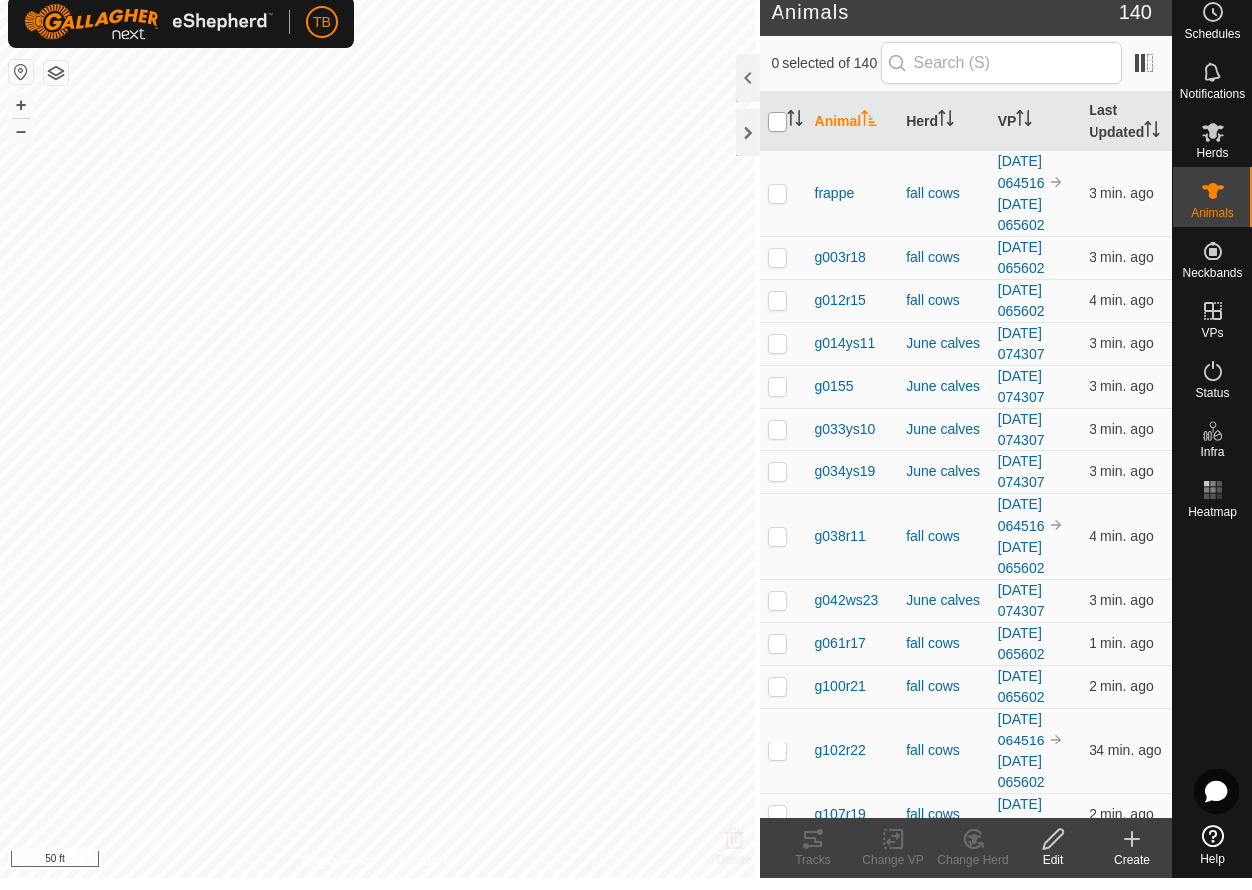
checkbox input "false"
click at [749, 80] on div at bounding box center [748, 90] width 24 height 48
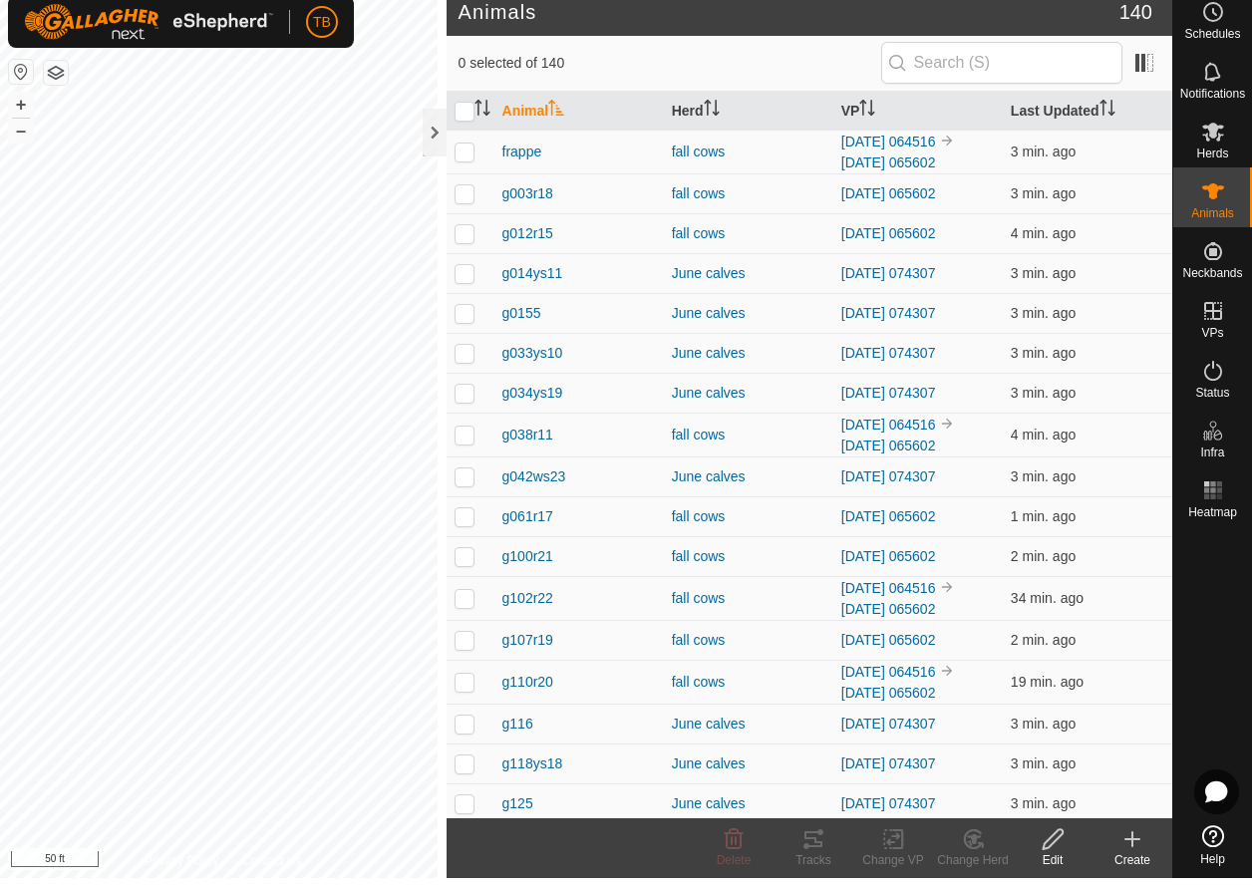
click at [527, 113] on th "Animal" at bounding box center [578, 123] width 169 height 39
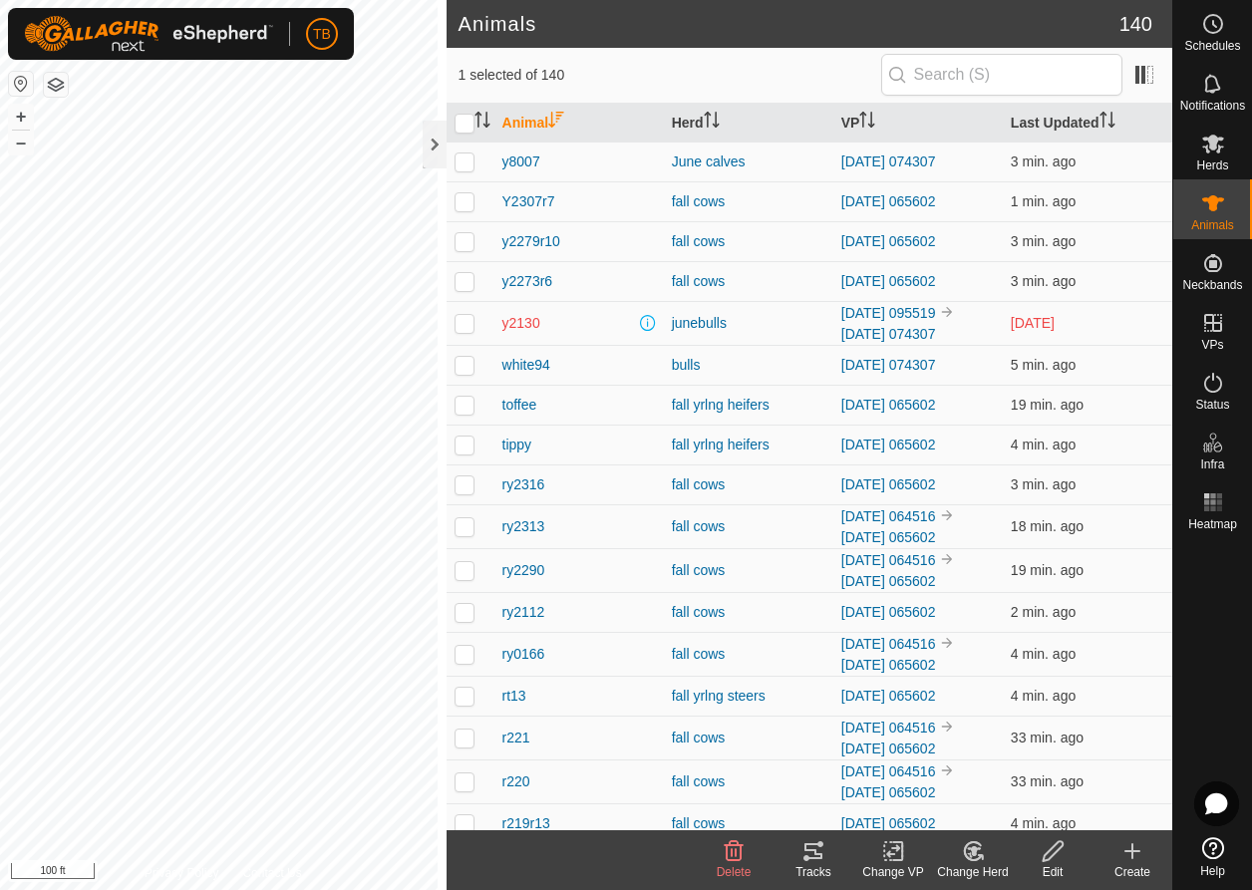
click at [796, 853] on tracks-svg-icon at bounding box center [814, 851] width 80 height 24
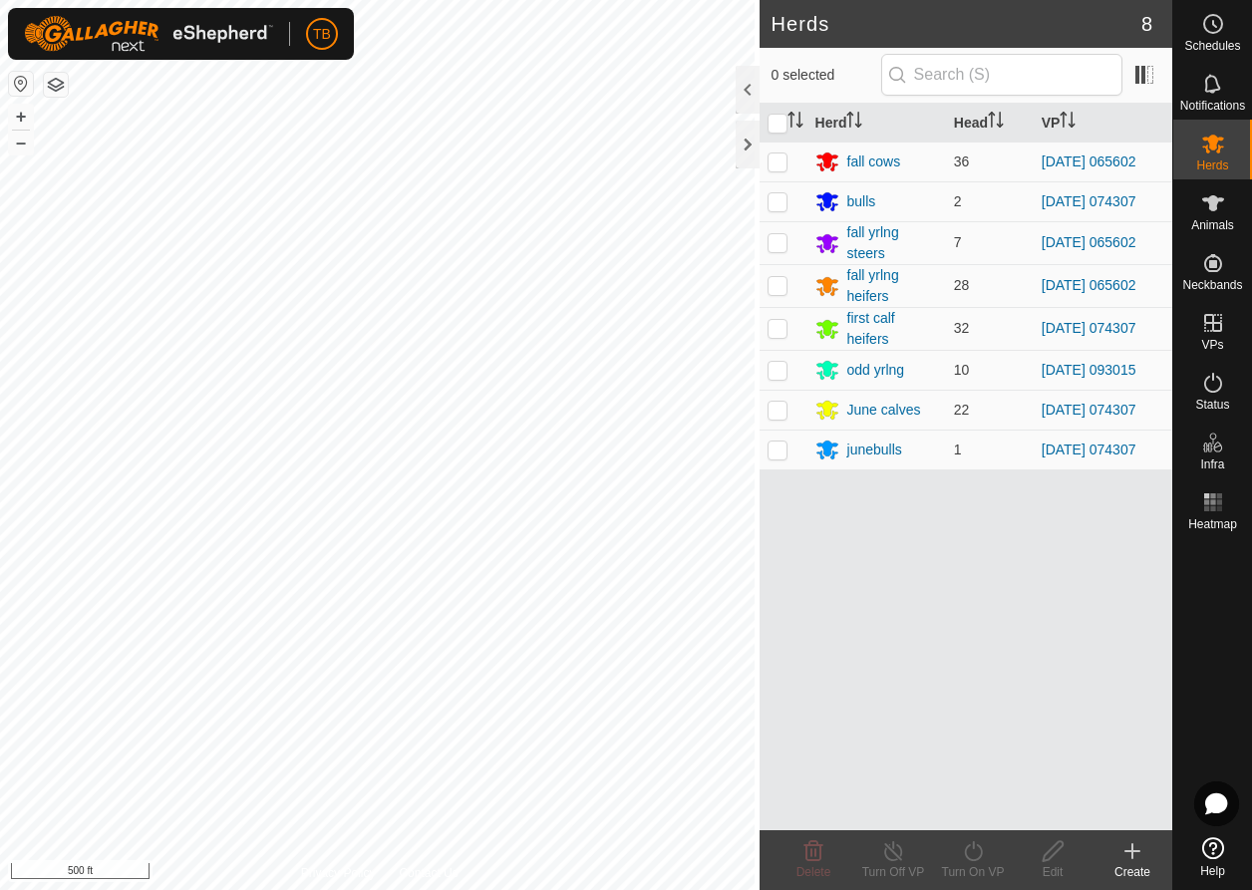
click at [1113, 0] on html "TB Schedules Notifications Herds Animals Neckbands VPs Status Infra Heatmap Hel…" at bounding box center [626, 445] width 1252 height 890
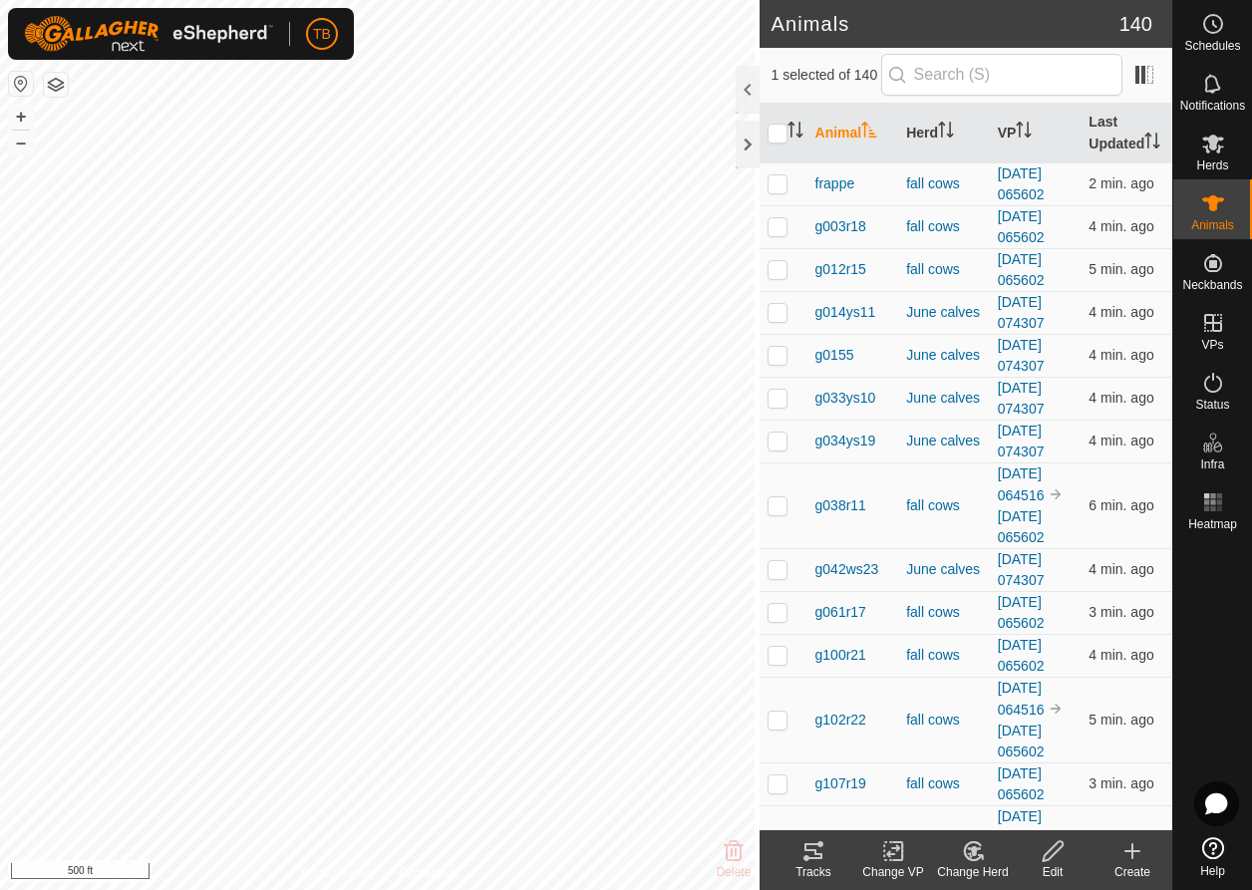
click at [974, 861] on icon at bounding box center [973, 851] width 25 height 24
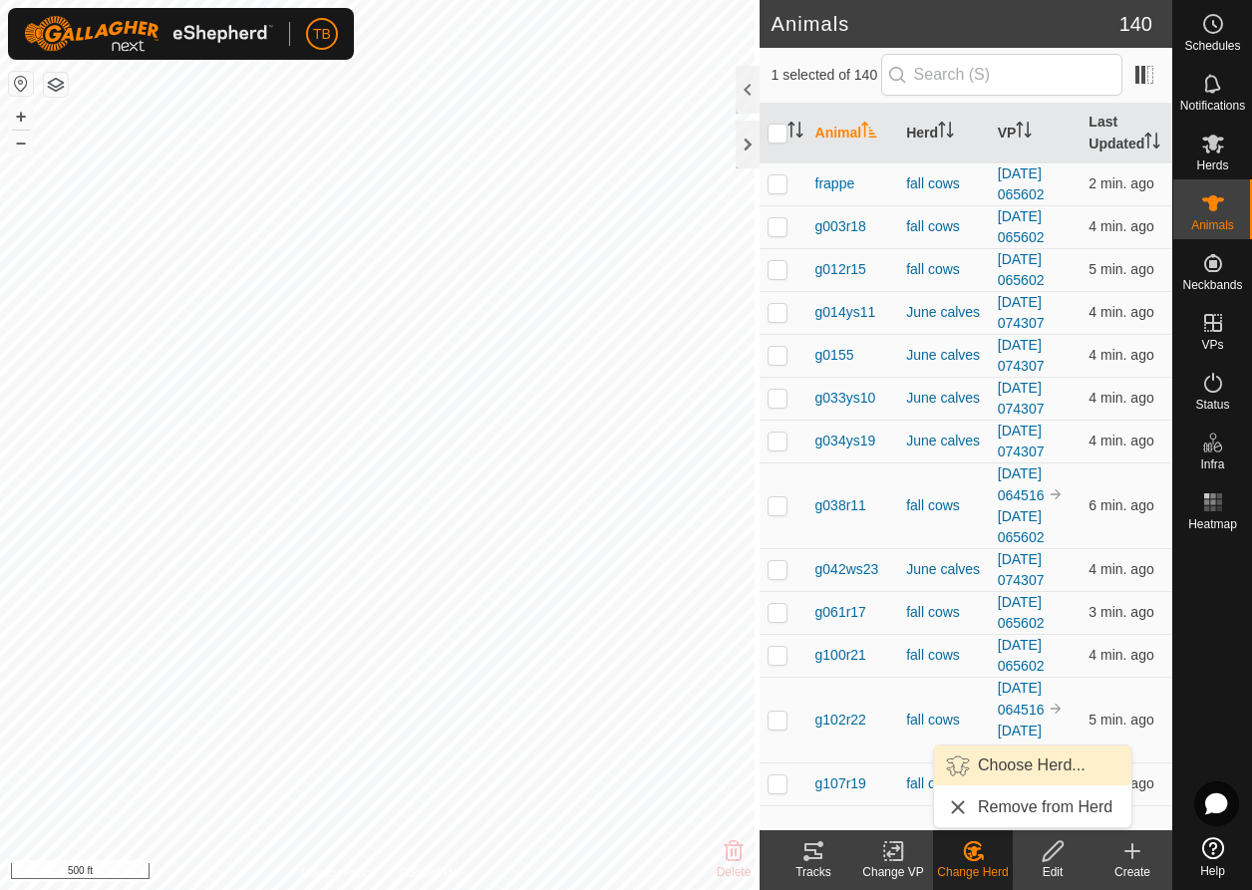
click at [1025, 767] on link "Choose Herd..." at bounding box center [1032, 766] width 197 height 40
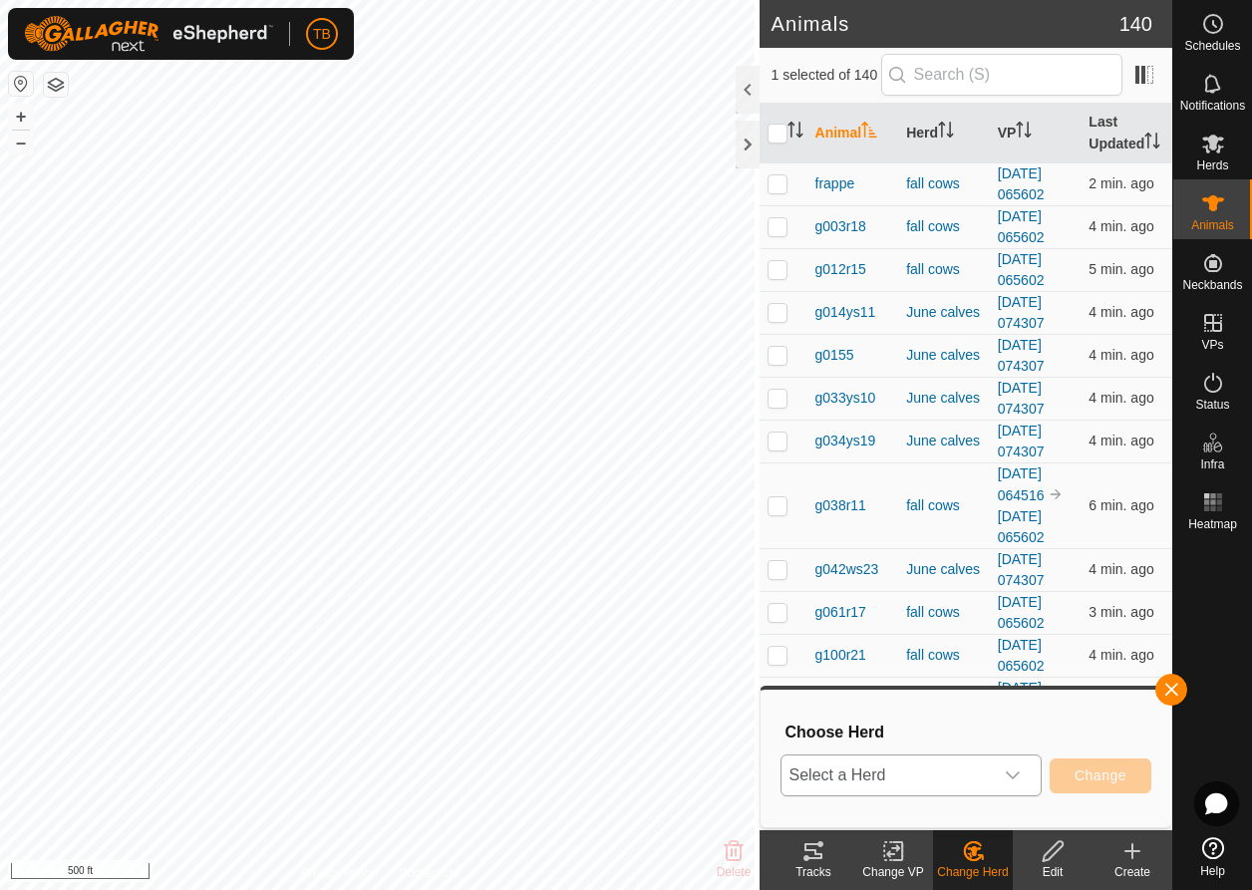
click at [987, 775] on span "Select a Herd" at bounding box center [887, 776] width 211 height 40
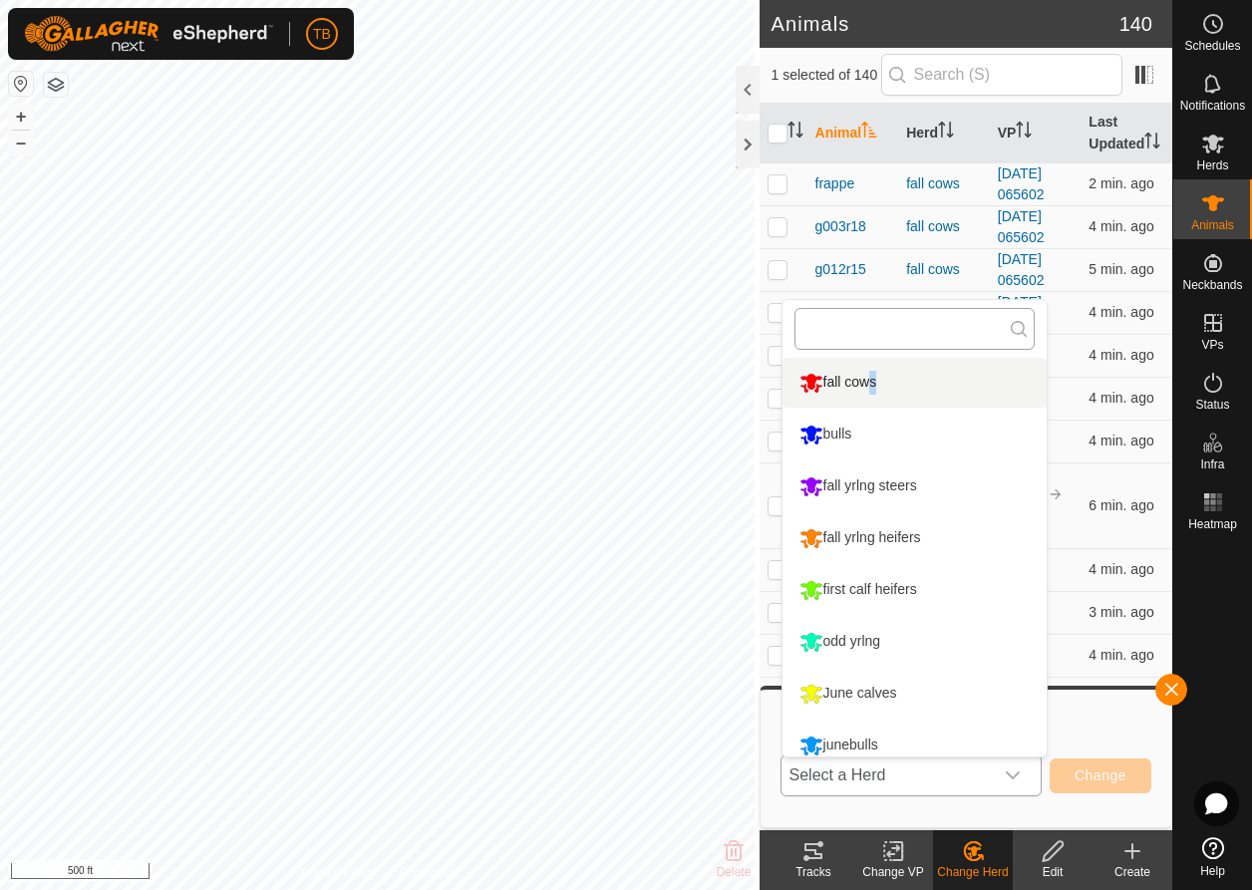
click at [864, 378] on li "fall cows" at bounding box center [915, 383] width 264 height 50
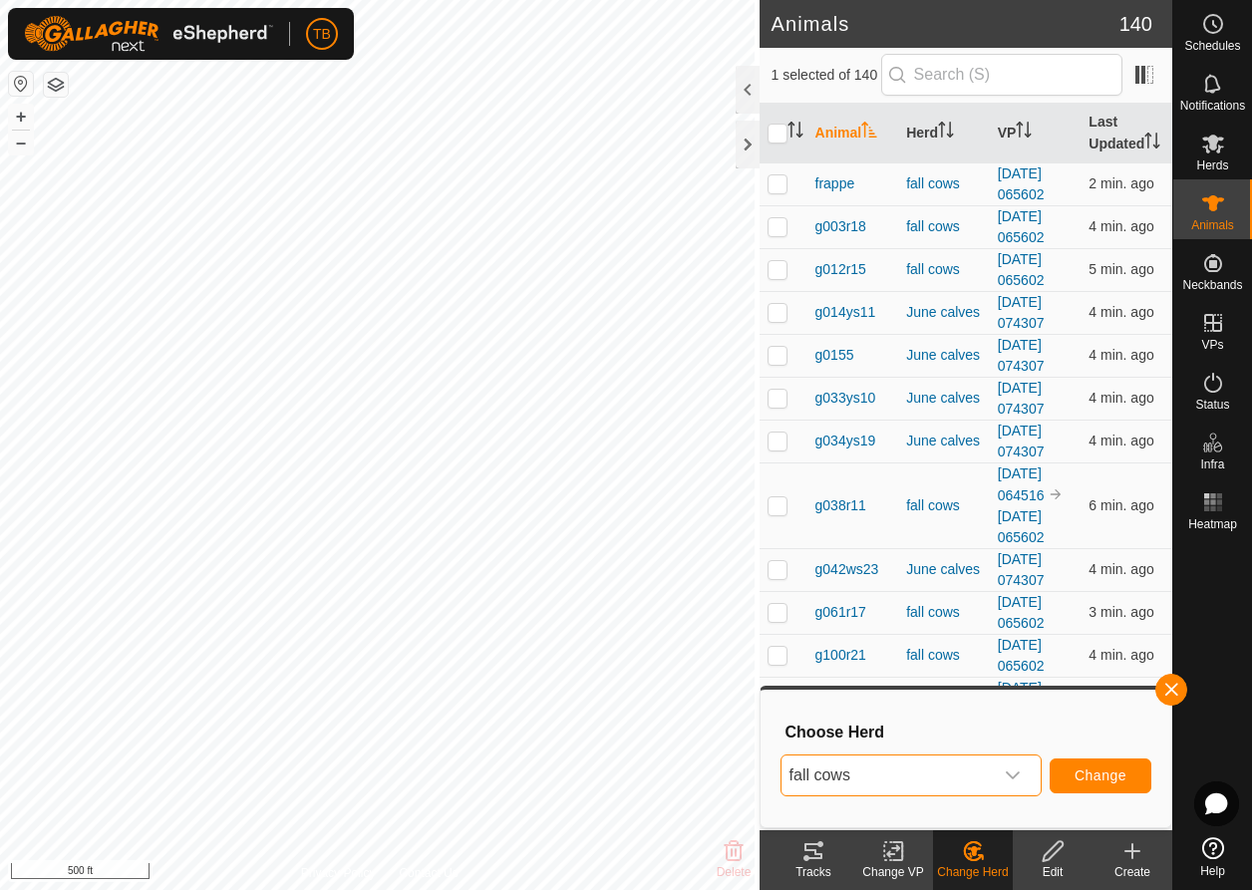
click at [1100, 771] on span "Change" at bounding box center [1101, 776] width 52 height 16
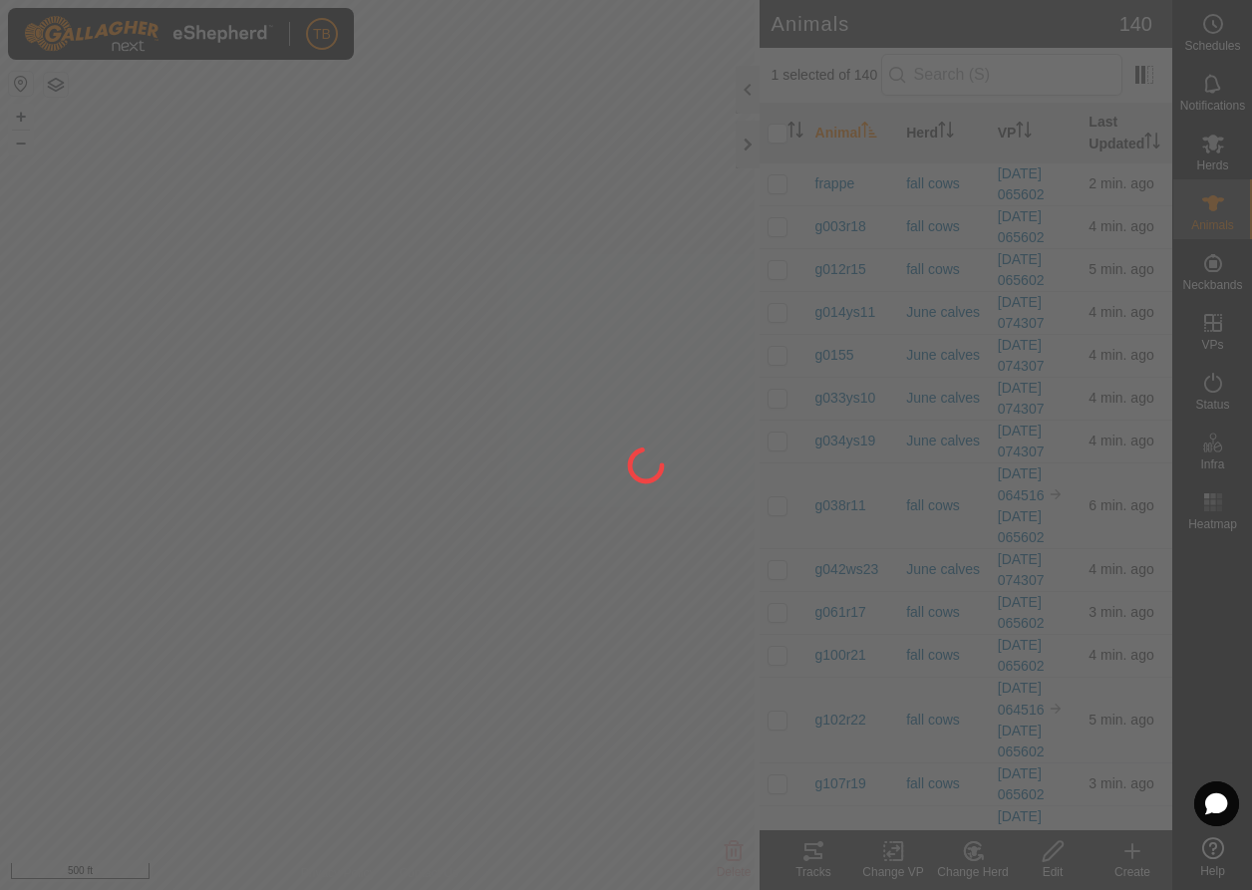
checkbox input "false"
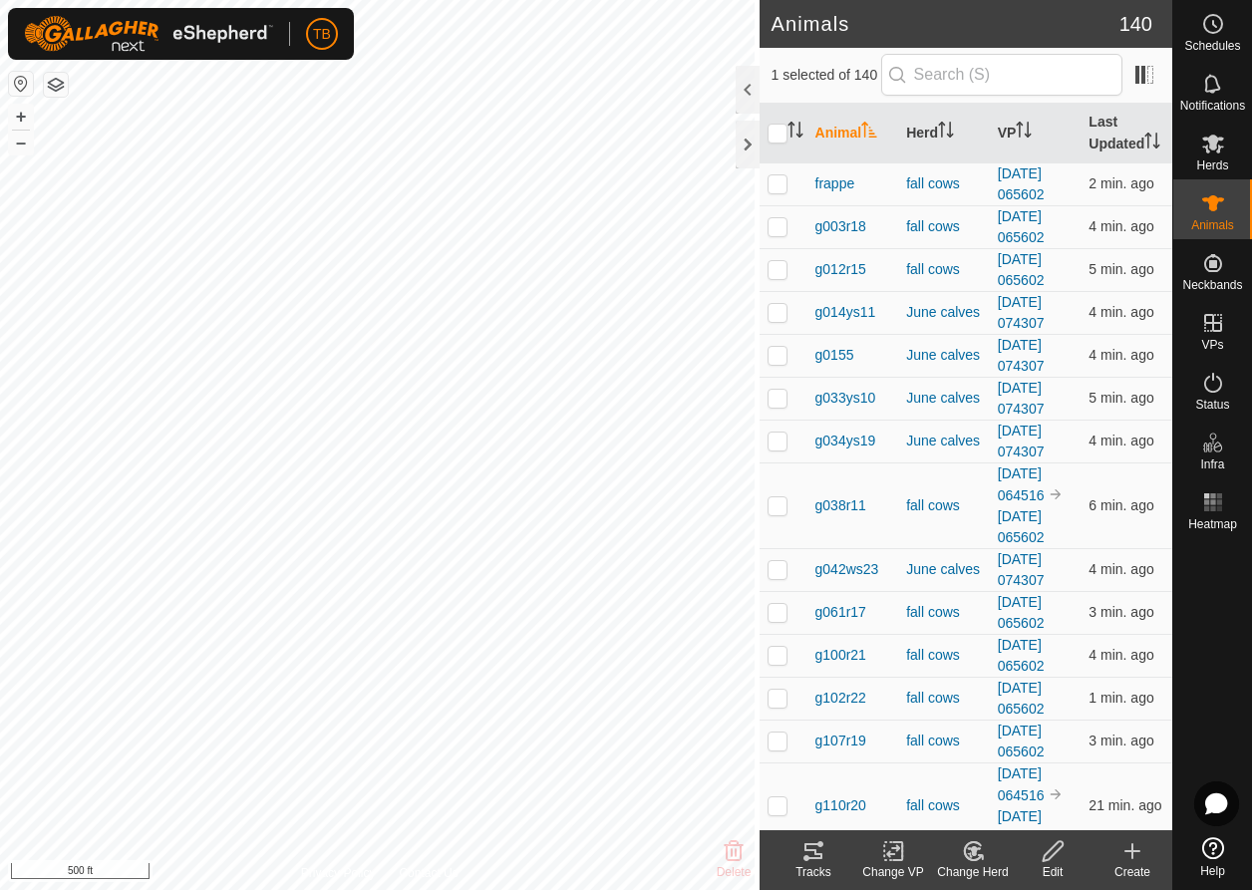
click at [975, 857] on icon at bounding box center [973, 851] width 25 height 24
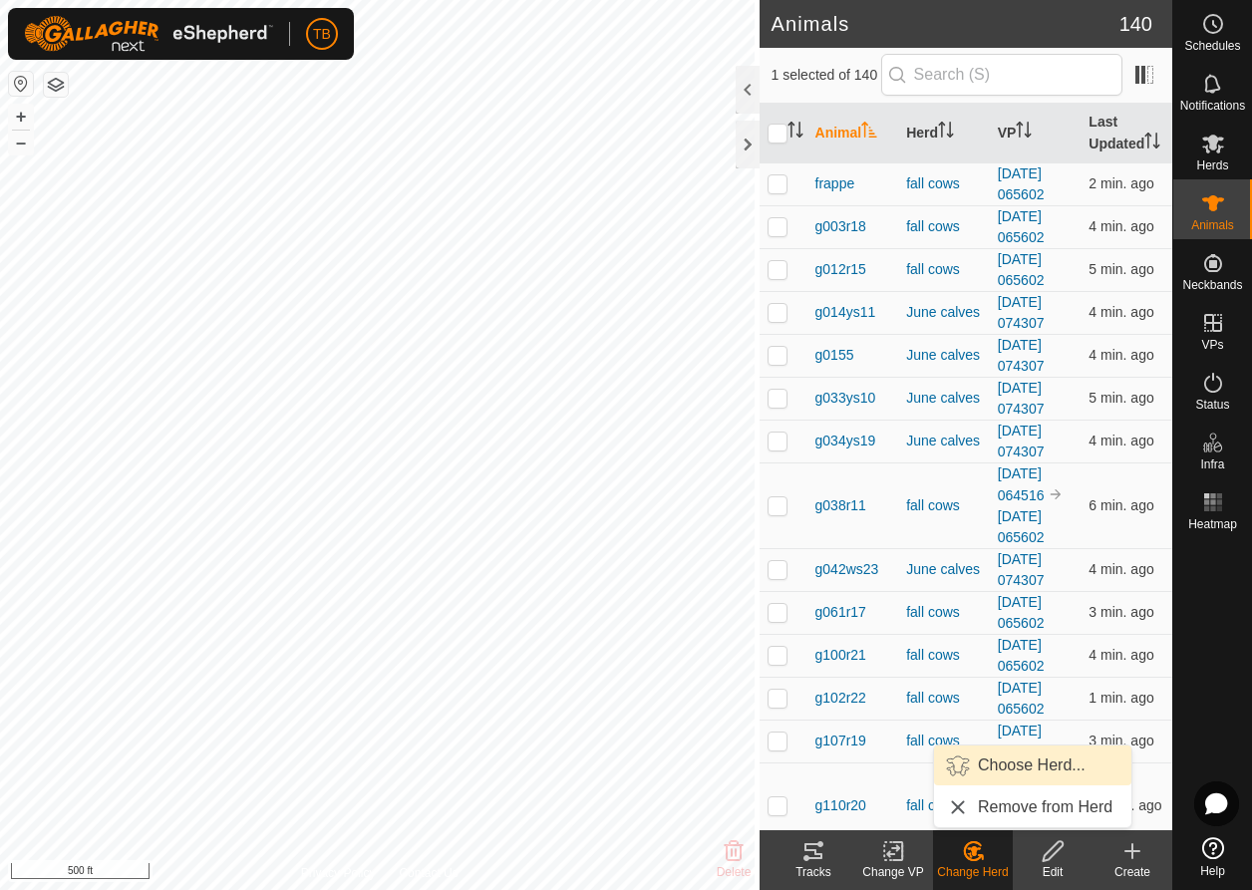
click at [1032, 771] on link "Choose Herd..." at bounding box center [1032, 766] width 197 height 40
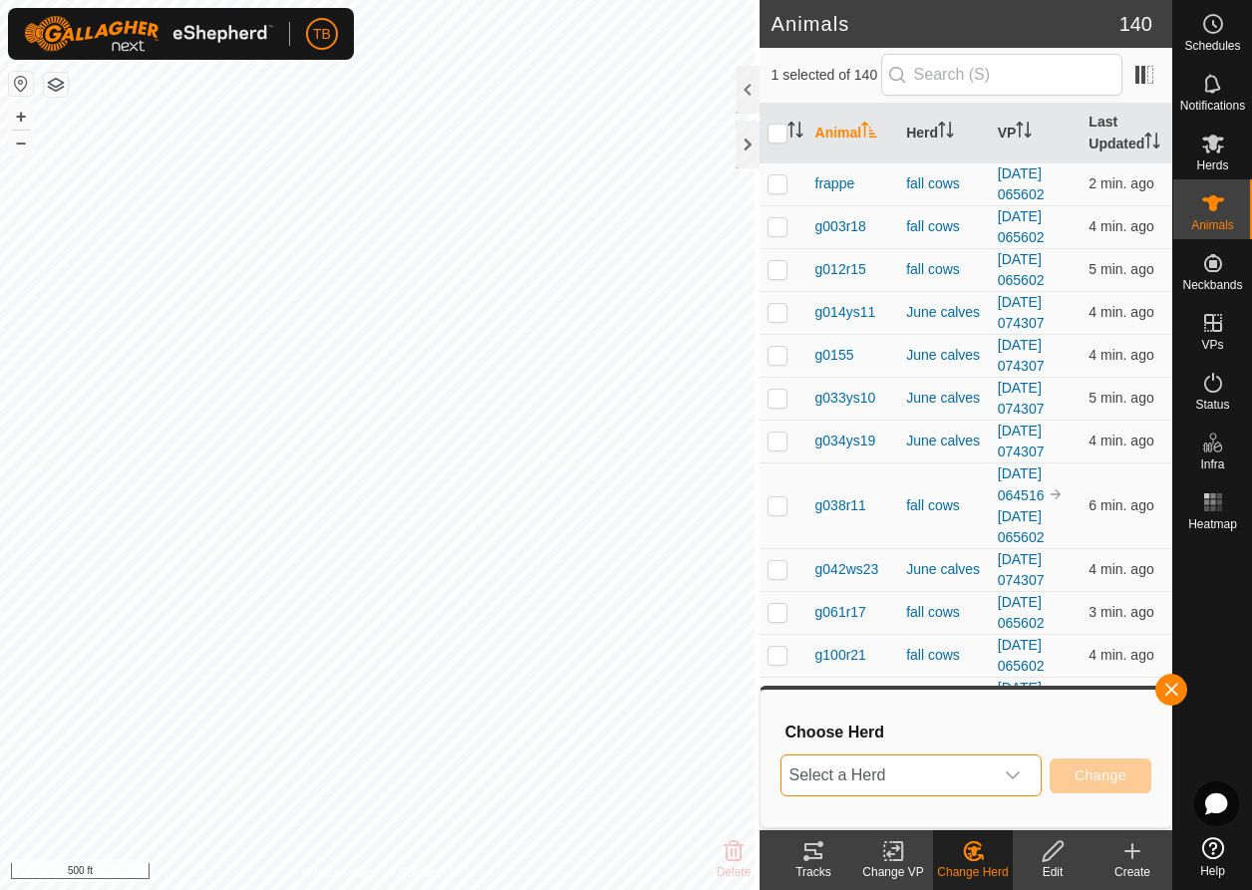
click at [893, 777] on span "Select a Herd" at bounding box center [887, 776] width 211 height 40
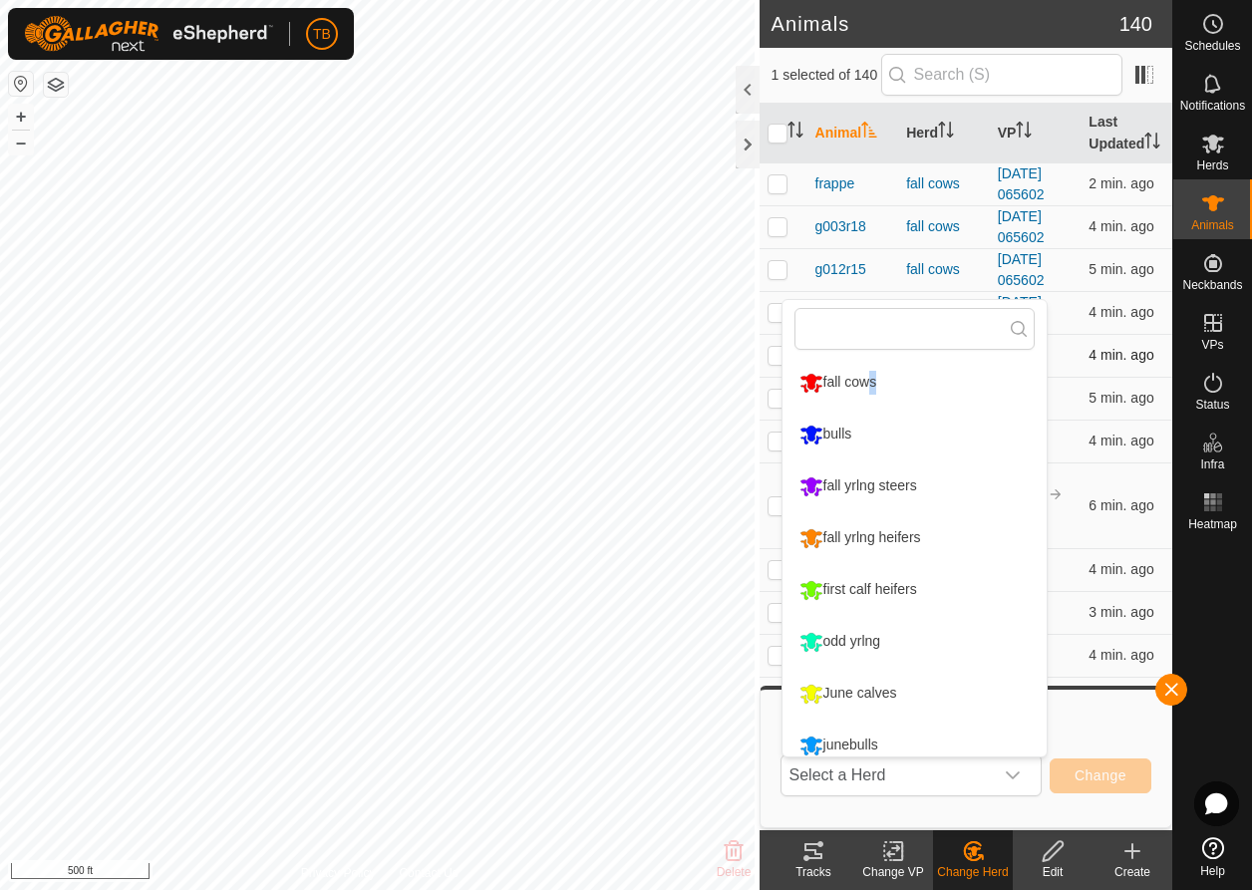
click at [858, 390] on li "fall cows" at bounding box center [915, 383] width 264 height 50
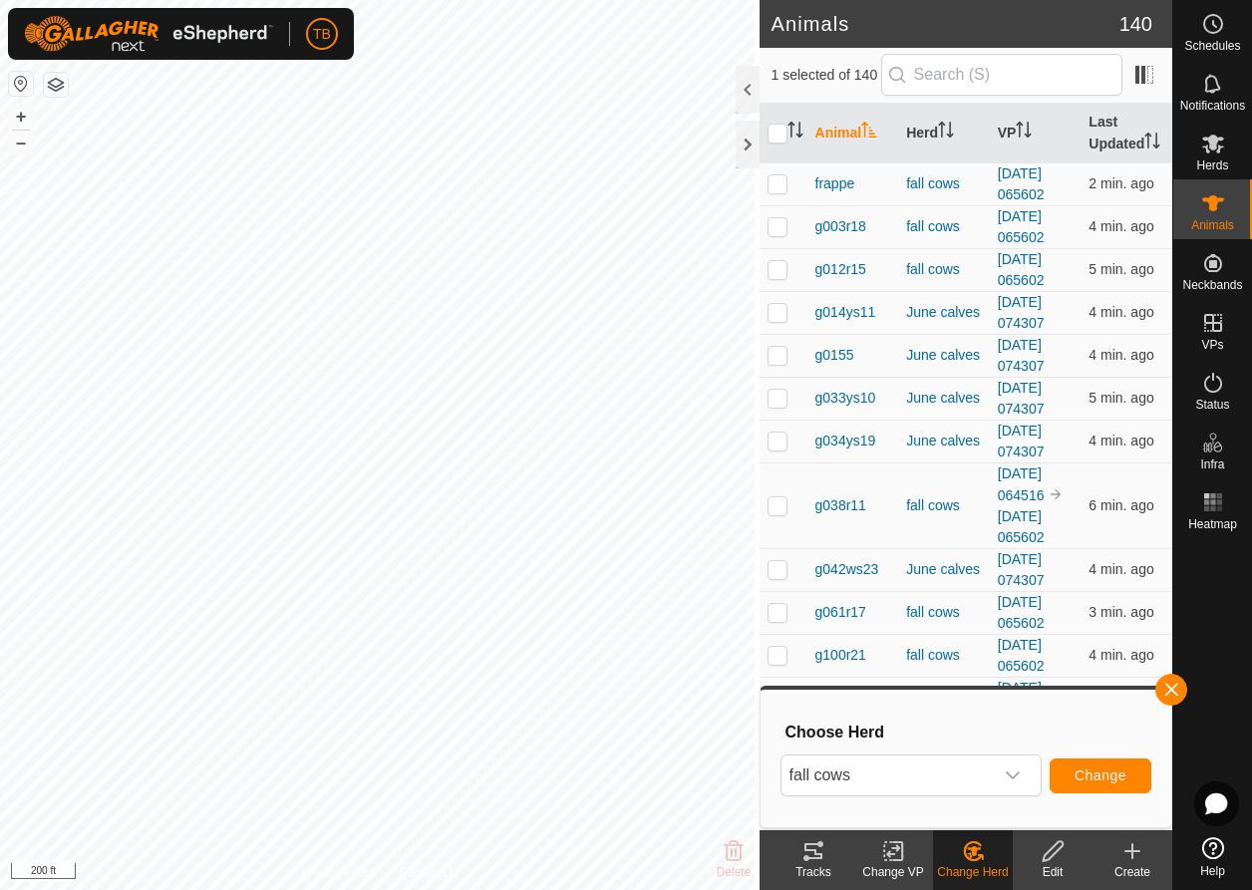
click at [1101, 778] on span "Change" at bounding box center [1101, 776] width 52 height 16
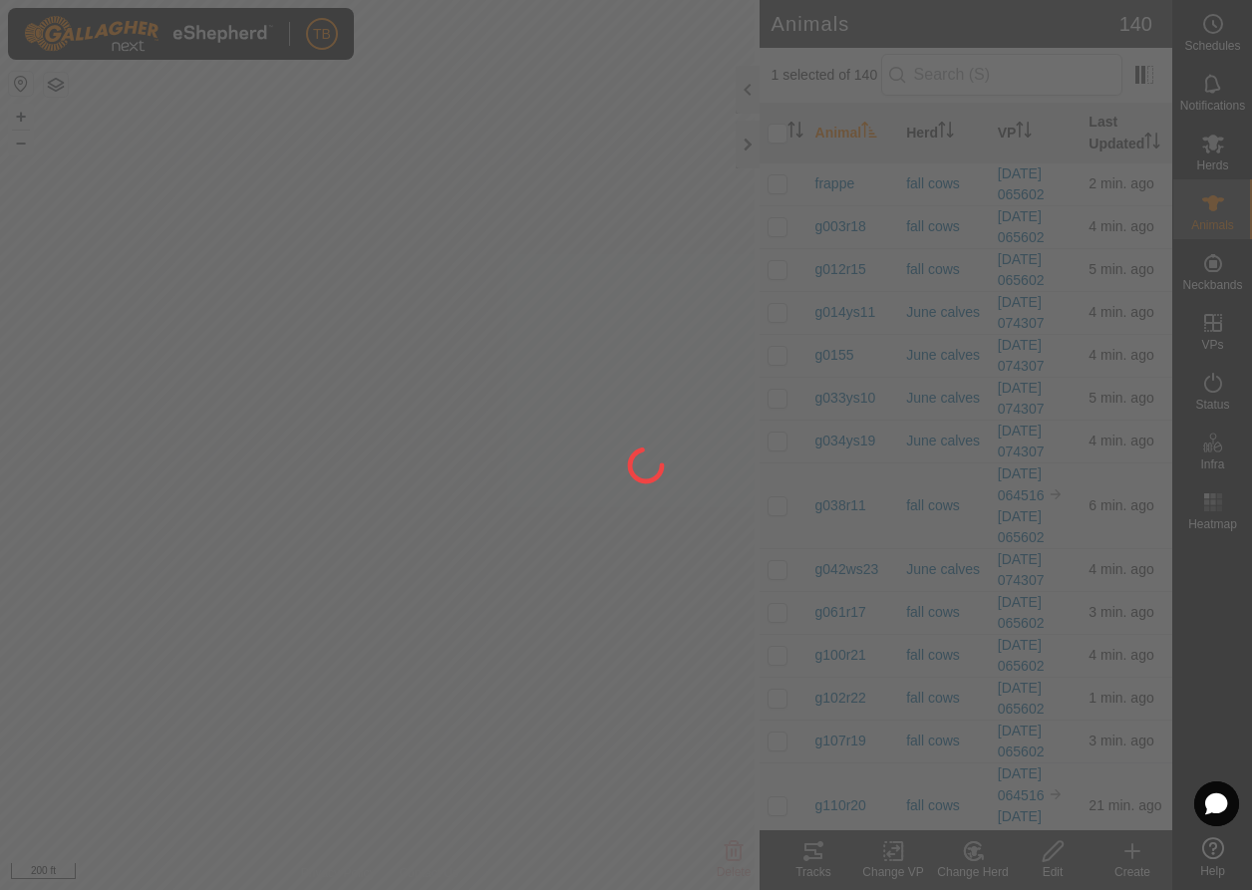
checkbox input "false"
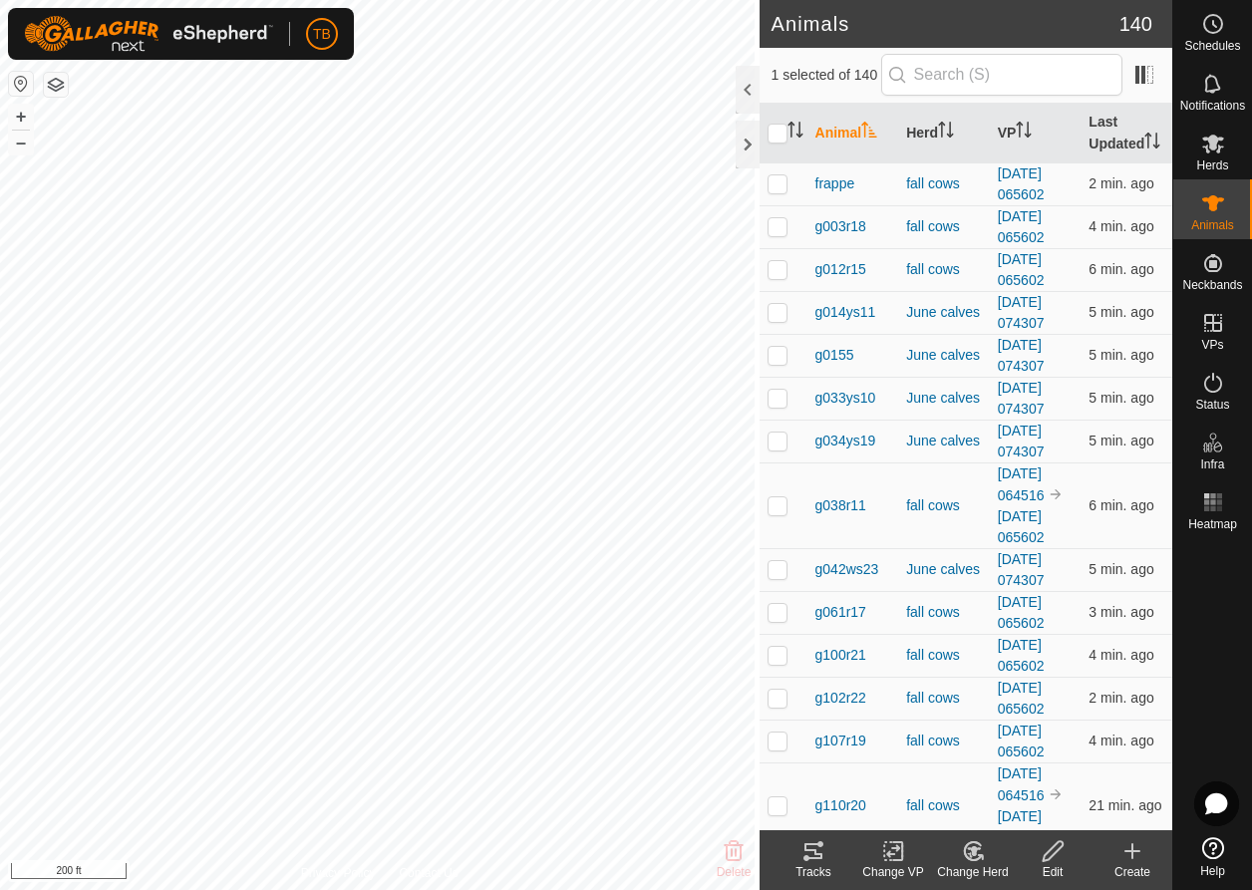
click at [981, 852] on icon at bounding box center [973, 851] width 25 height 24
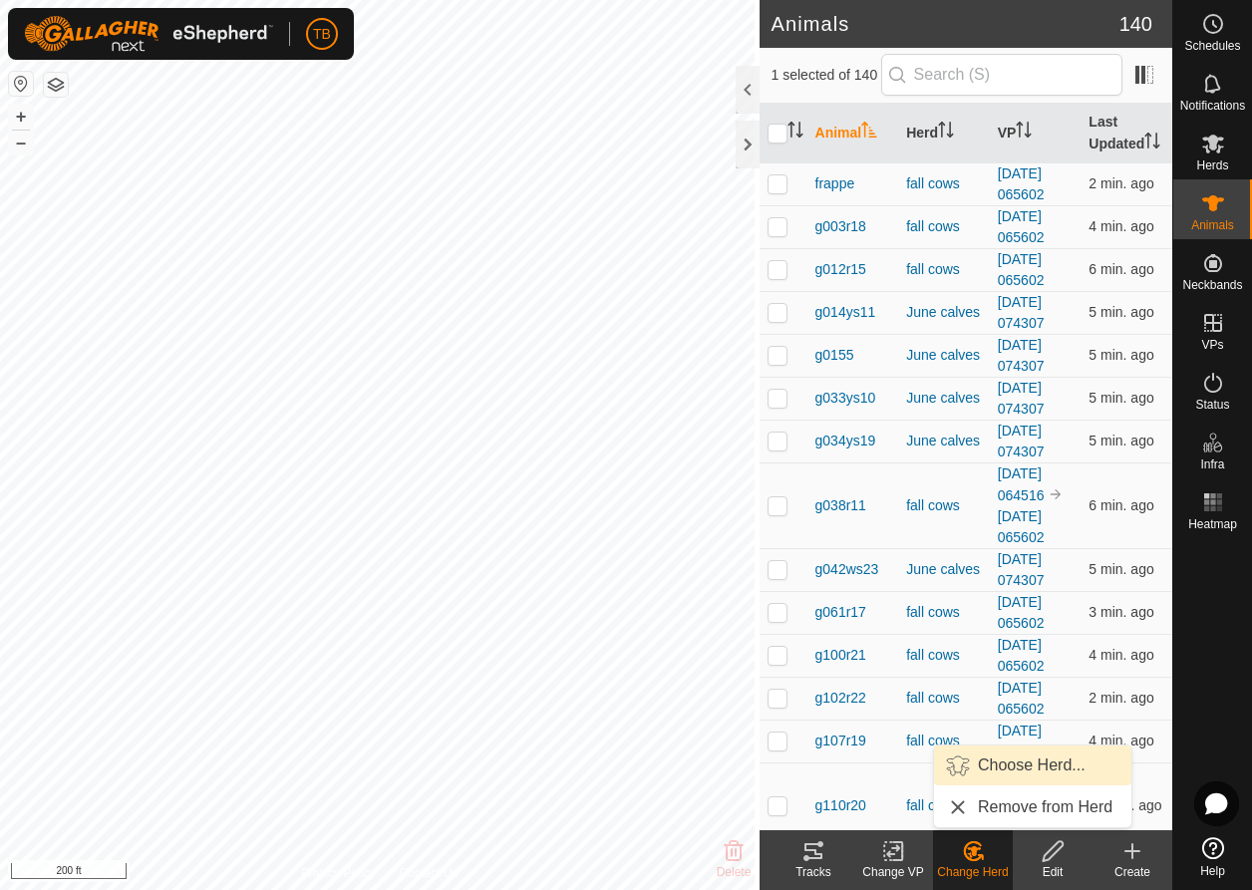
click at [1025, 762] on link "Choose Herd..." at bounding box center [1032, 766] width 197 height 40
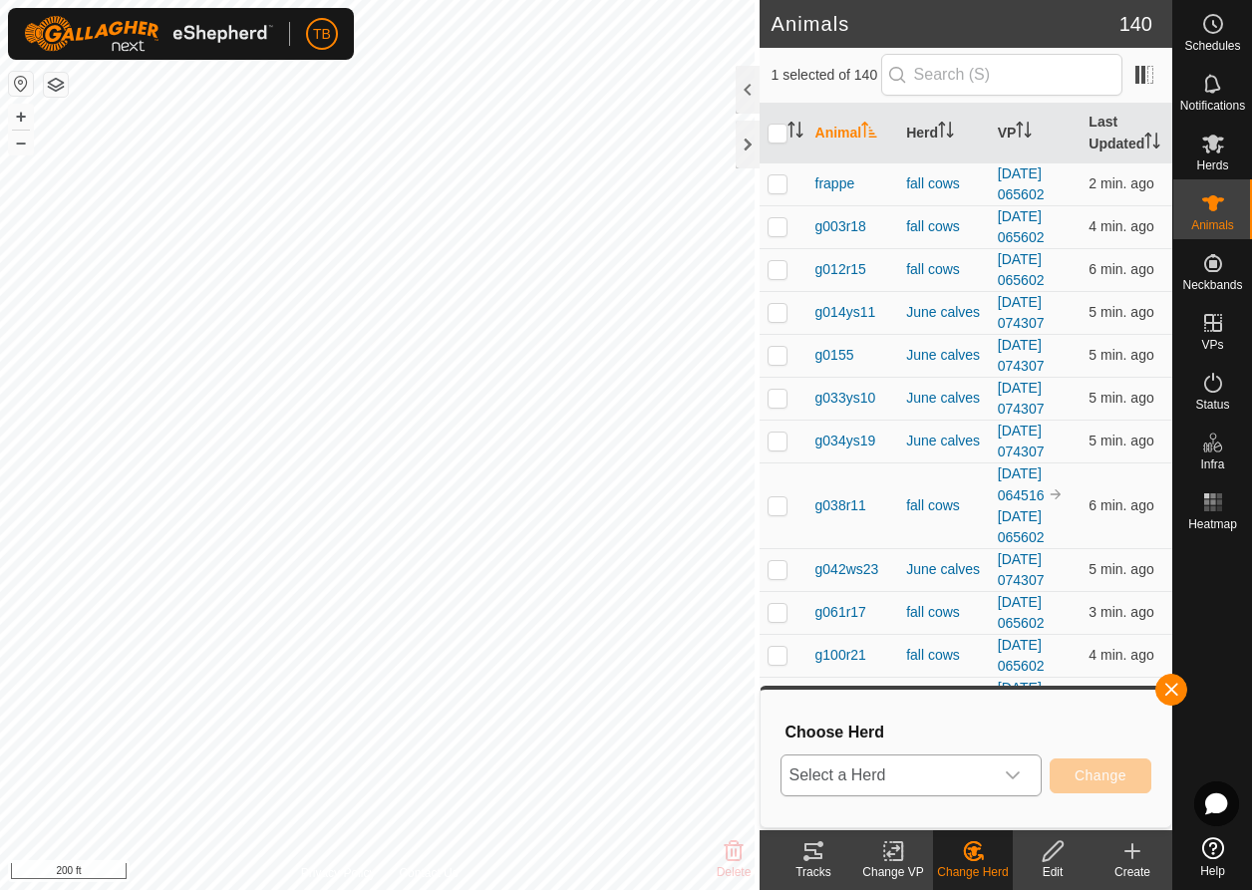
click at [911, 774] on span "Select a Herd" at bounding box center [887, 776] width 211 height 40
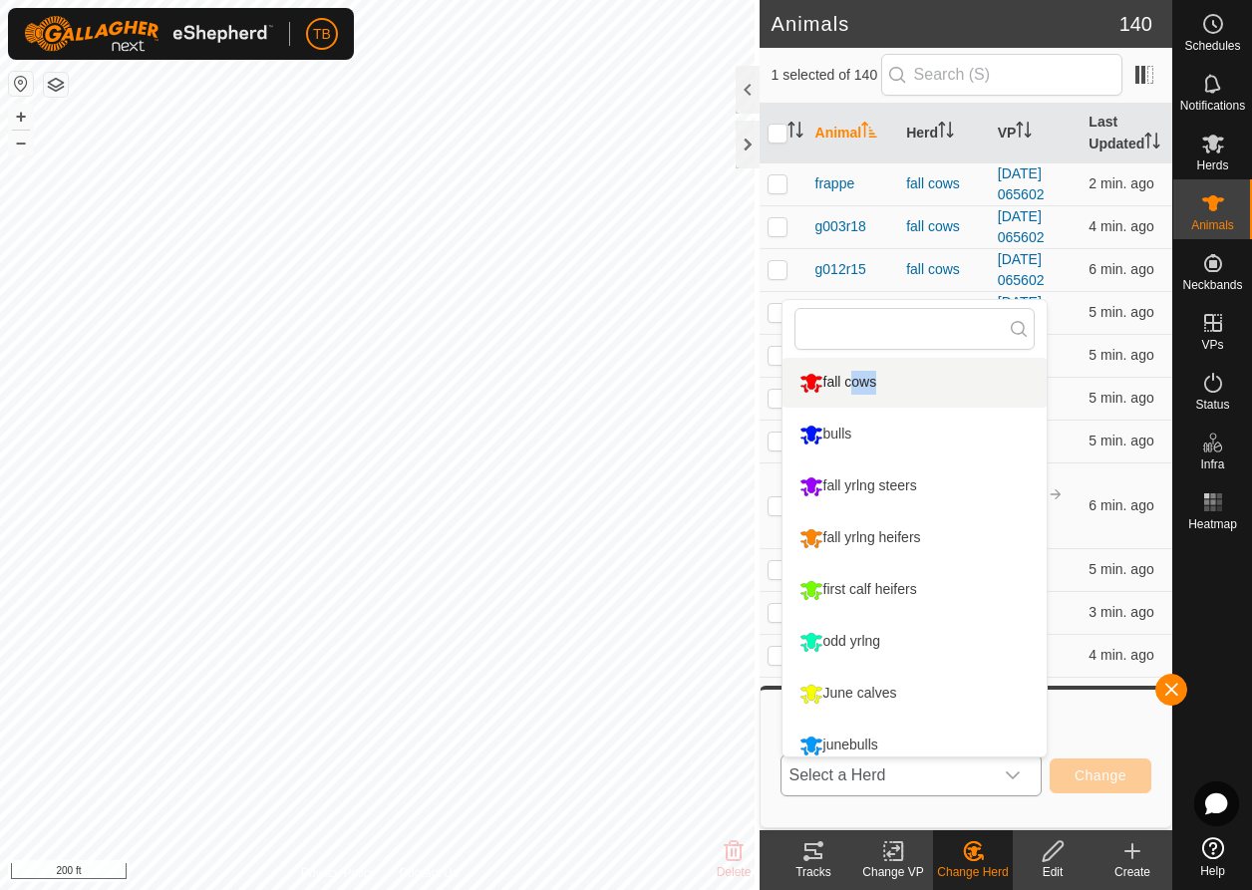
drag, startPoint x: 847, startPoint y: 379, endPoint x: 852, endPoint y: 398, distance: 19.6
click at [847, 380] on li "fall cows" at bounding box center [915, 383] width 264 height 50
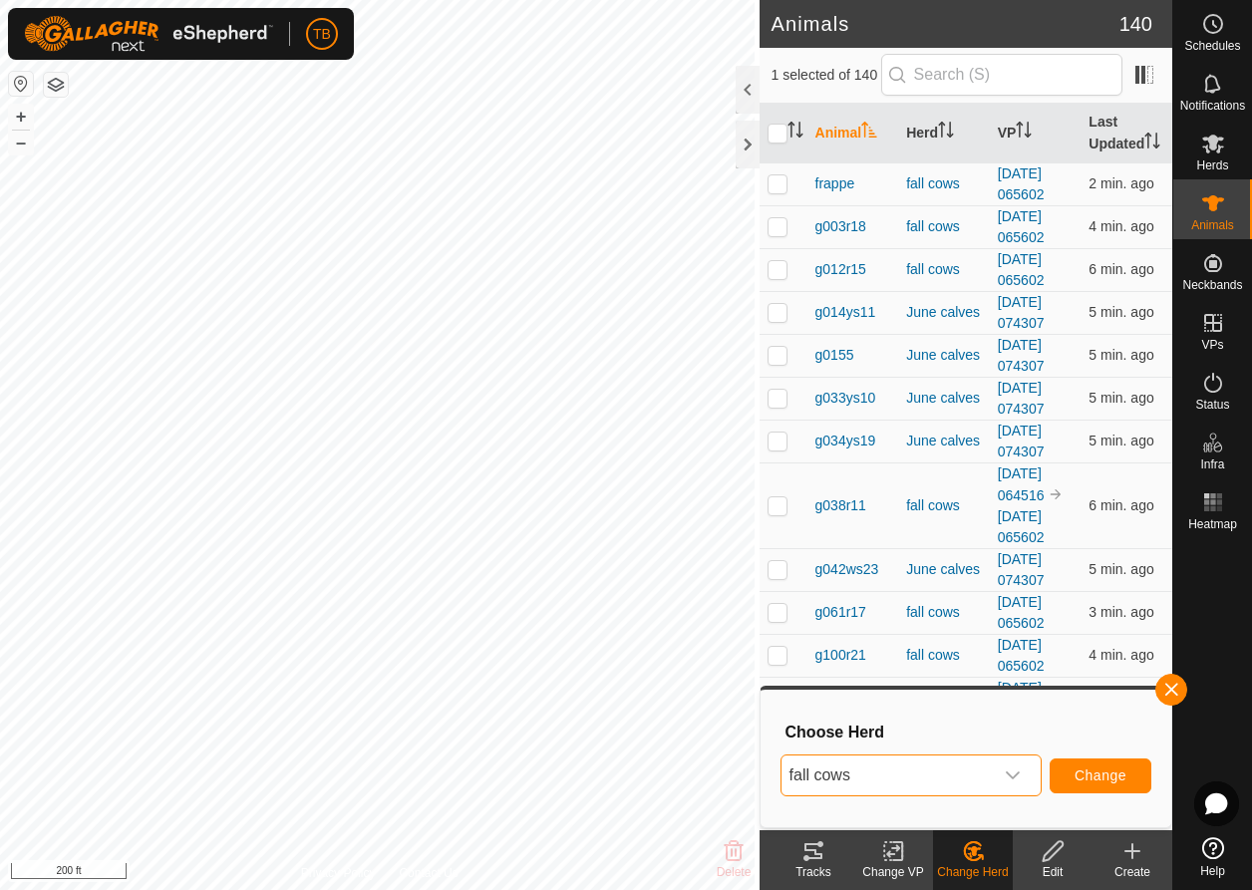
click at [1104, 781] on span "Change" at bounding box center [1101, 776] width 52 height 16
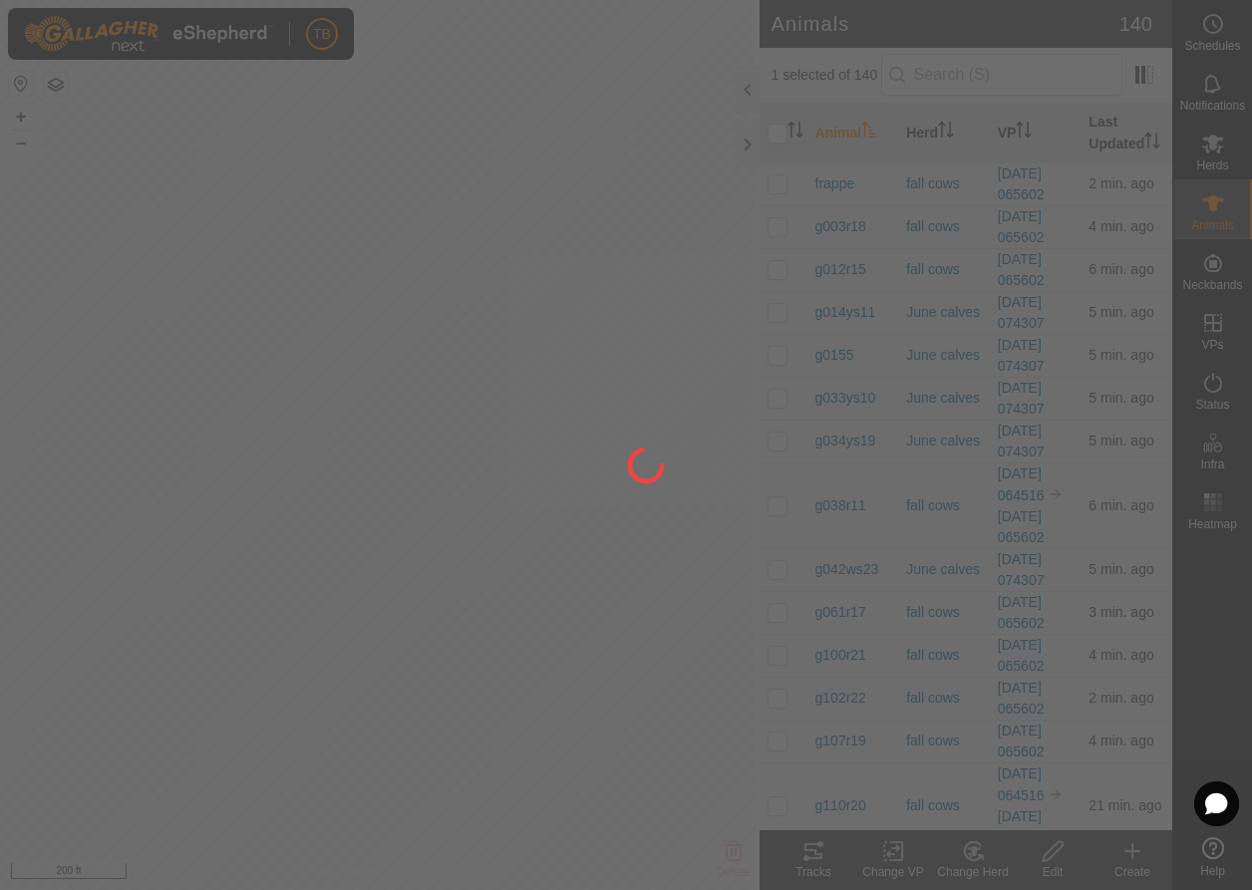
checkbox input "false"
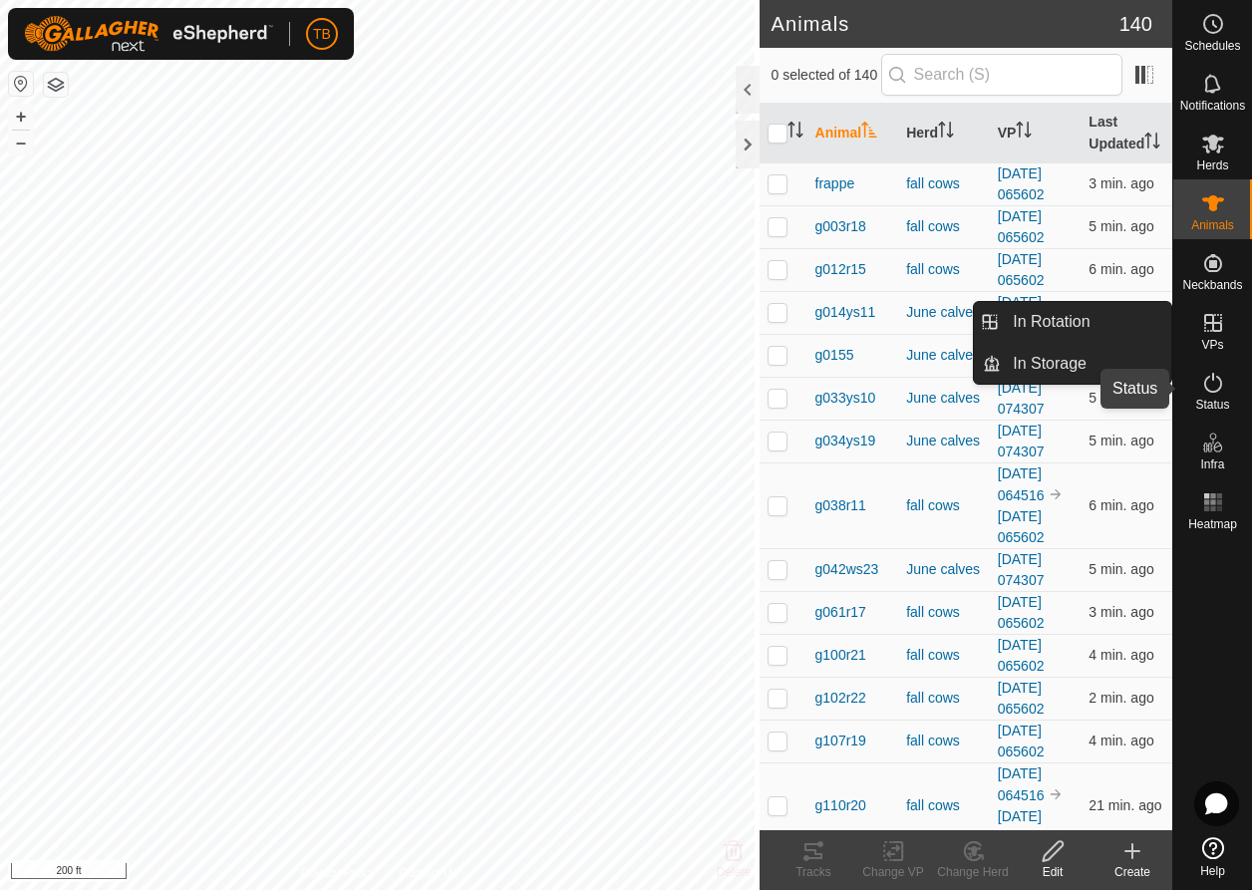
click at [1223, 396] on es-activation-svg-icon at bounding box center [1213, 383] width 36 height 32
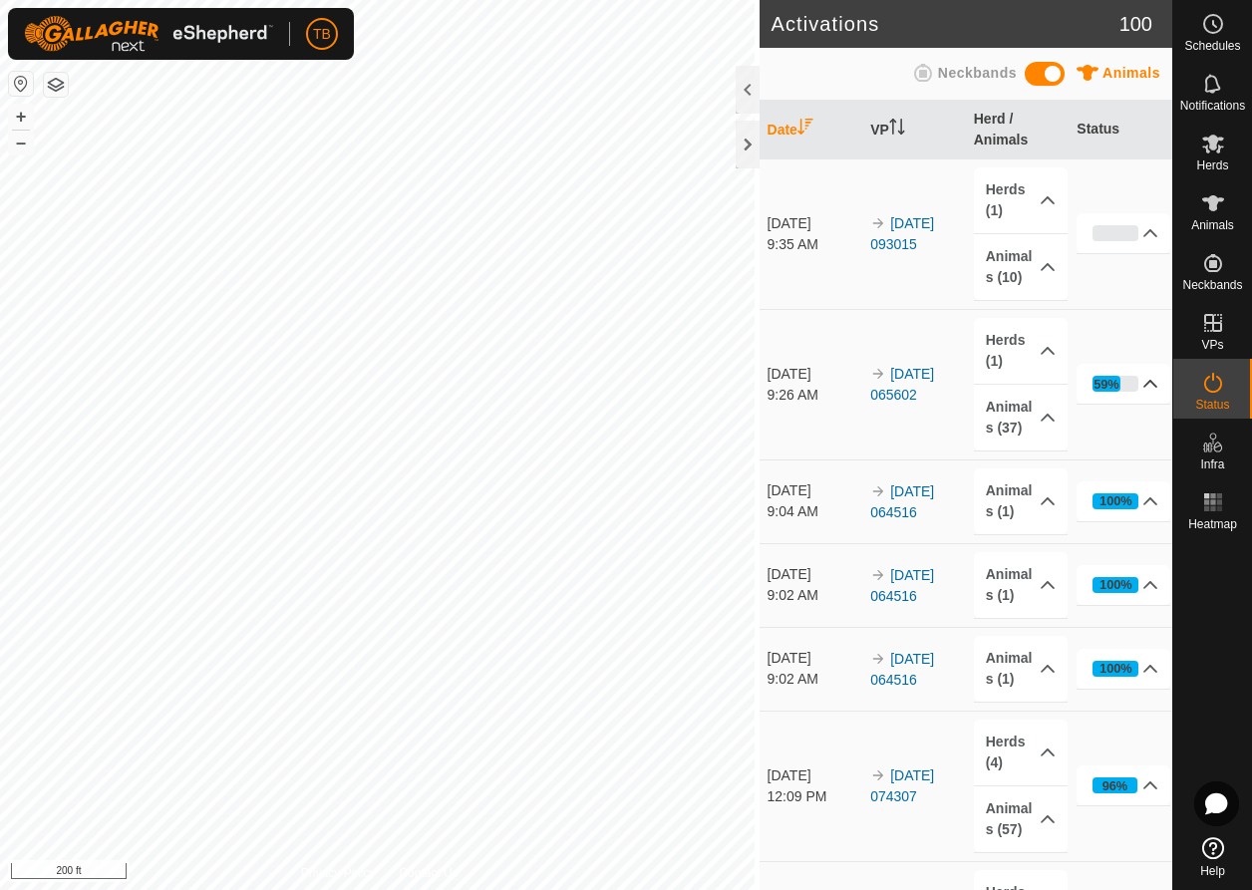
click at [1142, 389] on p-accordion-header "59%" at bounding box center [1124, 384] width 94 height 40
